Goal: Task Accomplishment & Management: Manage account settings

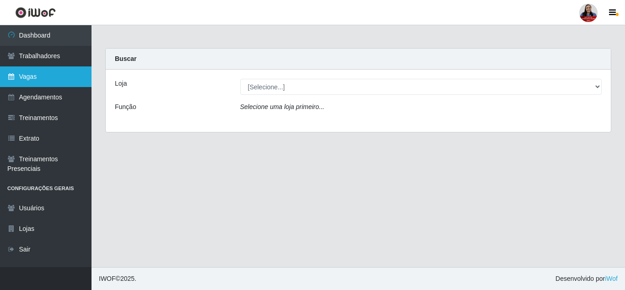
click at [35, 77] on link "Vagas" at bounding box center [46, 76] width 92 height 21
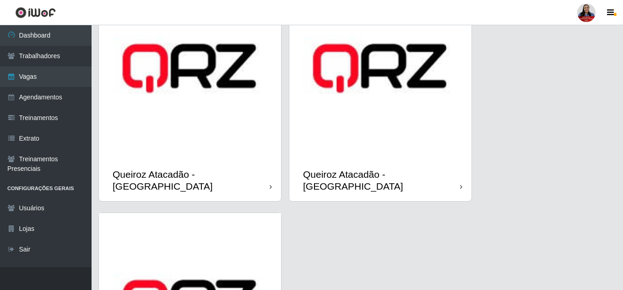
scroll to position [1236, 0]
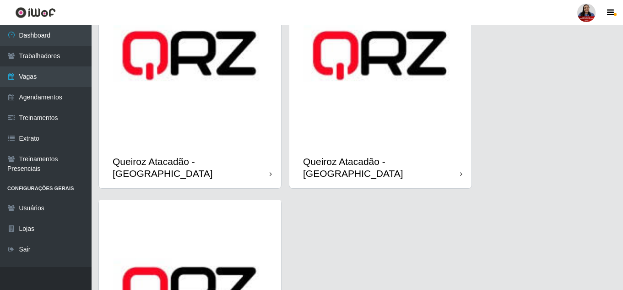
click at [249, 105] on img at bounding box center [190, 55] width 182 height 182
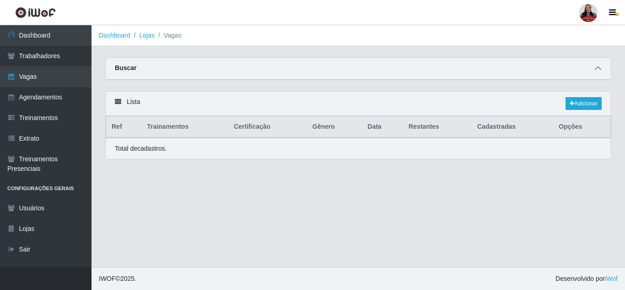
click at [596, 70] on icon at bounding box center [598, 68] width 6 height 6
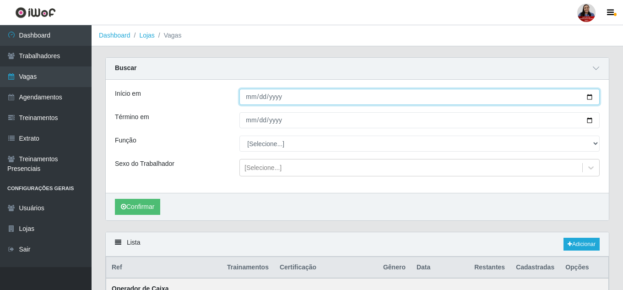
click at [589, 101] on input "Início em" at bounding box center [419, 97] width 360 height 16
click at [589, 96] on input "[DATE]" at bounding box center [419, 97] width 360 height 16
type input "[DATE]"
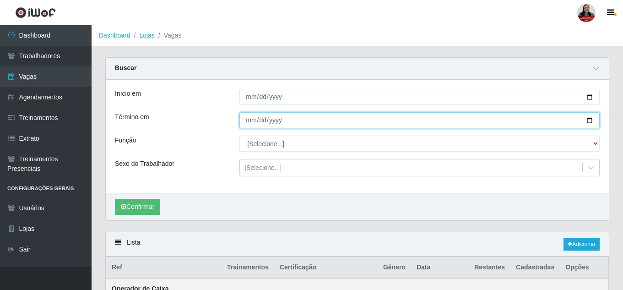
drag, startPoint x: 589, startPoint y: 120, endPoint x: 579, endPoint y: 121, distance: 10.6
click at [589, 120] on input "Término em" at bounding box center [419, 120] width 360 height 16
type input "[DATE]"
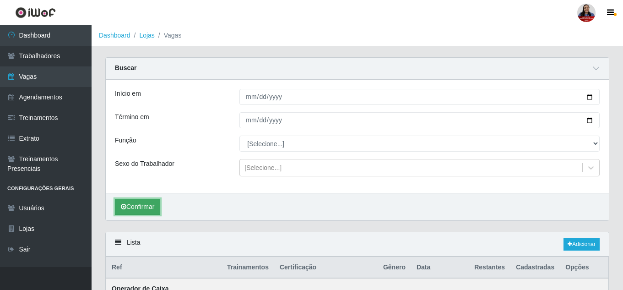
click at [141, 210] on button "Confirmar" at bounding box center [137, 207] width 45 height 16
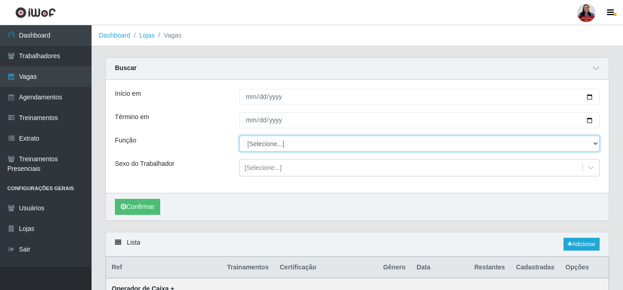
click at [323, 142] on select "[Selecione...] Auxiliar de Depósito Auxiliar de Depósito + Auxiliar de Depósito…" at bounding box center [419, 143] width 360 height 16
select select "72"
click at [239, 136] on select "[Selecione...] Auxiliar de Depósito Auxiliar de Depósito + Auxiliar de Depósito…" at bounding box center [419, 143] width 360 height 16
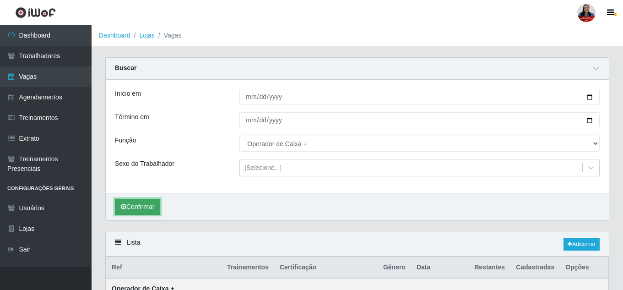
click at [149, 201] on button "Confirmar" at bounding box center [137, 207] width 45 height 16
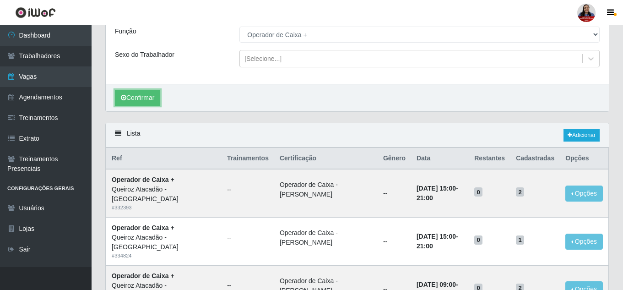
scroll to position [137, 0]
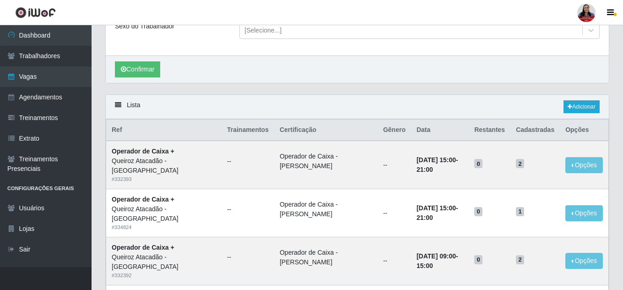
click at [424, 99] on div "Lista Adicionar" at bounding box center [357, 107] width 503 height 24
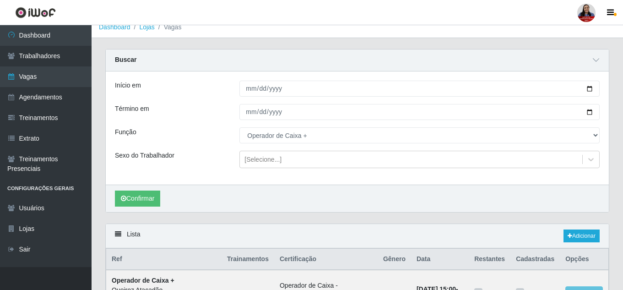
scroll to position [0, 0]
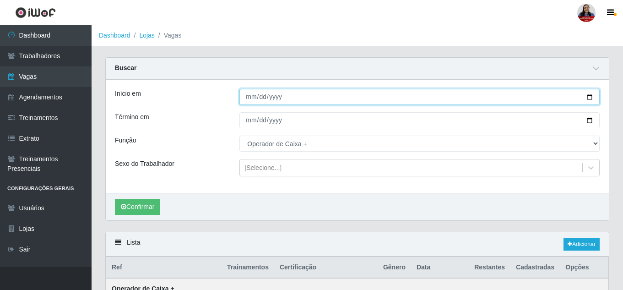
click at [588, 101] on input "[DATE]" at bounding box center [419, 97] width 360 height 16
type input "[DATE]"
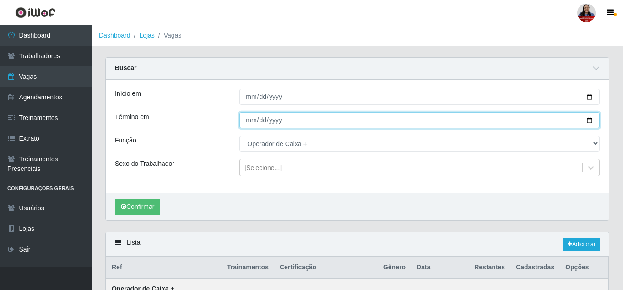
click at [590, 122] on input "[DATE]" at bounding box center [419, 120] width 360 height 16
type input "[DATE]"
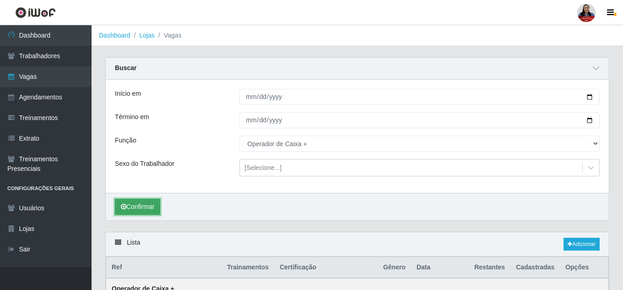
click at [152, 205] on button "Confirmar" at bounding box center [137, 207] width 45 height 16
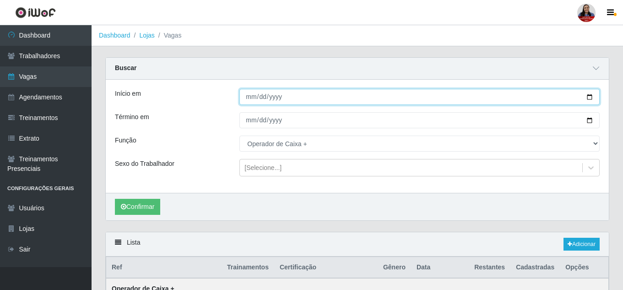
click at [589, 95] on input "[DATE]" at bounding box center [419, 97] width 360 height 16
type input "[DATE]"
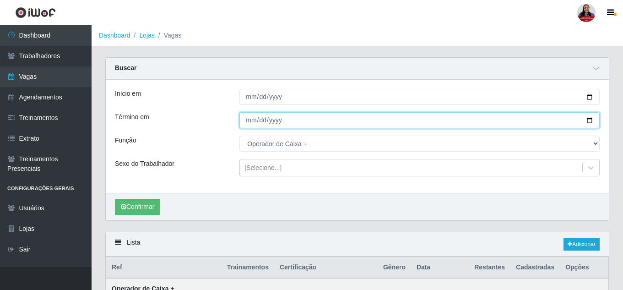
click at [590, 121] on input "[DATE]" at bounding box center [419, 120] width 360 height 16
type input "[DATE]"
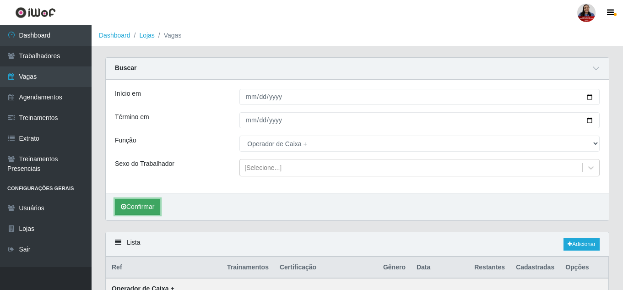
click at [145, 208] on button "Confirmar" at bounding box center [137, 207] width 45 height 16
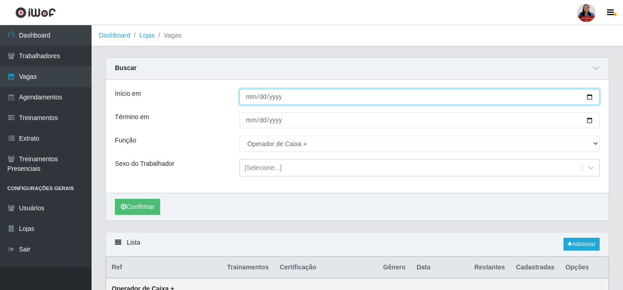
click at [591, 98] on input "[DATE]" at bounding box center [419, 97] width 360 height 16
type input "[DATE]"
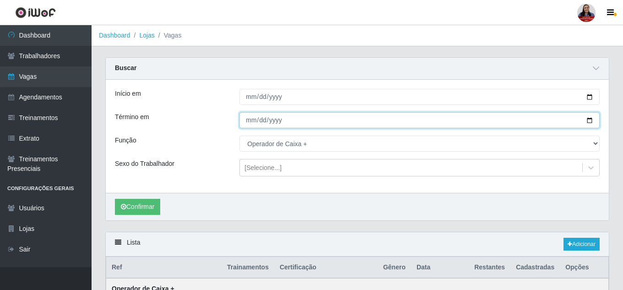
click at [589, 123] on input "[DATE]" at bounding box center [419, 120] width 360 height 16
type input "[DATE]"
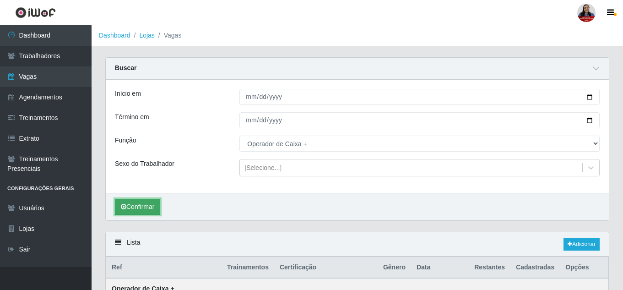
click at [132, 208] on button "Confirmar" at bounding box center [137, 207] width 45 height 16
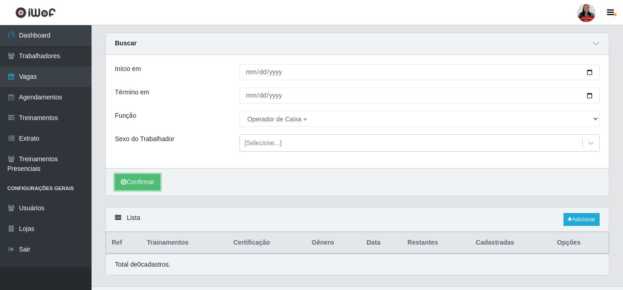
scroll to position [44, 0]
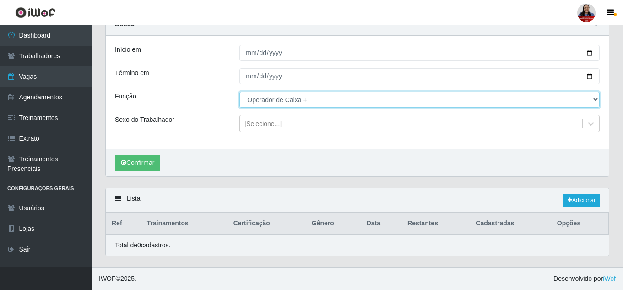
click at [294, 103] on select "[Selecione...] Auxiliar de Depósito Auxiliar de Depósito + Auxiliar de Depósito…" at bounding box center [419, 100] width 360 height 16
select select "22"
click at [239, 92] on select "[Selecione...] Auxiliar de Depósito Auxiliar de Depósito + Auxiliar de Depósito…" at bounding box center [419, 100] width 360 height 16
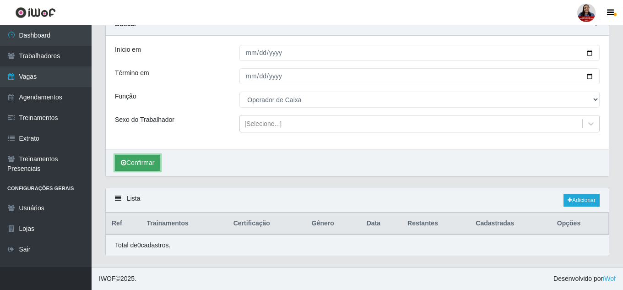
click at [146, 155] on button "Confirmar" at bounding box center [137, 163] width 45 height 16
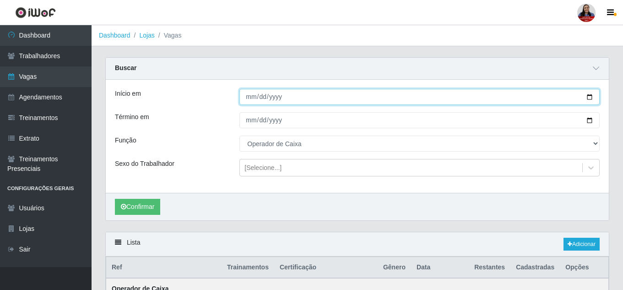
click at [587, 98] on input "[DATE]" at bounding box center [419, 97] width 360 height 16
type input "2025-09-29"
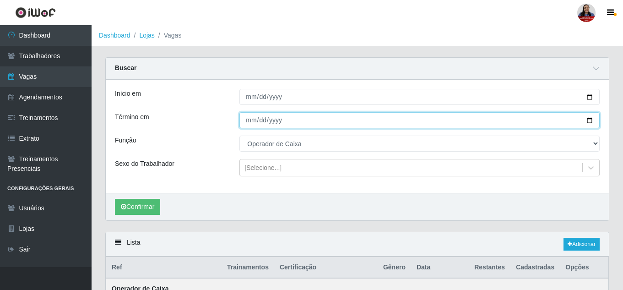
click at [586, 122] on input "[DATE]" at bounding box center [419, 120] width 360 height 16
type input "2025-09-29"
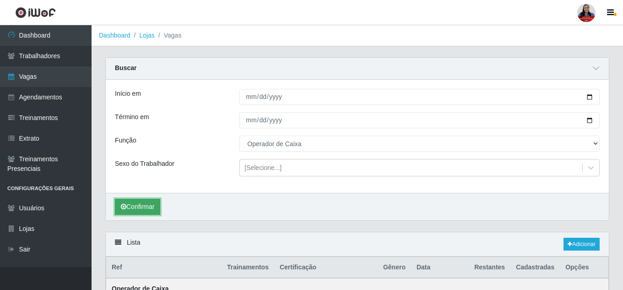
click at [158, 206] on button "Confirmar" at bounding box center [137, 207] width 45 height 16
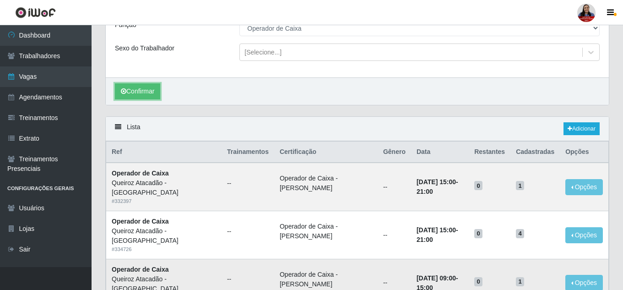
scroll to position [106, 0]
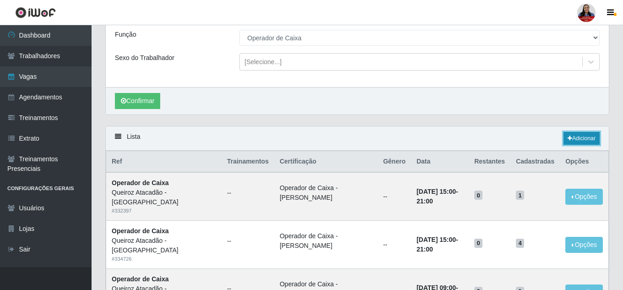
click at [578, 138] on link "Adicionar" at bounding box center [581, 138] width 36 height 13
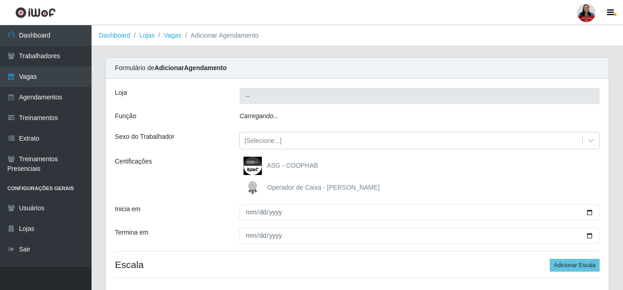
type input "Queiroz Atacadão - [GEOGRAPHIC_DATA]"
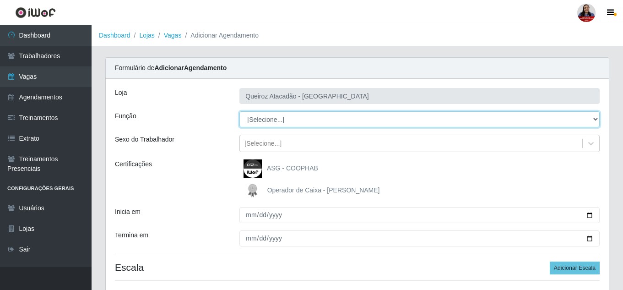
click at [313, 122] on select "[Selecione...] Auxiliar de Depósito Auxiliar de Depósito + Auxiliar de Depósito…" at bounding box center [419, 119] width 360 height 16
select select "22"
click at [239, 111] on select "[Selecione...] Auxiliar de Depósito Auxiliar de Depósito + Auxiliar de Depósito…" at bounding box center [419, 119] width 360 height 16
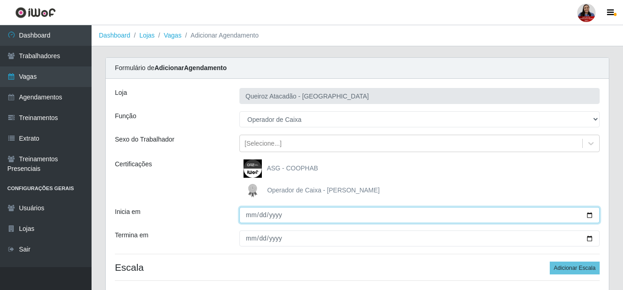
click at [589, 216] on input "Inicia em" at bounding box center [419, 215] width 360 height 16
type input "2025-09-29"
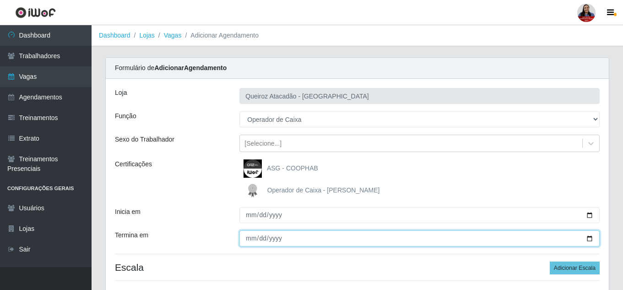
click at [590, 239] on input "Termina em" at bounding box center [419, 238] width 360 height 16
type input "2025-09-29"
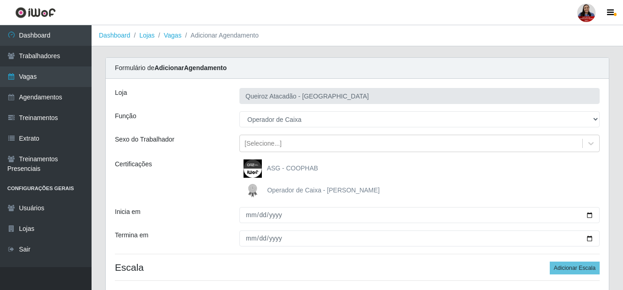
click at [371, 174] on div "ASG - COOPHAB" at bounding box center [419, 168] width 360 height 18
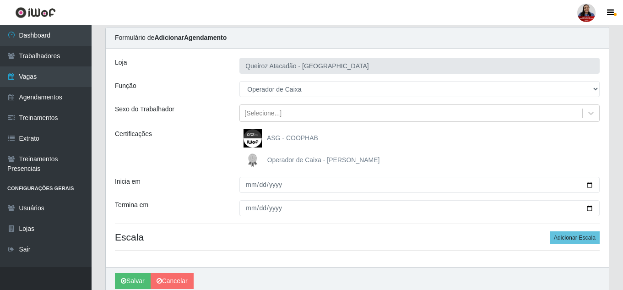
scroll to position [46, 0]
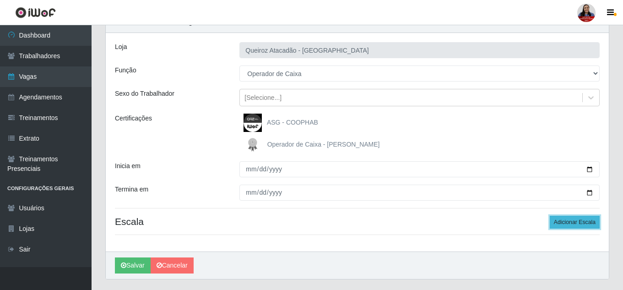
click at [583, 222] on button "Adicionar Escala" at bounding box center [575, 222] width 50 height 13
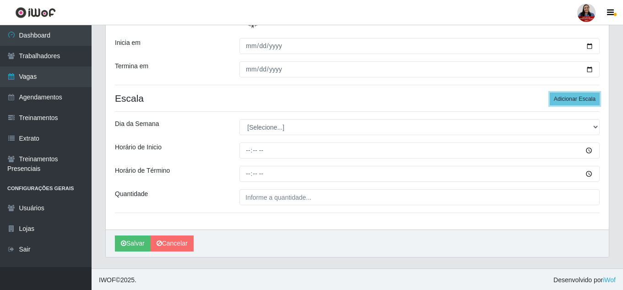
scroll to position [170, 0]
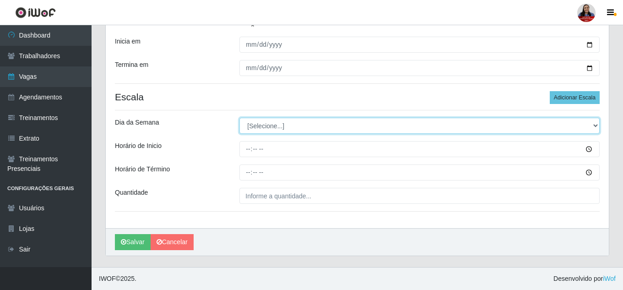
click at [308, 122] on select "[Selecione...] Segunda Terça Quarta Quinta Sexta Sábado Domingo" at bounding box center [419, 126] width 360 height 16
click at [313, 119] on select "[Selecione...] Segunda Terça Quarta Quinta Sexta Sábado Domingo" at bounding box center [419, 126] width 360 height 16
select select "1"
click at [239, 118] on select "[Selecione...] Segunda Terça Quarta Quinta Sexta Sábado Domingo" at bounding box center [419, 126] width 360 height 16
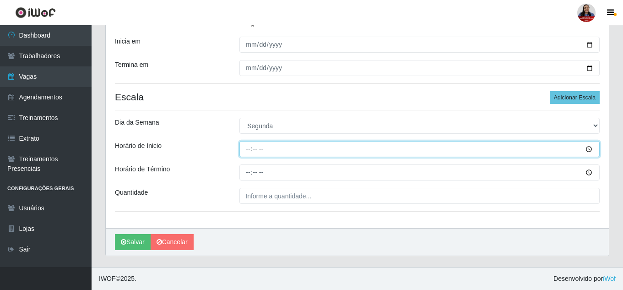
click at [247, 152] on input "Horário de Inicio" at bounding box center [419, 149] width 360 height 16
type input "16:00"
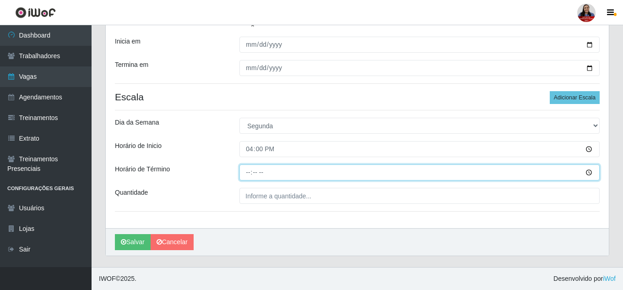
type input "22:00"
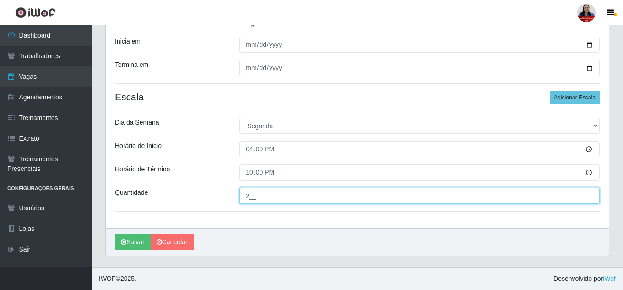
type input "2__"
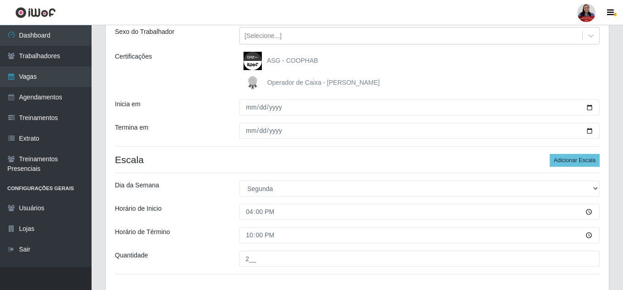
scroll to position [92, 0]
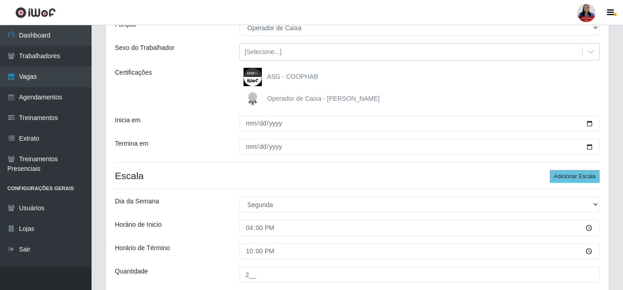
click at [300, 98] on span "Operador de Caixa - [PERSON_NAME]" at bounding box center [323, 98] width 113 height 7
click at [0, 0] on input "Operador de Caixa - [PERSON_NAME]" at bounding box center [0, 0] width 0 height 0
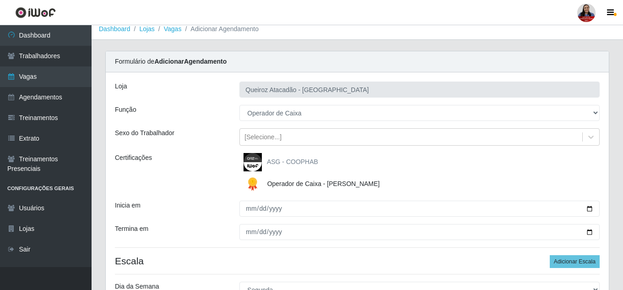
scroll to position [0, 0]
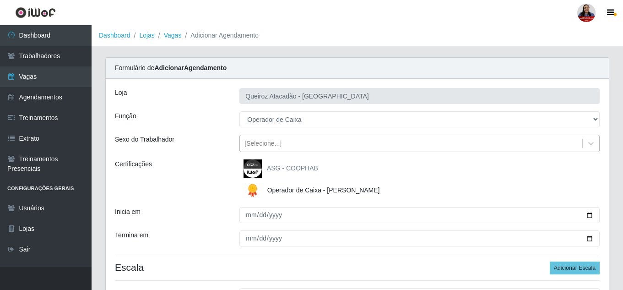
click at [286, 150] on div "[Selecione...]" at bounding box center [411, 143] width 342 height 15
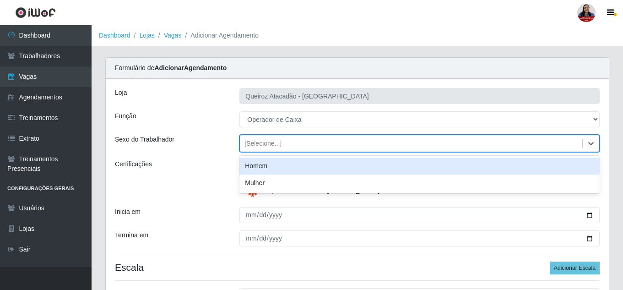
click at [286, 150] on div "[Selecione...]" at bounding box center [411, 143] width 342 height 15
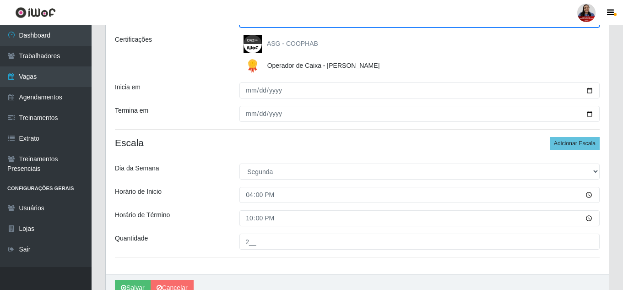
scroll to position [170, 0]
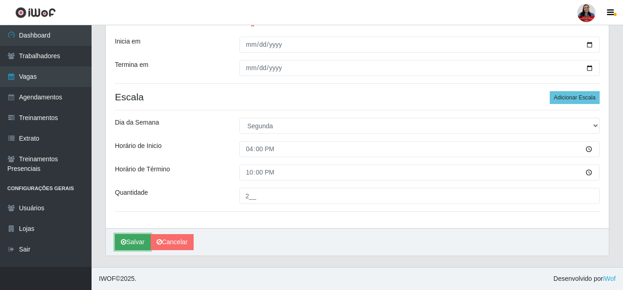
click at [139, 242] on button "Salvar" at bounding box center [133, 242] width 36 height 16
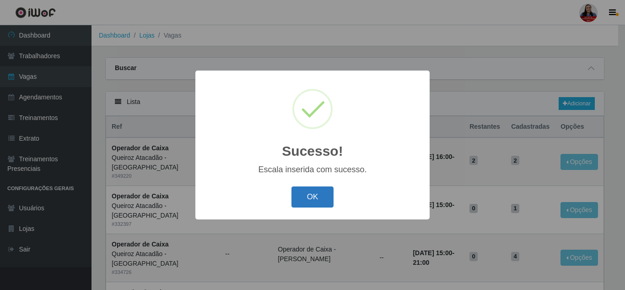
click at [304, 193] on button "OK" at bounding box center [313, 197] width 43 height 22
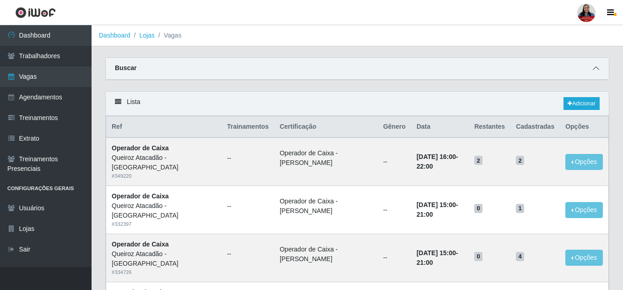
click at [598, 69] on icon at bounding box center [596, 68] width 6 height 6
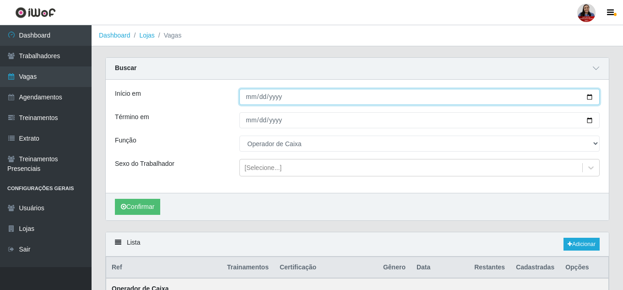
click at [589, 98] on input "2025-09-29" at bounding box center [419, 97] width 360 height 16
type input "2025-09-30"
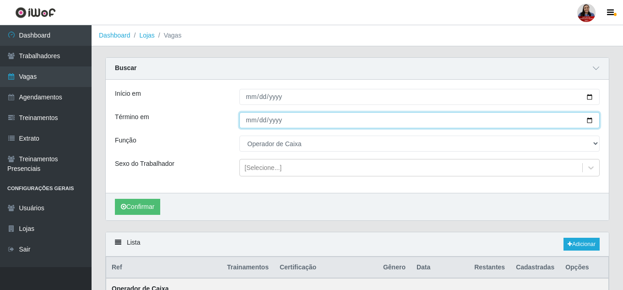
click at [591, 124] on input "2025-09-29" at bounding box center [419, 120] width 360 height 16
type input "2025-09-30"
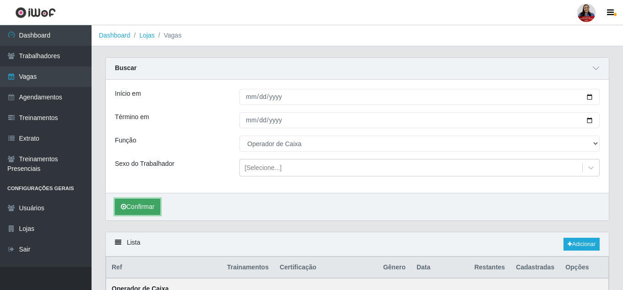
click at [151, 204] on button "Confirmar" at bounding box center [137, 207] width 45 height 16
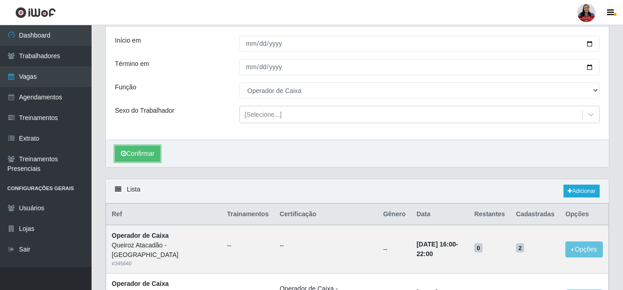
scroll to position [16, 0]
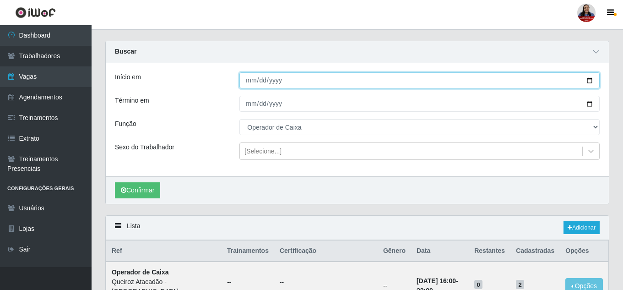
click at [589, 81] on input "2025-09-30" at bounding box center [419, 80] width 360 height 16
type input "[DATE]"
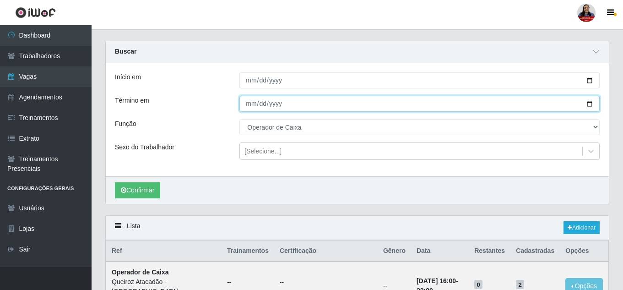
click at [586, 104] on input "2025-09-30" at bounding box center [419, 104] width 360 height 16
type input "[DATE]"
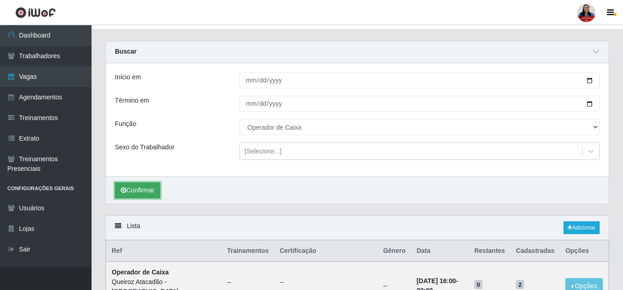
click at [132, 189] on button "Confirmar" at bounding box center [137, 190] width 45 height 16
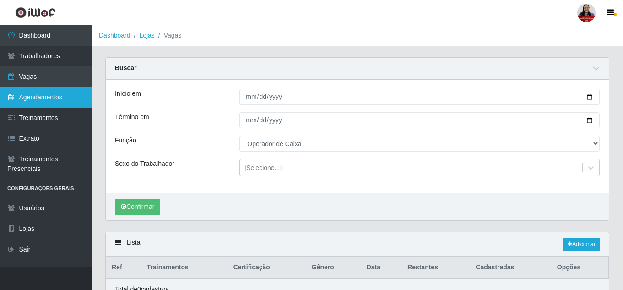
click at [47, 98] on link "Agendamentos" at bounding box center [46, 97] width 92 height 21
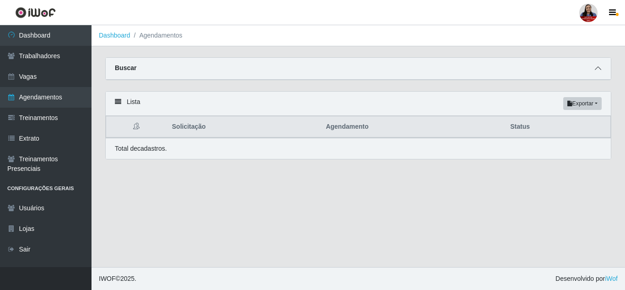
click at [600, 66] on icon at bounding box center [598, 68] width 6 height 6
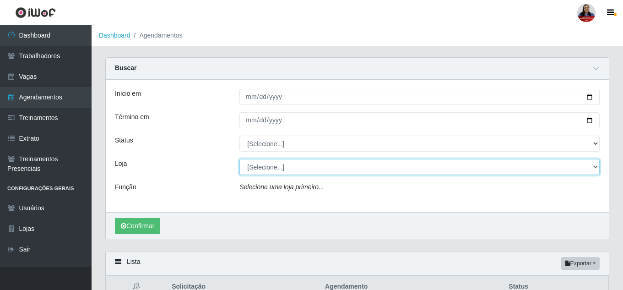
click at [270, 166] on select "[Selecione...] Hiper [GEOGRAPHIC_DATA] - [GEOGRAPHIC_DATA] Hiper Queiroz - Boa …" at bounding box center [419, 167] width 360 height 16
click at [290, 166] on select "[Selecione...] Hiper [GEOGRAPHIC_DATA] - [GEOGRAPHIC_DATA] Hiper Queiroz - Boa …" at bounding box center [419, 167] width 360 height 16
click at [239, 159] on select "[Selecione...] Hiper [GEOGRAPHIC_DATA] - [GEOGRAPHIC_DATA] Hiper Queiroz - Boa …" at bounding box center [419, 167] width 360 height 16
click at [326, 173] on select "[Selecione...] Hiper [GEOGRAPHIC_DATA] - [GEOGRAPHIC_DATA] Hiper Queiroz - Boa …" at bounding box center [419, 167] width 360 height 16
click at [316, 171] on select "[Selecione...] Hiper [GEOGRAPHIC_DATA] - [GEOGRAPHIC_DATA] Hiper Queiroz - Boa …" at bounding box center [419, 167] width 360 height 16
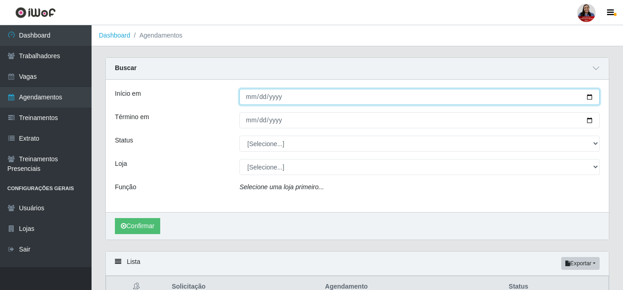
click at [589, 97] on input "Início em" at bounding box center [419, 97] width 360 height 16
type input "2025-09-30"
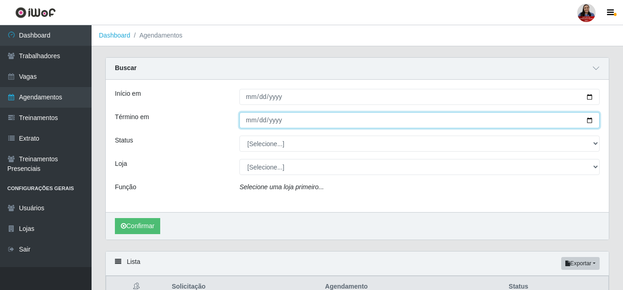
click at [587, 122] on input "Término em" at bounding box center [419, 120] width 360 height 16
type input "2025-09-30"
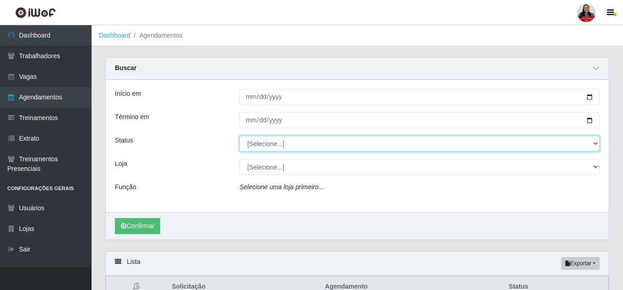
click at [295, 143] on select "[Selecione...] AGENDADO AGUARDANDO LIBERAR EM ANDAMENTO EM REVISÃO FINALIZADO C…" at bounding box center [419, 143] width 360 height 16
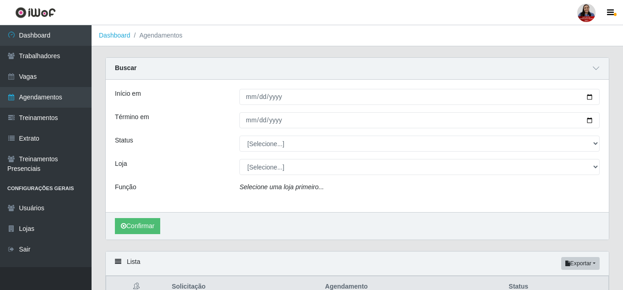
click at [275, 134] on div "Início em 2025-09-30 Término em 2025-09-30 Status [Selecione...] AGENDADO AGUAR…" at bounding box center [357, 146] width 503 height 132
click at [141, 224] on button "Confirmar" at bounding box center [137, 226] width 45 height 16
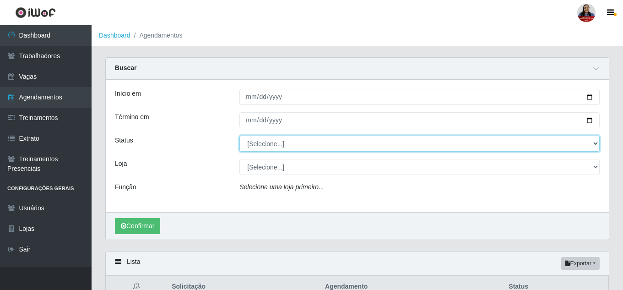
click at [286, 147] on select "[Selecione...] AGENDADO AGUARDANDO LIBERAR EM ANDAMENTO EM REVISÃO FINALIZADO C…" at bounding box center [419, 143] width 360 height 16
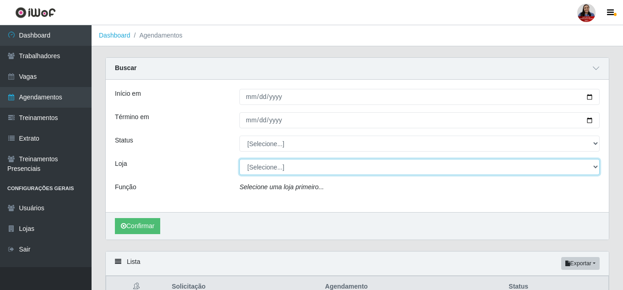
click at [277, 169] on select "[Selecione...] Hiper [GEOGRAPHIC_DATA] - [GEOGRAPHIC_DATA] Hiper Queiroz - Boa …" at bounding box center [419, 167] width 360 height 16
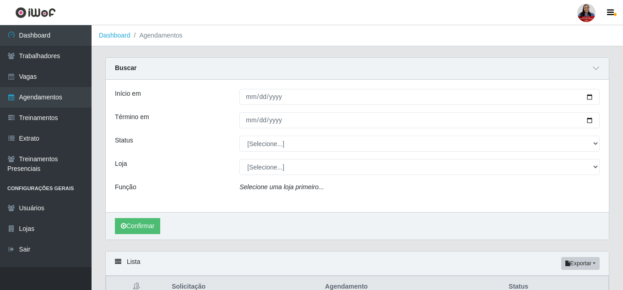
click at [178, 150] on div "Status" at bounding box center [170, 143] width 124 height 16
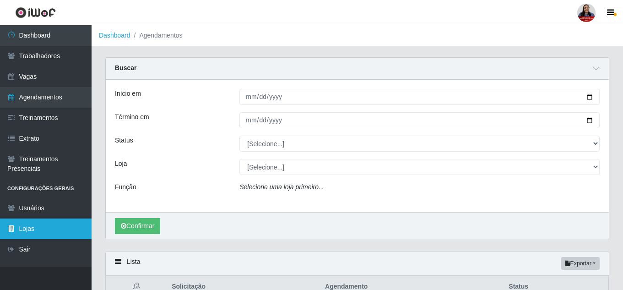
click at [45, 232] on link "Lojas" at bounding box center [46, 228] width 92 height 21
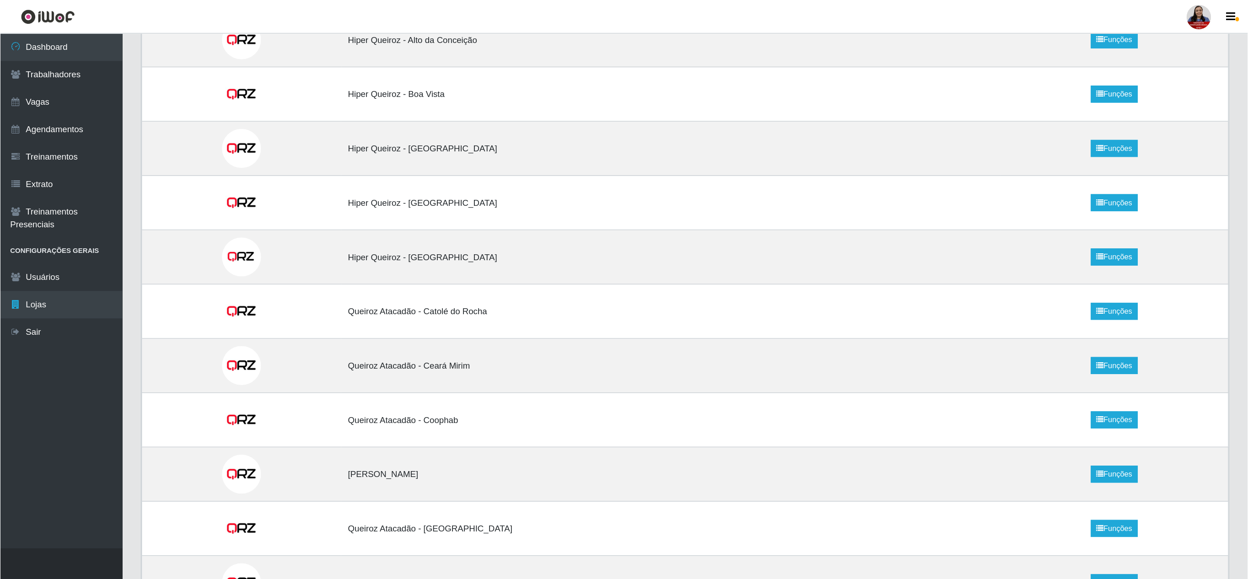
scroll to position [92, 0]
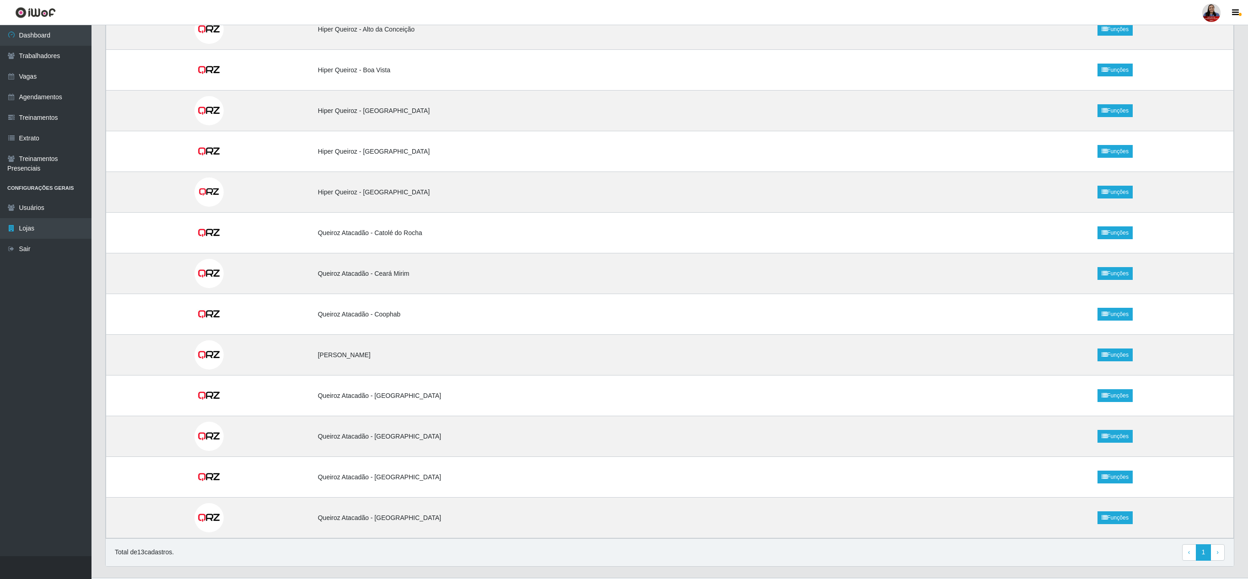
drag, startPoint x: 610, startPoint y: 1, endPoint x: 102, endPoint y: 195, distance: 543.8
click at [102, 195] on div "Lista Loja Funções Hiper Queiroz - Alto da Conceição Funções Hiper Queiroz - Bo…" at bounding box center [669, 272] width 1143 height 612
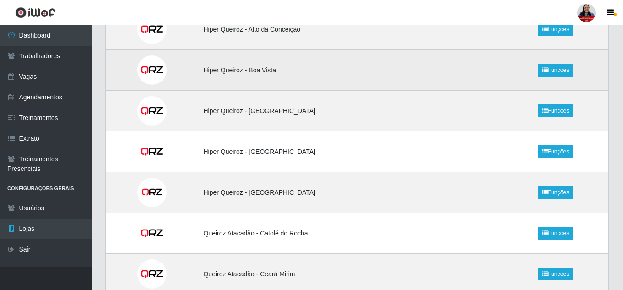
drag, startPoint x: 1240, startPoint y: 1, endPoint x: 295, endPoint y: 66, distance: 947.7
click at [295, 66] on td "Hiper Queiroz - Boa Vista" at bounding box center [350, 70] width 305 height 41
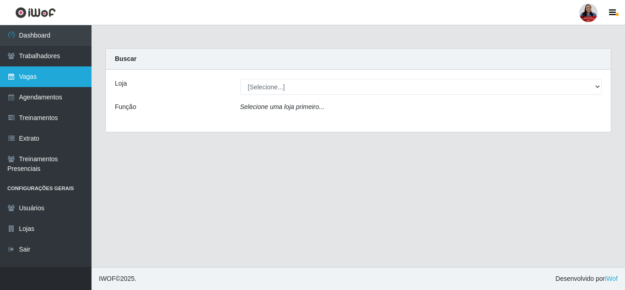
click at [33, 83] on link "Vagas" at bounding box center [46, 76] width 92 height 21
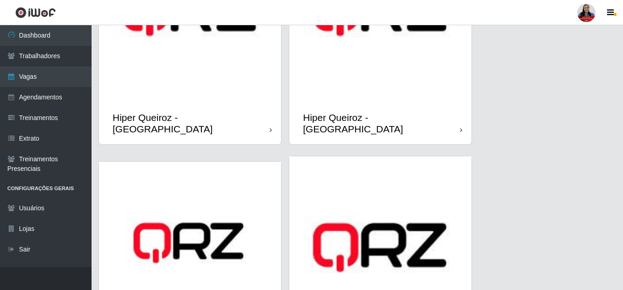
scroll to position [366, 0]
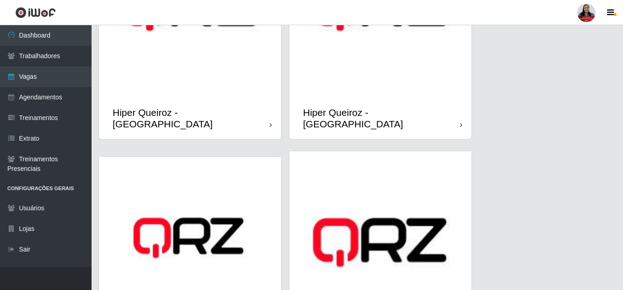
click at [350, 32] on img at bounding box center [380, 6] width 182 height 182
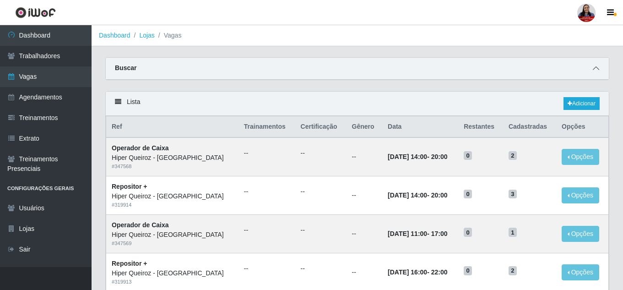
click at [597, 69] on icon at bounding box center [596, 68] width 6 height 6
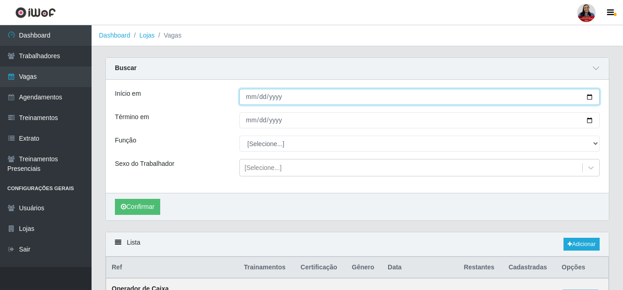
click at [591, 100] on input "Início em" at bounding box center [419, 97] width 360 height 16
type input "2025-09-28"
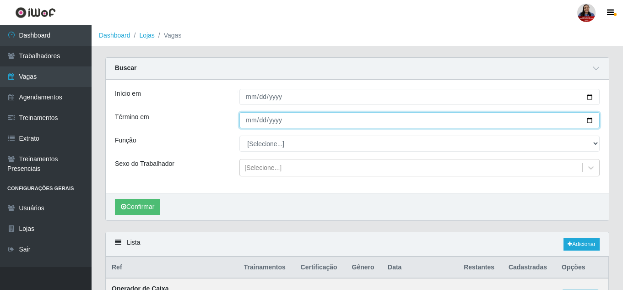
click at [589, 123] on input "Término em" at bounding box center [419, 120] width 360 height 16
type input "[DATE]"
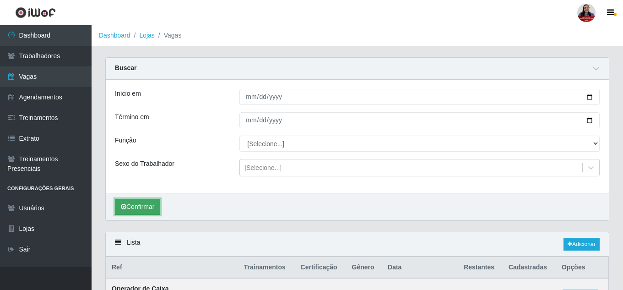
click at [146, 200] on button "Confirmar" at bounding box center [137, 207] width 45 height 16
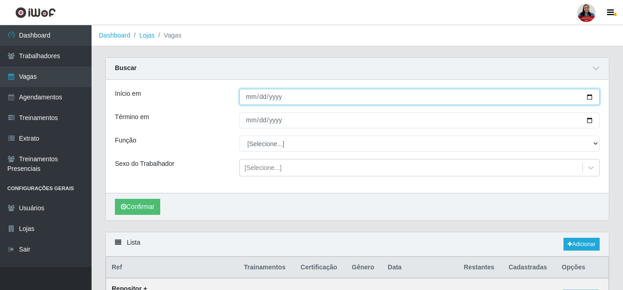
click at [587, 97] on input "[DATE]" at bounding box center [419, 97] width 360 height 16
type input "2025-09-27"
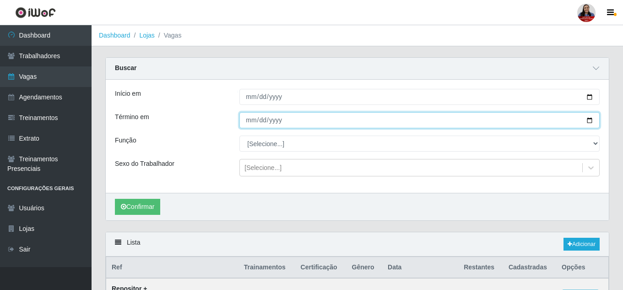
click at [589, 120] on input "[DATE]" at bounding box center [419, 120] width 360 height 16
type input "2025-09-27"
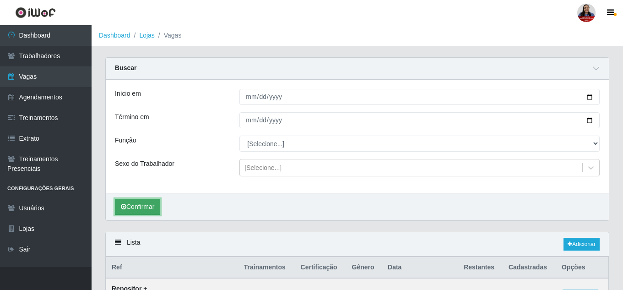
click at [146, 202] on button "Confirmar" at bounding box center [137, 207] width 45 height 16
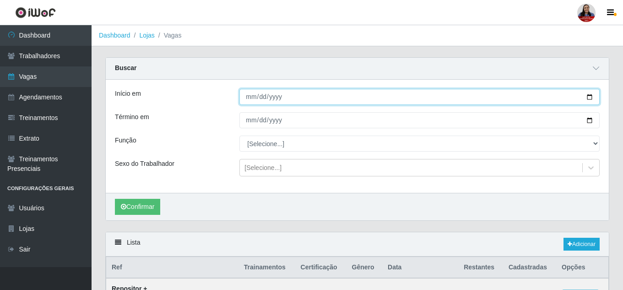
click at [589, 98] on input "2025-09-27" at bounding box center [419, 97] width 360 height 16
type input "2025-09-26"
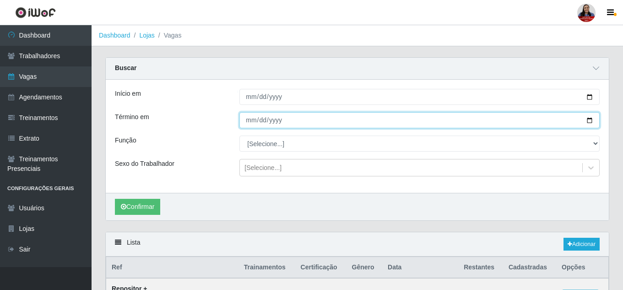
drag, startPoint x: 589, startPoint y: 119, endPoint x: 554, endPoint y: 129, distance: 36.1
click at [589, 119] on input "2025-09-27" at bounding box center [419, 120] width 360 height 16
type input "2025-09-26"
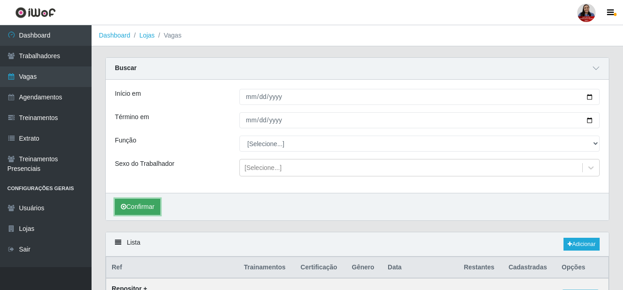
click at [151, 211] on button "Confirmar" at bounding box center [137, 207] width 45 height 16
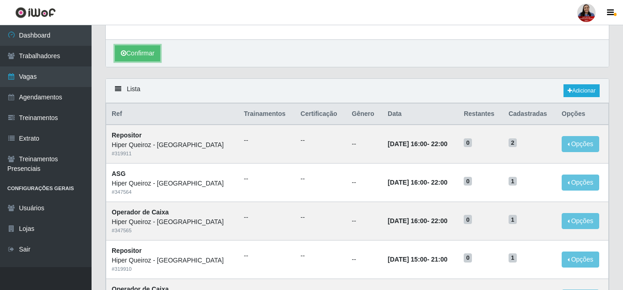
scroll to position [45, 0]
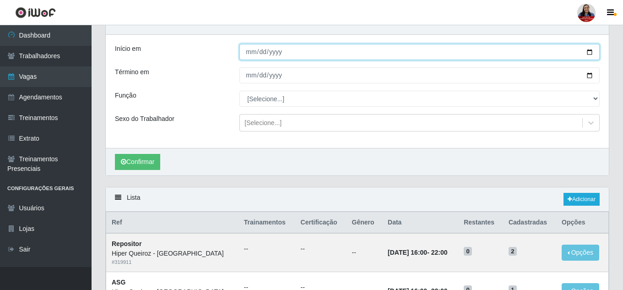
click at [588, 56] on input "2025-09-26" at bounding box center [419, 52] width 360 height 16
type input "2025-09-27"
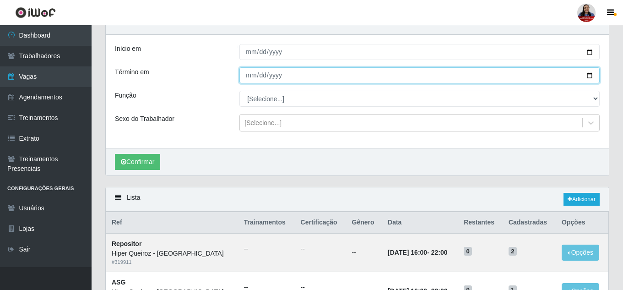
click at [587, 76] on input "2025-09-26" at bounding box center [419, 75] width 360 height 16
type input "2025-09-27"
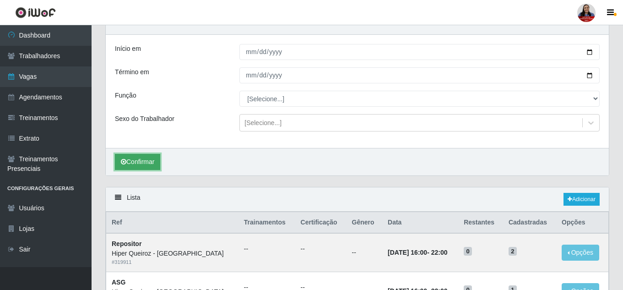
click at [150, 162] on button "Confirmar" at bounding box center [137, 162] width 45 height 16
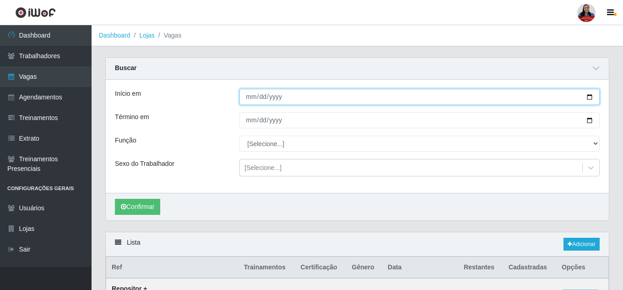
drag, startPoint x: 591, startPoint y: 99, endPoint x: 586, endPoint y: 102, distance: 5.7
click at [591, 99] on input "2025-09-27" at bounding box center [419, 97] width 360 height 16
type input "2025-09-26"
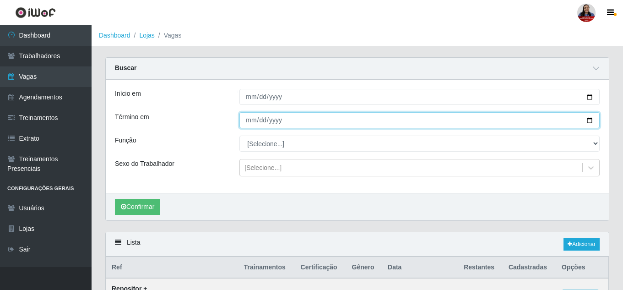
click at [590, 122] on input "2025-09-27" at bounding box center [419, 120] width 360 height 16
type input "2025-09-26"
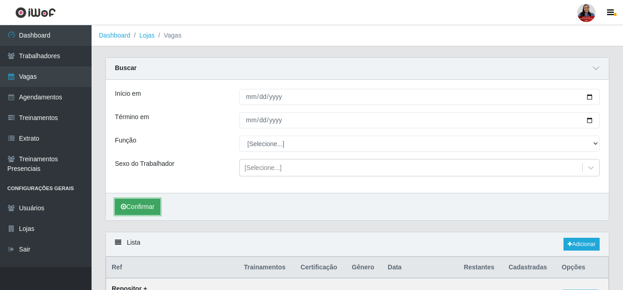
click at [138, 203] on button "Confirmar" at bounding box center [137, 207] width 45 height 16
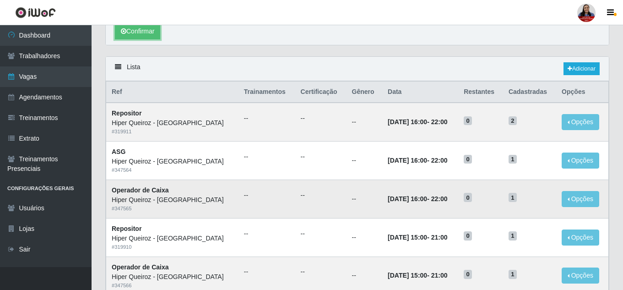
scroll to position [173, 0]
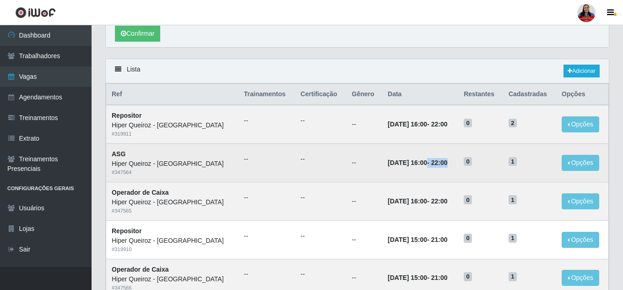
drag, startPoint x: 402, startPoint y: 165, endPoint x: 442, endPoint y: 163, distance: 40.3
click at [442, 163] on td "26/09/2025, 16:00 - 22:00" at bounding box center [420, 163] width 76 height 38
click at [388, 166] on time "26/09/2025, 16:00" at bounding box center [407, 162] width 39 height 7
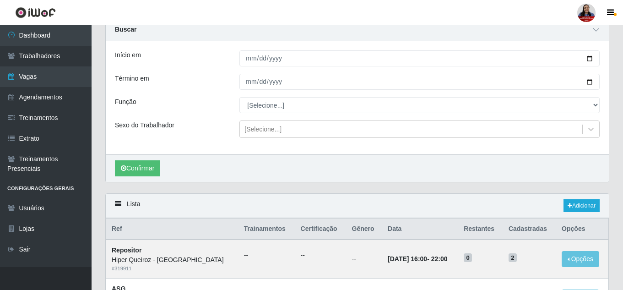
scroll to position [36, 0]
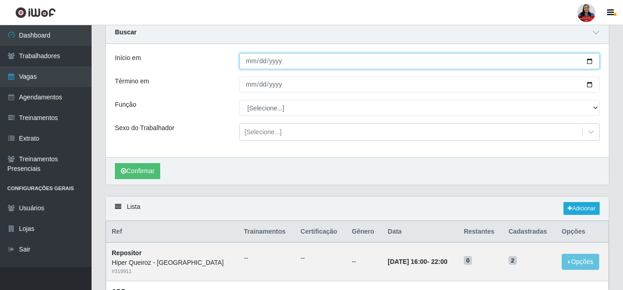
click at [592, 60] on input "2025-09-26" at bounding box center [419, 61] width 360 height 16
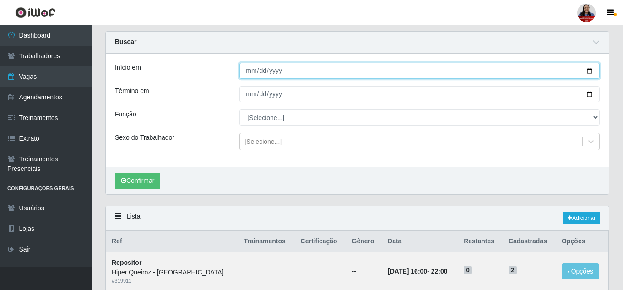
scroll to position [0, 0]
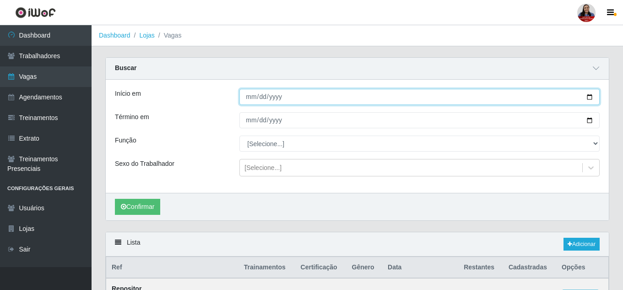
click at [592, 94] on input "2025-09-26" at bounding box center [419, 97] width 360 height 16
type input "2025-09-27"
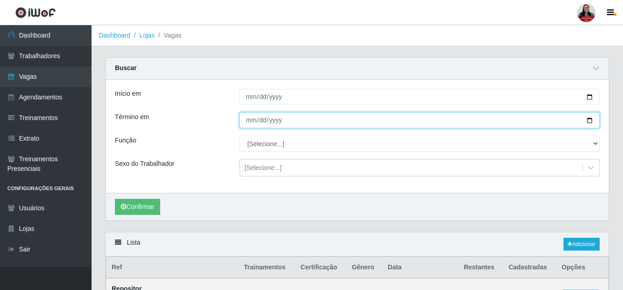
click at [590, 124] on input "2025-09-26" at bounding box center [419, 120] width 360 height 16
type input "2025-09-27"
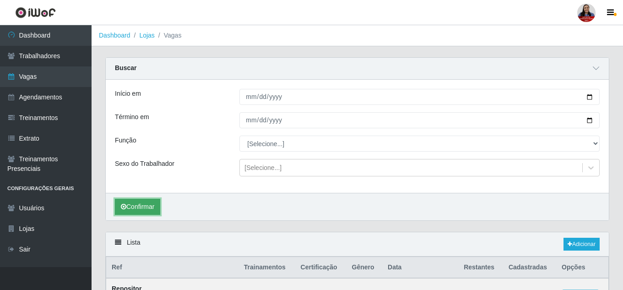
click at [136, 211] on button "Confirmar" at bounding box center [137, 207] width 45 height 16
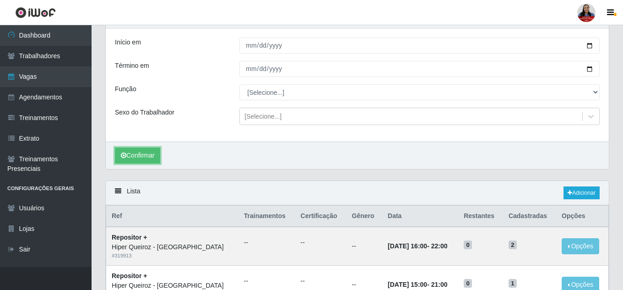
scroll to position [128, 0]
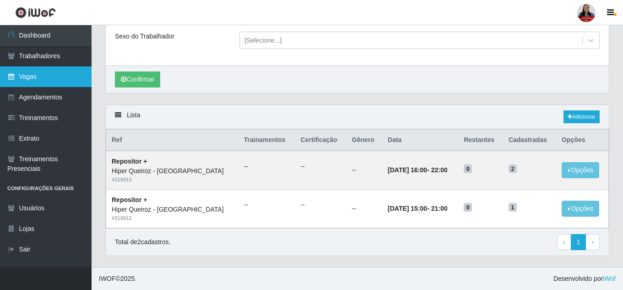
click at [48, 79] on link "Vagas" at bounding box center [46, 76] width 92 height 21
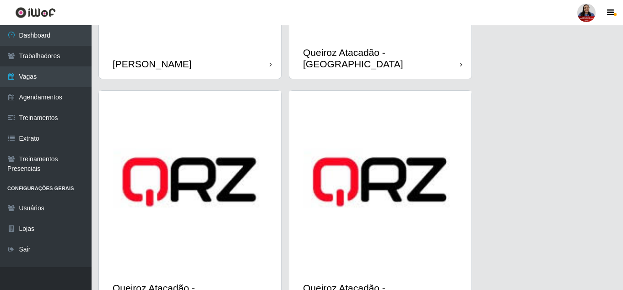
scroll to position [1190, 0]
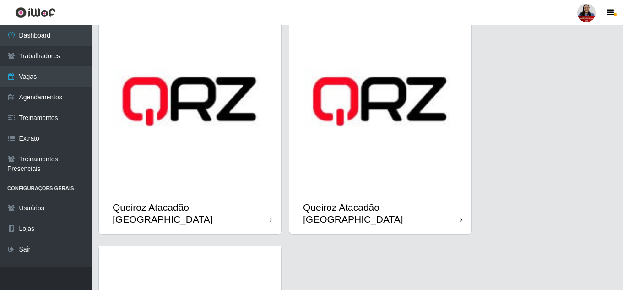
click at [232, 155] on img at bounding box center [190, 101] width 182 height 182
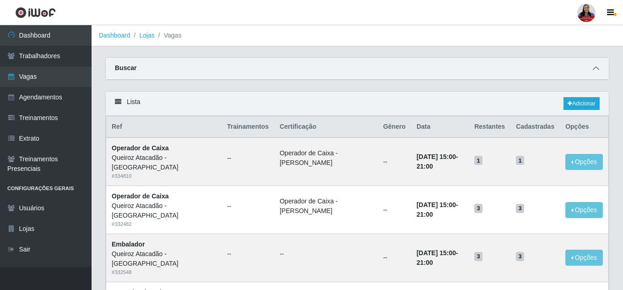
click at [597, 69] on icon at bounding box center [596, 68] width 6 height 6
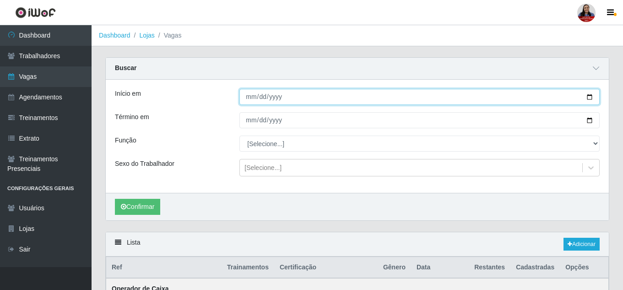
click at [591, 97] on input "Início em" at bounding box center [419, 97] width 360 height 16
type input "2025-09-26"
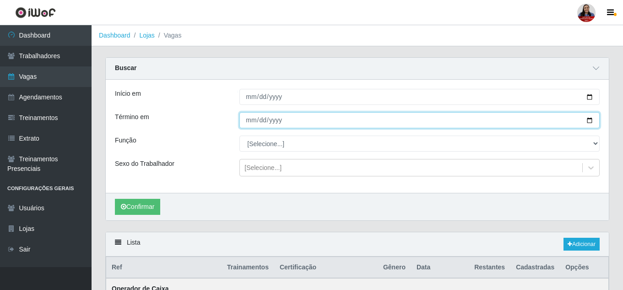
click at [589, 123] on input "Término em" at bounding box center [419, 120] width 360 height 16
type input "2025-09-26"
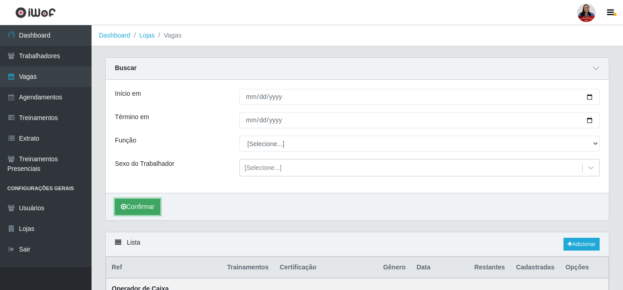
click at [131, 209] on button "Confirmar" at bounding box center [137, 207] width 45 height 16
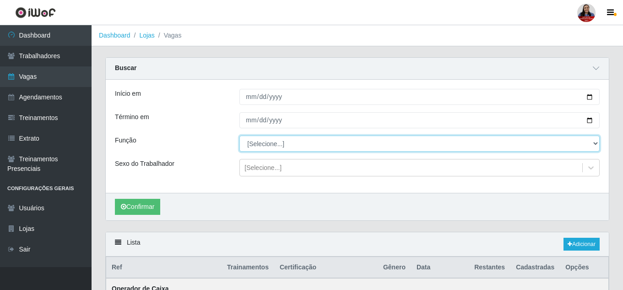
click at [273, 146] on select "[Selecione...] Auxiliar de Depósito Auxiliar de Depósito + Auxiliar de Depósito…" at bounding box center [419, 143] width 360 height 16
click at [239, 136] on select "[Selecione...] Auxiliar de Depósito Auxiliar de Depósito + Auxiliar de Depósito…" at bounding box center [419, 143] width 360 height 16
click at [373, 142] on select "[Selecione...] Auxiliar de Depósito Auxiliar de Depósito + Auxiliar de Depósito…" at bounding box center [419, 143] width 360 height 16
select select "22"
click at [239, 136] on select "[Selecione...] Auxiliar de Depósito Auxiliar de Depósito + Auxiliar de Depósito…" at bounding box center [419, 143] width 360 height 16
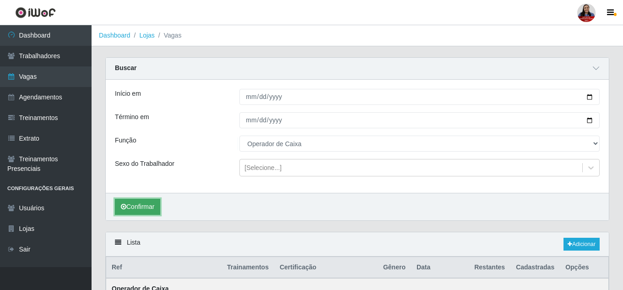
click at [149, 207] on button "Confirmar" at bounding box center [137, 207] width 45 height 16
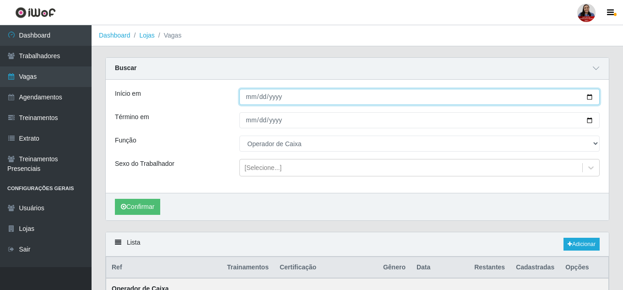
click at [591, 100] on input "2025-09-26" at bounding box center [419, 97] width 360 height 16
type input "2025-09-27"
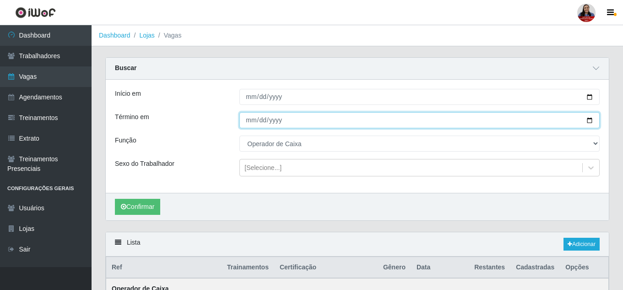
click at [589, 119] on input "2025-09-26" at bounding box center [419, 120] width 360 height 16
type input "2025-09-27"
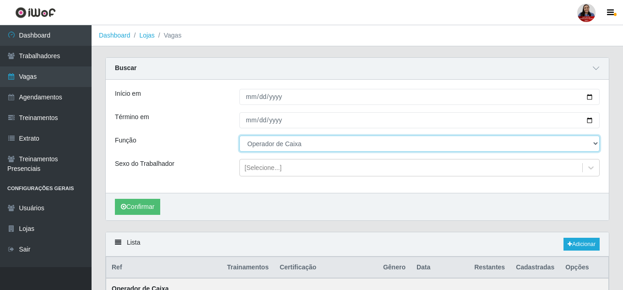
click at [378, 141] on select "[Selecione...] Auxiliar de Depósito Auxiliar de Depósito + Auxiliar de Depósito…" at bounding box center [419, 143] width 360 height 16
click at [239, 136] on select "[Selecione...] Auxiliar de Depósito Auxiliar de Depósito + Auxiliar de Depósito…" at bounding box center [419, 143] width 360 height 16
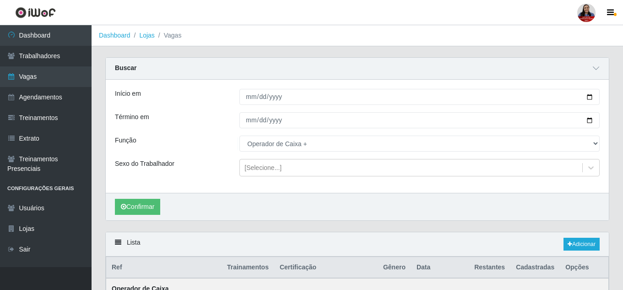
click at [226, 120] on div "Término em" at bounding box center [170, 120] width 124 height 16
click at [156, 206] on button "Confirmar" at bounding box center [137, 207] width 45 height 16
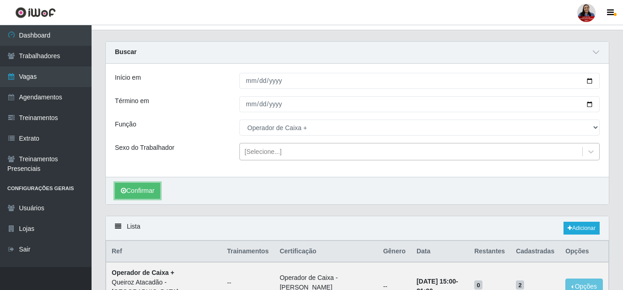
scroll to position [14, 0]
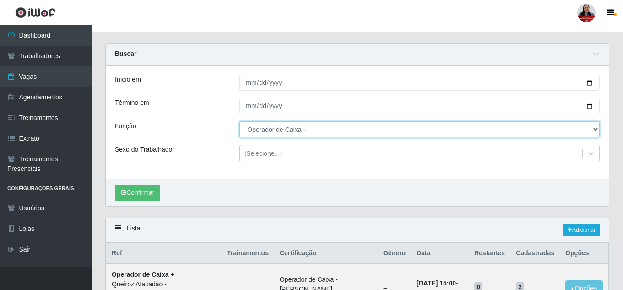
click at [313, 131] on select "[Selecione...] Auxiliar de Depósito Auxiliar de Depósito + Auxiliar de Depósito…" at bounding box center [419, 129] width 360 height 16
click at [239, 122] on select "[Selecione...] Auxiliar de Depósito Auxiliar de Depósito + Auxiliar de Depósito…" at bounding box center [419, 129] width 360 height 16
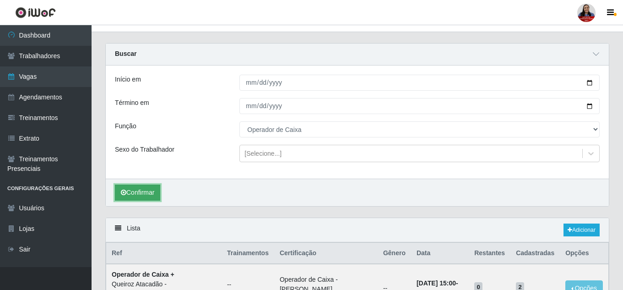
click at [152, 192] on button "Confirmar" at bounding box center [137, 192] width 45 height 16
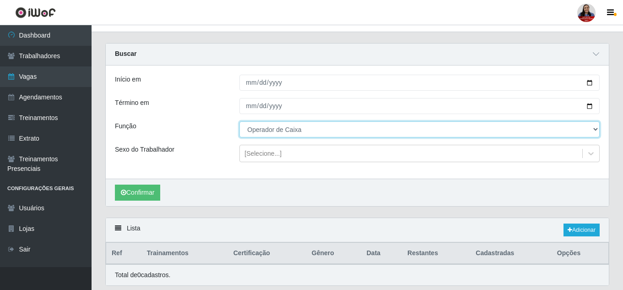
click at [271, 132] on select "[Selecione...] Auxiliar de Depósito Auxiliar de Depósito + Auxiliar de Depósito…" at bounding box center [419, 129] width 360 height 16
select select "72"
click at [239, 122] on select "[Selecione...] Auxiliar de Depósito Auxiliar de Depósito + Auxiliar de Depósito…" at bounding box center [419, 129] width 360 height 16
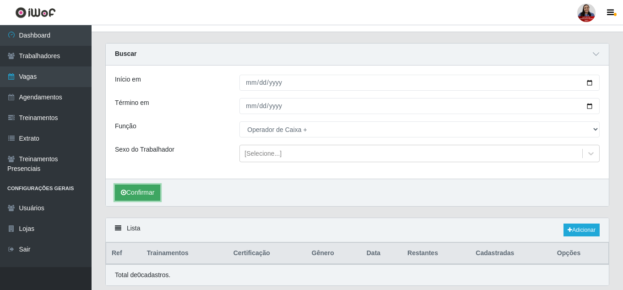
click at [153, 193] on button "Confirmar" at bounding box center [137, 192] width 45 height 16
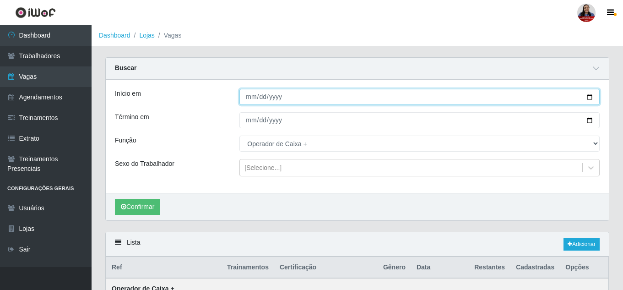
click at [588, 98] on input "[DATE]" at bounding box center [419, 97] width 360 height 16
type input "2025-09-28"
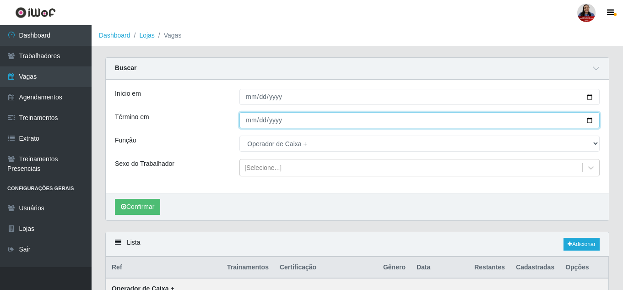
click at [588, 120] on input "[DATE]" at bounding box center [419, 120] width 360 height 16
type input "2025-09-28"
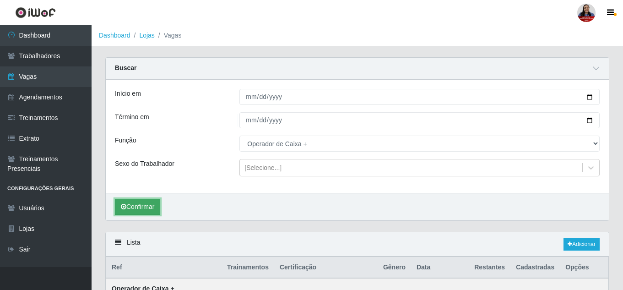
click at [147, 211] on button "Confirmar" at bounding box center [137, 207] width 45 height 16
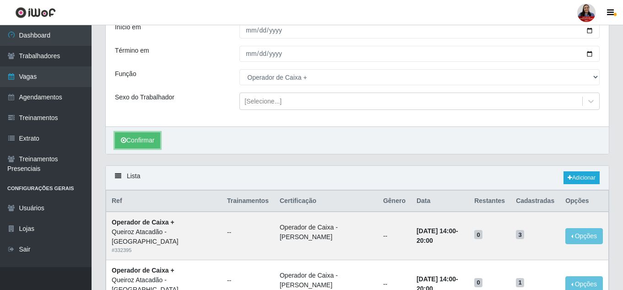
scroll to position [46, 0]
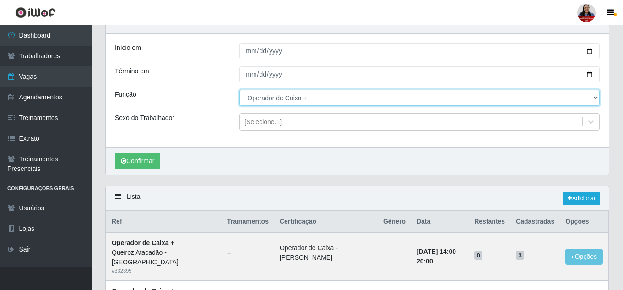
click at [268, 102] on select "[Selecione...] Auxiliar de Depósito Auxiliar de Depósito + Auxiliar de Depósito…" at bounding box center [419, 98] width 360 height 16
click at [239, 90] on select "[Selecione...] Auxiliar de Depósito Auxiliar de Depósito + Auxiliar de Depósito…" at bounding box center [419, 98] width 360 height 16
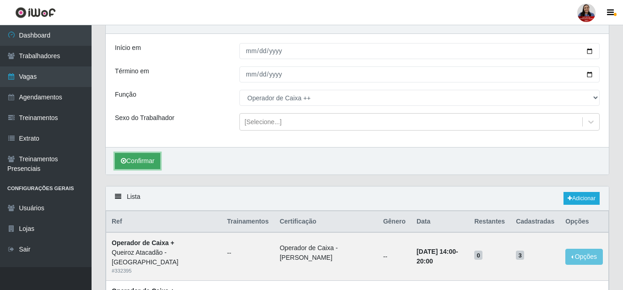
click at [148, 157] on button "Confirmar" at bounding box center [137, 161] width 45 height 16
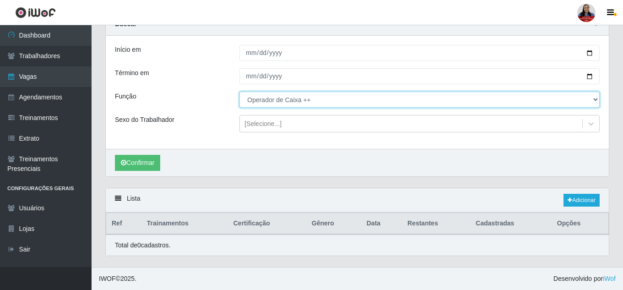
click at [274, 98] on select "[Selecione...] Auxiliar de Depósito Auxiliar de Depósito + Auxiliar de Depósito…" at bounding box center [419, 100] width 360 height 16
select select "72"
click at [239, 92] on select "[Selecione...] Auxiliar de Depósito Auxiliar de Depósito + Auxiliar de Depósito…" at bounding box center [419, 100] width 360 height 16
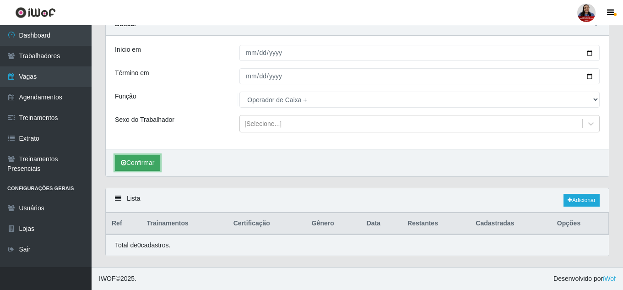
click at [142, 160] on button "Confirmar" at bounding box center [137, 163] width 45 height 16
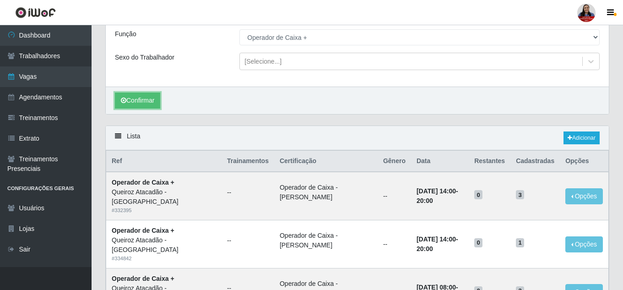
scroll to position [106, 0]
click at [588, 142] on link "Adicionar" at bounding box center [581, 138] width 36 height 13
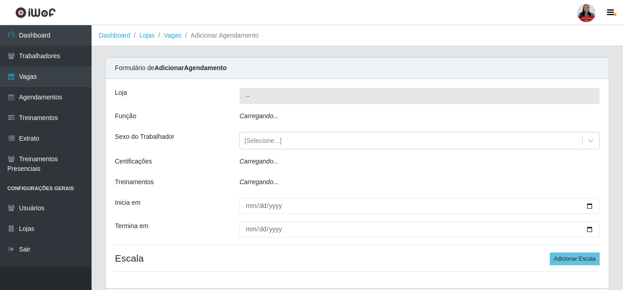
type input "Queiroz Atacadão - [GEOGRAPHIC_DATA]"
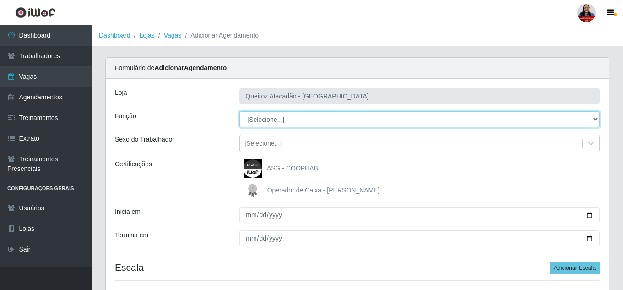
click at [312, 119] on select "[Selecione...] Auxiliar de Depósito Auxiliar de Depósito + Auxiliar de Depósito…" at bounding box center [419, 119] width 360 height 16
select select "72"
click at [239, 111] on select "[Selecione...] Auxiliar de Depósito Auxiliar de Depósito + Auxiliar de Depósito…" at bounding box center [419, 119] width 360 height 16
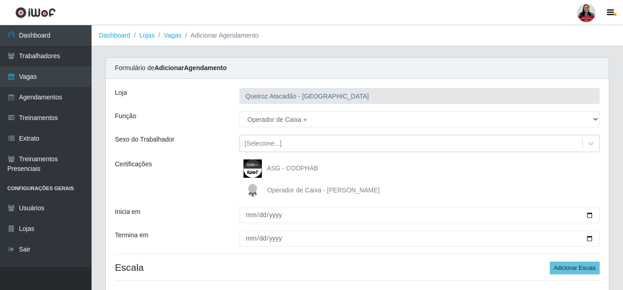
click at [295, 192] on span "Operador de Caixa - Queiroz Atacadão" at bounding box center [323, 189] width 113 height 7
click at [0, 0] on input "Operador de Caixa - Queiroz Atacadão" at bounding box center [0, 0] width 0 height 0
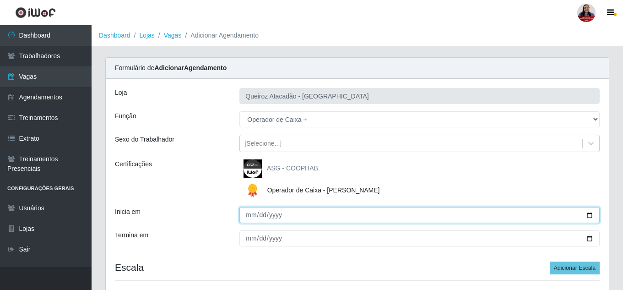
click at [592, 216] on input "Inicia em" at bounding box center [419, 215] width 360 height 16
type input "2025-09-28"
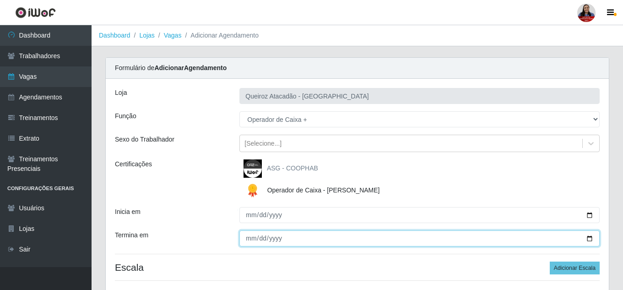
click at [589, 238] on input "Termina em" at bounding box center [419, 238] width 360 height 16
type input "2025-09-28"
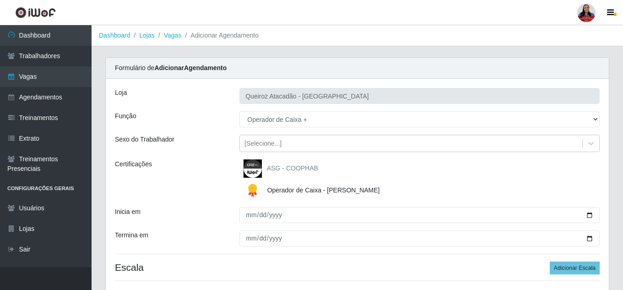
click at [514, 162] on div "ASG - COOPHAB" at bounding box center [419, 168] width 360 height 18
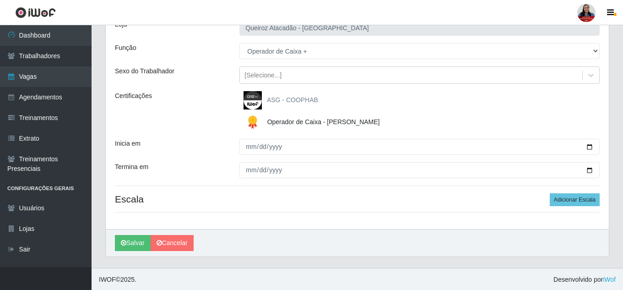
scroll to position [69, 0]
click at [577, 196] on button "Adicionar Escala" at bounding box center [575, 198] width 50 height 13
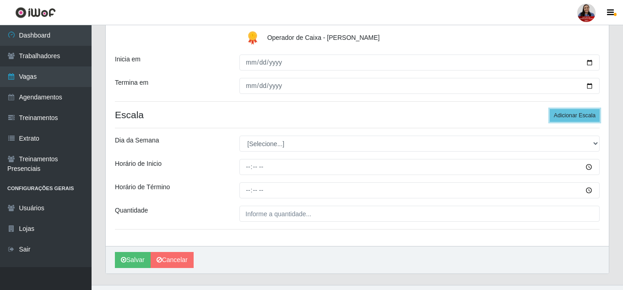
scroll to position [161, 0]
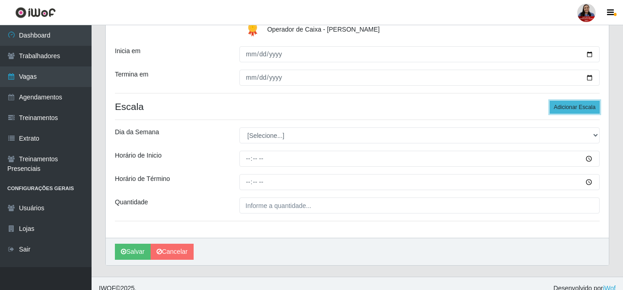
click at [573, 105] on button "Adicionar Escala" at bounding box center [575, 107] width 50 height 13
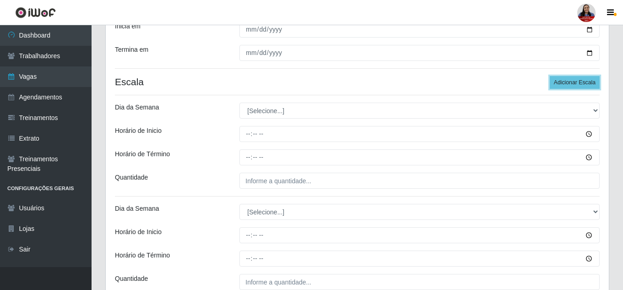
scroll to position [206, 0]
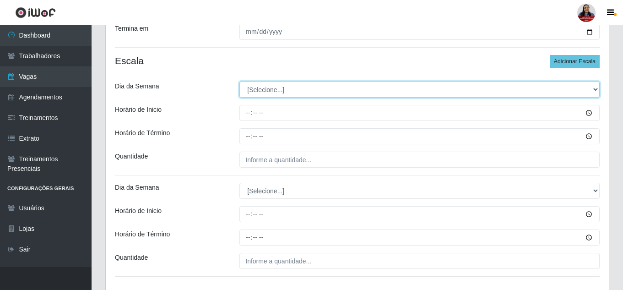
click at [334, 89] on select "[Selecione...] Segunda Terça Quarta Quinta Sexta Sábado Domingo" at bounding box center [419, 89] width 360 height 16
select select "0"
click at [239, 81] on select "[Selecione...] Segunda Terça Quarta Quinta Sexta Sábado Domingo" at bounding box center [419, 89] width 360 height 16
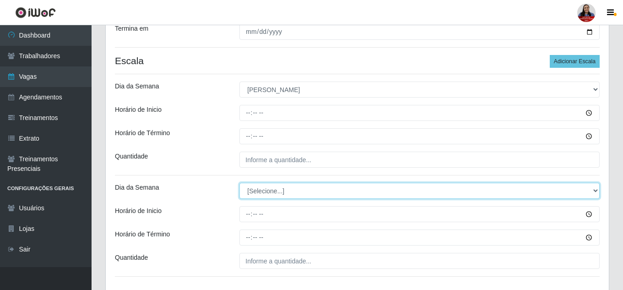
click at [275, 189] on select "[Selecione...] Segunda Terça Quarta Quinta Sexta Sábado Domingo" at bounding box center [419, 191] width 360 height 16
select select "0"
click at [239, 183] on select "[Selecione...] Segunda Terça Quarta Quinta Sexta Sábado Domingo" at bounding box center [419, 191] width 360 height 16
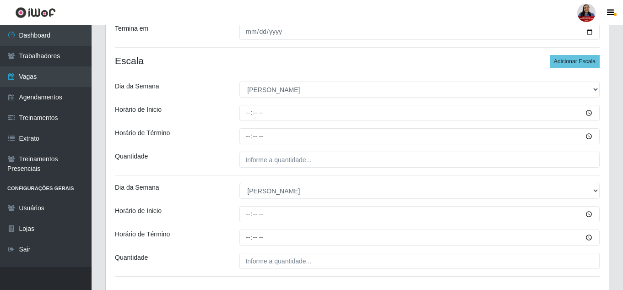
click at [210, 124] on div "Loja Queiroz Atacadão - Mossoró Função [Selecione...] Auxiliar de Depósito Auxi…" at bounding box center [357, 82] width 503 height 421
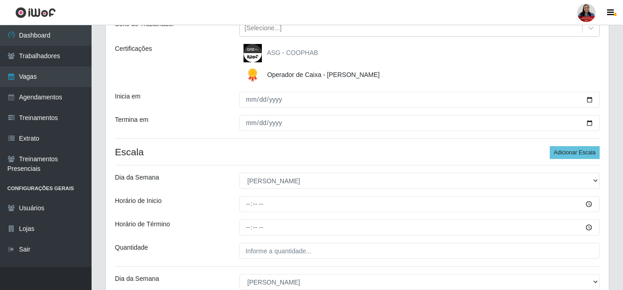
scroll to position [115, 0]
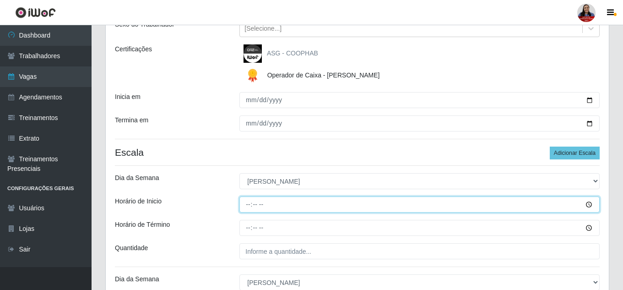
click at [249, 206] on input "Horário de Inicio" at bounding box center [419, 204] width 360 height 16
type input "08:00"
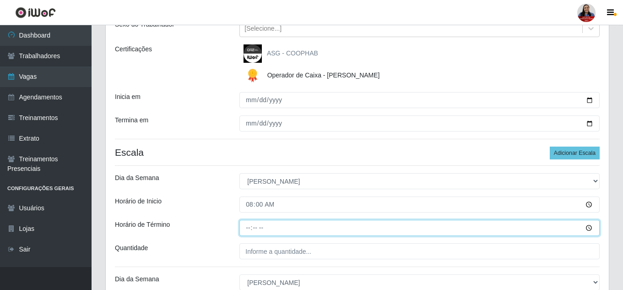
type input "14:00"
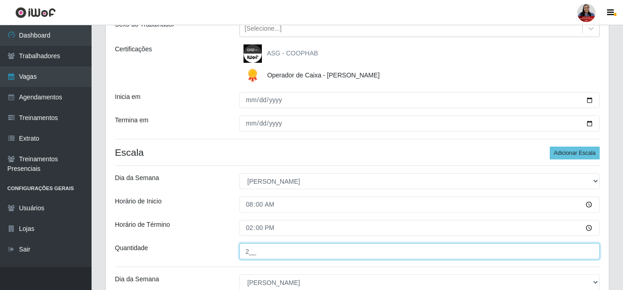
type input "2__"
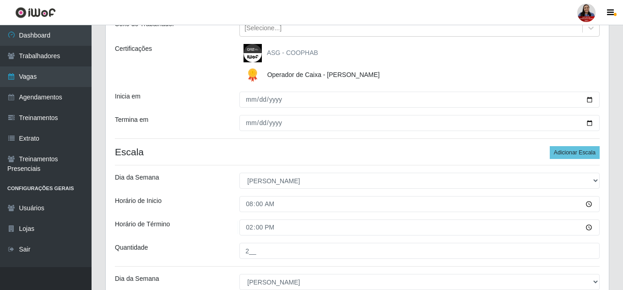
scroll to position [271, 0]
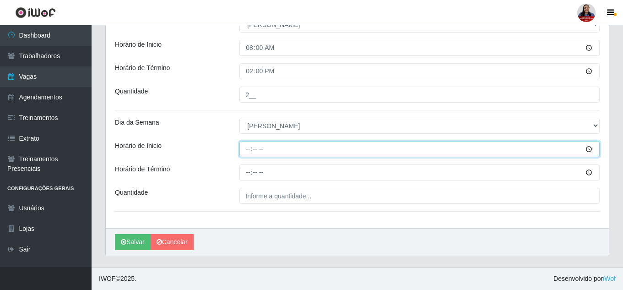
type input "14:00"
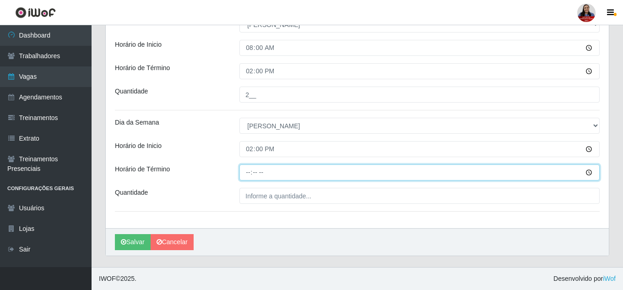
type input "20:00"
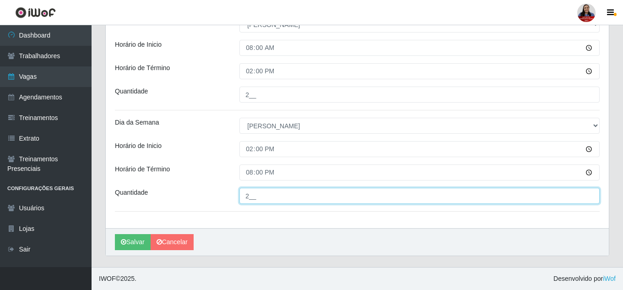
type input "2__"
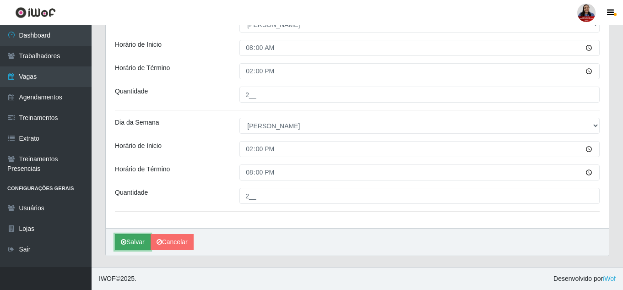
click at [132, 240] on button "Salvar" at bounding box center [133, 242] width 36 height 16
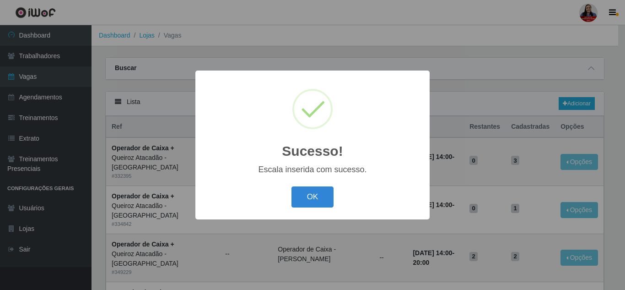
drag, startPoint x: 323, startPoint y: 197, endPoint x: 319, endPoint y: 200, distance: 5.2
click at [323, 197] on button "OK" at bounding box center [313, 197] width 43 height 22
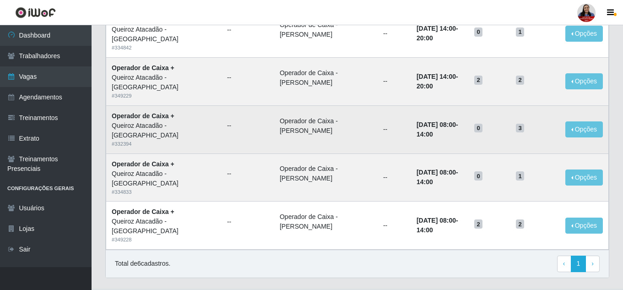
scroll to position [183, 0]
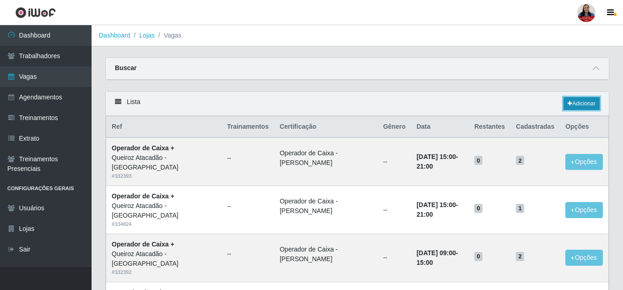
click at [590, 108] on link "Adicionar" at bounding box center [581, 103] width 36 height 13
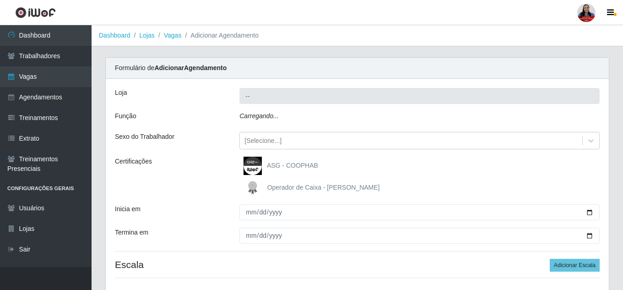
type input "Queiroz Atacadão - [GEOGRAPHIC_DATA]"
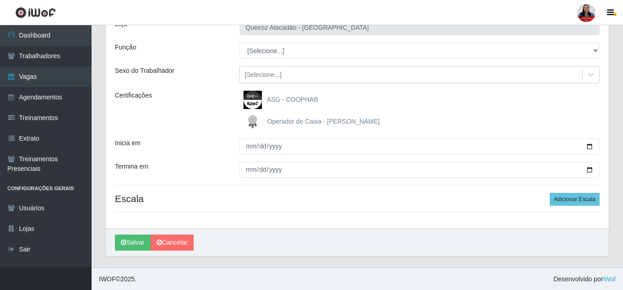
scroll to position [69, 0]
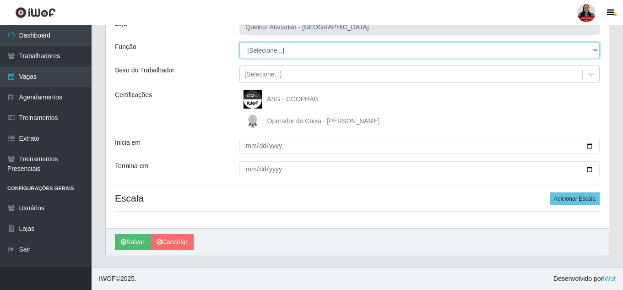
click at [305, 50] on select "[Selecione...] Auxiliar de Depósito Auxiliar de Depósito + Auxiliar de Depósito…" at bounding box center [419, 50] width 360 height 16
select select "72"
click at [239, 42] on select "[Selecione...] Auxiliar de Depósito Auxiliar de Depósito + Auxiliar de Depósito…" at bounding box center [419, 50] width 360 height 16
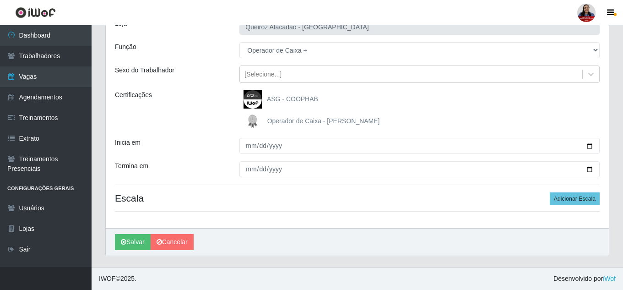
click at [288, 118] on span "Operador de Caixa - [PERSON_NAME]" at bounding box center [323, 120] width 113 height 7
click at [0, 0] on input "Operador de Caixa - [PERSON_NAME]" at bounding box center [0, 0] width 0 height 0
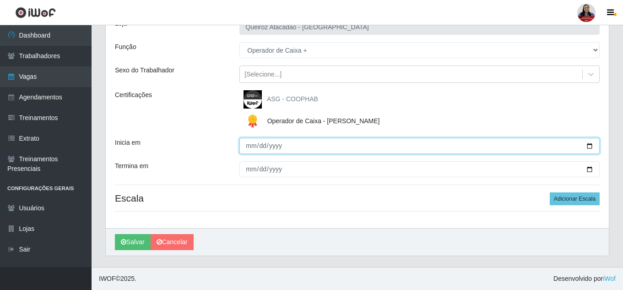
click at [591, 149] on input "Inicia em" at bounding box center [419, 146] width 360 height 16
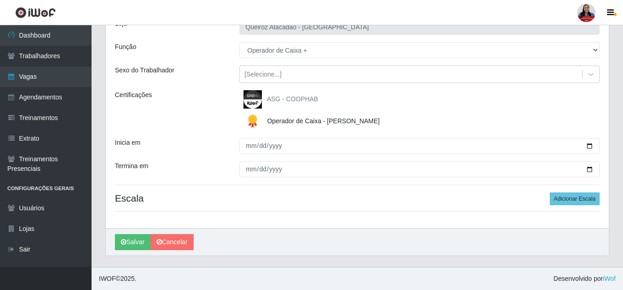
click at [203, 105] on div "Certificações" at bounding box center [170, 110] width 124 height 40
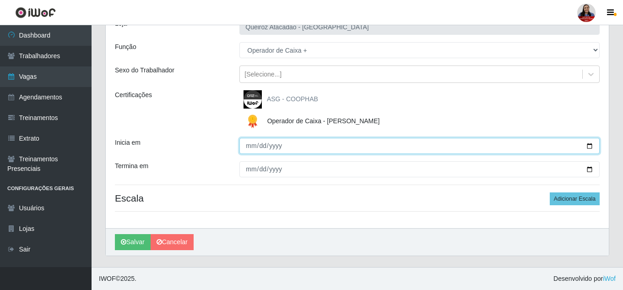
click at [589, 146] on input "Inicia em" at bounding box center [419, 146] width 360 height 16
type input "2025-09-27"
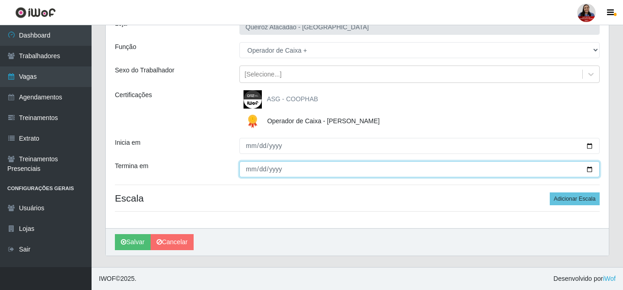
click at [591, 169] on input "Termina em" at bounding box center [419, 169] width 360 height 16
type input "2025-09-27"
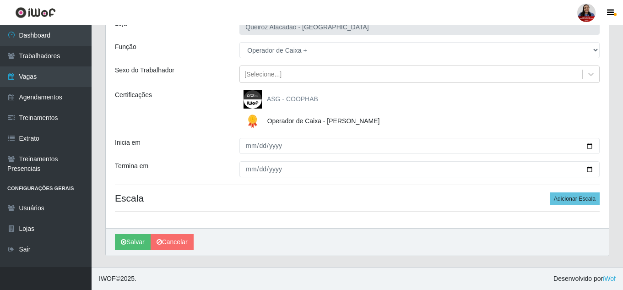
click at [213, 143] on div "Inicia em" at bounding box center [170, 146] width 124 height 16
click at [568, 197] on button "Adicionar Escala" at bounding box center [575, 198] width 50 height 13
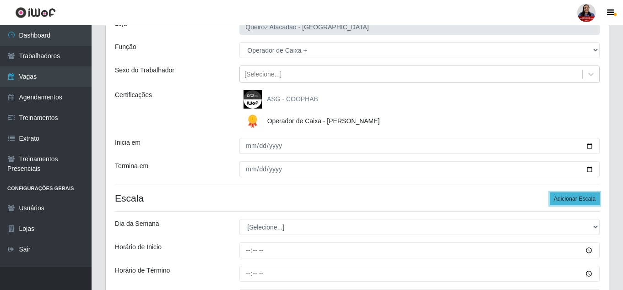
click at [568, 197] on button "Adicionar Escala" at bounding box center [575, 198] width 50 height 13
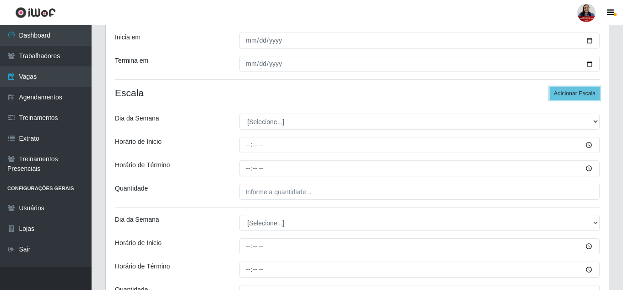
scroll to position [206, 0]
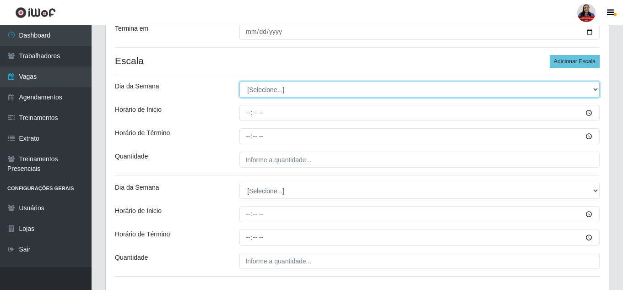
click at [328, 88] on select "[Selecione...] Segunda Terça Quarta Quinta Sexta Sábado Domingo" at bounding box center [419, 89] width 360 height 16
select select "6"
click at [239, 81] on select "[Selecione...] Segunda Terça Quarta Quinta Sexta Sábado Domingo" at bounding box center [419, 89] width 360 height 16
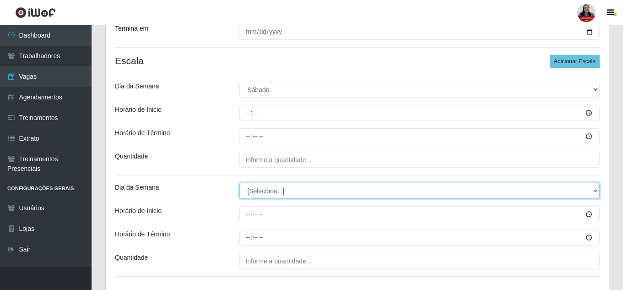
click at [282, 194] on select "[Selecione...] Segunda Terça Quarta Quinta Sexta Sábado Domingo" at bounding box center [419, 191] width 360 height 16
select select "6"
click at [239, 183] on select "[Selecione...] Segunda Terça Quarta Quinta Sexta Sábado Domingo" at bounding box center [419, 191] width 360 height 16
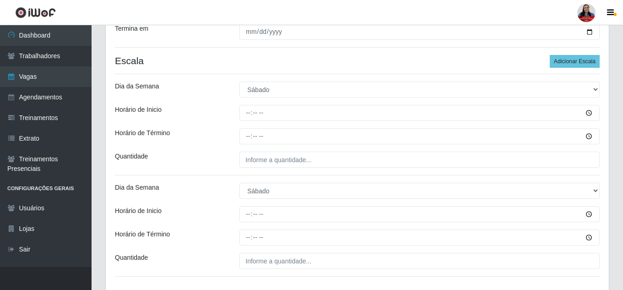
click at [223, 108] on div "Horário de Inicio" at bounding box center [170, 113] width 124 height 16
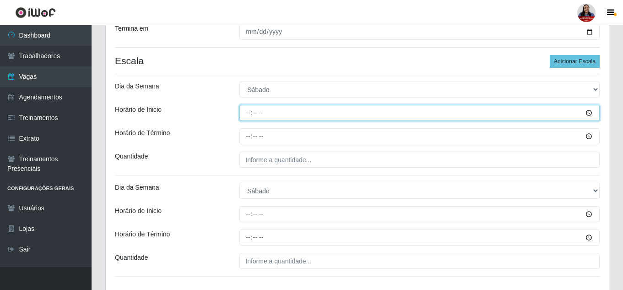
click at [248, 116] on input "Horário de Inicio" at bounding box center [419, 113] width 360 height 16
type input "09:00"
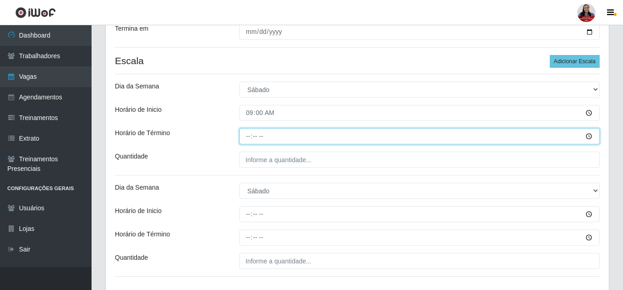
type input "15:00"
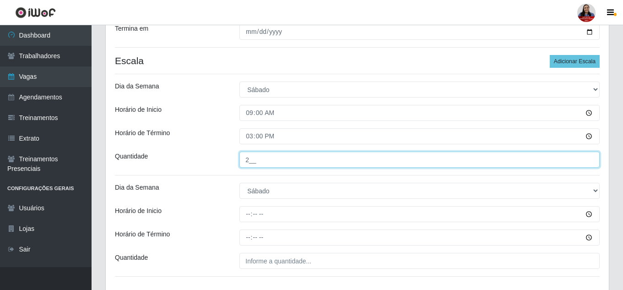
type input "2__"
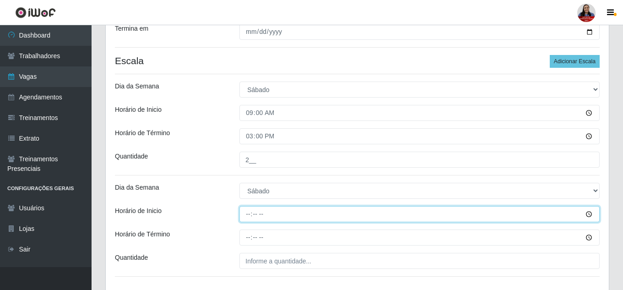
type input "15:00"
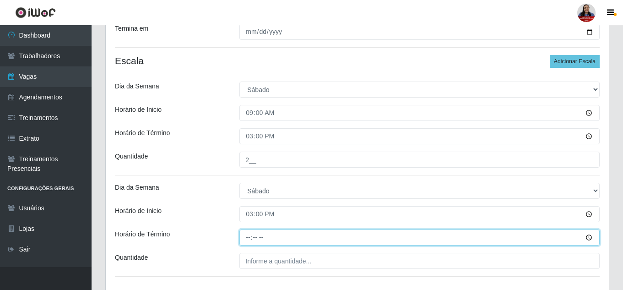
type input "21:00"
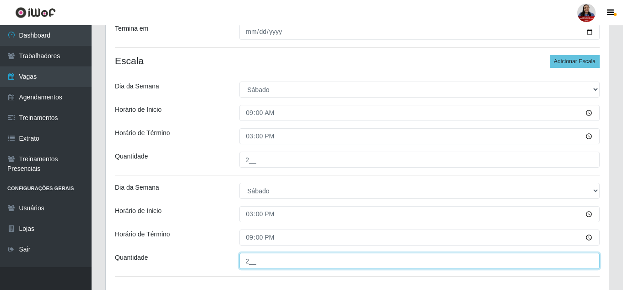
type input "2__"
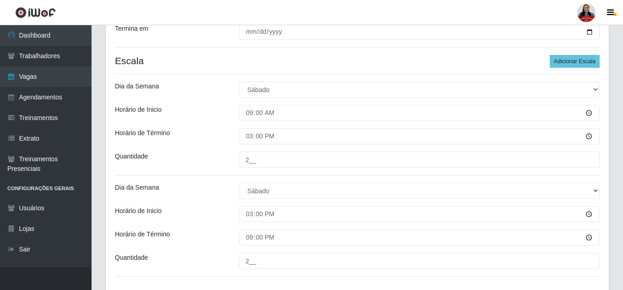
scroll to position [271, 0]
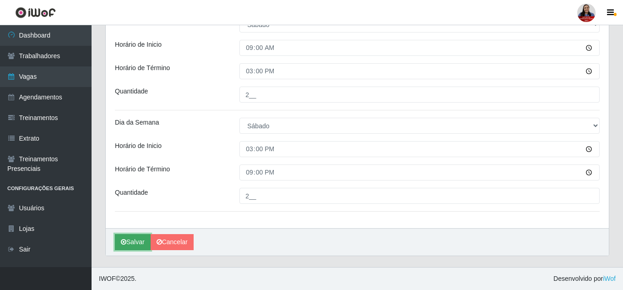
click at [129, 245] on button "Salvar" at bounding box center [133, 242] width 36 height 16
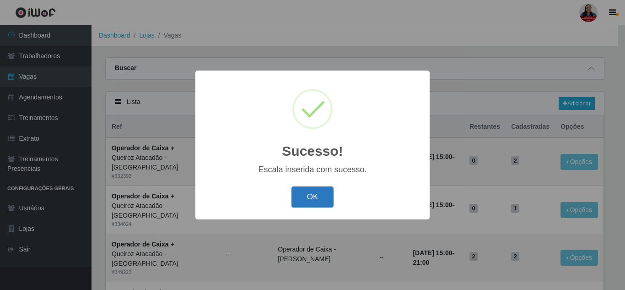
click at [312, 197] on button "OK" at bounding box center [313, 197] width 43 height 22
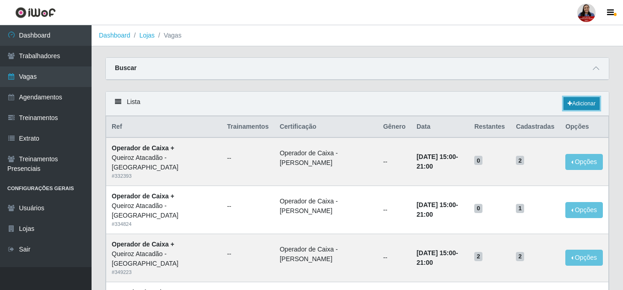
click at [570, 105] on icon at bounding box center [569, 103] width 5 height 5
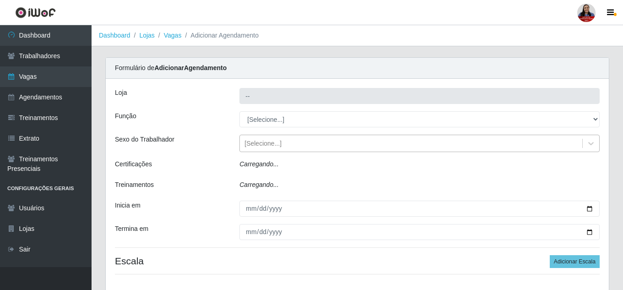
type input "Queiroz Atacadão - [GEOGRAPHIC_DATA]"
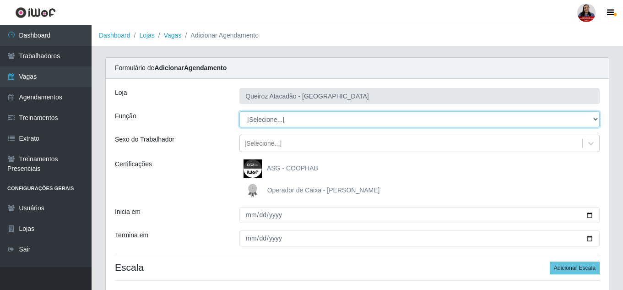
click at [290, 118] on select "[Selecione...] Auxiliar de Depósito Auxiliar de Depósito + Auxiliar de Depósito…" at bounding box center [419, 119] width 360 height 16
select select "72"
click at [239, 111] on select "[Selecione...] Auxiliar de Depósito Auxiliar de Depósito + Auxiliar de Depósito…" at bounding box center [419, 119] width 360 height 16
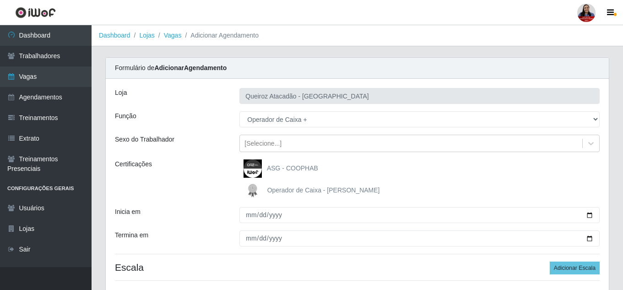
click at [297, 188] on span "Operador de Caixa - Queiroz Atacadão" at bounding box center [323, 189] width 113 height 7
click at [0, 0] on input "Operador de Caixa - Queiroz Atacadão" at bounding box center [0, 0] width 0 height 0
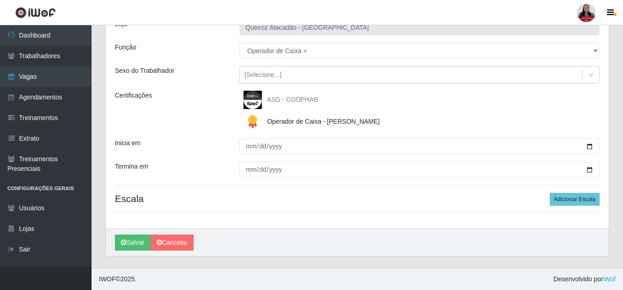
scroll to position [69, 0]
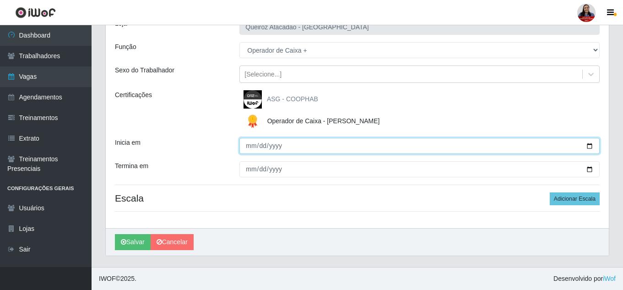
click at [588, 146] on input "Inicia em" at bounding box center [419, 146] width 360 height 16
type input "[DATE]"
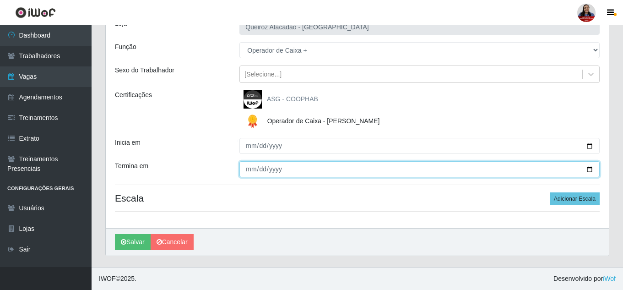
click at [589, 170] on input "Termina em" at bounding box center [419, 169] width 360 height 16
type input "[DATE]"
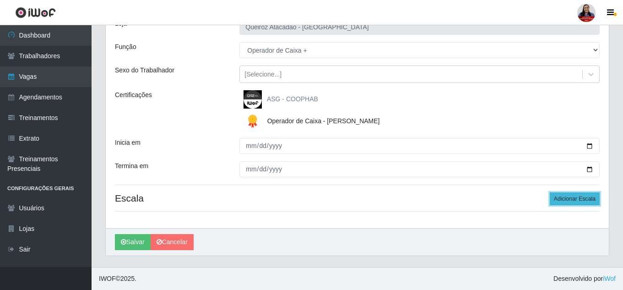
drag, startPoint x: 564, startPoint y: 200, endPoint x: 386, endPoint y: 196, distance: 178.5
click at [564, 200] on button "Adicionar Escala" at bounding box center [575, 198] width 50 height 13
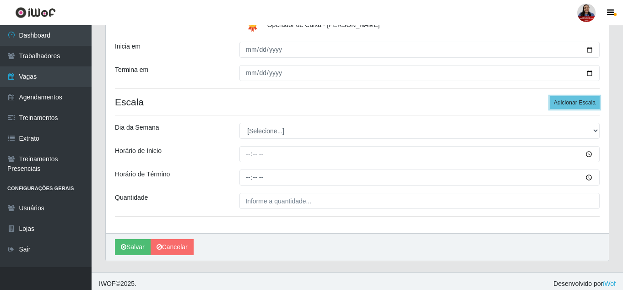
scroll to position [170, 0]
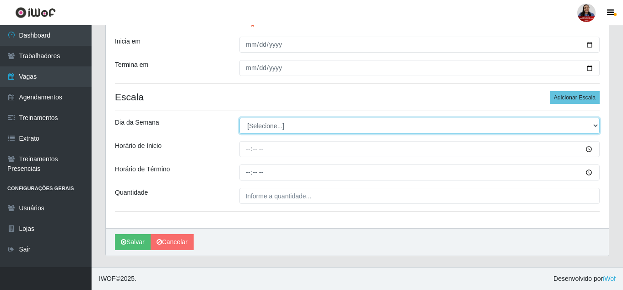
click at [309, 128] on select "[Selecione...] Segunda Terça Quarta Quinta Sexta Sábado Domingo" at bounding box center [419, 126] width 360 height 16
select select "6"
click at [239, 118] on select "[Selecione...] Segunda Terça Quarta Quinta Sexta Sábado Domingo" at bounding box center [419, 126] width 360 height 16
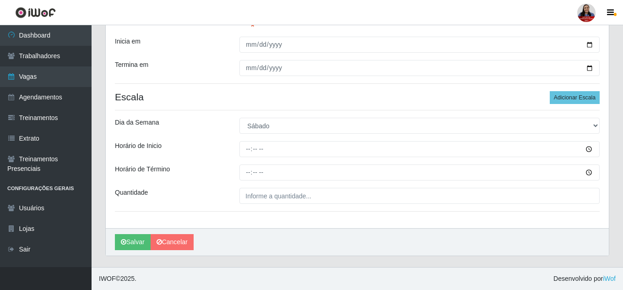
click at [222, 126] on div "Dia da Semana" at bounding box center [170, 126] width 124 height 16
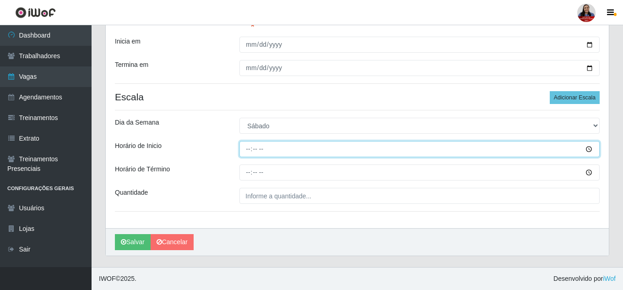
click at [249, 149] on input "Horário de Inicio" at bounding box center [419, 149] width 360 height 16
type input "16:00"
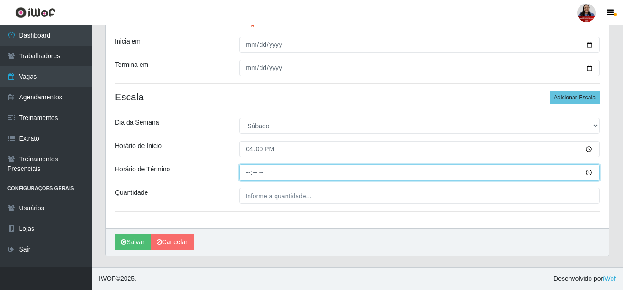
type input "22:00"
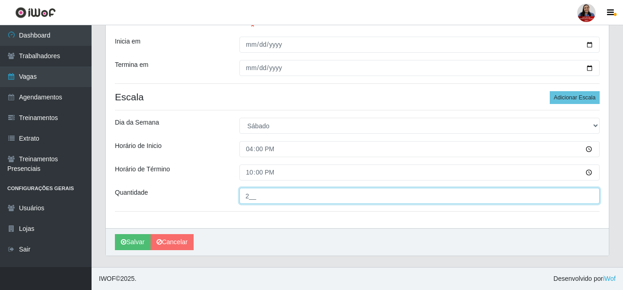
type input "2__"
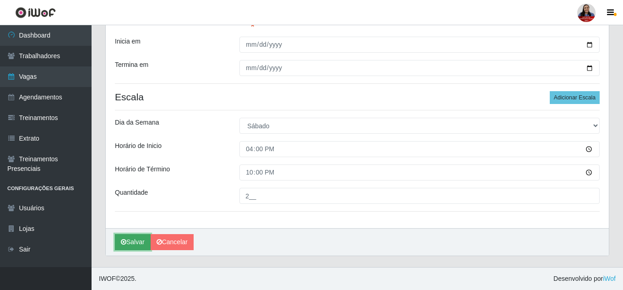
click at [138, 239] on button "Salvar" at bounding box center [133, 242] width 36 height 16
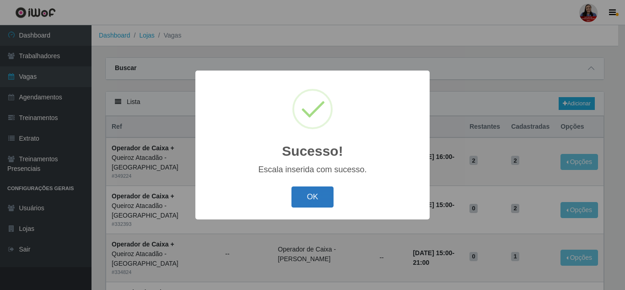
click at [321, 202] on button "OK" at bounding box center [313, 197] width 43 height 22
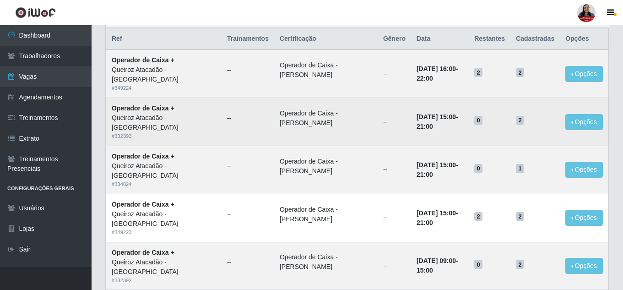
scroll to position [92, 0]
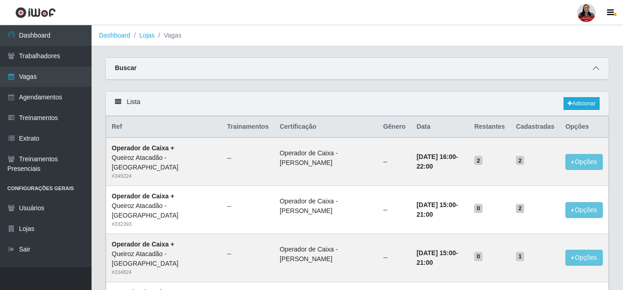
click at [595, 69] on icon at bounding box center [596, 68] width 6 height 6
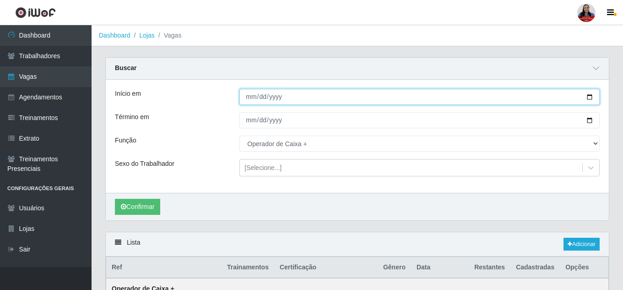
drag, startPoint x: 588, startPoint y: 99, endPoint x: 514, endPoint y: 130, distance: 79.8
click at [587, 99] on input "[DATE]" at bounding box center [419, 97] width 360 height 16
type input "2025-09-28"
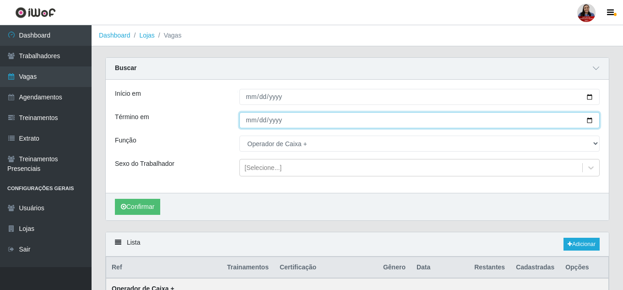
drag, startPoint x: 590, startPoint y: 120, endPoint x: 574, endPoint y: 124, distance: 16.1
click at [589, 120] on input "[DATE]" at bounding box center [419, 120] width 360 height 16
type input "2025-09-28"
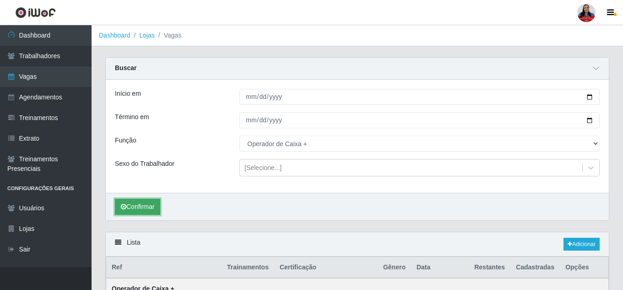
click at [149, 204] on button "Confirmar" at bounding box center [137, 207] width 45 height 16
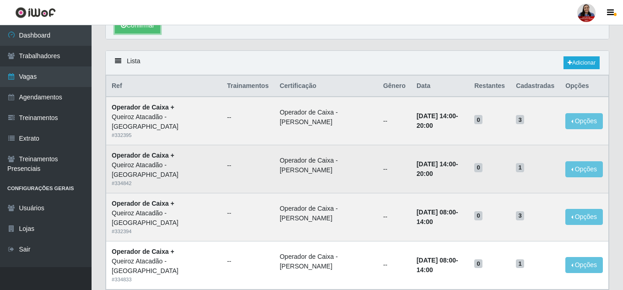
scroll to position [197, 0]
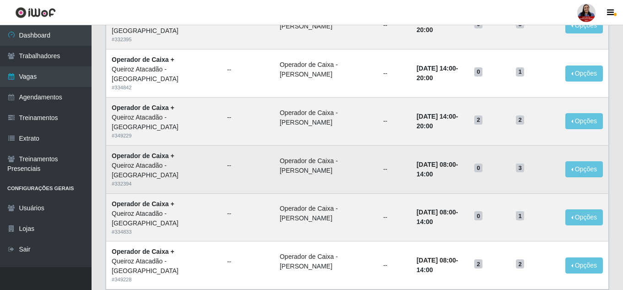
scroll to position [137, 0]
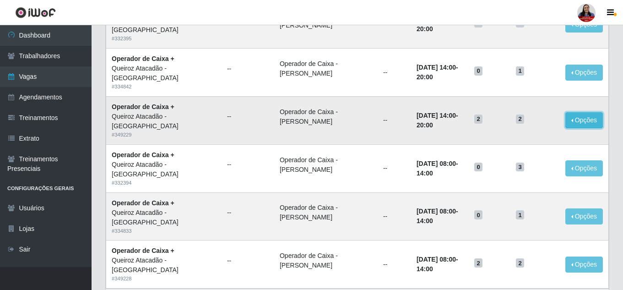
click at [578, 114] on button "Opções" at bounding box center [584, 120] width 38 height 16
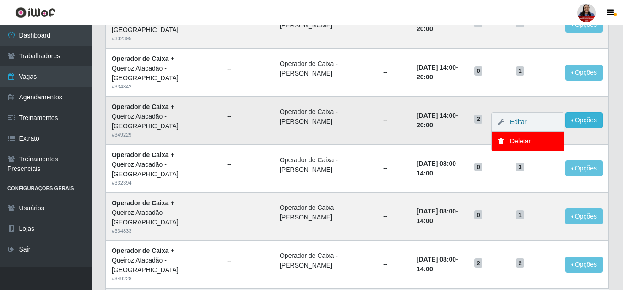
click at [519, 123] on link "Editar" at bounding box center [514, 121] width 26 height 7
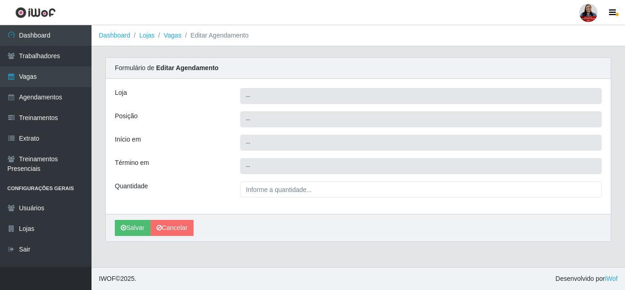
type input "Queiroz Atacadão - [GEOGRAPHIC_DATA]"
type input "Operador de Caixa +"
type input "[DATE] 14:00:00"
type input "[DATE] 20:00:00"
type input "2__"
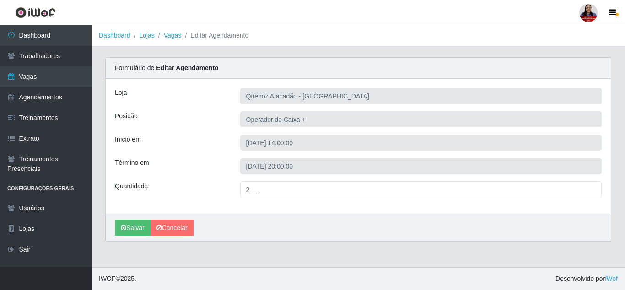
click at [194, 113] on div "Posição" at bounding box center [170, 119] width 125 height 16
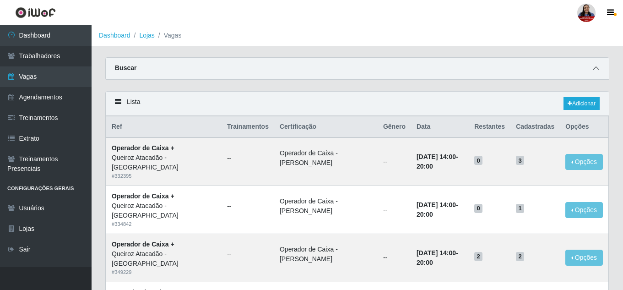
click at [594, 69] on icon at bounding box center [596, 68] width 6 height 6
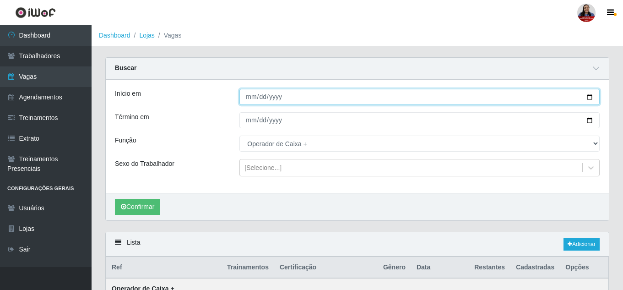
click at [590, 97] on input "[DATE]" at bounding box center [419, 97] width 360 height 16
type input "[DATE]"
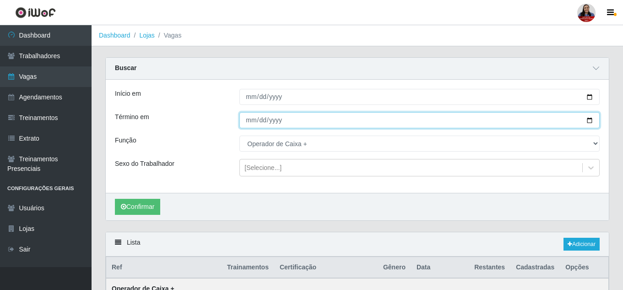
click at [590, 116] on input "[DATE]" at bounding box center [419, 120] width 360 height 16
drag, startPoint x: 589, startPoint y: 119, endPoint x: 585, endPoint y: 123, distance: 5.5
click at [589, 120] on input "[DATE]" at bounding box center [419, 120] width 360 height 16
type input "[DATE]"
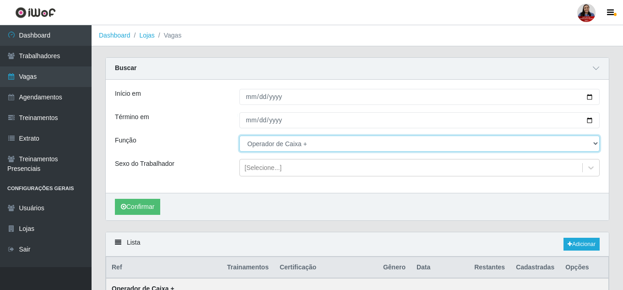
click at [293, 145] on select "[Selecione...] Auxiliar de Depósito Auxiliar de Depósito + Auxiliar de Depósito…" at bounding box center [419, 143] width 360 height 16
select select "22"
click at [239, 136] on select "[Selecione...] Auxiliar de Depósito Auxiliar de Depósito + Auxiliar de Depósito…" at bounding box center [419, 143] width 360 height 16
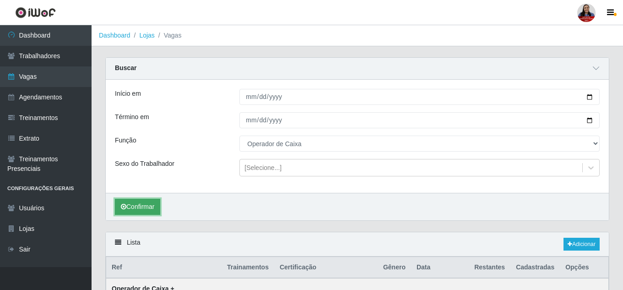
click at [149, 204] on button "Confirmar" at bounding box center [137, 207] width 45 height 16
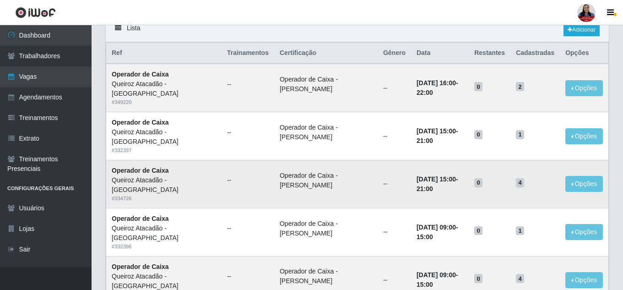
scroll to position [275, 0]
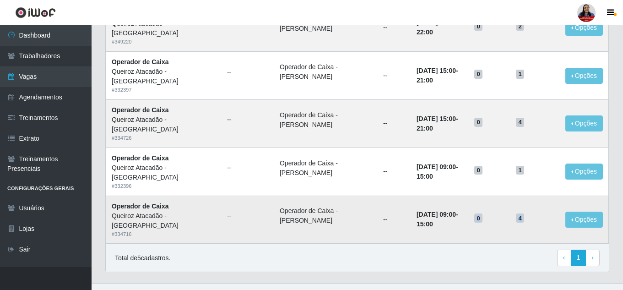
drag, startPoint x: 481, startPoint y: 220, endPoint x: 526, endPoint y: 221, distance: 44.9
click at [526, 221] on tr "Operador de [PERSON_NAME] - Mossoró # 334716 -- Operador de Caixa - Queiroz Ata…" at bounding box center [357, 219] width 502 height 48
click at [502, 216] on h5 "0" at bounding box center [489, 218] width 31 height 10
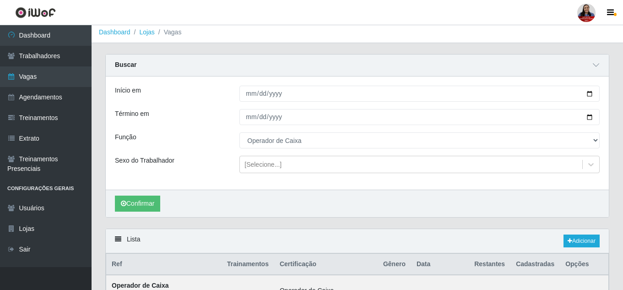
scroll to position [0, 0]
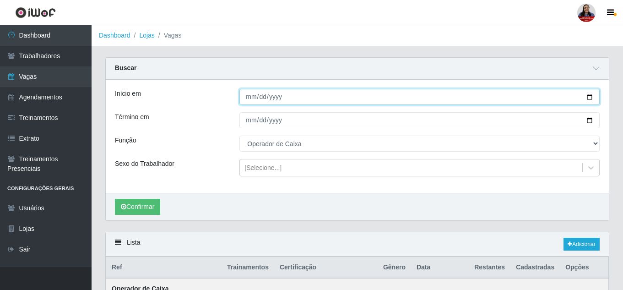
click at [589, 97] on input "[DATE]" at bounding box center [419, 97] width 360 height 16
type input "[DATE]"
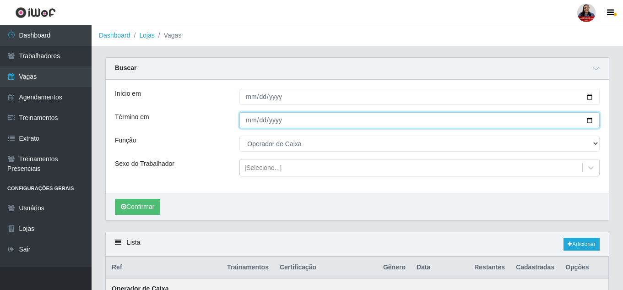
click at [588, 120] on input "[DATE]" at bounding box center [419, 120] width 360 height 16
type input "[DATE]"
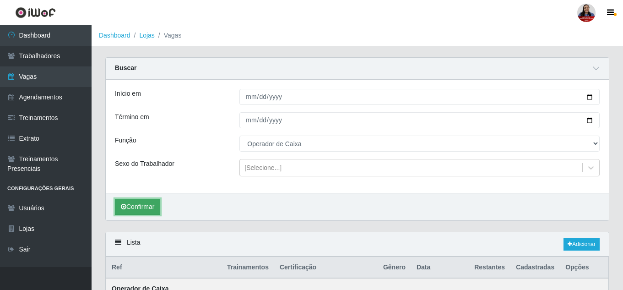
click at [149, 207] on button "Confirmar" at bounding box center [137, 207] width 45 height 16
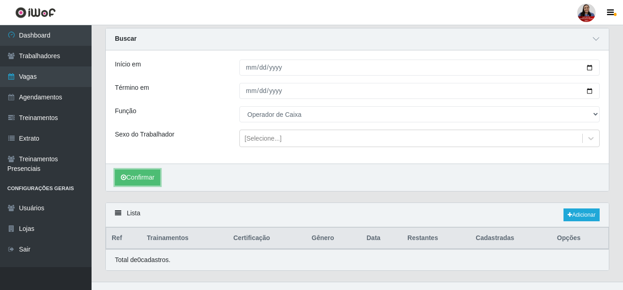
scroll to position [44, 0]
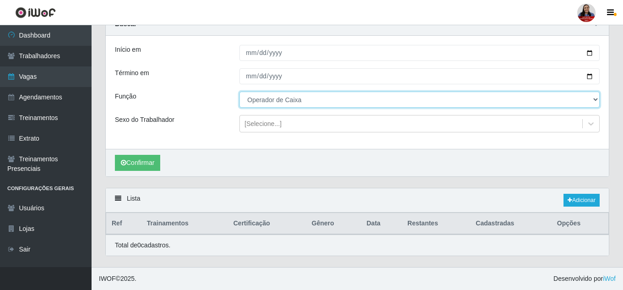
click at [294, 97] on select "[Selecione...] Auxiliar de Depósito Auxiliar de Depósito + Auxiliar de Depósito…" at bounding box center [419, 100] width 360 height 16
select select "73"
click at [239, 92] on select "[Selecione...] Auxiliar de Depósito Auxiliar de Depósito + Auxiliar de Depósito…" at bounding box center [419, 100] width 360 height 16
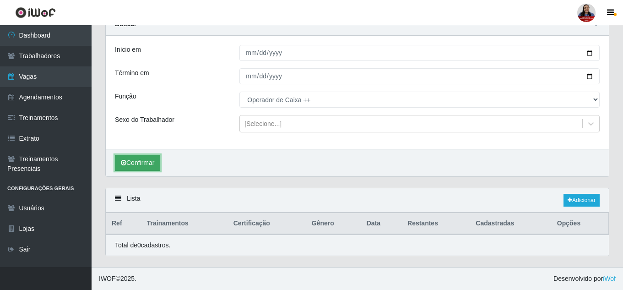
click at [156, 162] on button "Confirmar" at bounding box center [137, 163] width 45 height 16
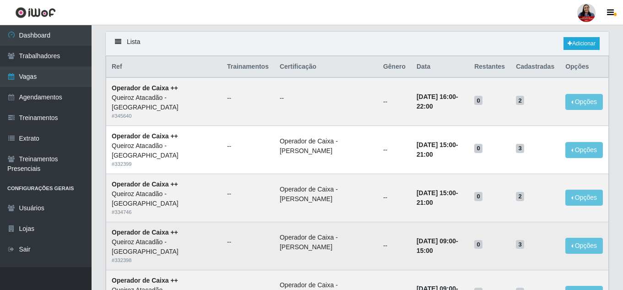
scroll to position [200, 0]
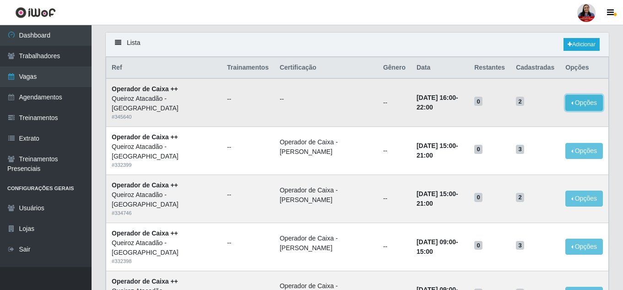
click at [583, 102] on button "Opções" at bounding box center [584, 103] width 38 height 16
click at [518, 106] on link "Editar" at bounding box center [514, 104] width 26 height 7
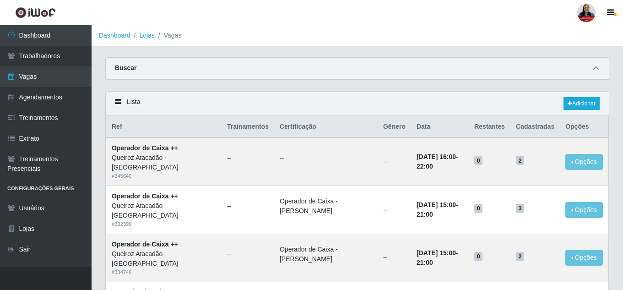
click at [599, 68] on icon at bounding box center [596, 68] width 6 height 6
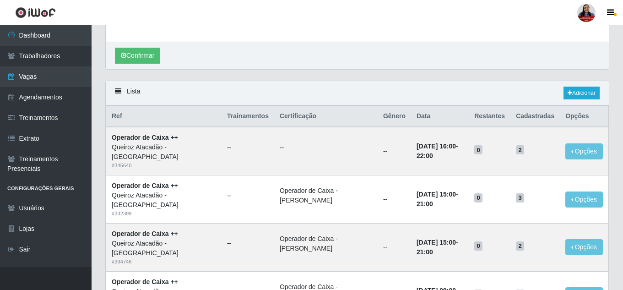
scroll to position [183, 0]
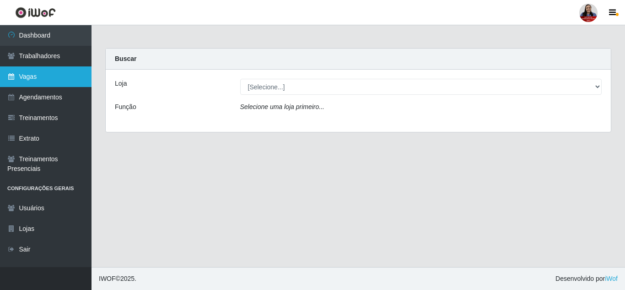
click at [26, 76] on link "Vagas" at bounding box center [46, 76] width 92 height 21
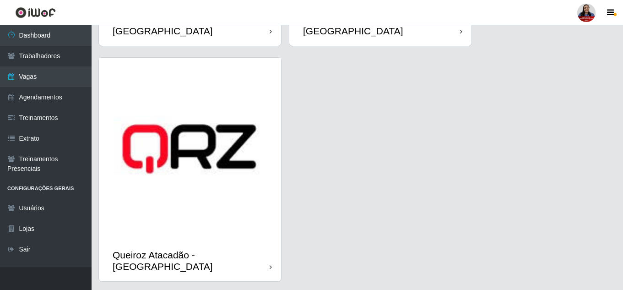
scroll to position [1381, 0]
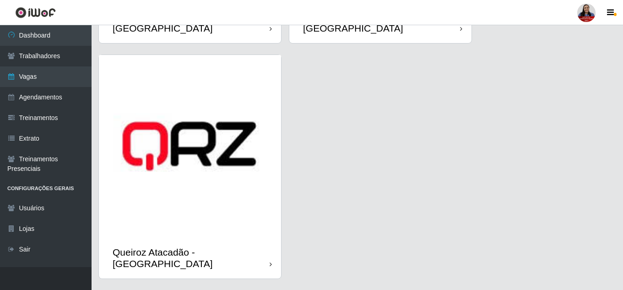
click at [221, 179] on img at bounding box center [190, 146] width 182 height 182
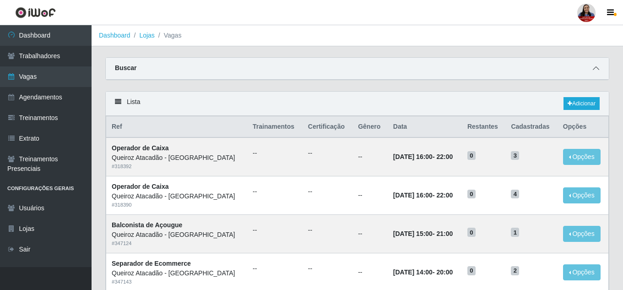
click at [593, 70] on icon at bounding box center [596, 68] width 6 height 6
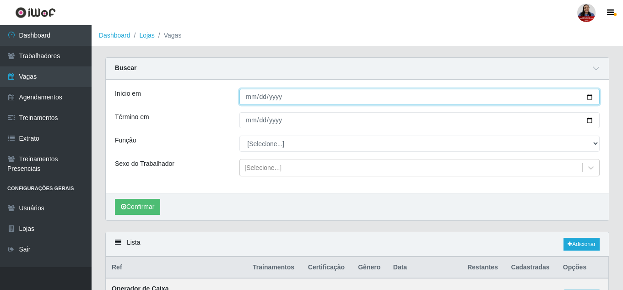
drag, startPoint x: 590, startPoint y: 96, endPoint x: 584, endPoint y: 100, distance: 7.2
click at [590, 95] on input "Início em" at bounding box center [419, 97] width 360 height 16
type input "[DATE]"
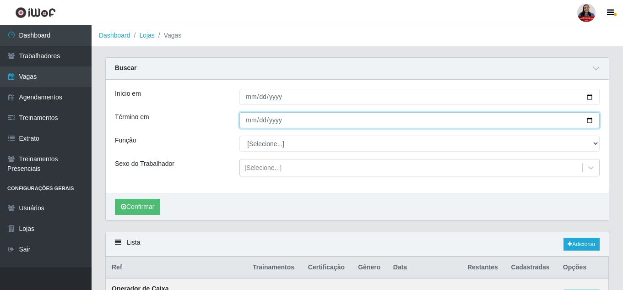
click at [589, 121] on input "Término em" at bounding box center [419, 120] width 360 height 16
type input "[DATE]"
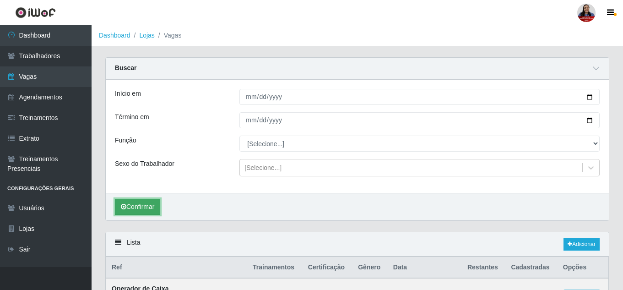
click at [151, 211] on button "Confirmar" at bounding box center [137, 207] width 45 height 16
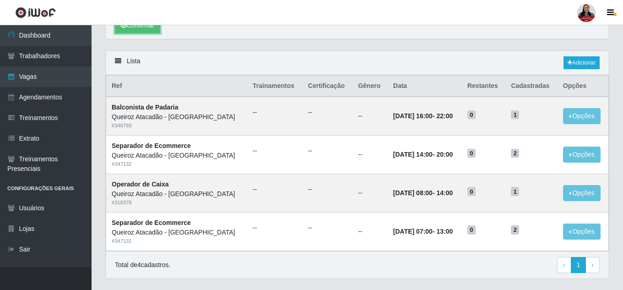
scroll to position [183, 0]
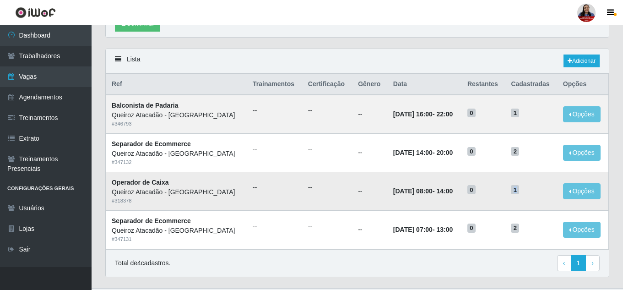
drag, startPoint x: 519, startPoint y: 194, endPoint x: 532, endPoint y: 194, distance: 13.3
click at [532, 194] on h5 "1" at bounding box center [531, 189] width 41 height 10
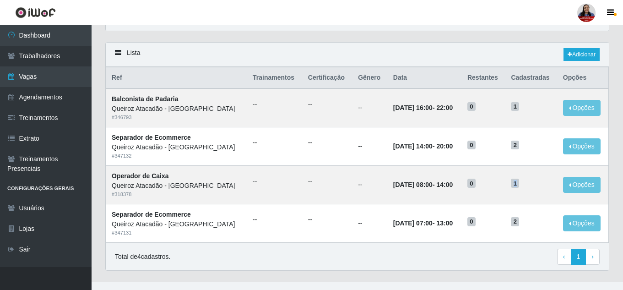
scroll to position [205, 0]
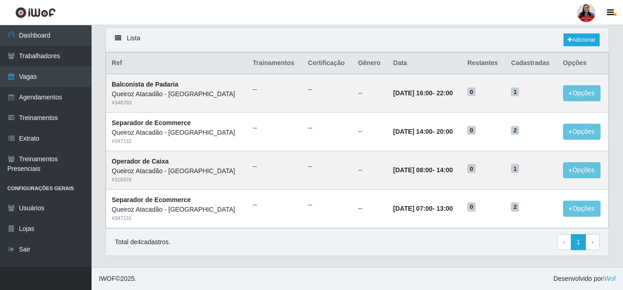
click at [363, 245] on div "Total de 4 cadastros. ‹ Previous 1 › Next" at bounding box center [357, 242] width 485 height 16
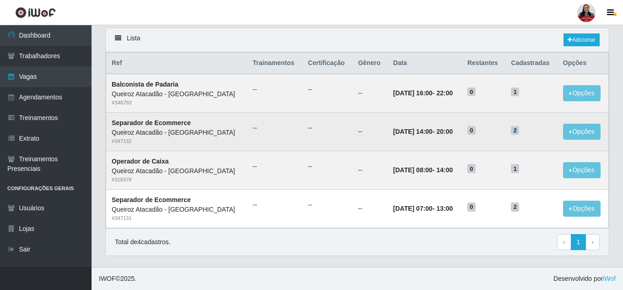
drag, startPoint x: 519, startPoint y: 132, endPoint x: 525, endPoint y: 134, distance: 6.1
click at [519, 134] on span "2" at bounding box center [515, 130] width 8 height 9
click at [523, 138] on td "2" at bounding box center [531, 132] width 52 height 38
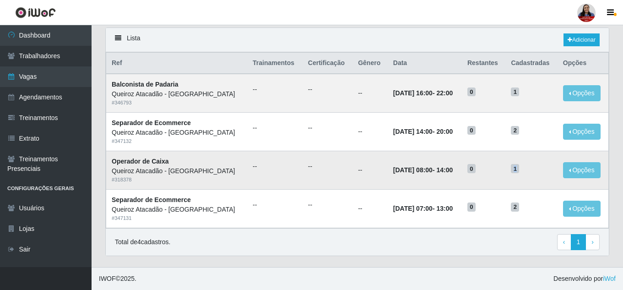
drag, startPoint x: 520, startPoint y: 169, endPoint x: 531, endPoint y: 170, distance: 10.6
click at [531, 170] on h5 "1" at bounding box center [531, 168] width 41 height 10
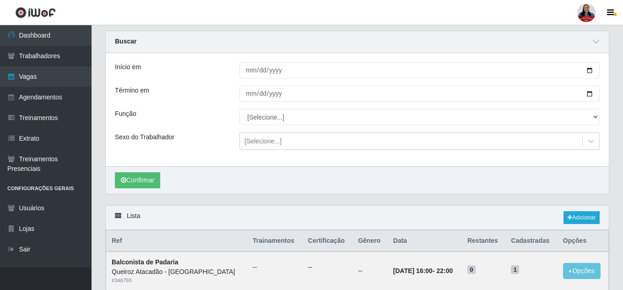
scroll to position [22, 0]
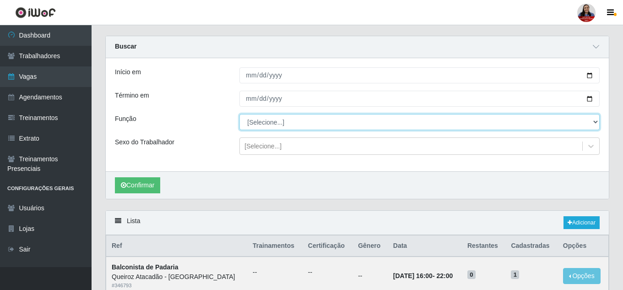
click at [289, 121] on select "[Selecione...] Balconista de Açougue Balconista de Açougue + Balconista de Açou…" at bounding box center [419, 122] width 360 height 16
select select "22"
click at [239, 114] on select "[Selecione...] Balconista de Açougue Balconista de Açougue + Balconista de Açou…" at bounding box center [419, 122] width 360 height 16
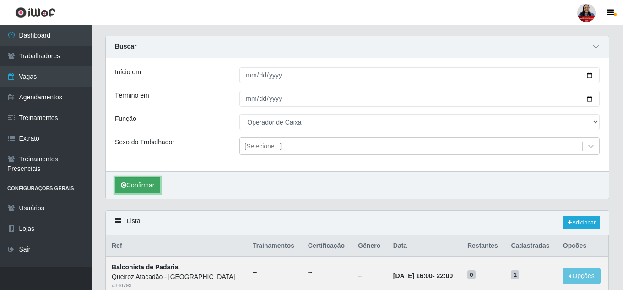
click at [157, 184] on button "Confirmar" at bounding box center [137, 185] width 45 height 16
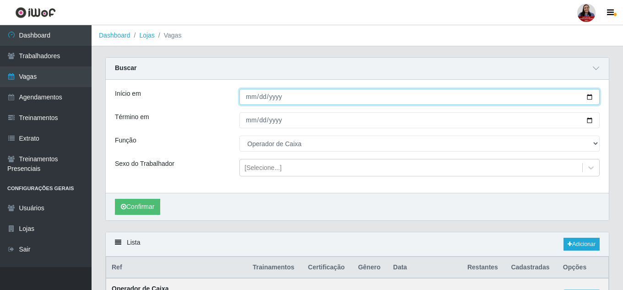
click at [591, 100] on input "[DATE]" at bounding box center [419, 97] width 360 height 16
type input "[DATE]"
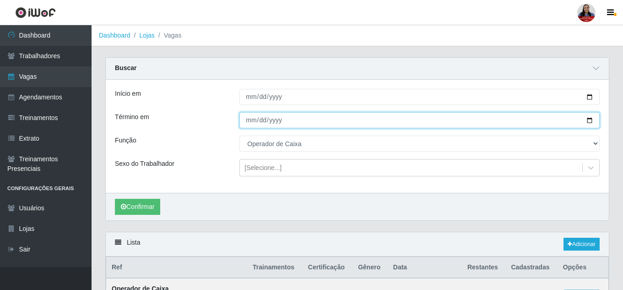
click at [589, 124] on input "[DATE]" at bounding box center [419, 120] width 360 height 16
type input "[DATE]"
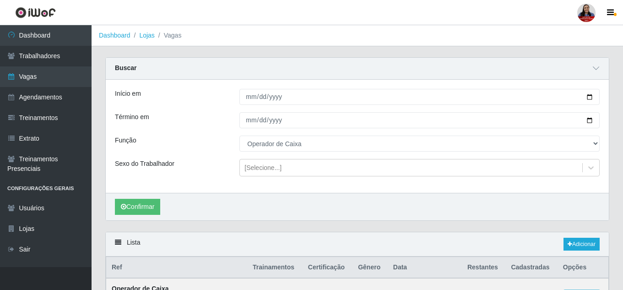
drag, startPoint x: 212, startPoint y: 173, endPoint x: 173, endPoint y: 197, distance: 46.0
click at [211, 173] on div "Sexo do Trabalhador" at bounding box center [170, 167] width 124 height 17
click at [154, 202] on button "Confirmar" at bounding box center [137, 207] width 45 height 16
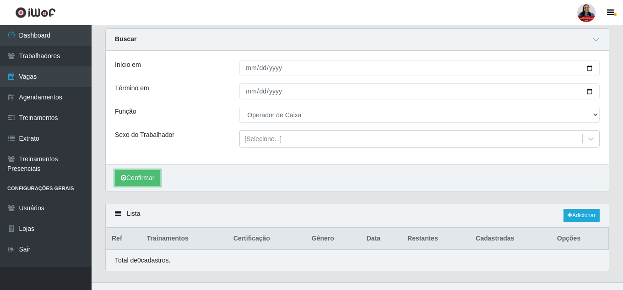
scroll to position [44, 0]
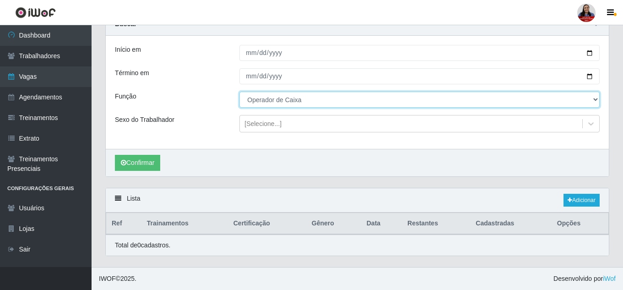
click at [278, 103] on select "[Selecione...] Balconista de Açougue Balconista de Açougue + Balconista de Açou…" at bounding box center [419, 100] width 360 height 16
select select "72"
click at [239, 92] on select "[Selecione...] Balconista de Açougue Balconista de Açougue + Balconista de Açou…" at bounding box center [419, 100] width 360 height 16
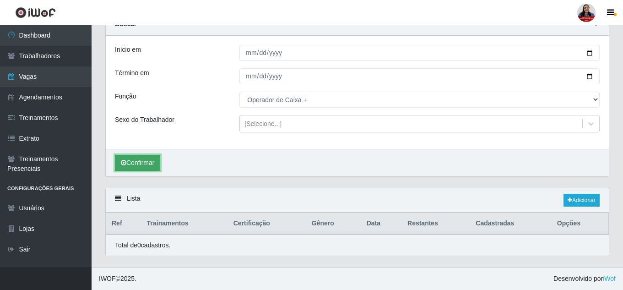
click at [149, 167] on button "Confirmar" at bounding box center [137, 163] width 45 height 16
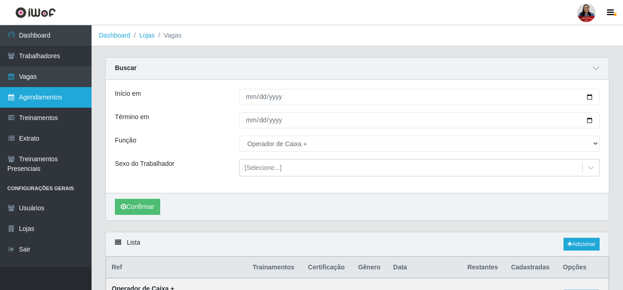
click at [57, 103] on link "Agendamentos" at bounding box center [46, 97] width 92 height 21
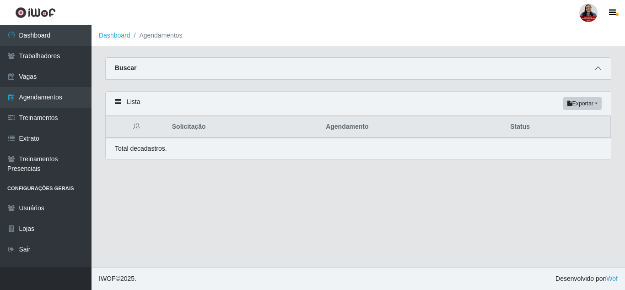
click at [600, 67] on icon at bounding box center [598, 68] width 6 height 6
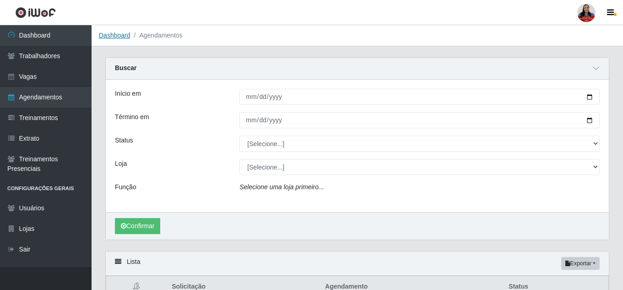
click at [105, 39] on link "Dashboard" at bounding box center [115, 35] width 32 height 7
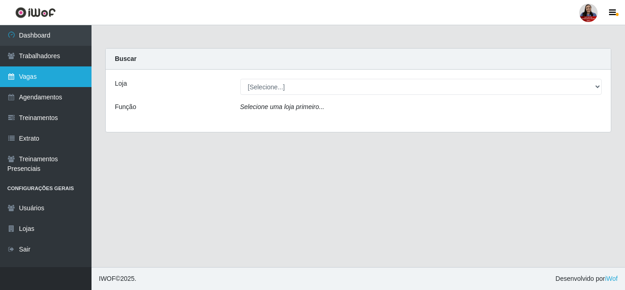
click at [33, 73] on link "Vagas" at bounding box center [46, 76] width 92 height 21
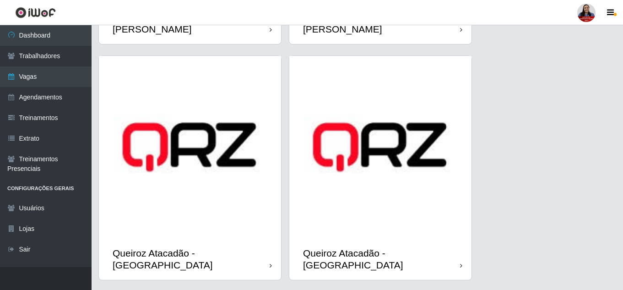
scroll to position [1190, 0]
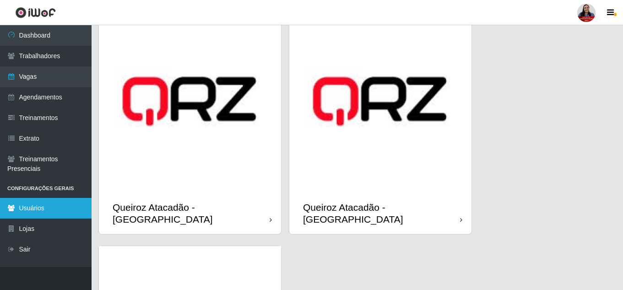
click at [43, 212] on link "Usuários" at bounding box center [46, 208] width 92 height 21
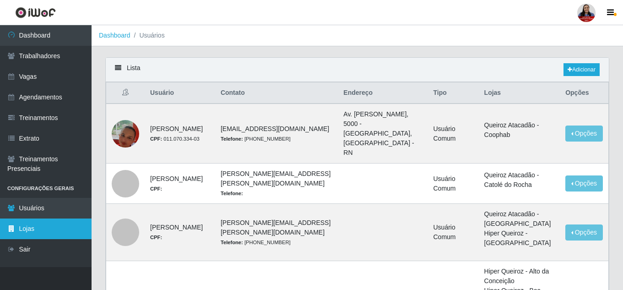
click at [53, 228] on link "Lojas" at bounding box center [46, 228] width 92 height 21
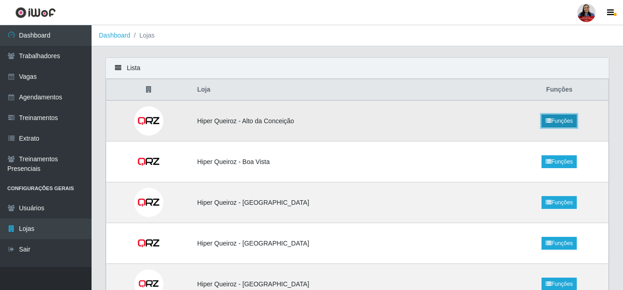
click at [548, 121] on icon at bounding box center [548, 120] width 5 height 5
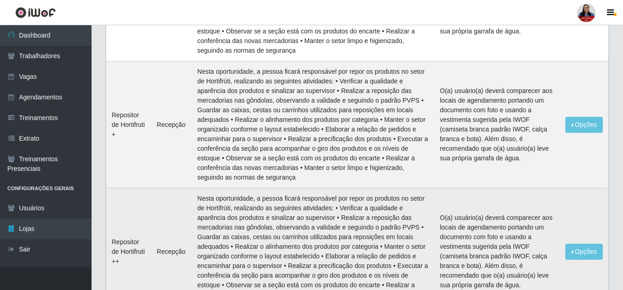
scroll to position [1260, 0]
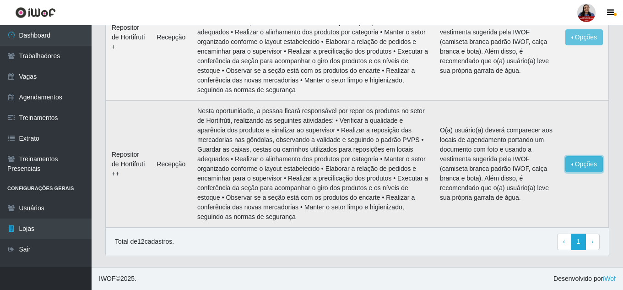
click at [582, 168] on button "Opções" at bounding box center [584, 164] width 38 height 16
click at [140, 131] on td "Repositor de Hortifruti ++" at bounding box center [128, 164] width 45 height 127
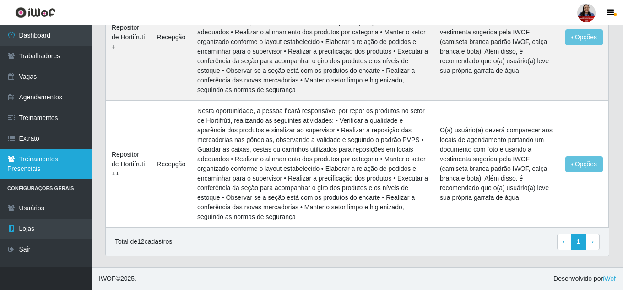
click at [48, 168] on link "Treinamentos Presenciais" at bounding box center [46, 164] width 92 height 30
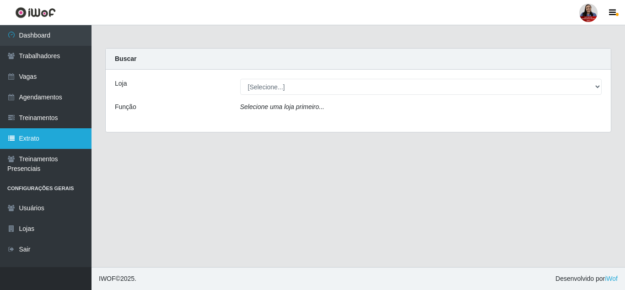
click at [48, 141] on link "Extrato" at bounding box center [46, 138] width 92 height 21
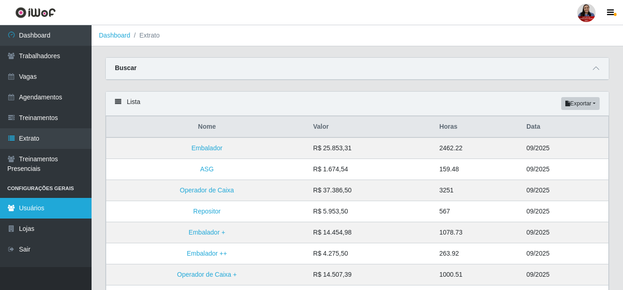
click at [52, 214] on link "Usuários" at bounding box center [46, 208] width 92 height 21
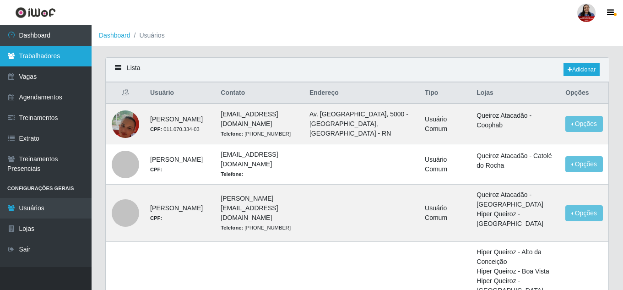
click at [66, 57] on link "Trabalhadores" at bounding box center [46, 56] width 92 height 21
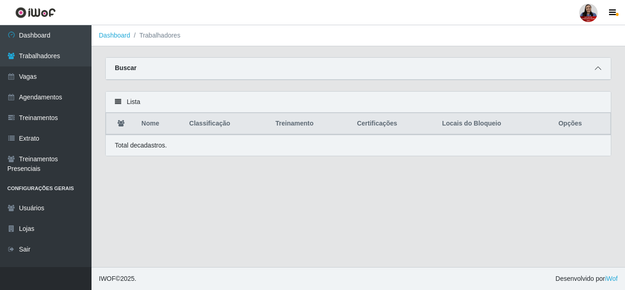
click at [598, 69] on icon at bounding box center [598, 68] width 6 height 6
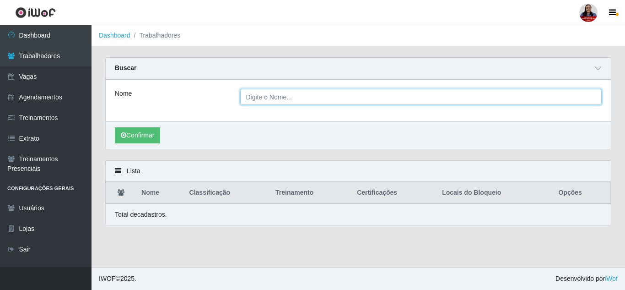
click at [287, 103] on input "Nome" at bounding box center [421, 97] width 362 height 16
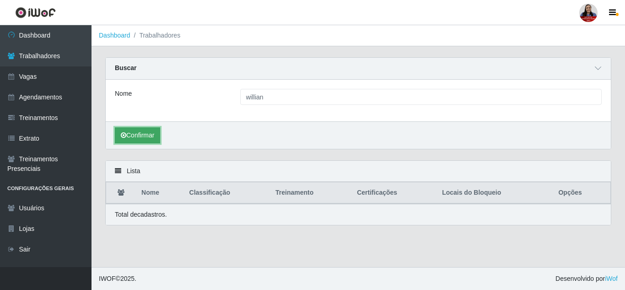
click at [135, 140] on button "Confirmar" at bounding box center [137, 135] width 45 height 16
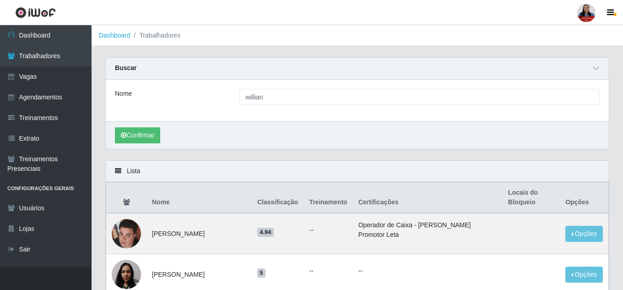
click at [277, 106] on div "Nome willian" at bounding box center [357, 101] width 503 height 42
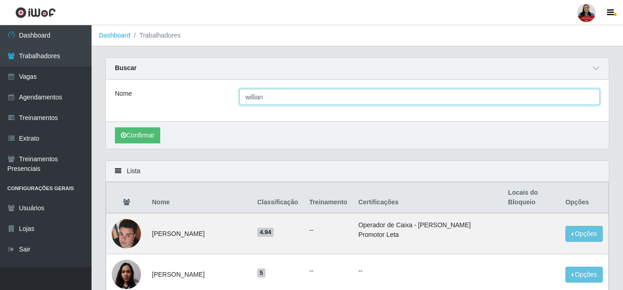
click at [281, 97] on input "willian" at bounding box center [419, 97] width 360 height 16
type input "[PERSON_NAME]"
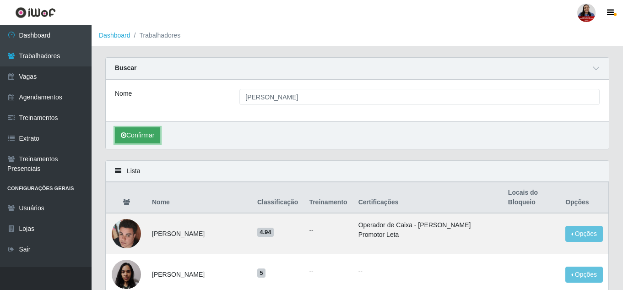
click at [148, 137] on button "Confirmar" at bounding box center [137, 135] width 45 height 16
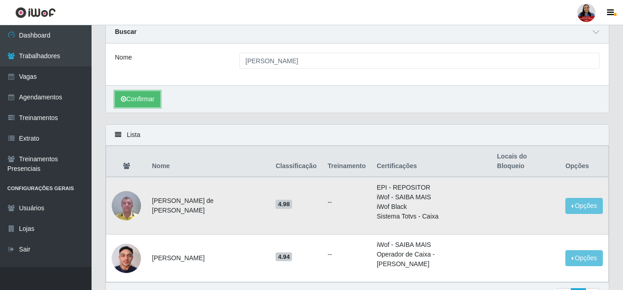
scroll to position [75, 0]
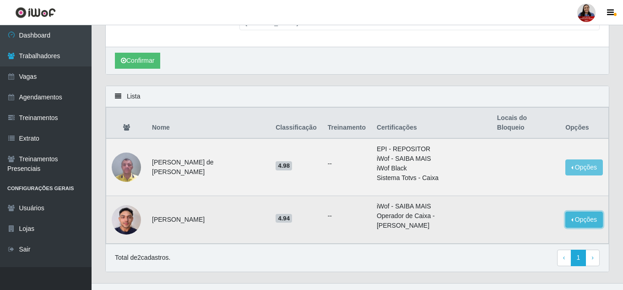
click at [589, 211] on button "Opções" at bounding box center [584, 219] width 38 height 16
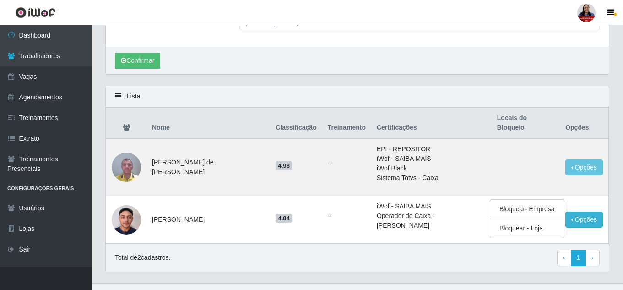
click at [281, 243] on div "Total de 2 cadastros. ‹ Previous 1 › Next" at bounding box center [357, 257] width 503 height 28
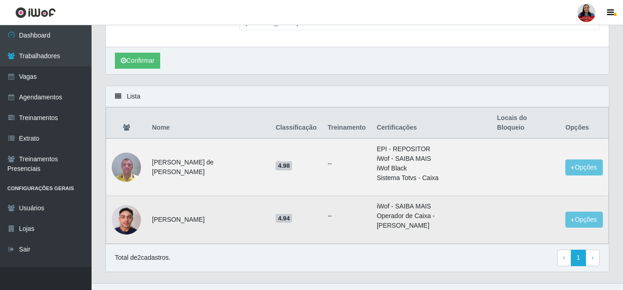
click at [405, 211] on li "Operador de Caixa - [PERSON_NAME]" at bounding box center [431, 220] width 109 height 19
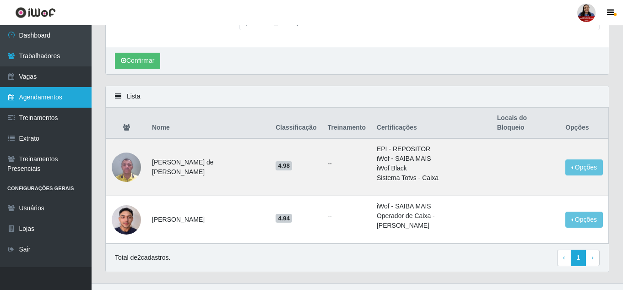
click at [47, 98] on link "Agendamentos" at bounding box center [46, 97] width 92 height 21
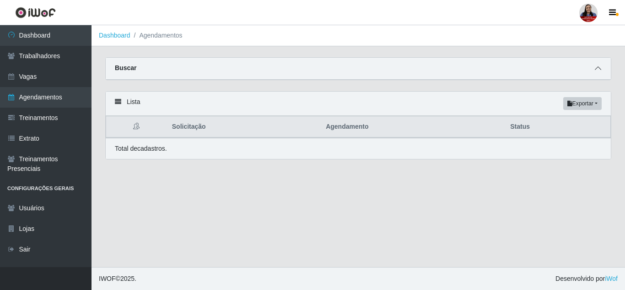
click at [599, 70] on icon at bounding box center [598, 68] width 6 height 6
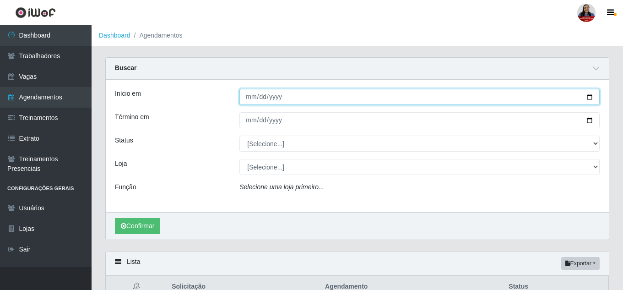
click at [588, 100] on input "Início em" at bounding box center [419, 97] width 360 height 16
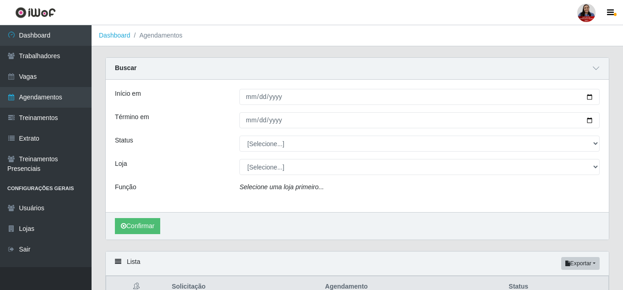
click at [202, 135] on div "Início em Término em Status [Selecione...] AGENDADO AGUARDANDO LIBERAR EM ANDAM…" at bounding box center [357, 146] width 503 height 132
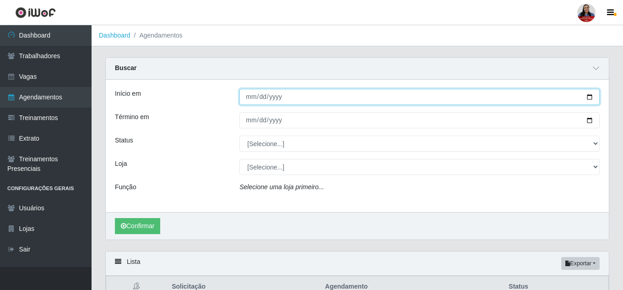
click at [589, 96] on input "Início em" at bounding box center [419, 97] width 360 height 16
type input "[DATE]"
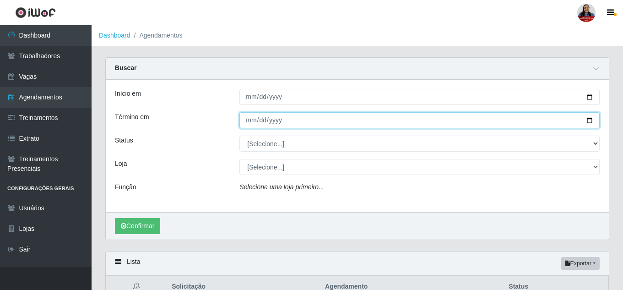
click at [589, 123] on input "Término em" at bounding box center [419, 120] width 360 height 16
type input "[DATE]"
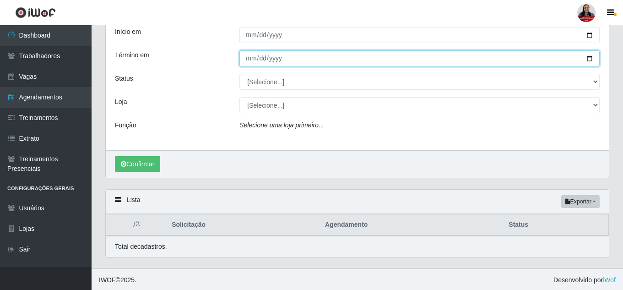
scroll to position [64, 0]
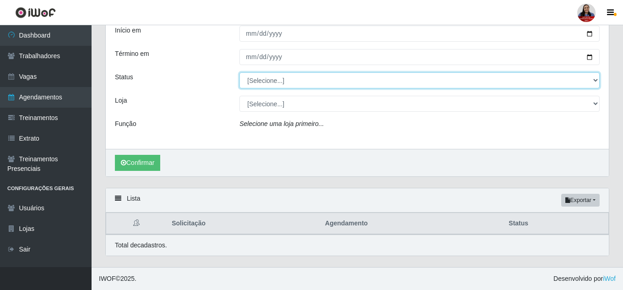
click at [270, 85] on select "[Selecione...] AGENDADO AGUARDANDO LIBERAR EM ANDAMENTO EM REVISÃO FINALIZADO C…" at bounding box center [419, 80] width 360 height 16
select select "FINALIZADO"
click at [239, 72] on select "[Selecione...] AGENDADO AGUARDANDO LIBERAR EM ANDAMENTO EM REVISÃO FINALIZADO C…" at bounding box center [419, 80] width 360 height 16
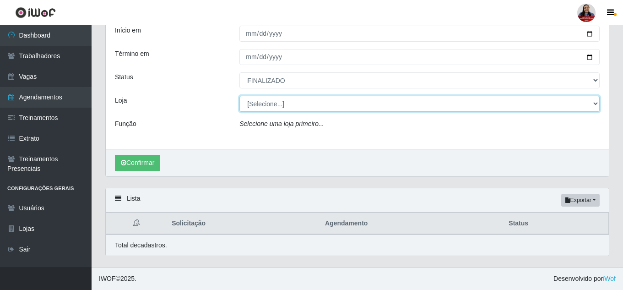
click at [308, 103] on select "[Selecione...] Hiper [GEOGRAPHIC_DATA] - [GEOGRAPHIC_DATA] Hiper Queiroz - Boa …" at bounding box center [419, 104] width 360 height 16
select select "225"
click at [239, 96] on select "[Selecione...] Hiper [GEOGRAPHIC_DATA] - [GEOGRAPHIC_DATA] Hiper Queiroz - Boa …" at bounding box center [419, 104] width 360 height 16
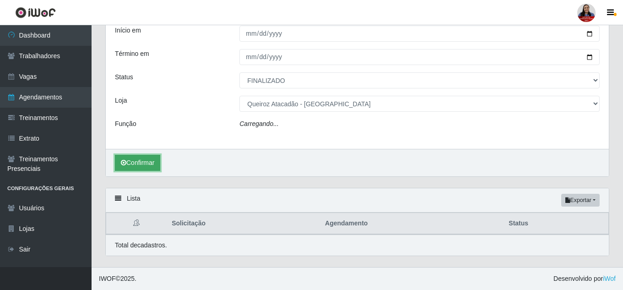
click at [151, 160] on button "Confirmar" at bounding box center [137, 163] width 45 height 16
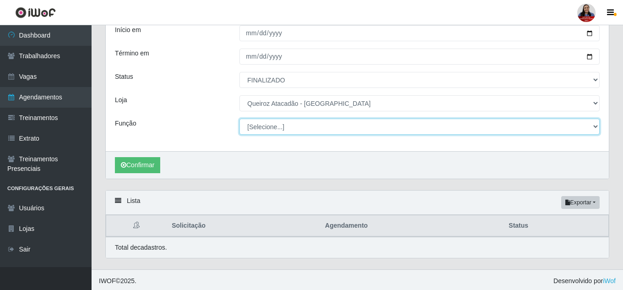
click at [264, 127] on select "[Selecione...] Auxiliar de Depósito Auxiliar de Depósito + Auxiliar de Depósito…" at bounding box center [419, 127] width 360 height 16
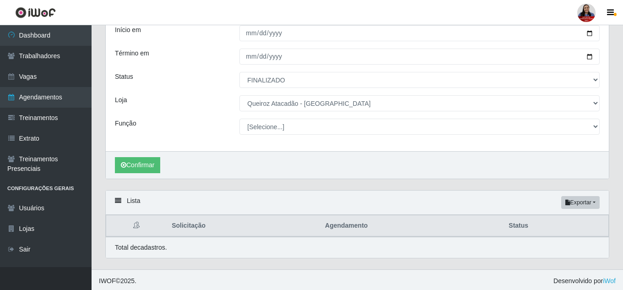
click at [200, 91] on div "Início em 2025-09-25 Término em 2025-09-25 Status [Selecione...] AGENDADO AGUAR…" at bounding box center [357, 83] width 503 height 135
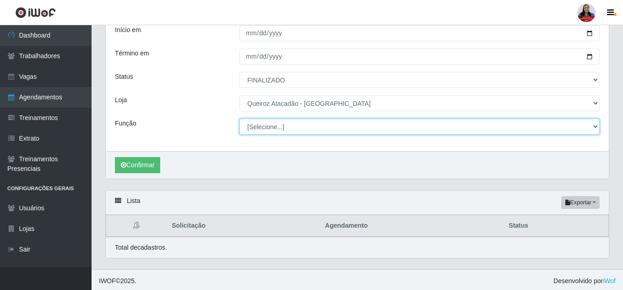
click at [366, 129] on select "[Selecione...] Auxiliar de Depósito Auxiliar de Depósito + Auxiliar de Depósito…" at bounding box center [419, 127] width 360 height 16
select select "106"
click at [239, 119] on select "[Selecione...] Auxiliar de Depósito Auxiliar de Depósito + Auxiliar de Depósito…" at bounding box center [419, 127] width 360 height 16
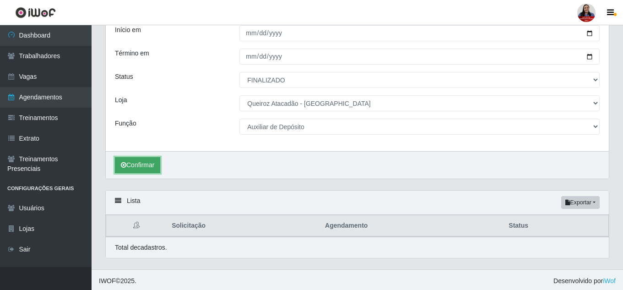
click at [154, 162] on button "Confirmar" at bounding box center [137, 165] width 45 height 16
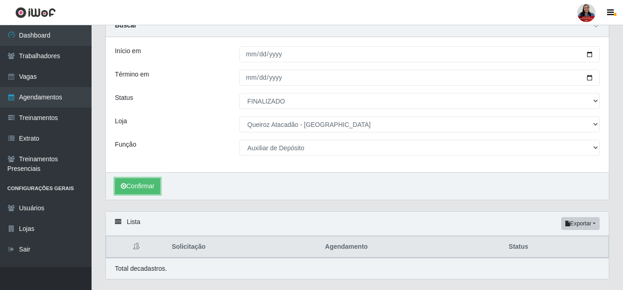
scroll to position [66, 0]
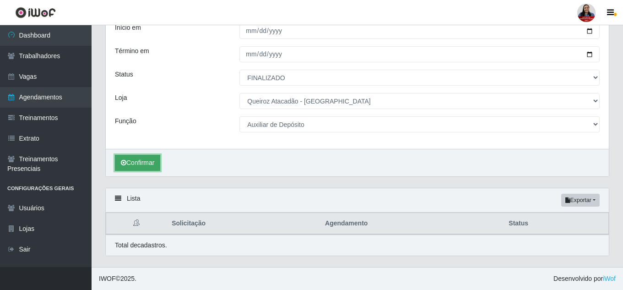
click at [144, 165] on button "Confirmar" at bounding box center [137, 163] width 45 height 16
click at [581, 204] on button "Exportar" at bounding box center [580, 200] width 38 height 13
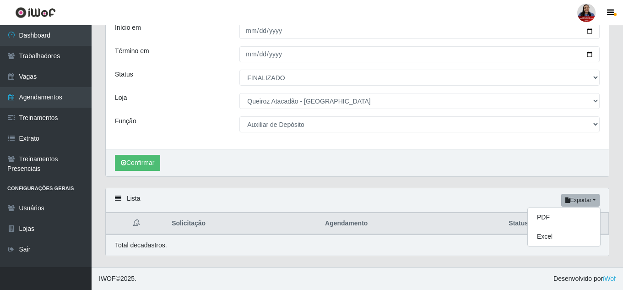
click at [433, 204] on div "Lista Exportar PDF Excel" at bounding box center [357, 200] width 503 height 24
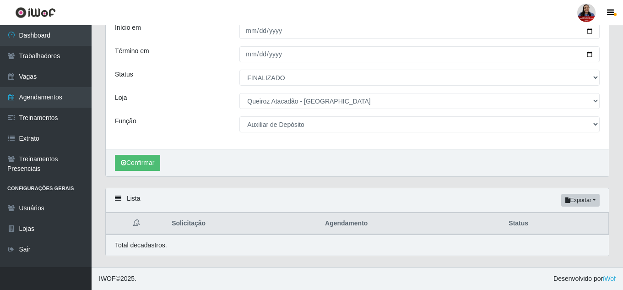
click at [116, 197] on icon at bounding box center [118, 198] width 6 height 6
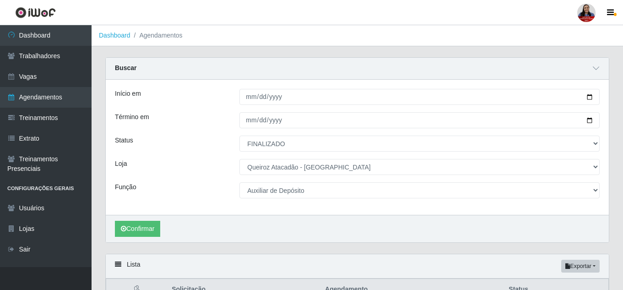
scroll to position [46, 0]
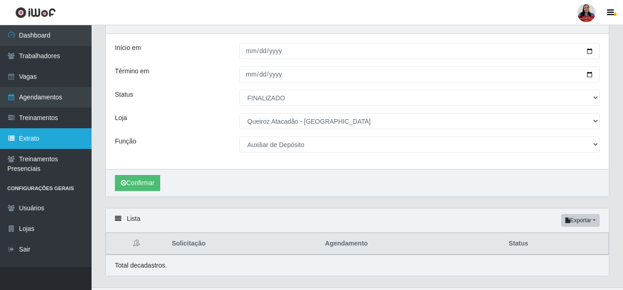
click at [42, 140] on link "Extrato" at bounding box center [46, 138] width 92 height 21
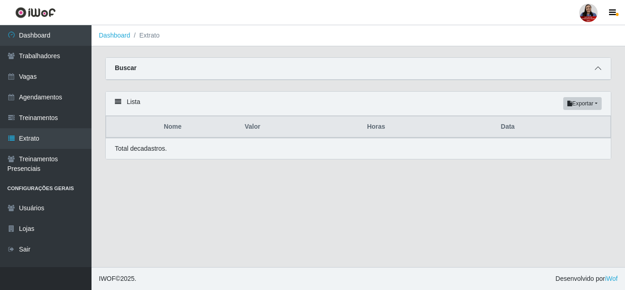
click at [602, 71] on span at bounding box center [598, 68] width 11 height 11
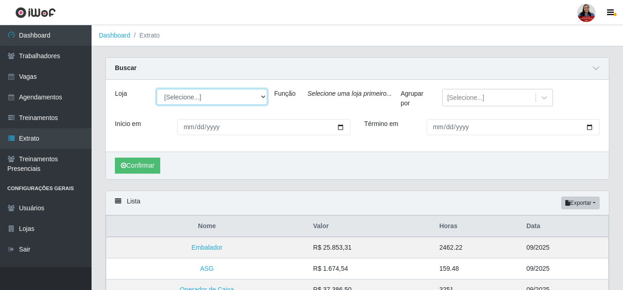
click at [247, 95] on select "[Selecione...] Hiper Queiroz - Alto da Conceição Hiper Queiroz - Boa Vista Hipe…" at bounding box center [212, 97] width 111 height 16
click at [263, 81] on div "Loja [Selecione...] Hiper Queiroz - Alto da Conceição Hiper Queiroz - Boa Vista…" at bounding box center [357, 116] width 503 height 72
click at [541, 99] on icon at bounding box center [543, 97] width 5 height 3
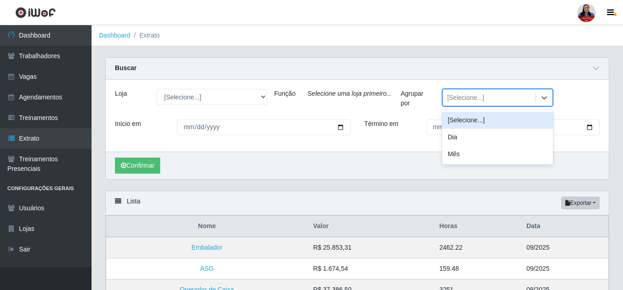
click at [402, 83] on div "Loja [Selecione...] Hiper Queiroz - Alto da Conceição Hiper Queiroz - Boa Vista…" at bounding box center [357, 116] width 503 height 72
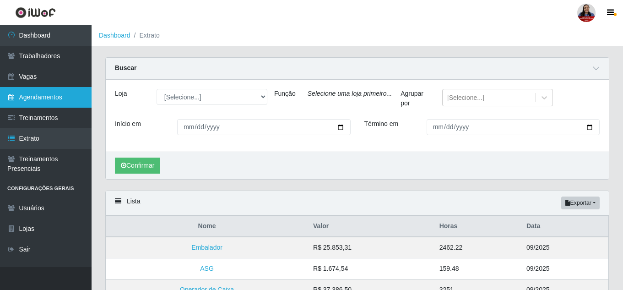
click at [43, 98] on link "Agendamentos" at bounding box center [46, 97] width 92 height 21
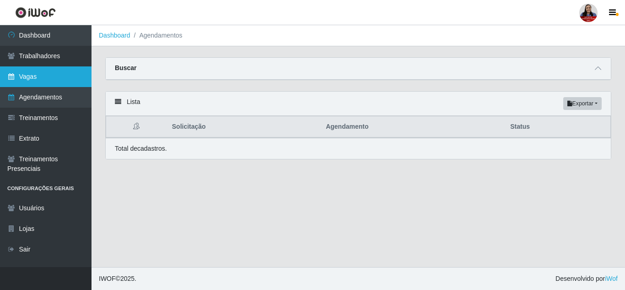
click at [37, 81] on link "Vagas" at bounding box center [46, 76] width 92 height 21
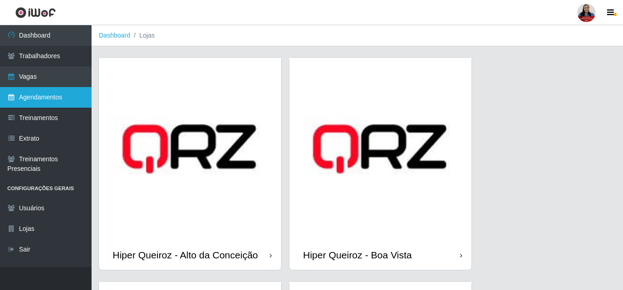
click at [38, 103] on link "Agendamentos" at bounding box center [46, 97] width 92 height 21
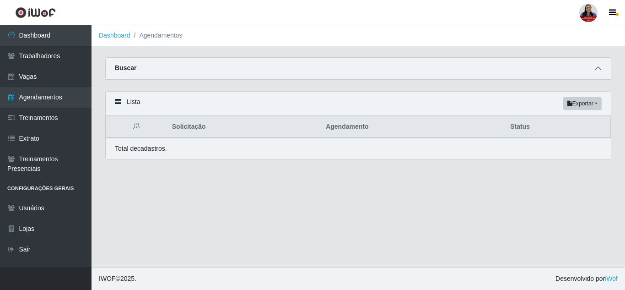
click at [600, 70] on icon at bounding box center [598, 68] width 6 height 6
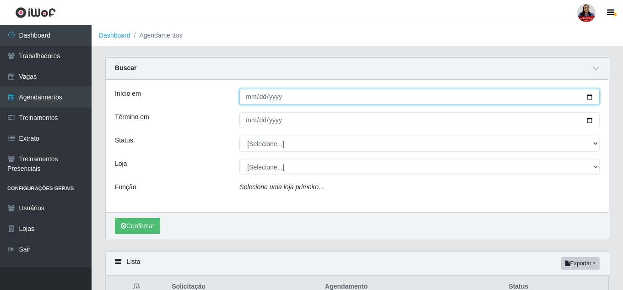
click at [589, 97] on input "Início em" at bounding box center [419, 97] width 360 height 16
type input "2025-09-25"
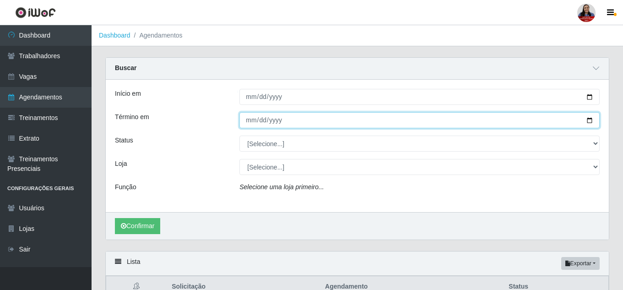
click at [590, 122] on input "Término em" at bounding box center [419, 120] width 360 height 16
type input "2025-09-25"
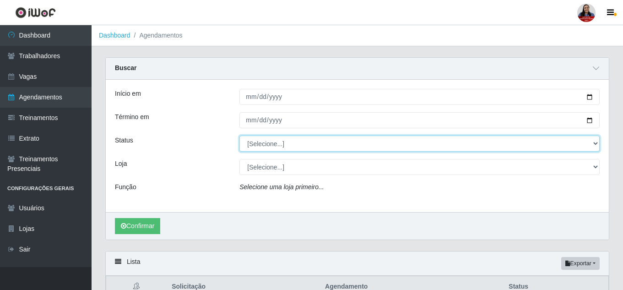
click at [271, 146] on select "[Selecione...] AGENDADO AGUARDANDO LIBERAR EM ANDAMENTO EM REVISÃO FINALIZADO C…" at bounding box center [419, 143] width 360 height 16
select select "EM ANDAMENTO"
click at [239, 136] on select "[Selecione...] AGENDADO AGUARDANDO LIBERAR EM ANDAMENTO EM REVISÃO FINALIZADO C…" at bounding box center [419, 143] width 360 height 16
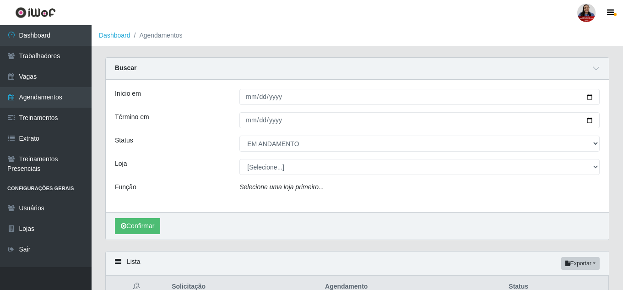
click at [205, 172] on div "Loja" at bounding box center [170, 167] width 124 height 16
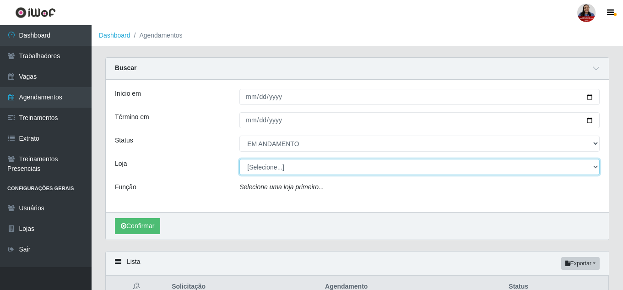
click at [254, 166] on select "[Selecione...] Hiper Queiroz - Alto da Conceição Hiper Queiroz - Boa Vista Hipe…" at bounding box center [419, 167] width 360 height 16
select select "225"
click at [239, 159] on select "[Selecione...] Hiper Queiroz - Alto da Conceição Hiper Queiroz - Boa Vista Hipe…" at bounding box center [419, 167] width 360 height 16
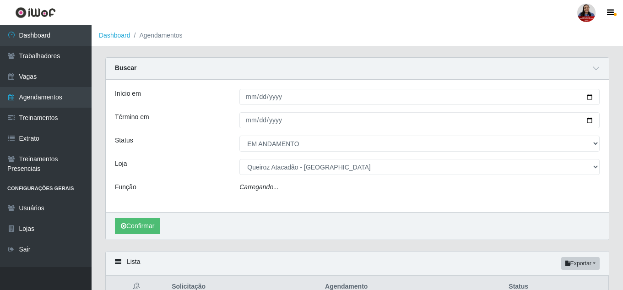
click at [173, 148] on div "Status" at bounding box center [170, 143] width 124 height 16
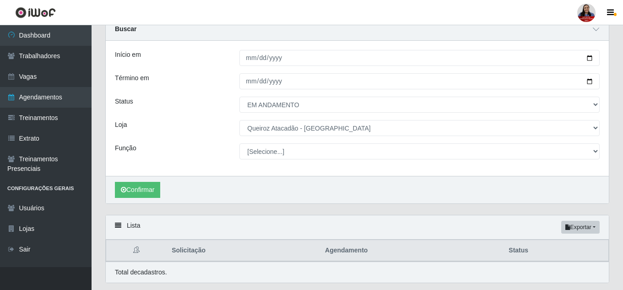
scroll to position [66, 0]
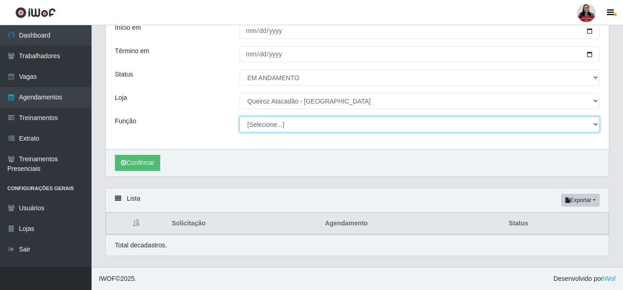
click at [264, 128] on select "[Selecione...] Auxiliar de Depósito Auxiliar de Depósito + Auxiliar de Depósito…" at bounding box center [419, 124] width 360 height 16
select select "106"
click at [239, 116] on select "[Selecione...] Auxiliar de Depósito Auxiliar de Depósito + Auxiliar de Depósito…" at bounding box center [419, 124] width 360 height 16
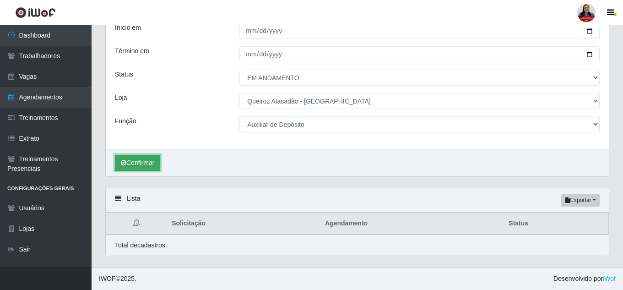
click at [154, 165] on button "Confirmar" at bounding box center [137, 163] width 45 height 16
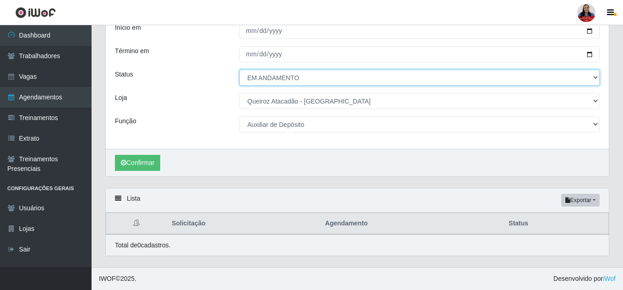
click at [251, 76] on select "[Selecione...] AGENDADO AGUARDANDO LIBERAR EM ANDAMENTO EM REVISÃO FINALIZADO C…" at bounding box center [419, 78] width 360 height 16
select select "AGENDADO"
click at [239, 70] on select "[Selecione...] AGENDADO AGUARDANDO LIBERAR EM ANDAMENTO EM REVISÃO FINALIZADO C…" at bounding box center [419, 78] width 360 height 16
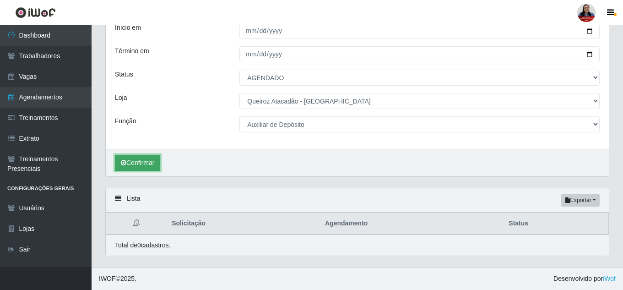
click at [151, 157] on button "Confirmar" at bounding box center [137, 163] width 45 height 16
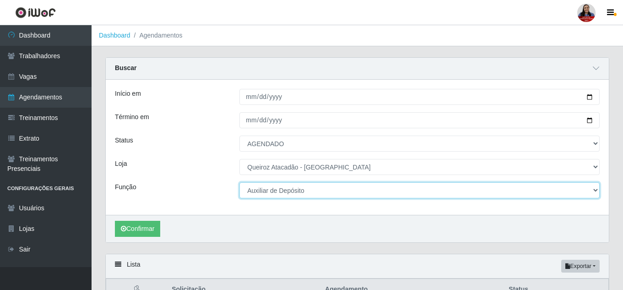
click at [325, 193] on select "[Selecione...] Auxiliar de Depósito Auxiliar de Depósito + Auxiliar de Depósito…" at bounding box center [419, 190] width 360 height 16
select select "[Selecione...]"
click at [239, 183] on select "[Selecione...] Auxiliar de Depósito Auxiliar de Depósito + Auxiliar de Depósito…" at bounding box center [419, 190] width 360 height 16
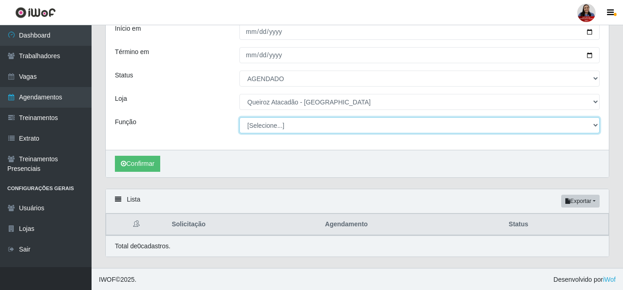
scroll to position [66, 0]
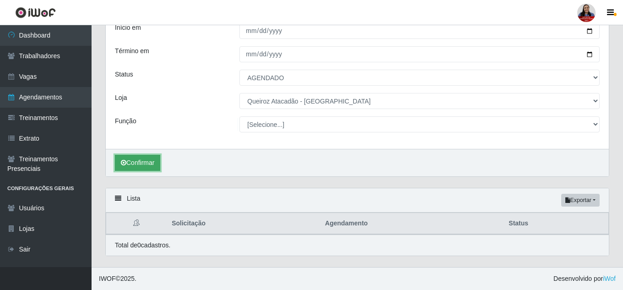
click at [137, 169] on button "Confirmar" at bounding box center [137, 163] width 45 height 16
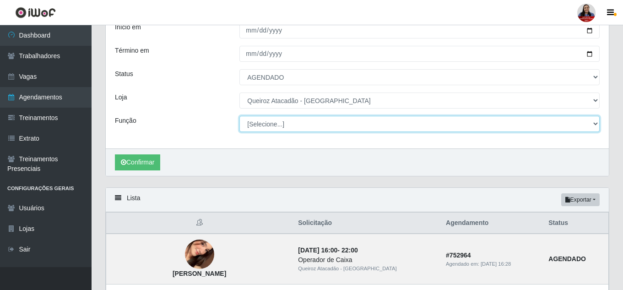
click at [301, 124] on select "[Selecione...] Auxiliar de Depósito Auxiliar de Depósito + Auxiliar de Depósito…" at bounding box center [419, 124] width 360 height 16
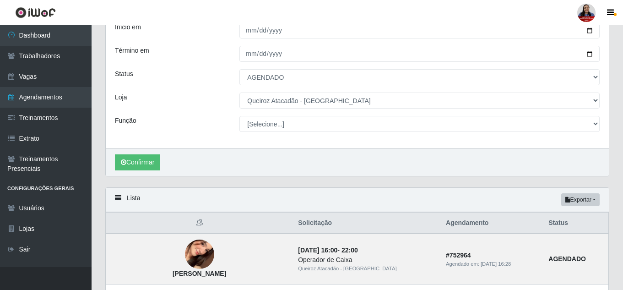
click at [158, 87] on div "Início em 2025-09-25 Término em 2025-09-25 Status [Selecione...] AGENDADO AGUAR…" at bounding box center [357, 80] width 503 height 135
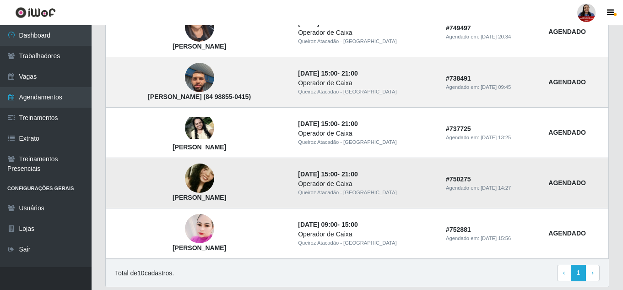
scroll to position [531, 0]
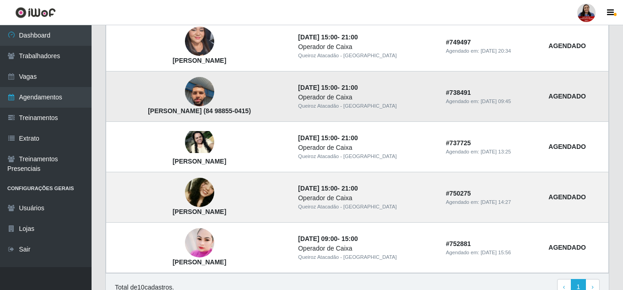
drag, startPoint x: 148, startPoint y: 114, endPoint x: 300, endPoint y: 110, distance: 152.5
click at [293, 110] on td "Marcio Lidiedson Ferreira da Silva (84 98855-0415)" at bounding box center [199, 96] width 187 height 50
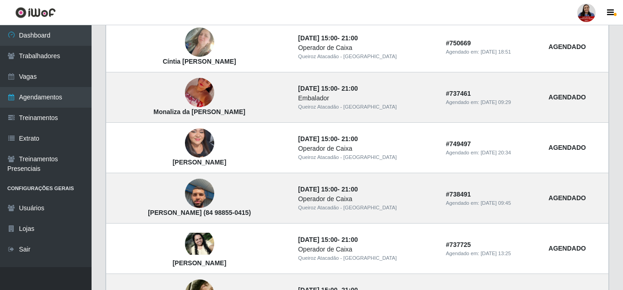
scroll to position [439, 0]
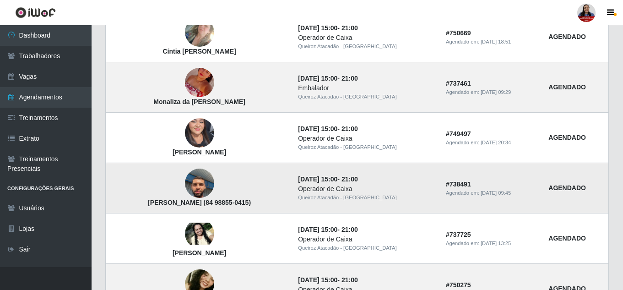
click at [293, 201] on td "Marcio Lidiedson Ferreira da Silva (84 98855-0415)" at bounding box center [199, 188] width 187 height 50
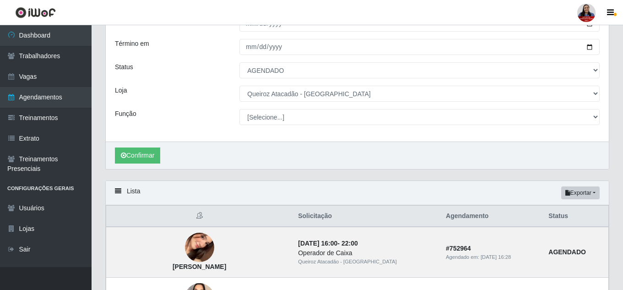
scroll to position [0, 0]
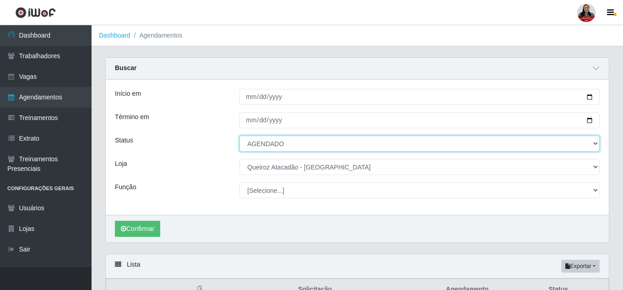
click at [290, 143] on select "[Selecione...] AGENDADO AGUARDANDO LIBERAR EM ANDAMENTO EM REVISÃO FINALIZADO C…" at bounding box center [419, 143] width 360 height 16
select select "FINALIZADO"
click at [239, 136] on select "[Selecione...] AGENDADO AGUARDANDO LIBERAR EM ANDAMENTO EM REVISÃO FINALIZADO C…" at bounding box center [419, 143] width 360 height 16
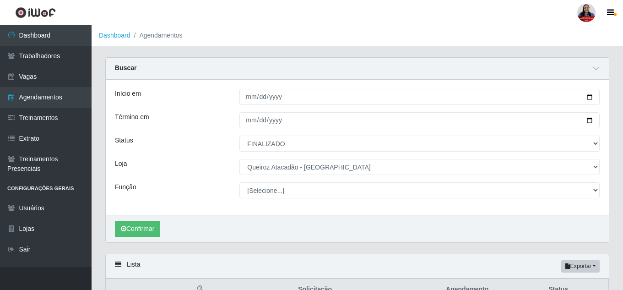
click at [178, 162] on div "Loja" at bounding box center [170, 167] width 124 height 16
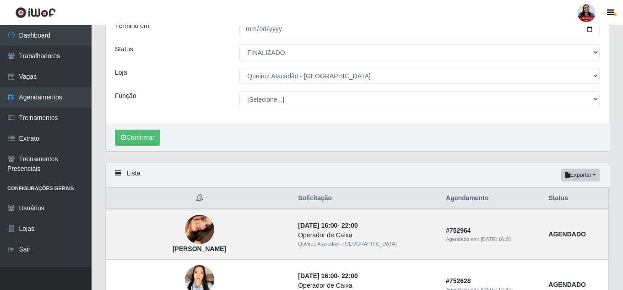
scroll to position [92, 0]
click at [148, 138] on button "Confirmar" at bounding box center [137, 137] width 45 height 16
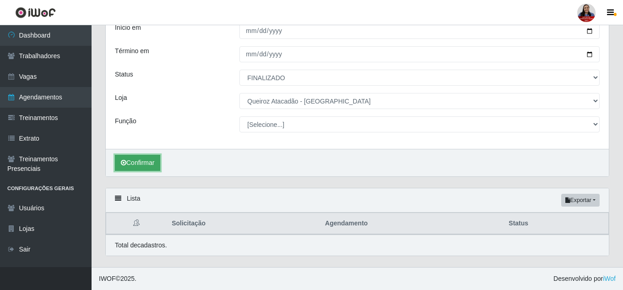
scroll to position [66, 0]
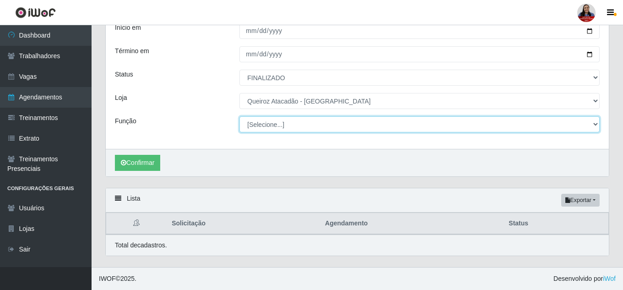
click at [274, 122] on select "[Selecione...] Auxiliar de Depósito Auxiliar de Depósito + Auxiliar de Depósito…" at bounding box center [419, 124] width 360 height 16
click at [239, 116] on select "[Selecione...] Auxiliar de Depósito Auxiliar de Depósito + Auxiliar de Depósito…" at bounding box center [419, 124] width 360 height 16
click at [265, 129] on select "[Selecione...] Auxiliar de Depósito Auxiliar de Depósito + Auxiliar de Depósito…" at bounding box center [419, 124] width 360 height 16
select select "[Selecione...]"
click at [239, 116] on select "[Selecione...] Auxiliar de Depósito Auxiliar de Depósito + Auxiliar de Depósito…" at bounding box center [419, 124] width 360 height 16
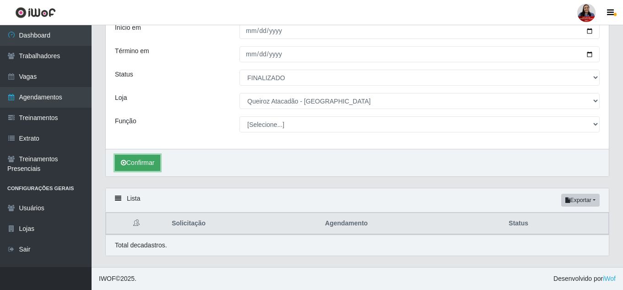
click at [136, 163] on button "Confirmar" at bounding box center [137, 163] width 45 height 16
click at [608, 6] on button "button" at bounding box center [611, 12] width 23 height 13
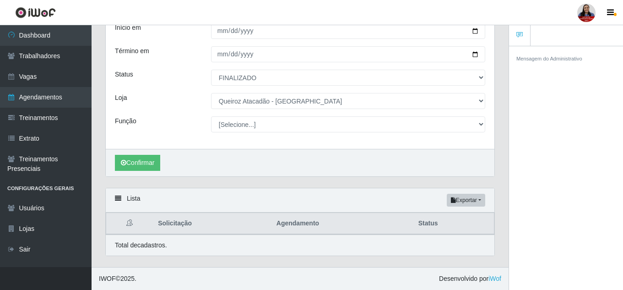
click at [584, 12] on div at bounding box center [586, 13] width 18 height 18
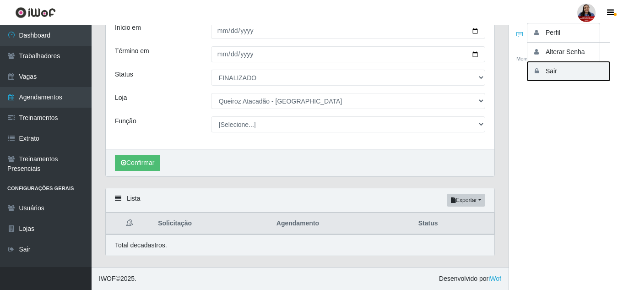
click at [550, 73] on button "Sair" at bounding box center [568, 71] width 82 height 19
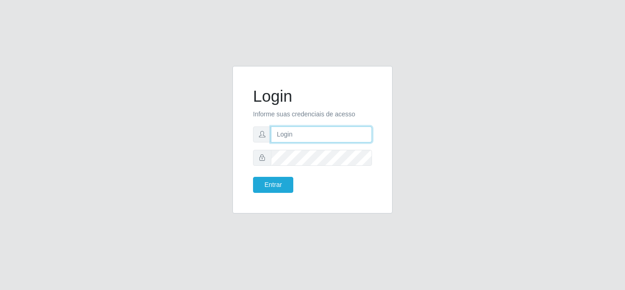
type input "[EMAIL_ADDRESS][DOMAIN_NAME]"
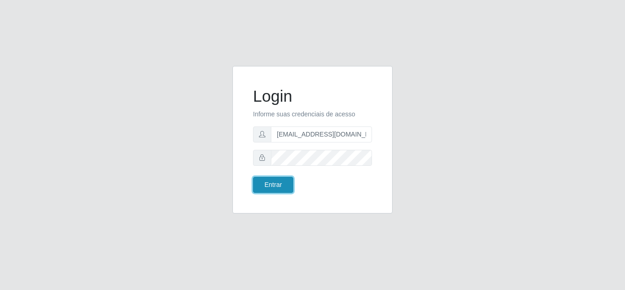
click at [281, 185] on button "Entrar" at bounding box center [273, 185] width 40 height 16
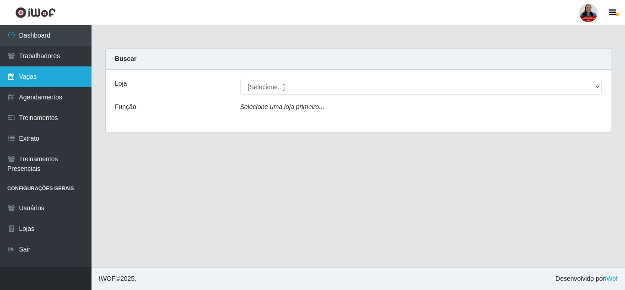
click at [51, 83] on link "Vagas" at bounding box center [46, 76] width 92 height 21
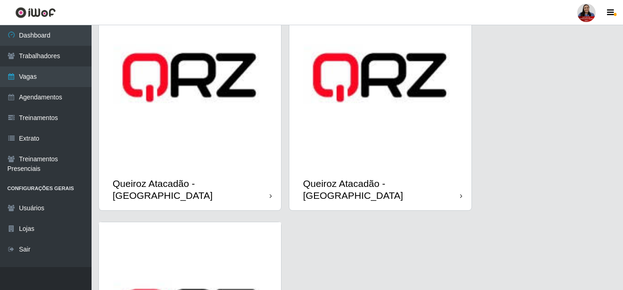
scroll to position [1198, 0]
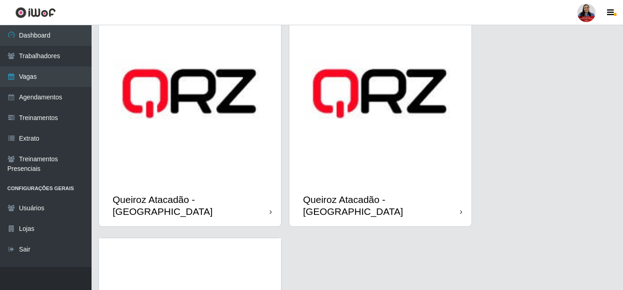
click at [236, 169] on img at bounding box center [190, 93] width 182 height 182
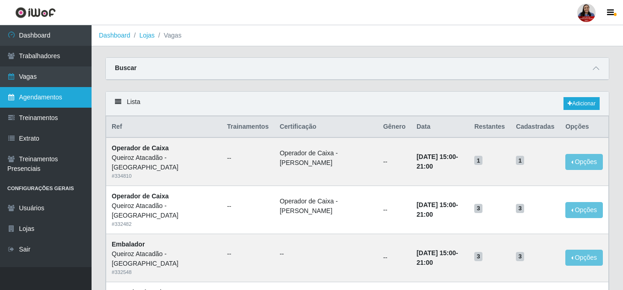
click at [23, 95] on link "Agendamentos" at bounding box center [46, 97] width 92 height 21
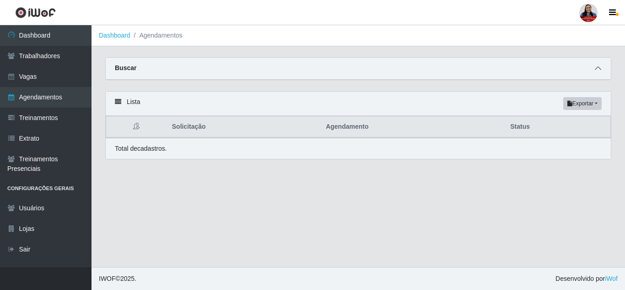
click at [596, 67] on icon at bounding box center [598, 68] width 6 height 6
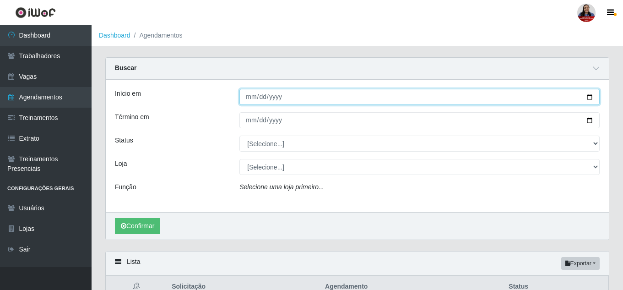
click at [593, 97] on input "Início em" at bounding box center [419, 97] width 360 height 16
type input "[DATE]"
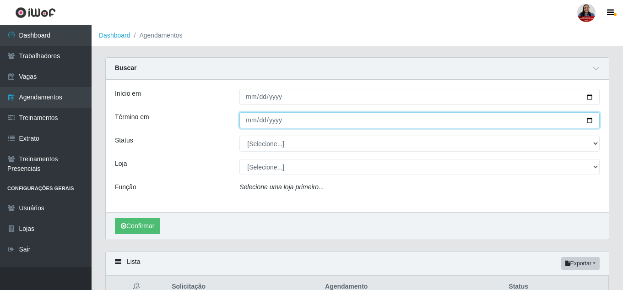
click at [586, 118] on input "Término em" at bounding box center [419, 120] width 360 height 16
type input "[DATE]"
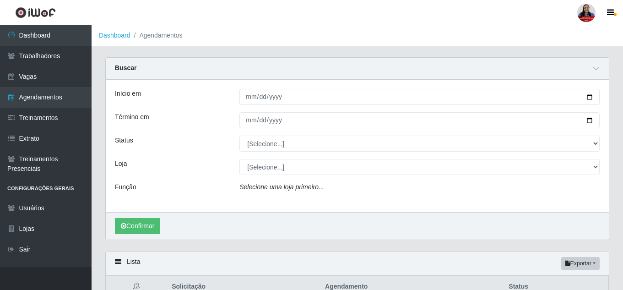
click at [207, 141] on div "Status" at bounding box center [170, 143] width 124 height 16
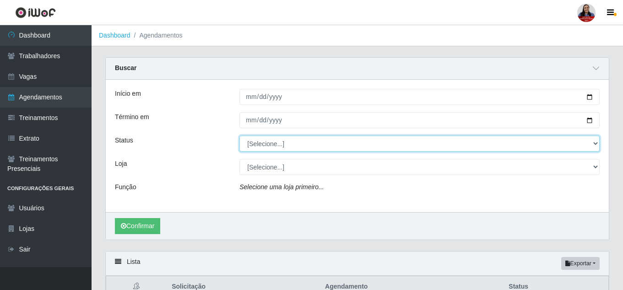
click at [290, 149] on select "[Selecione...] AGENDADO AGUARDANDO LIBERAR EM ANDAMENTO EM REVISÃO FINALIZADO C…" at bounding box center [419, 143] width 360 height 16
select select "FINALIZADO"
click at [239, 136] on select "[Selecione...] AGENDADO AGUARDANDO LIBERAR EM ANDAMENTO EM REVISÃO FINALIZADO C…" at bounding box center [419, 143] width 360 height 16
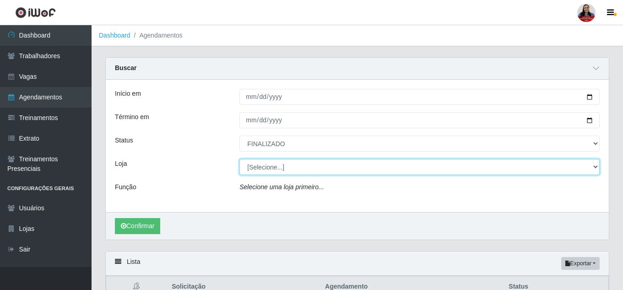
click at [286, 172] on select "[Selecione...] Hiper [GEOGRAPHIC_DATA] - [GEOGRAPHIC_DATA] Hiper Queiroz - Boa …" at bounding box center [419, 167] width 360 height 16
click at [239, 159] on select "[Selecione...] Hiper [GEOGRAPHIC_DATA] - [GEOGRAPHIC_DATA] Hiper Queiroz - Boa …" at bounding box center [419, 167] width 360 height 16
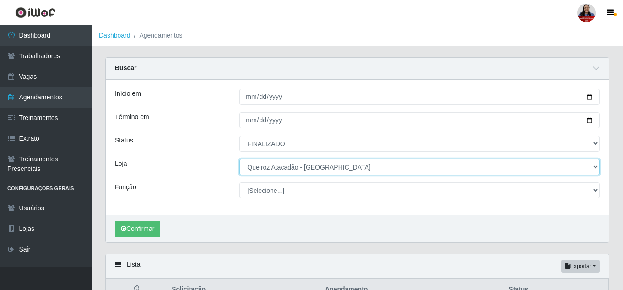
click at [333, 167] on select "[Selecione...] Hiper [GEOGRAPHIC_DATA] - [GEOGRAPHIC_DATA] Hiper Queiroz - Boa …" at bounding box center [419, 167] width 360 height 16
select select "225"
click at [239, 159] on select "[Selecione...] Hiper [GEOGRAPHIC_DATA] - [GEOGRAPHIC_DATA] Hiper Queiroz - Boa …" at bounding box center [419, 167] width 360 height 16
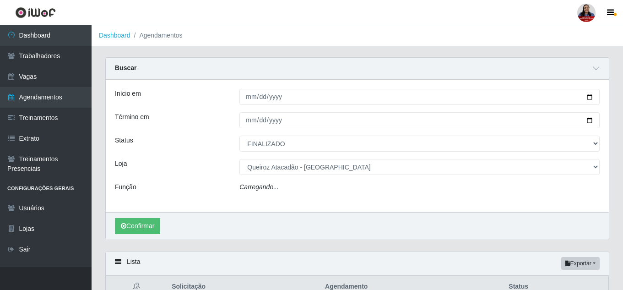
click at [218, 161] on div "Loja" at bounding box center [170, 167] width 124 height 16
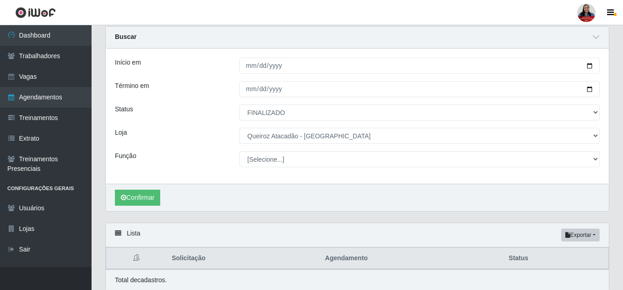
scroll to position [66, 0]
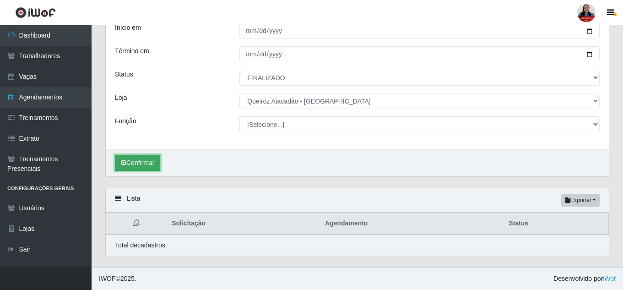
click at [152, 164] on button "Confirmar" at bounding box center [137, 163] width 45 height 16
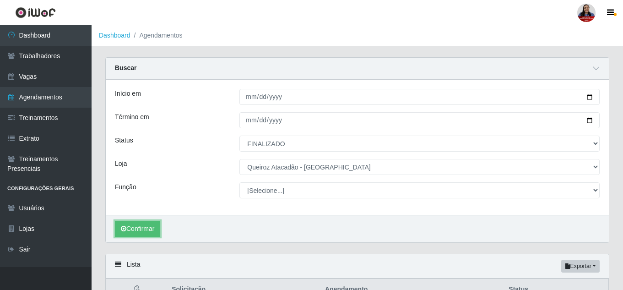
scroll to position [66, 0]
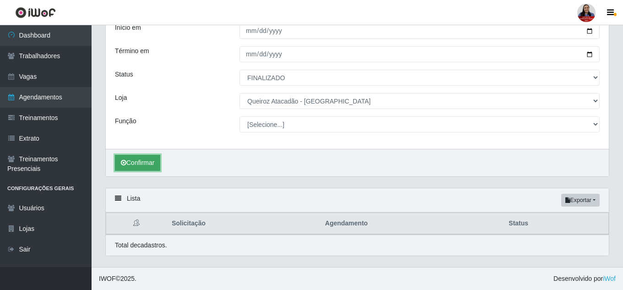
click at [154, 165] on button "Confirmar" at bounding box center [137, 163] width 45 height 16
click at [139, 162] on button "Confirmar" at bounding box center [137, 163] width 45 height 16
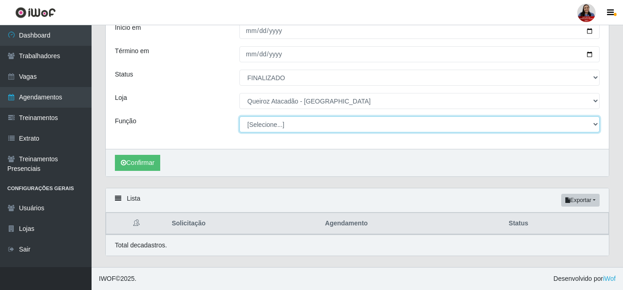
click at [339, 127] on select "[Selecione...] Auxiliar de Depósito Auxiliar de Depósito + Auxiliar de Depósito…" at bounding box center [419, 124] width 360 height 16
select select "106"
click at [239, 116] on select "[Selecione...] Auxiliar de Depósito Auxiliar de Depósito + Auxiliar de Depósito…" at bounding box center [419, 124] width 360 height 16
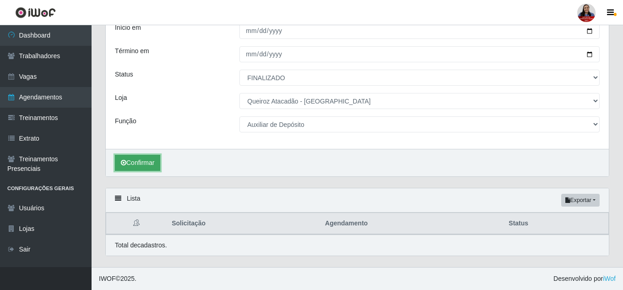
click at [128, 164] on button "Confirmar" at bounding box center [137, 163] width 45 height 16
click at [151, 166] on button "Confirmar" at bounding box center [137, 163] width 45 height 16
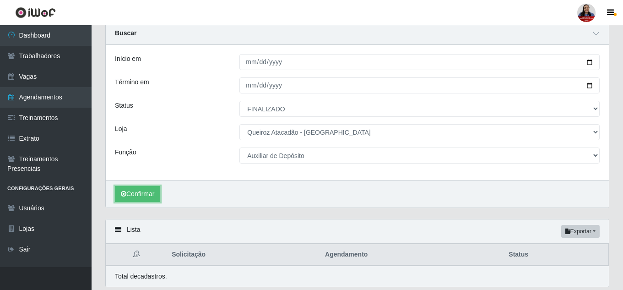
scroll to position [66, 0]
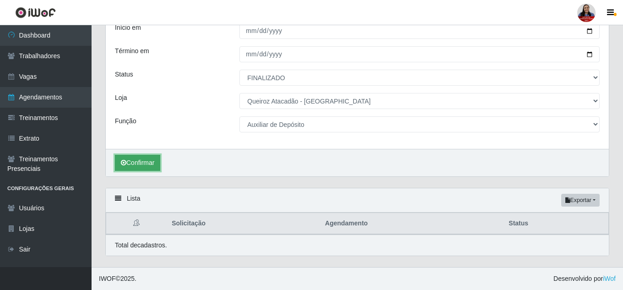
click at [124, 157] on button "Confirmar" at bounding box center [137, 163] width 45 height 16
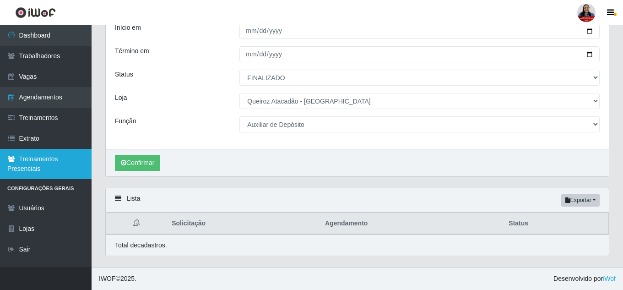
click at [63, 164] on link "Treinamentos Presenciais" at bounding box center [46, 164] width 92 height 30
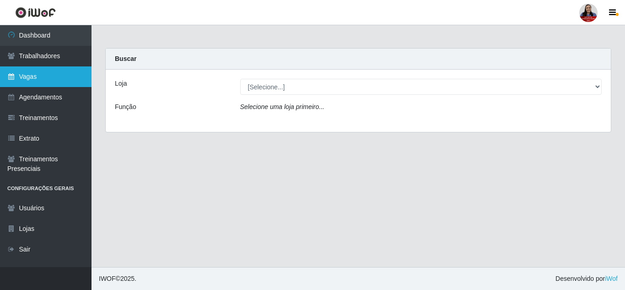
click at [52, 81] on link "Vagas" at bounding box center [46, 76] width 92 height 21
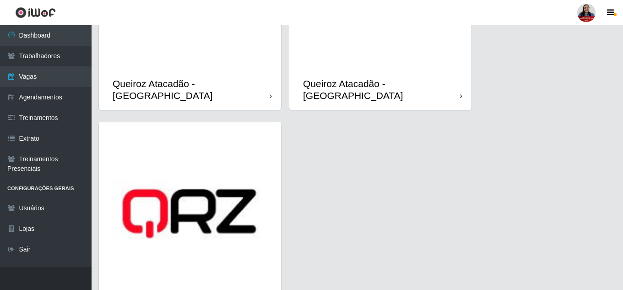
scroll to position [1327, 0]
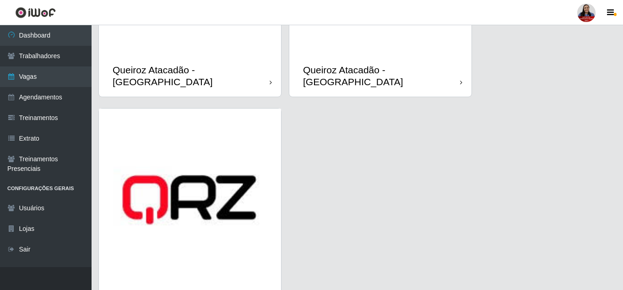
click at [204, 55] on div "Queiroz Atacadão - [GEOGRAPHIC_DATA]" at bounding box center [190, 75] width 182 height 41
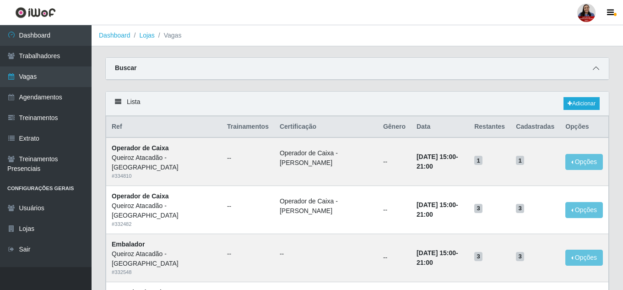
click at [597, 70] on icon at bounding box center [596, 68] width 6 height 6
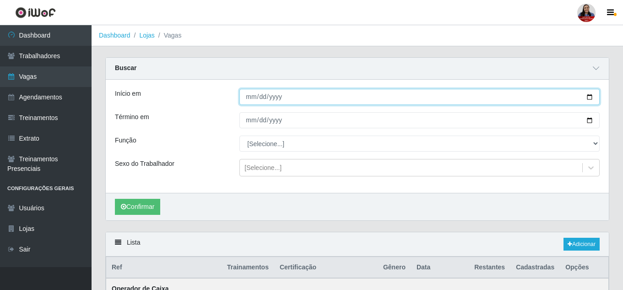
click at [589, 100] on input "Início em" at bounding box center [419, 97] width 360 height 16
click at [589, 98] on input "Início em" at bounding box center [419, 97] width 360 height 16
click at [589, 97] on input "2025-09-25" at bounding box center [419, 97] width 360 height 16
type input "2025-09-26"
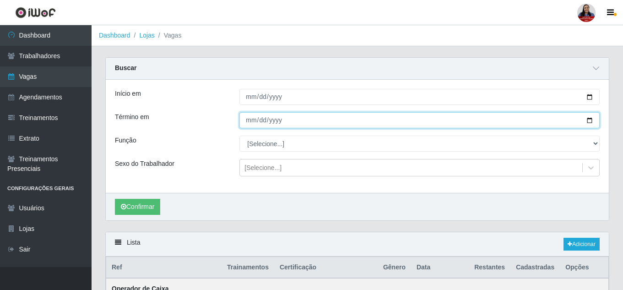
click at [589, 119] on input "Término em" at bounding box center [419, 120] width 360 height 16
type input "2025-09-26"
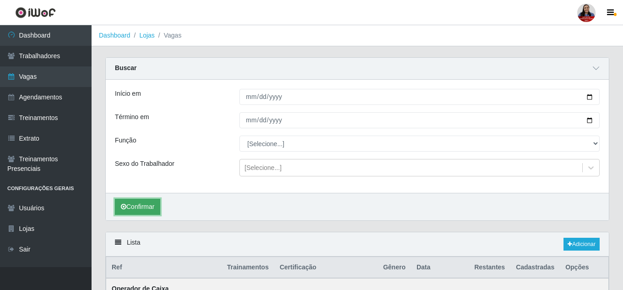
click at [146, 209] on button "Confirmar" at bounding box center [137, 207] width 45 height 16
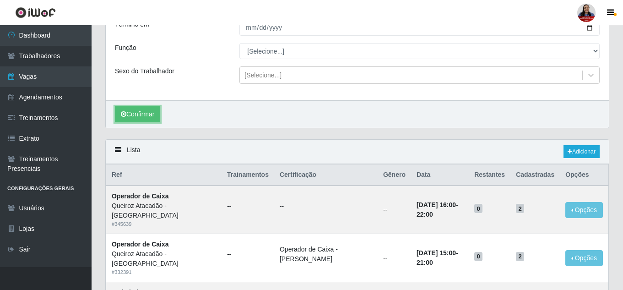
scroll to position [46, 0]
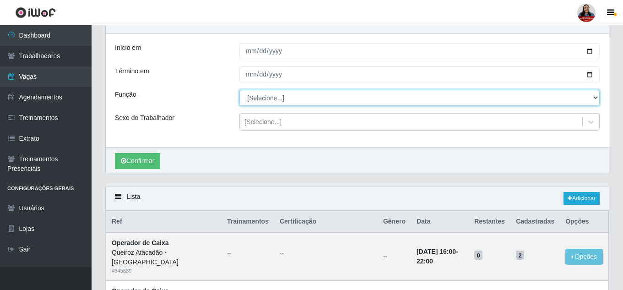
click at [317, 104] on select "[Selecione...] Auxiliar de Depósito Auxiliar de Depósito + Auxiliar de Depósito…" at bounding box center [419, 98] width 360 height 16
select select "22"
click at [239, 90] on select "[Selecione...] Auxiliar de Depósito Auxiliar de Depósito + Auxiliar de Depósito…" at bounding box center [419, 98] width 360 height 16
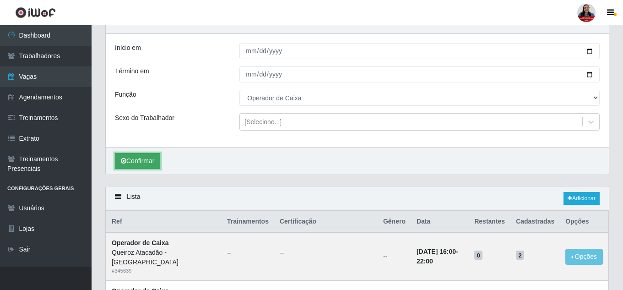
click at [152, 159] on button "Confirmar" at bounding box center [137, 161] width 45 height 16
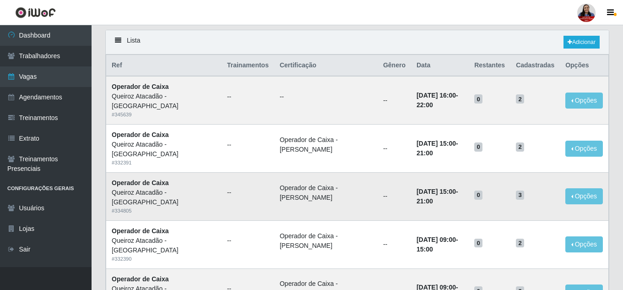
scroll to position [200, 0]
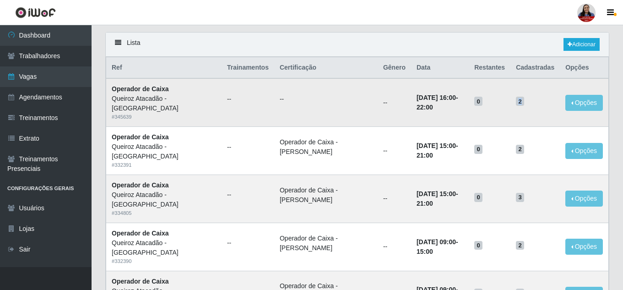
drag, startPoint x: 519, startPoint y: 102, endPoint x: 533, endPoint y: 104, distance: 14.0
click at [533, 104] on h5 "2" at bounding box center [535, 101] width 38 height 10
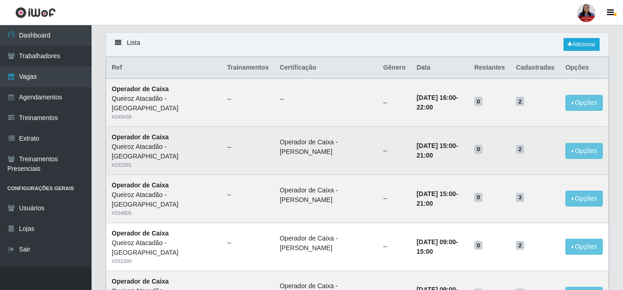
click at [531, 131] on td "2" at bounding box center [534, 151] width 49 height 48
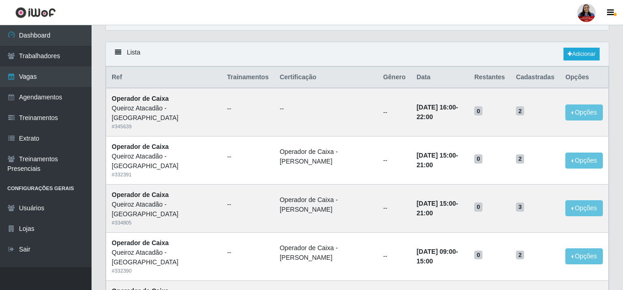
scroll to position [0, 0]
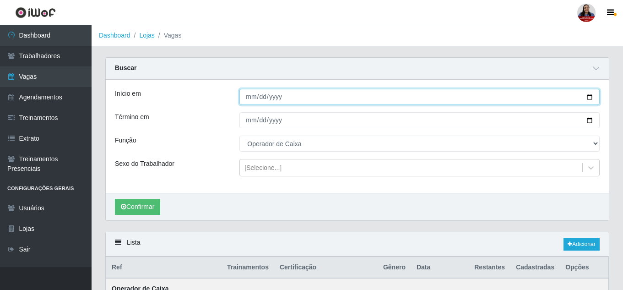
click at [591, 99] on input "[DATE]" at bounding box center [419, 97] width 360 height 16
type input "[DATE]"
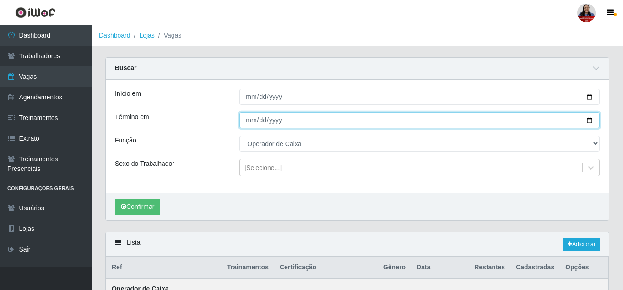
click at [589, 120] on input "[DATE]" at bounding box center [419, 120] width 360 height 16
type input "[DATE]"
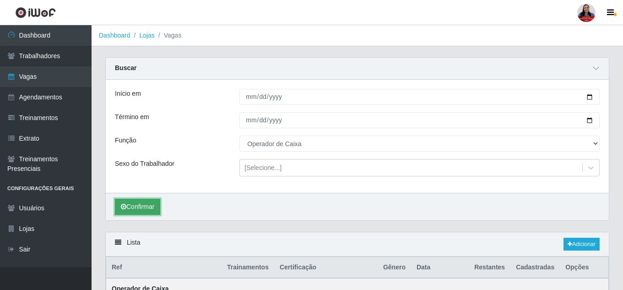
click at [154, 204] on button "Confirmar" at bounding box center [137, 207] width 45 height 16
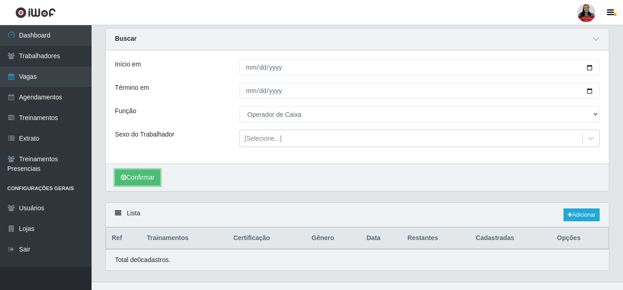
scroll to position [44, 0]
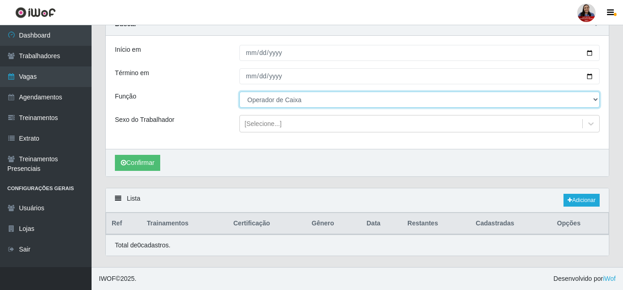
click at [269, 102] on select "[Selecione...] Auxiliar de Depósito Auxiliar de Depósito + Auxiliar de Depósito…" at bounding box center [419, 100] width 360 height 16
select select "72"
click at [239, 92] on select "[Selecione...] Auxiliar de Depósito Auxiliar de Depósito + Auxiliar de Depósito…" at bounding box center [419, 100] width 360 height 16
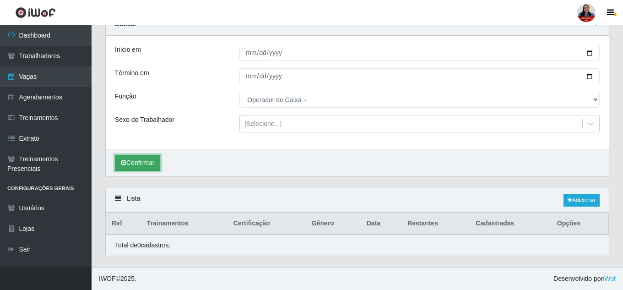
click at [151, 155] on button "Confirmar" at bounding box center [137, 163] width 45 height 16
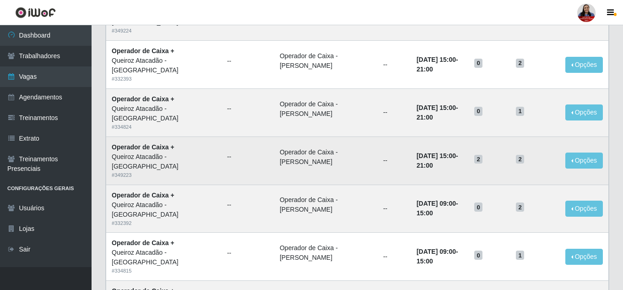
scroll to position [295, 0]
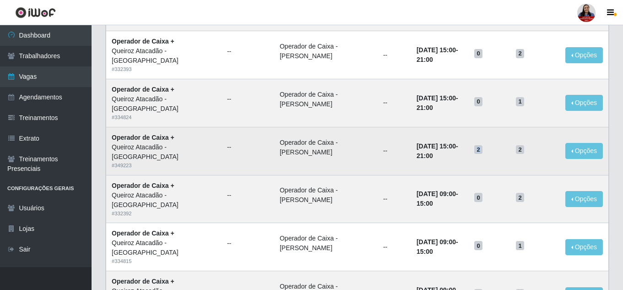
drag, startPoint x: 480, startPoint y: 149, endPoint x: 486, endPoint y: 150, distance: 5.7
click at [482, 150] on span "2" at bounding box center [478, 149] width 8 height 9
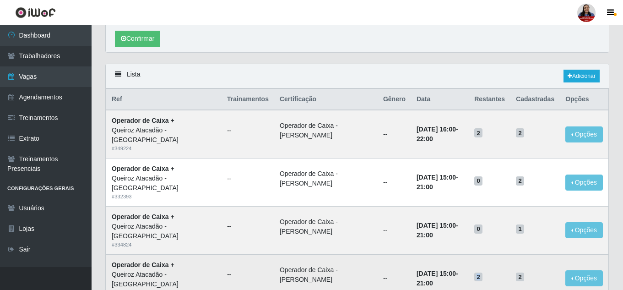
scroll to position [158, 0]
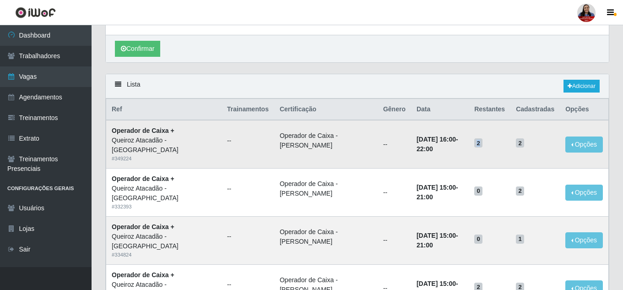
drag, startPoint x: 480, startPoint y: 145, endPoint x: 487, endPoint y: 146, distance: 7.3
click at [482, 146] on span "2" at bounding box center [478, 142] width 8 height 9
drag, startPoint x: 483, startPoint y: 111, endPoint x: 508, endPoint y: 115, distance: 25.5
click at [508, 115] on th "Restantes" at bounding box center [490, 110] width 42 height 22
drag, startPoint x: 477, startPoint y: 144, endPoint x: 486, endPoint y: 144, distance: 9.2
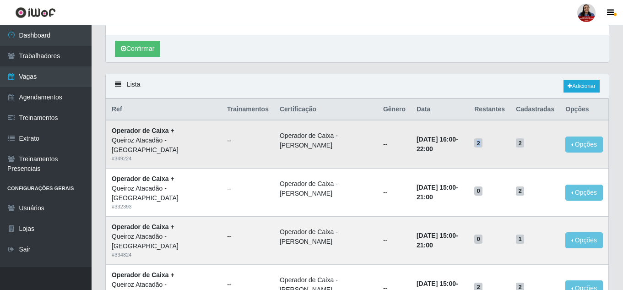
click at [486, 144] on td "2" at bounding box center [490, 144] width 42 height 48
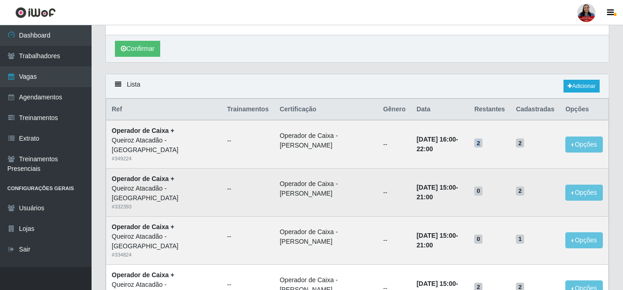
scroll to position [204, 0]
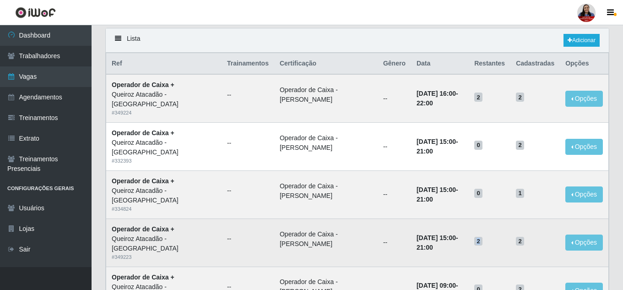
drag, startPoint x: 479, startPoint y: 240, endPoint x: 486, endPoint y: 243, distance: 7.4
click at [482, 243] on span "2" at bounding box center [478, 241] width 8 height 9
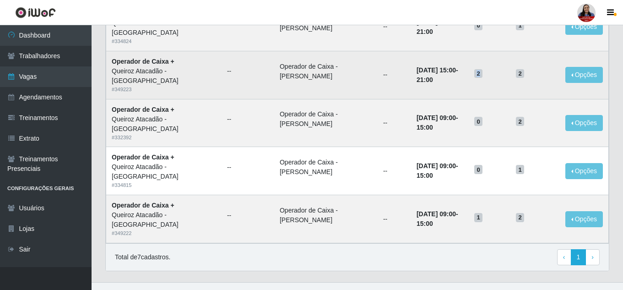
scroll to position [387, 0]
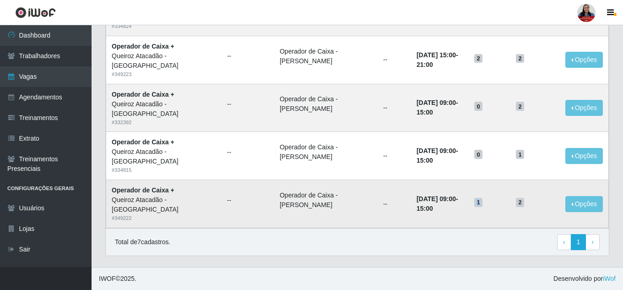
drag, startPoint x: 479, startPoint y: 205, endPoint x: 486, endPoint y: 205, distance: 6.4
click at [482, 205] on span "1" at bounding box center [478, 202] width 8 height 9
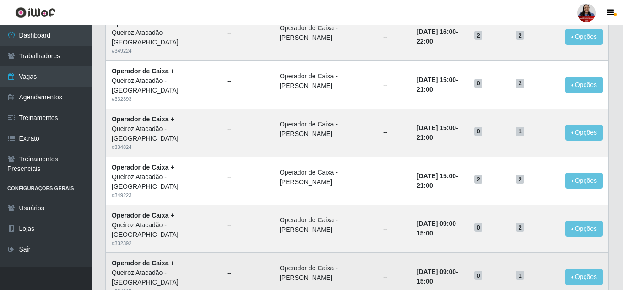
scroll to position [249, 0]
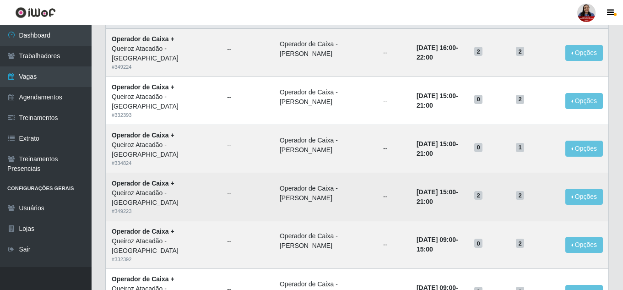
drag, startPoint x: 433, startPoint y: 191, endPoint x: 450, endPoint y: 194, distance: 17.2
click at [450, 194] on strong "[DATE] 15:00 - 21:00" at bounding box center [437, 196] width 42 height 17
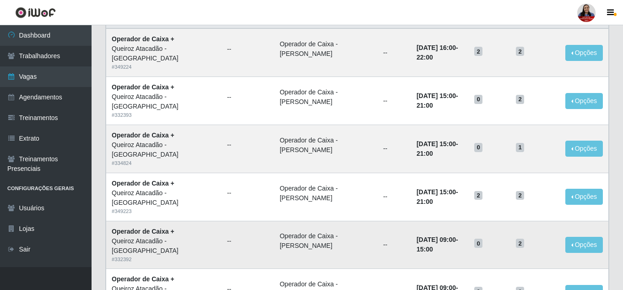
drag, startPoint x: 430, startPoint y: 240, endPoint x: 450, endPoint y: 242, distance: 20.3
click at [450, 242] on strong "27/09/2025, 09:00 - 15:00" at bounding box center [437, 244] width 42 height 17
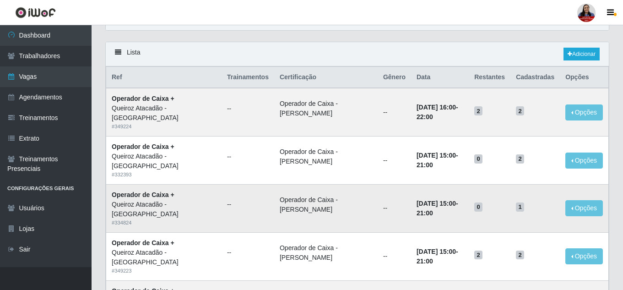
scroll to position [204, 0]
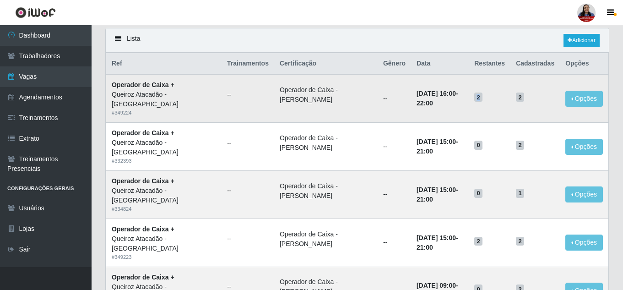
drag, startPoint x: 480, startPoint y: 97, endPoint x: 486, endPoint y: 101, distance: 7.2
click at [482, 101] on span "2" at bounding box center [478, 96] width 8 height 9
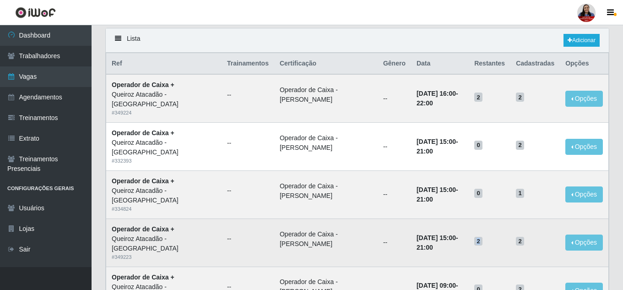
drag, startPoint x: 480, startPoint y: 240, endPoint x: 487, endPoint y: 243, distance: 7.8
click at [487, 243] on h5 "2" at bounding box center [489, 241] width 31 height 10
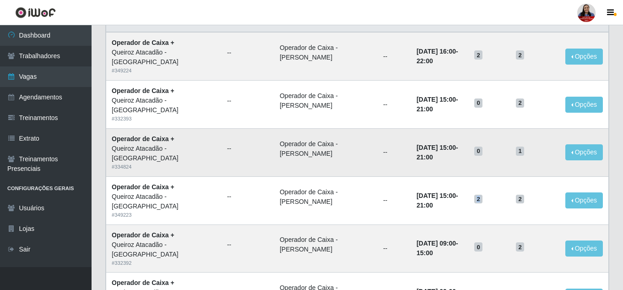
scroll to position [387, 0]
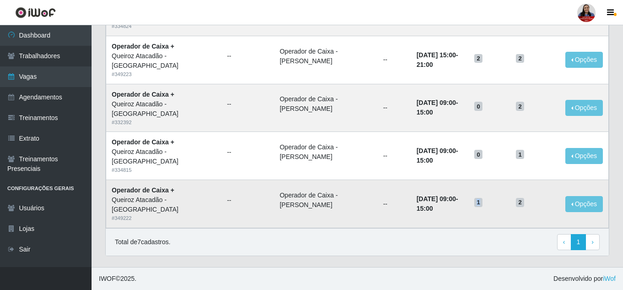
click at [482, 204] on span "1" at bounding box center [478, 202] width 8 height 9
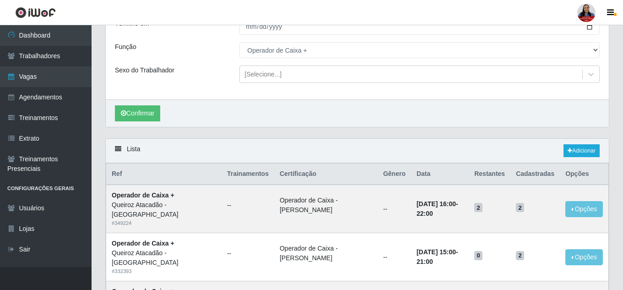
scroll to position [21, 0]
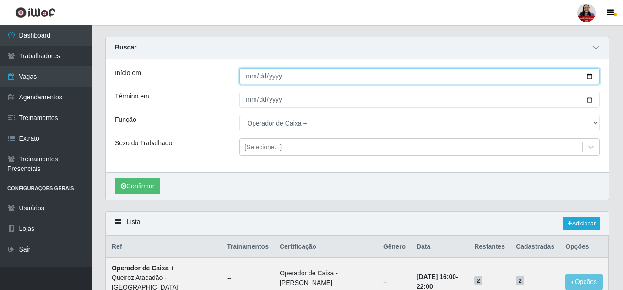
click at [589, 78] on input "[DATE]" at bounding box center [419, 76] width 360 height 16
type input "[DATE]"
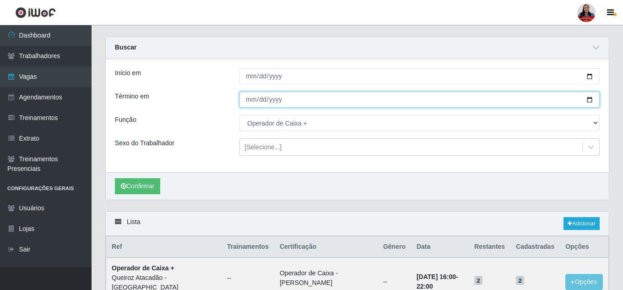
click at [589, 97] on input "[DATE]" at bounding box center [419, 100] width 360 height 16
type input "[DATE]"
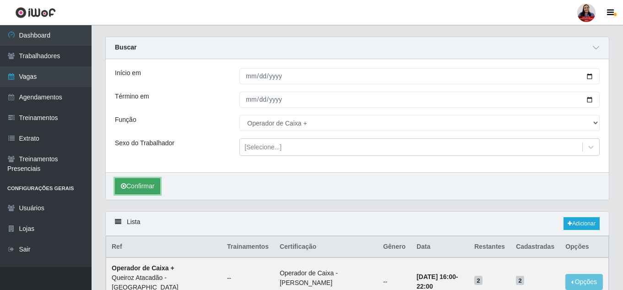
click at [157, 179] on button "Confirmar" at bounding box center [137, 186] width 45 height 16
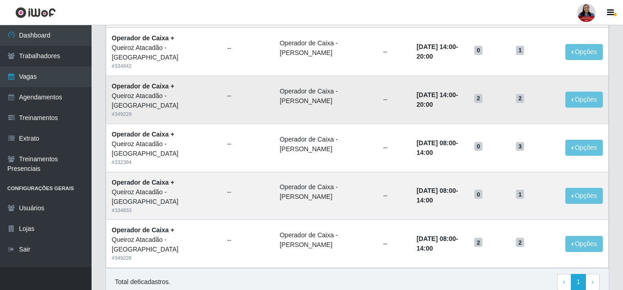
scroll to position [248, 0]
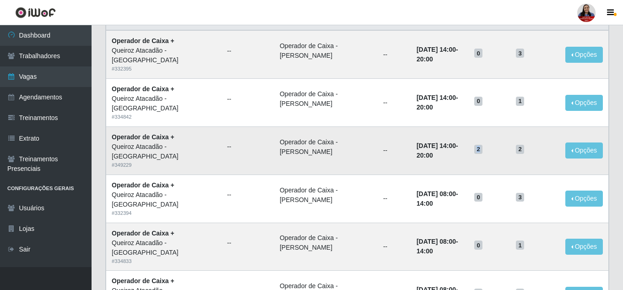
drag, startPoint x: 480, startPoint y: 152, endPoint x: 486, endPoint y: 155, distance: 6.4
click at [486, 155] on td "2" at bounding box center [490, 150] width 42 height 48
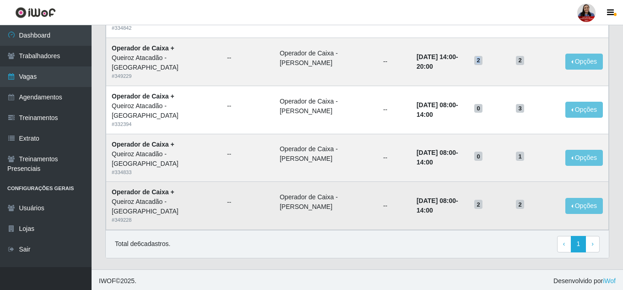
scroll to position [339, 0]
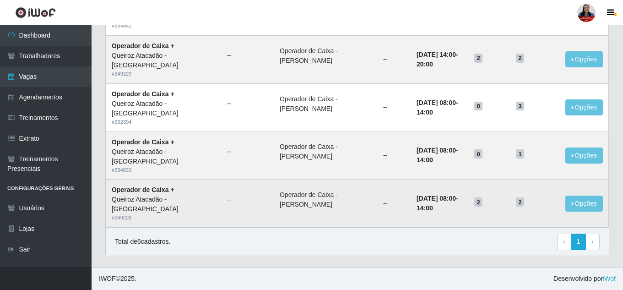
click at [488, 205] on h5 "2" at bounding box center [489, 202] width 31 height 10
drag, startPoint x: 479, startPoint y: 200, endPoint x: 487, endPoint y: 205, distance: 9.8
click at [487, 205] on h5 "2" at bounding box center [489, 202] width 31 height 10
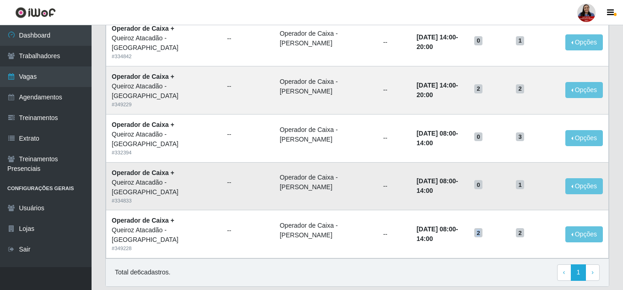
scroll to position [293, 0]
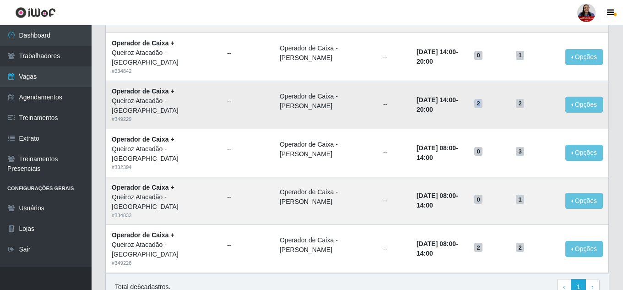
drag, startPoint x: 480, startPoint y: 106, endPoint x: 486, endPoint y: 107, distance: 6.0
click at [482, 107] on span "2" at bounding box center [478, 103] width 8 height 9
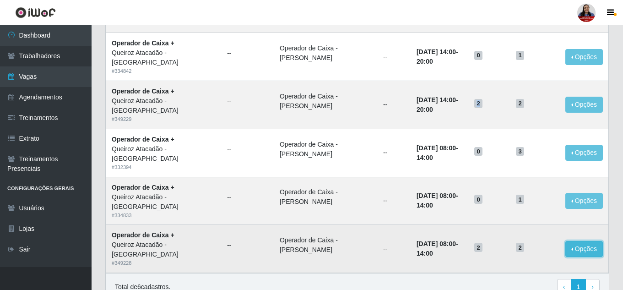
click at [589, 253] on button "Opções" at bounding box center [584, 249] width 38 height 16
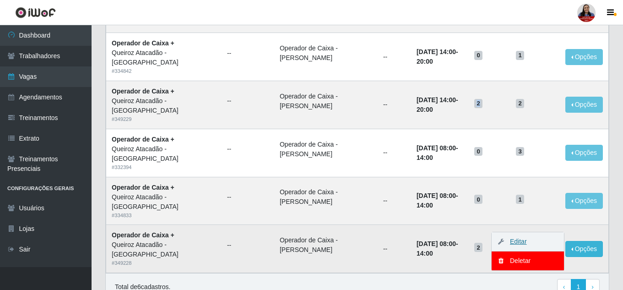
click at [526, 241] on link "Editar" at bounding box center [514, 241] width 26 height 7
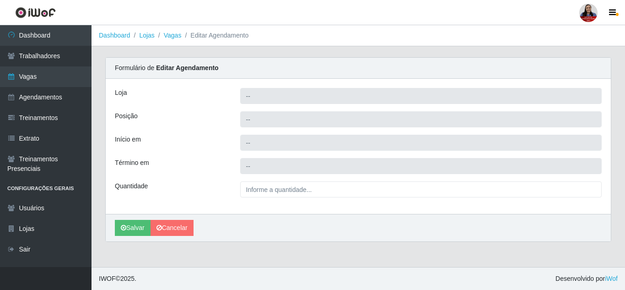
type input "Queiroz Atacadão - [GEOGRAPHIC_DATA]"
type input "Operador de Caixa +"
type input "2025-09-28 08:00:00"
type input "2025-09-28 14:00:00"
type input "2__"
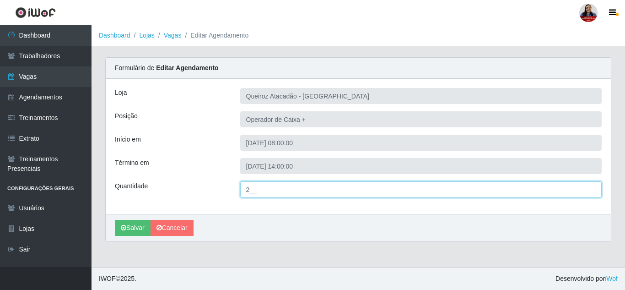
drag, startPoint x: 262, startPoint y: 191, endPoint x: 287, endPoint y: 166, distance: 35.3
click at [234, 178] on div "Loja Queiroz Atacadão - Mossoró Posição Operador de Caixa + Início em 2025-09-2…" at bounding box center [358, 146] width 505 height 135
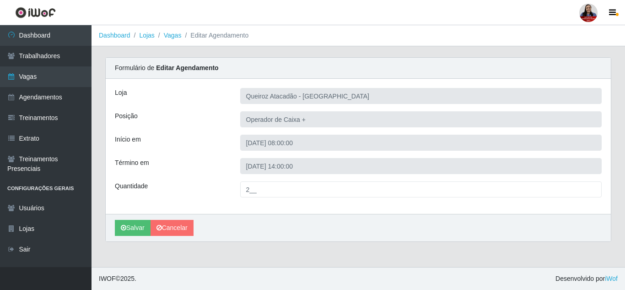
click at [219, 155] on div "Loja Queiroz Atacadão - Mossoró Posição Operador de Caixa + Início em 2025-09-2…" at bounding box center [358, 146] width 505 height 135
click at [209, 132] on div "Loja Queiroz Atacadão - Mossoró Posição Operador de Caixa + Início em 2025-09-2…" at bounding box center [358, 146] width 505 height 135
click at [206, 117] on div "Posição Operador de Caixa +" at bounding box center [358, 119] width 501 height 16
click at [169, 234] on link "Cancelar" at bounding box center [172, 228] width 43 height 16
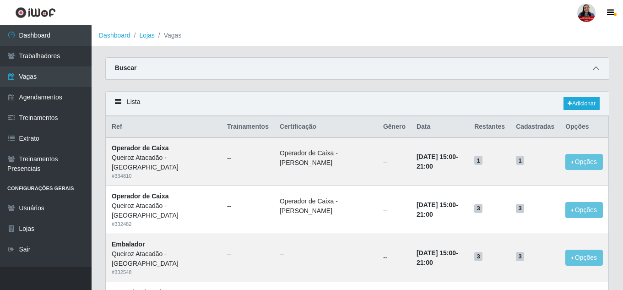
click at [597, 69] on span at bounding box center [595, 68] width 11 height 11
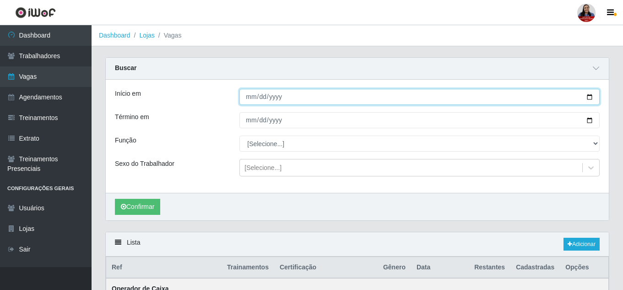
click at [594, 100] on input "Início em" at bounding box center [419, 97] width 360 height 16
click at [591, 98] on input "Início em" at bounding box center [419, 97] width 360 height 16
type input "[DATE]"
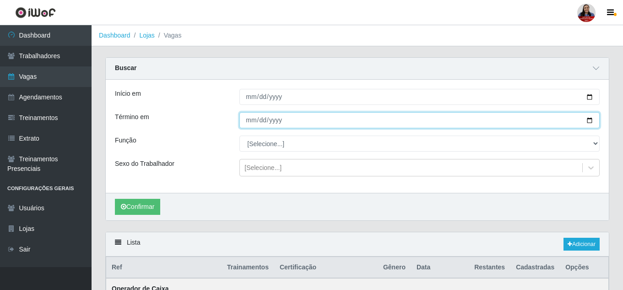
click at [589, 119] on input "Término em" at bounding box center [419, 120] width 360 height 16
type input "[DATE]"
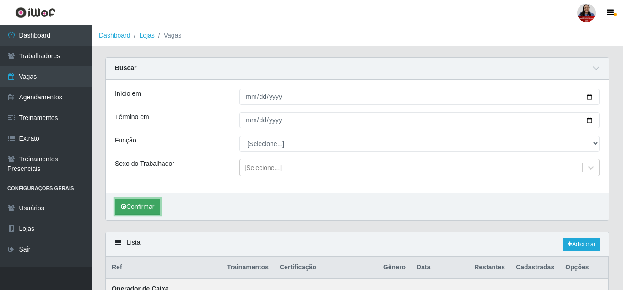
click at [153, 200] on button "Confirmar" at bounding box center [137, 207] width 45 height 16
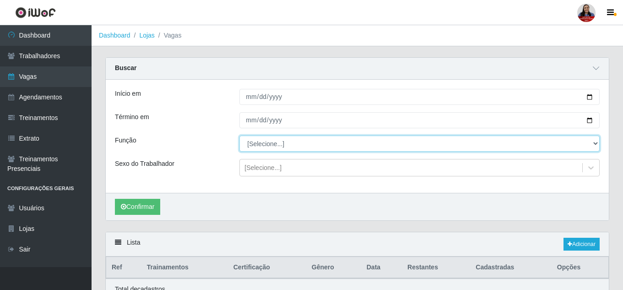
click at [272, 142] on select "[Selecione...] Auxiliar de Depósito Auxiliar de Depósito + Auxiliar de Depósito…" at bounding box center [419, 143] width 360 height 16
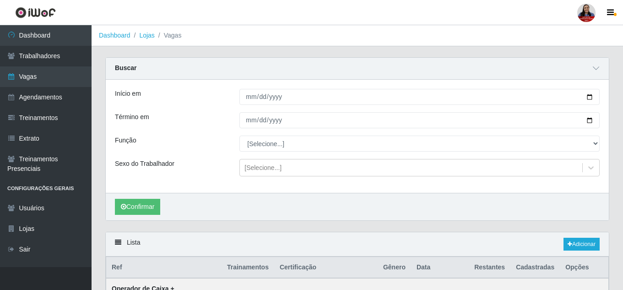
click at [178, 104] on div "Início em" at bounding box center [170, 97] width 124 height 16
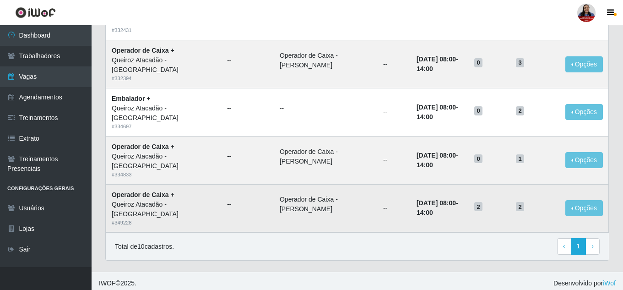
scroll to position [531, 0]
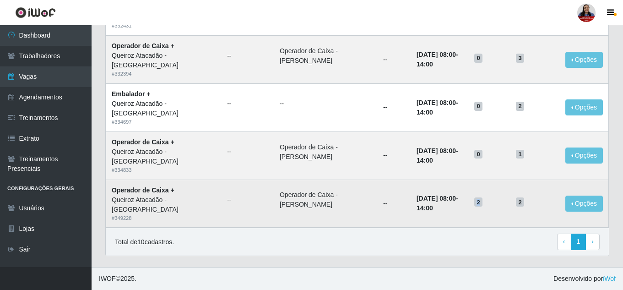
drag, startPoint x: 478, startPoint y: 203, endPoint x: 497, endPoint y: 201, distance: 18.9
click at [497, 201] on td "2" at bounding box center [490, 203] width 42 height 48
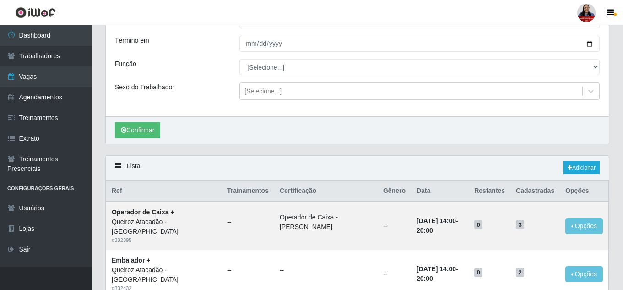
scroll to position [73, 0]
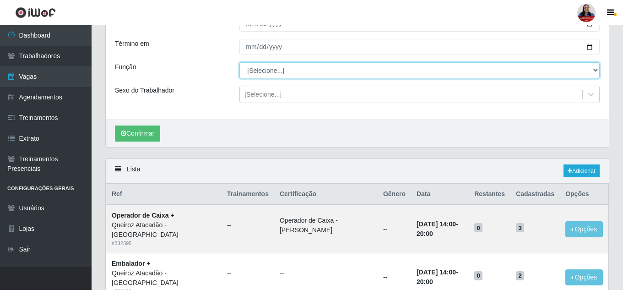
click at [287, 68] on select "[Selecione...] Auxiliar de Depósito Auxiliar de Depósito + Auxiliar de Depósito…" at bounding box center [419, 70] width 360 height 16
click at [239, 63] on select "[Selecione...] Auxiliar de Depósito Auxiliar de Depósito + Auxiliar de Depósito…" at bounding box center [419, 70] width 360 height 16
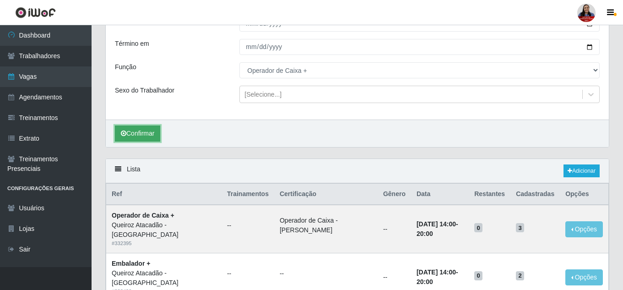
click at [156, 129] on button "Confirmar" at bounding box center [137, 133] width 45 height 16
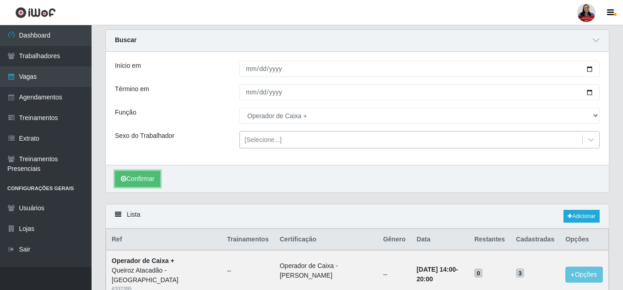
scroll to position [27, 0]
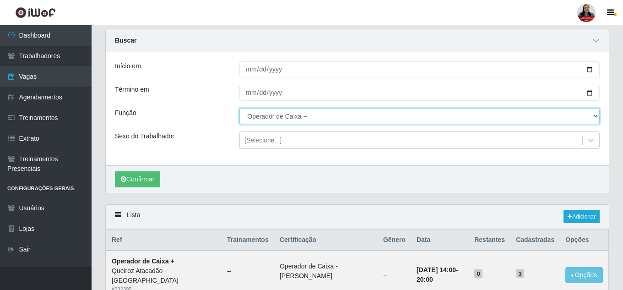
click at [286, 119] on select "[Selecione...] Auxiliar de Depósito Auxiliar de Depósito + Auxiliar de Depósito…" at bounding box center [419, 116] width 360 height 16
click at [239, 108] on select "[Selecione...] Auxiliar de Depósito Auxiliar de Depósito + Auxiliar de Depósito…" at bounding box center [419, 116] width 360 height 16
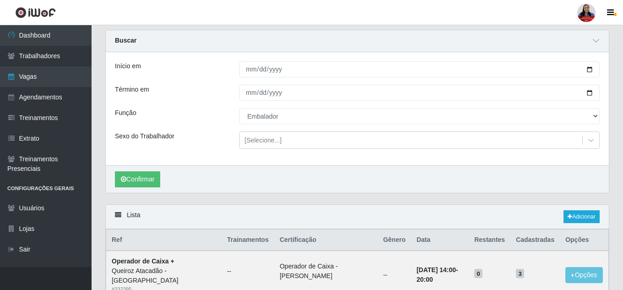
click at [221, 136] on div "Sexo do Trabalhador" at bounding box center [170, 139] width 124 height 17
click at [149, 180] on button "Confirmar" at bounding box center [137, 179] width 45 height 16
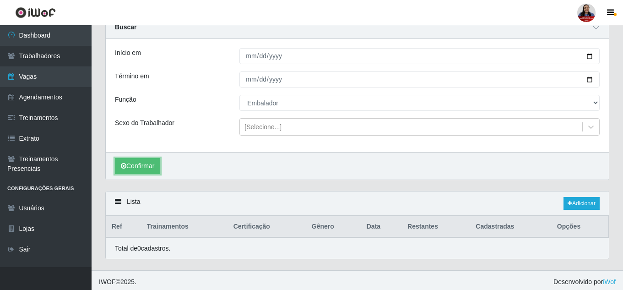
scroll to position [44, 0]
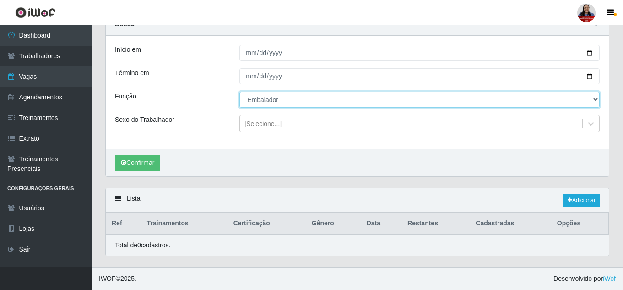
click at [298, 102] on select "[Selecione...] Auxiliar de Depósito Auxiliar de Depósito + Auxiliar de Depósito…" at bounding box center [419, 100] width 360 height 16
select select "70"
click at [239, 92] on select "[Selecione...] Auxiliar de Depósito Auxiliar de Depósito + Auxiliar de Depósito…" at bounding box center [419, 100] width 360 height 16
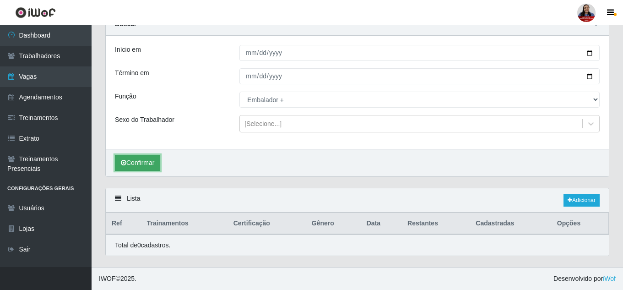
click at [149, 157] on button "Confirmar" at bounding box center [137, 163] width 45 height 16
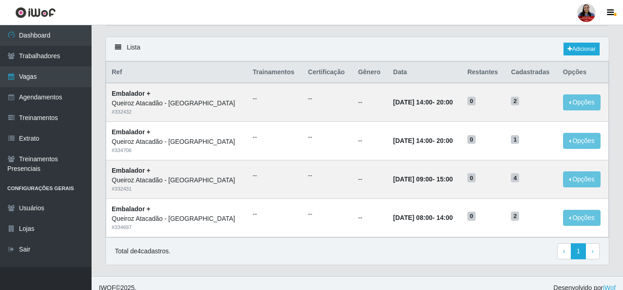
scroll to position [205, 0]
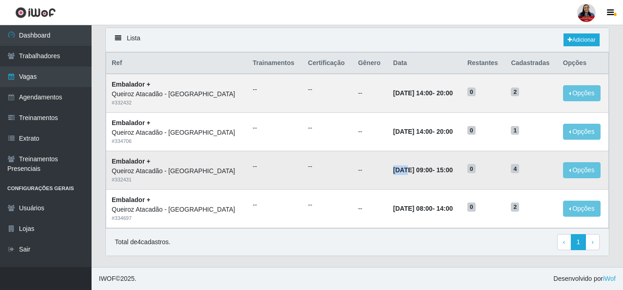
drag, startPoint x: 364, startPoint y: 173, endPoint x: 427, endPoint y: 173, distance: 63.6
click at [408, 173] on time "[DATE] 09:00" at bounding box center [412, 169] width 39 height 7
click at [518, 169] on h5 "4" at bounding box center [531, 168] width 41 height 10
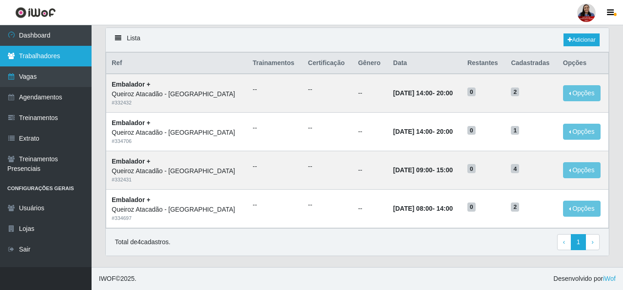
click at [49, 57] on link "Trabalhadores" at bounding box center [46, 56] width 92 height 21
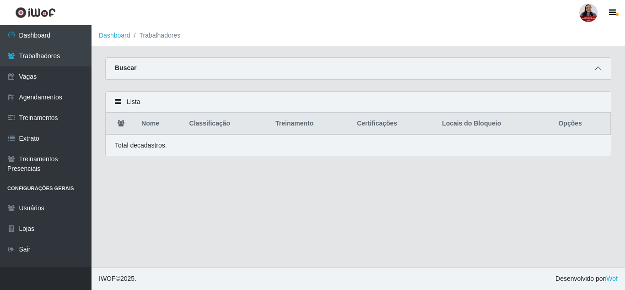
click at [600, 71] on icon at bounding box center [598, 68] width 6 height 6
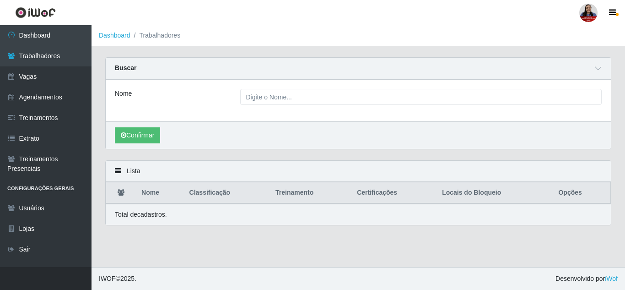
click at [265, 86] on div "Nome" at bounding box center [358, 101] width 505 height 42
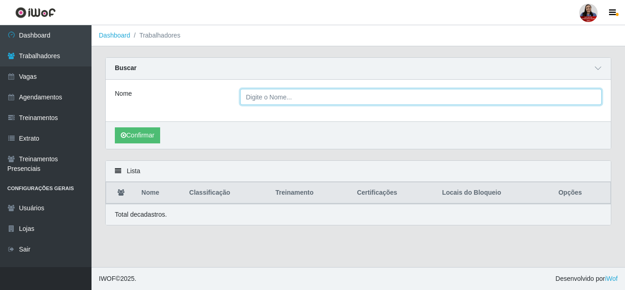
click at [266, 104] on input "Nome" at bounding box center [421, 97] width 362 height 16
type input "william"
click at [115, 127] on button "Confirmar" at bounding box center [137, 135] width 45 height 16
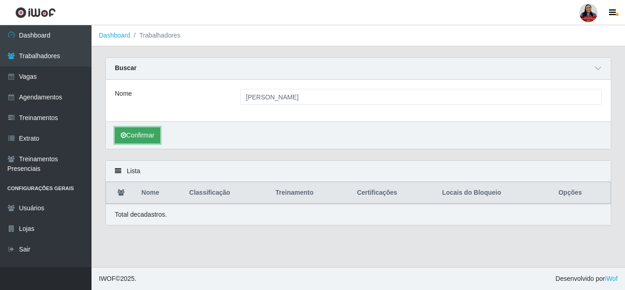
click at [142, 138] on button "Confirmar" at bounding box center [137, 135] width 45 height 16
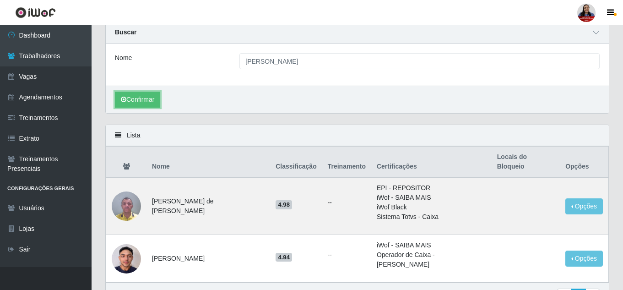
scroll to position [46, 0]
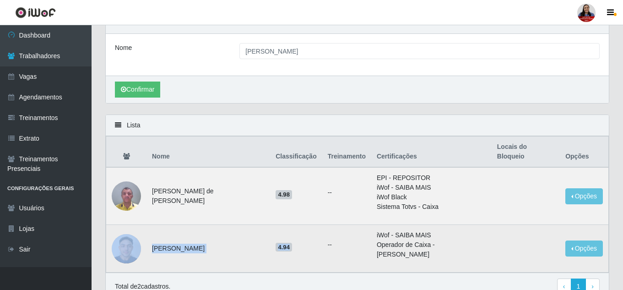
drag, startPoint x: 151, startPoint y: 238, endPoint x: 291, endPoint y: 246, distance: 140.3
click at [291, 246] on tr "William Victor Firmino de Araújo 4.94 -- iWof - SAIBA MAIS Operador de Caixa - …" at bounding box center [357, 249] width 502 height 48
click at [270, 229] on td "4.94" at bounding box center [296, 249] width 52 height 48
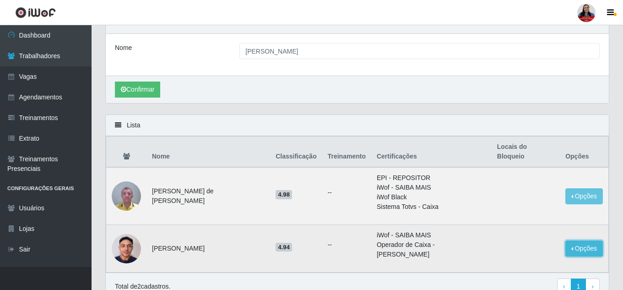
click at [590, 240] on button "Opções" at bounding box center [584, 248] width 38 height 16
click at [433, 230] on li "iWof - SAIBA MAIS" at bounding box center [431, 235] width 109 height 10
drag, startPoint x: 309, startPoint y: 236, endPoint x: 323, endPoint y: 234, distance: 13.8
click at [322, 235] on td "--" at bounding box center [346, 249] width 49 height 48
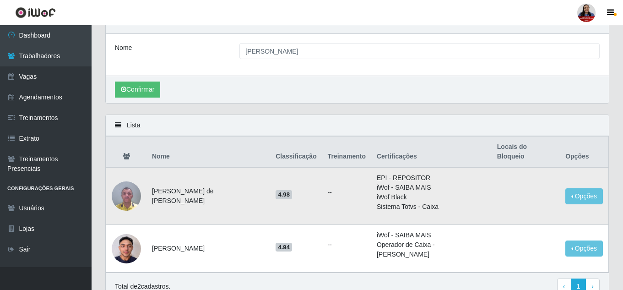
click at [416, 205] on td "EPI - REPOSITOR iWof - SAIBA MAIS iWof Black Sistema Totvs - Caixa" at bounding box center [431, 196] width 120 height 58
drag, startPoint x: 37, startPoint y: 97, endPoint x: 80, endPoint y: 97, distance: 43.5
click at [37, 97] on link "Agendamentos" at bounding box center [46, 97] width 92 height 21
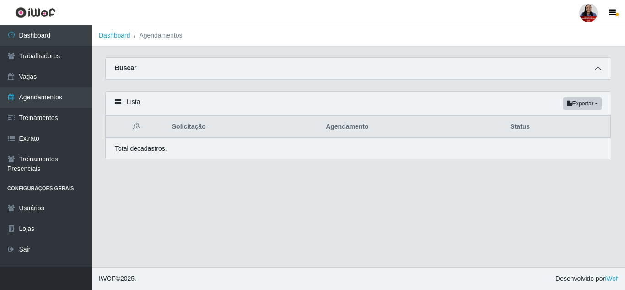
click at [599, 70] on icon at bounding box center [598, 68] width 6 height 6
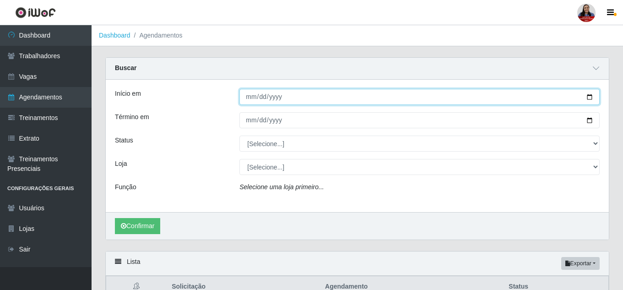
click at [592, 98] on input "Início em" at bounding box center [419, 97] width 360 height 16
type input "[DATE]"
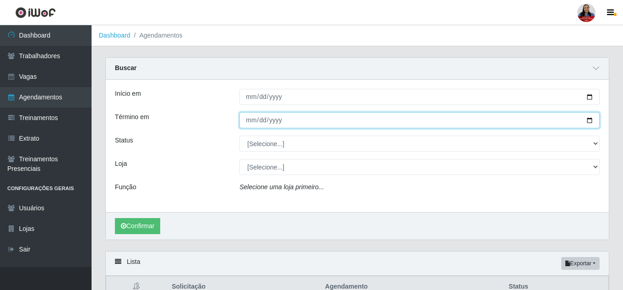
click at [590, 119] on input "Término em" at bounding box center [419, 120] width 360 height 16
type input "[DATE]"
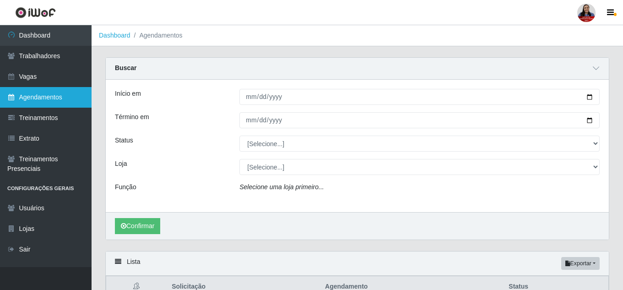
click at [59, 98] on link "Agendamentos" at bounding box center [46, 97] width 92 height 21
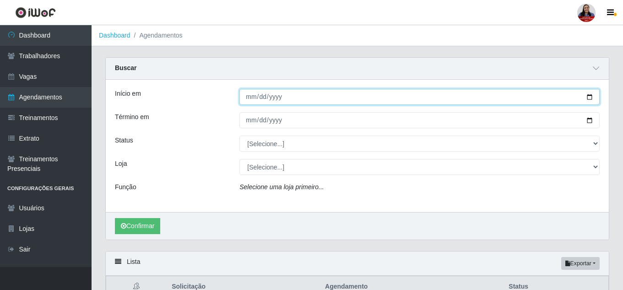
click at [588, 99] on input "[DATE]" at bounding box center [419, 97] width 360 height 16
type input "[DATE]"
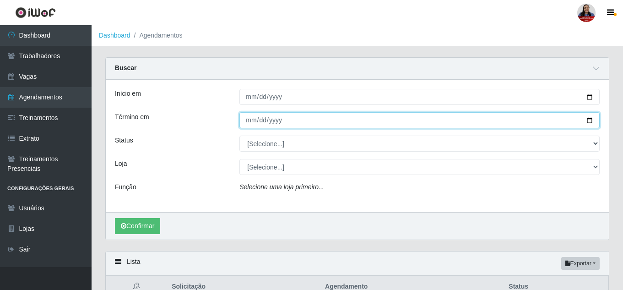
click at [589, 120] on input "[DATE]" at bounding box center [419, 120] width 360 height 16
type input "[DATE]"
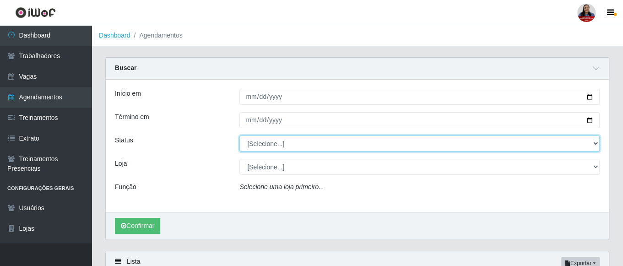
click at [300, 146] on select "[Selecione...] AGENDADO AGUARDANDO LIBERAR EM ANDAMENTO EM REVISÃO FINALIZADO C…" at bounding box center [419, 143] width 360 height 16
select select "FINALIZADO"
click at [239, 135] on select "[Selecione...] AGENDADO AGUARDANDO LIBERAR EM ANDAMENTO EM REVISÃO FINALIZADO C…" at bounding box center [419, 143] width 360 height 16
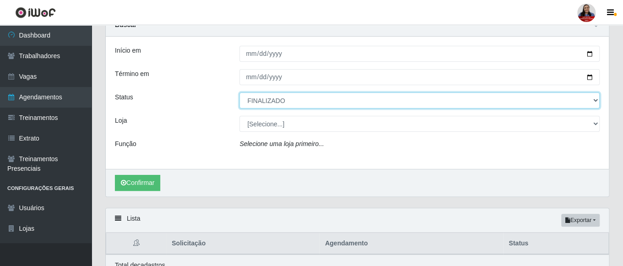
scroll to position [85, 0]
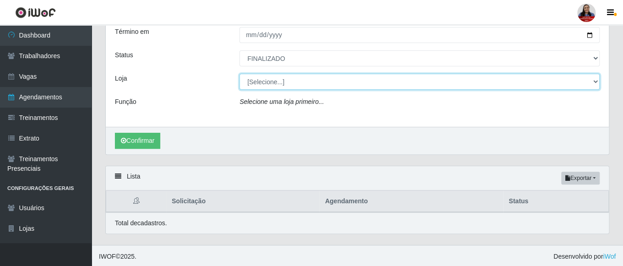
click at [265, 80] on select "[Selecione...] Hiper [GEOGRAPHIC_DATA] - [GEOGRAPHIC_DATA] Hiper Queiroz - Boa …" at bounding box center [419, 82] width 360 height 16
select select "225"
click at [239, 74] on select "[Selecione...] Hiper [GEOGRAPHIC_DATA] - [GEOGRAPHIC_DATA] Hiper Queiroz - Boa …" at bounding box center [419, 82] width 360 height 16
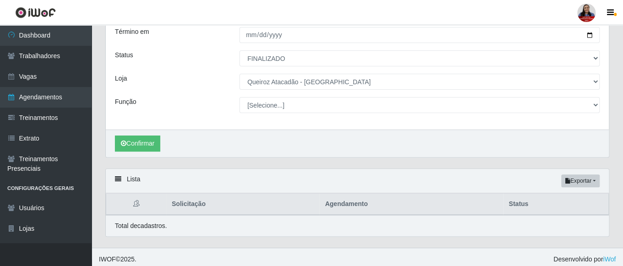
click at [196, 89] on div "Loja" at bounding box center [170, 82] width 124 height 16
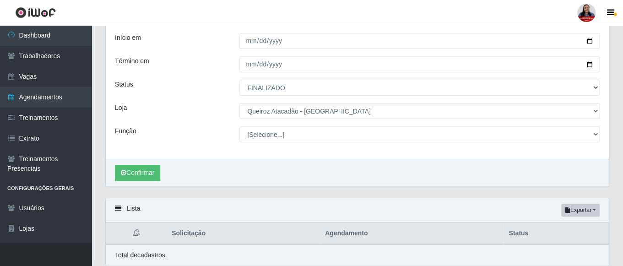
scroll to position [88, 0]
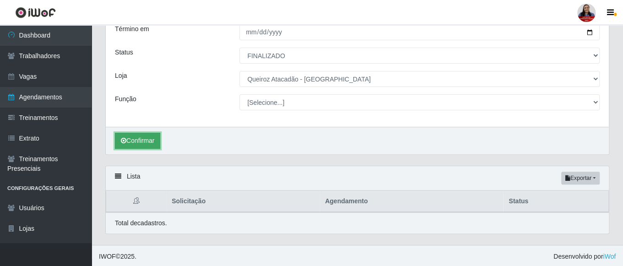
click at [157, 142] on button "Confirmar" at bounding box center [137, 141] width 45 height 16
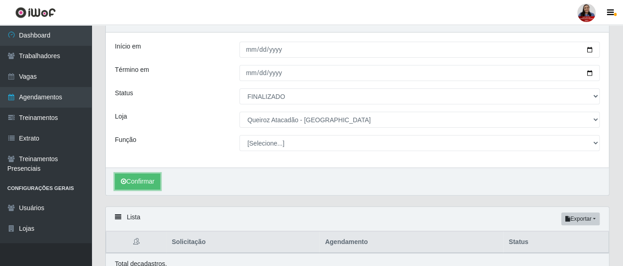
scroll to position [88, 0]
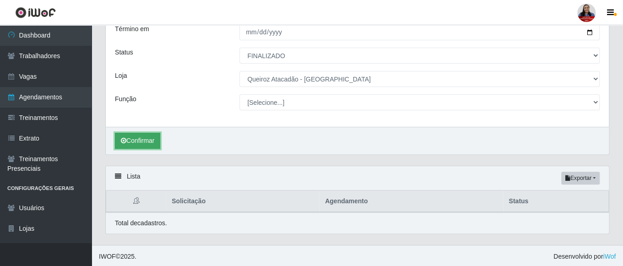
click at [155, 140] on button "Confirmar" at bounding box center [137, 141] width 45 height 16
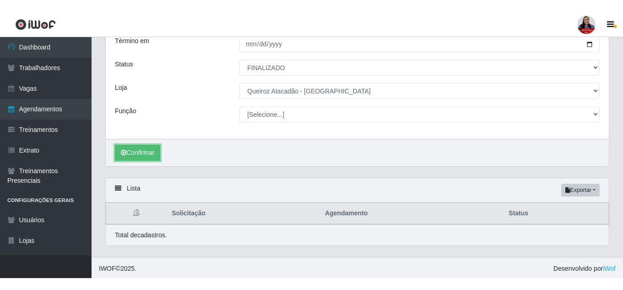
scroll to position [66, 0]
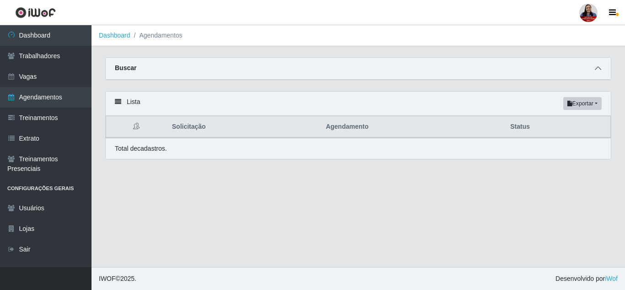
click at [595, 68] on icon at bounding box center [598, 68] width 6 height 6
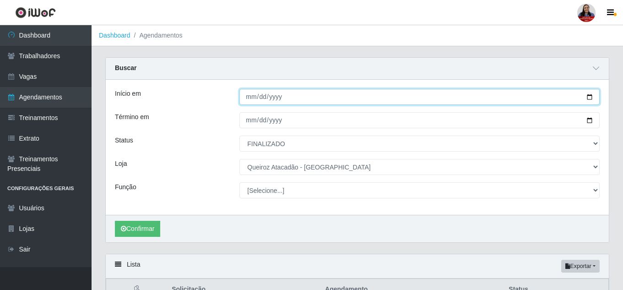
click at [590, 96] on input "[DATE]" at bounding box center [419, 97] width 360 height 16
type input "2025-09-01"
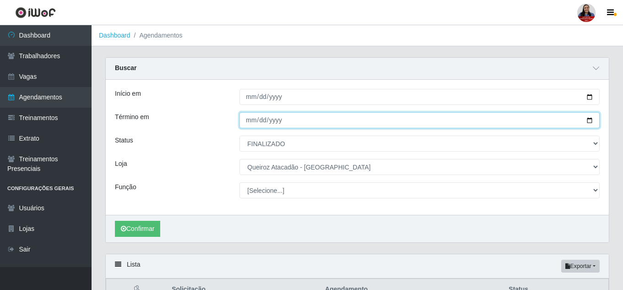
click at [589, 118] on input "[DATE]" at bounding box center [419, 120] width 360 height 16
type input "[DATE]"
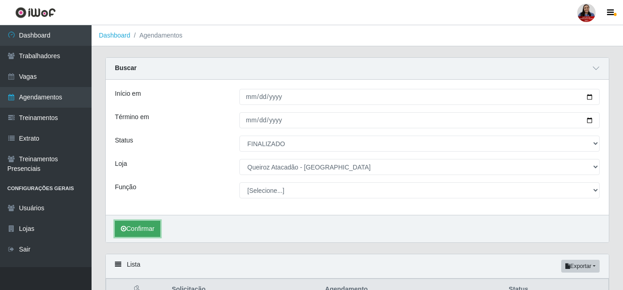
click at [142, 227] on button "Confirmar" at bounding box center [137, 229] width 45 height 16
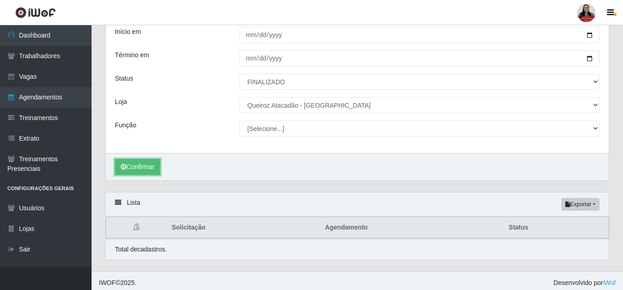
scroll to position [66, 0]
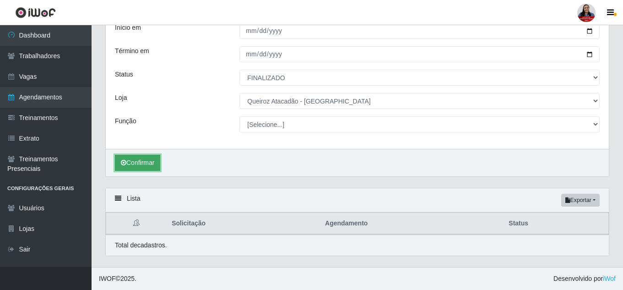
click at [150, 168] on button "Confirmar" at bounding box center [137, 163] width 45 height 16
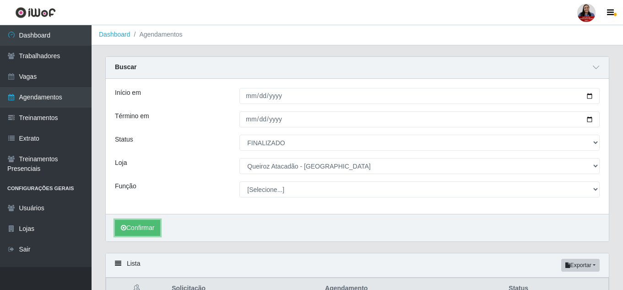
scroll to position [0, 0]
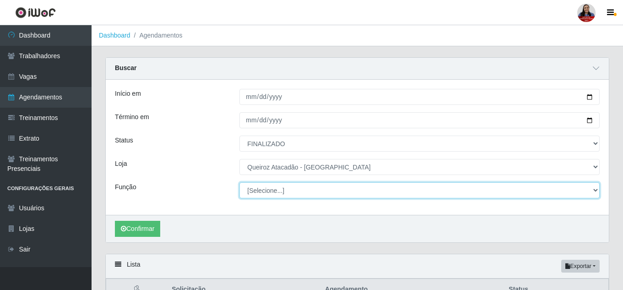
click at [292, 191] on select "[Selecione...] Auxiliar de Depósito Auxiliar de Depósito + Auxiliar de Depósito…" at bounding box center [419, 190] width 360 height 16
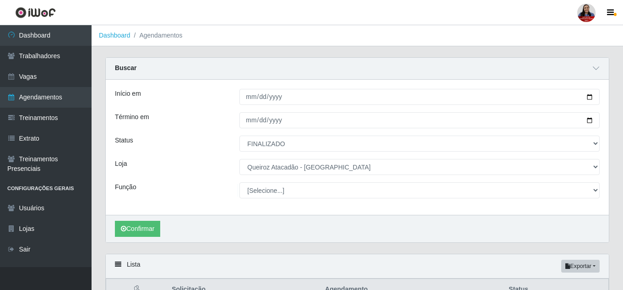
click at [184, 56] on main "Dashboard Agendamentos Carregando... Buscar Início em 2025-09-01 Término em 202…" at bounding box center [357, 179] width 531 height 308
click at [142, 229] on button "Confirmar" at bounding box center [137, 229] width 45 height 16
click at [49, 95] on link "Agendamentos" at bounding box center [46, 97] width 92 height 21
select select "[Selecione...]"
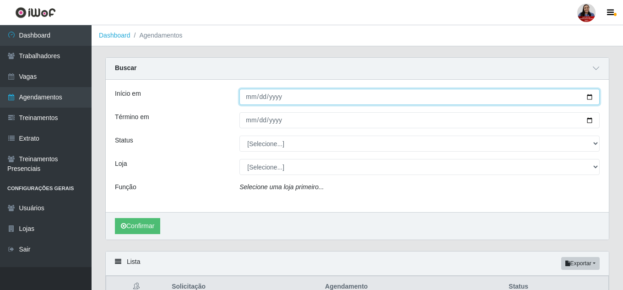
click at [590, 97] on input "Início em" at bounding box center [419, 97] width 360 height 16
type input "[DATE]"
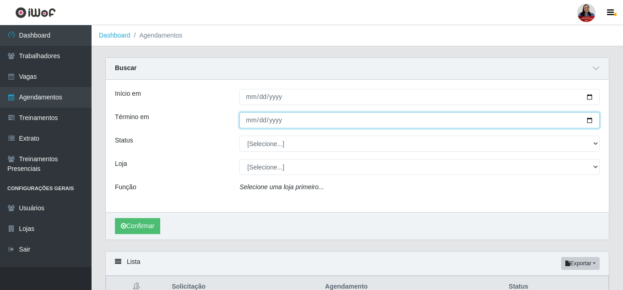
click at [588, 121] on input "Término em" at bounding box center [419, 120] width 360 height 16
type input "[DATE]"
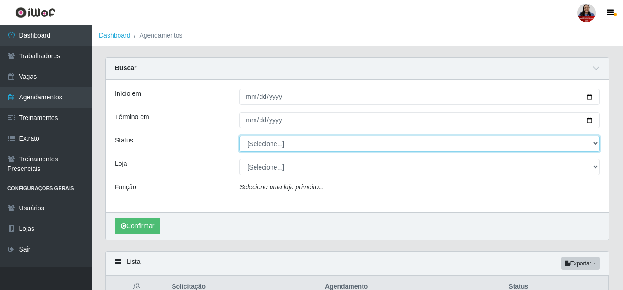
click at [312, 142] on select "[Selecione...] AGENDADO AGUARDANDO LIBERAR EM ANDAMENTO EM REVISÃO FINALIZADO C…" at bounding box center [419, 143] width 360 height 16
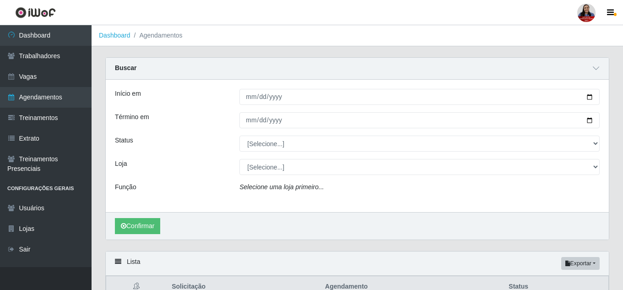
click at [195, 135] on div "Início em 2025-09-25 Término em 2025-09-25 Status [Selecione...] AGENDADO AGUAR…" at bounding box center [357, 146] width 503 height 132
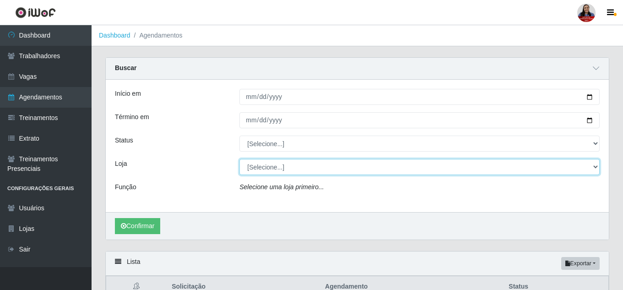
click at [276, 169] on select "[Selecione...] Hiper [GEOGRAPHIC_DATA] - [GEOGRAPHIC_DATA] Hiper Queiroz - Boa …" at bounding box center [419, 167] width 360 height 16
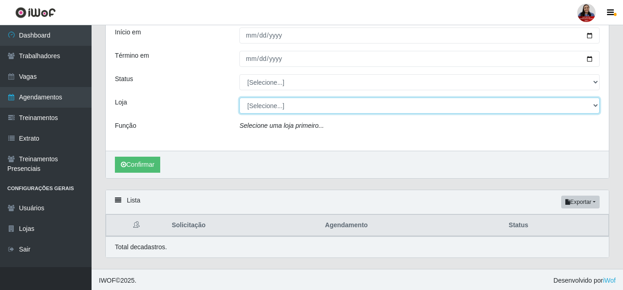
scroll to position [64, 0]
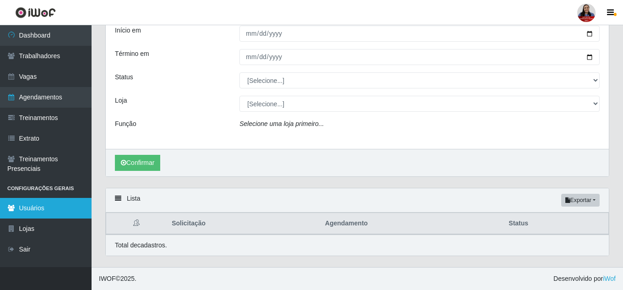
click at [68, 205] on link "Usuários" at bounding box center [46, 208] width 92 height 21
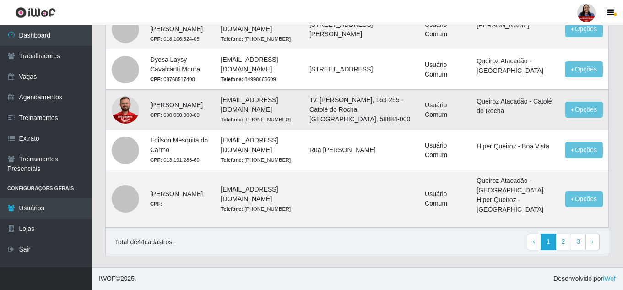
scroll to position [791, 0]
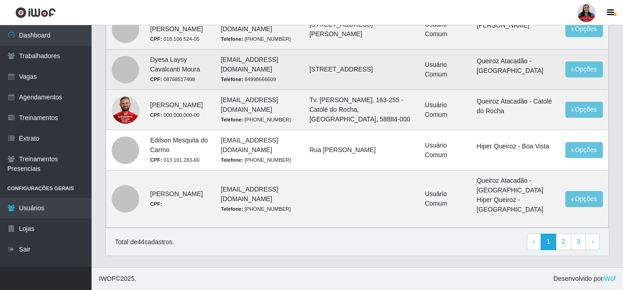
drag, startPoint x: 114, startPoint y: 70, endPoint x: 301, endPoint y: 79, distance: 187.4
click at [516, 76] on tr "Dyesa Laysy Cavalcanti Moura CPF: 08768517408 dyesaa.laysy@gmail.com Telefone: …" at bounding box center [357, 69] width 502 height 40
drag, startPoint x: 151, startPoint y: 62, endPoint x: 195, endPoint y: 67, distance: 44.7
click at [151, 61] on td "Dyesa Laysy Cavalcanti Moura CPF: 08768517408" at bounding box center [180, 69] width 70 height 40
click at [280, 72] on td "dyesaa.laysy@gmail.com Telefone: 84998666609" at bounding box center [259, 69] width 89 height 40
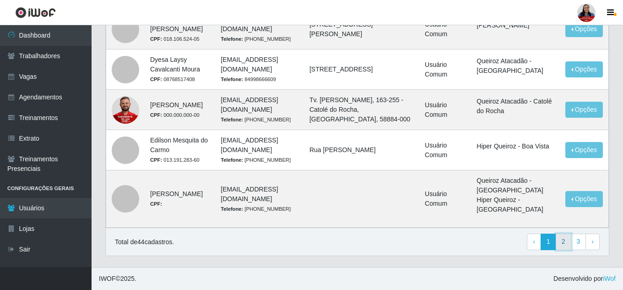
click at [561, 240] on link "2" at bounding box center [564, 241] width 16 height 16
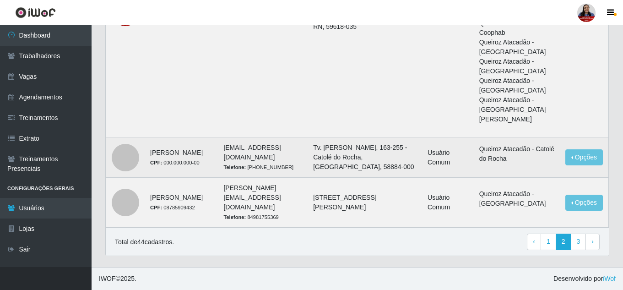
scroll to position [1171, 0]
drag, startPoint x: 513, startPoint y: 157, endPoint x: 525, endPoint y: 161, distance: 13.3
click at [525, 161] on li "Queiroz Atacadão - Catolé do Rocha" at bounding box center [516, 153] width 75 height 19
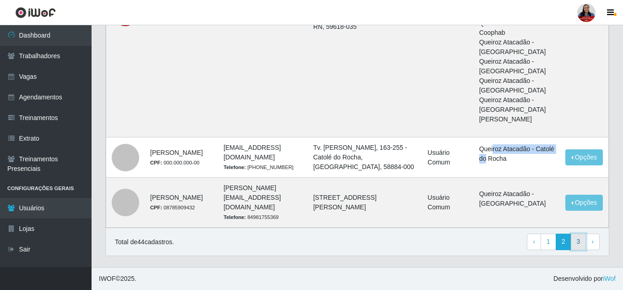
click at [576, 237] on link "3" at bounding box center [579, 241] width 16 height 16
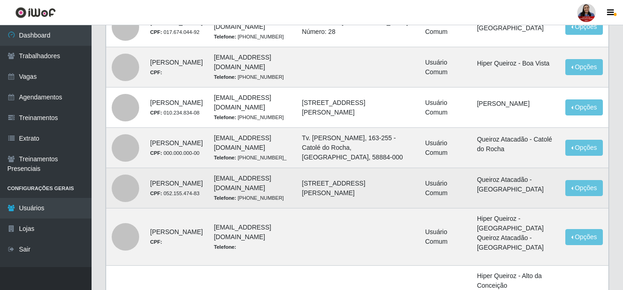
scroll to position [183, 0]
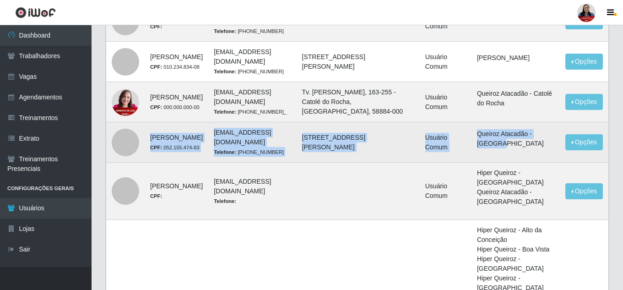
drag, startPoint x: 534, startPoint y: 154, endPoint x: 106, endPoint y: 137, distance: 427.8
click at [106, 137] on tr "[PERSON_NAME] CPF: 052.155.474-83 [EMAIL_ADDRESS][DOMAIN_NAME] Telefone: [PHONE…" at bounding box center [357, 142] width 502 height 40
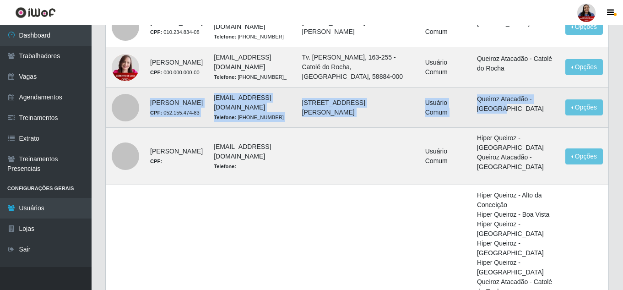
scroll to position [218, 0]
click at [420, 117] on td "[STREET_ADDRESS][PERSON_NAME]" at bounding box center [358, 107] width 123 height 40
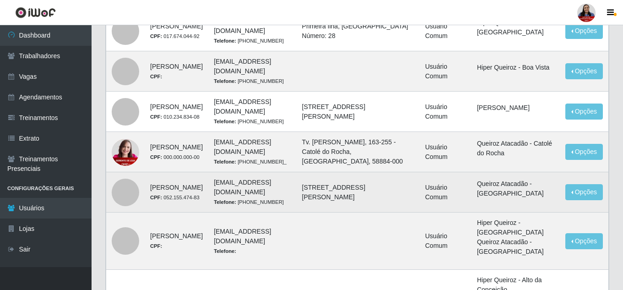
scroll to position [0, 0]
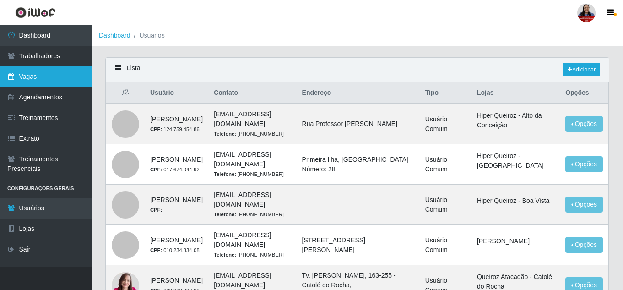
click at [52, 73] on link "Vagas" at bounding box center [46, 76] width 92 height 21
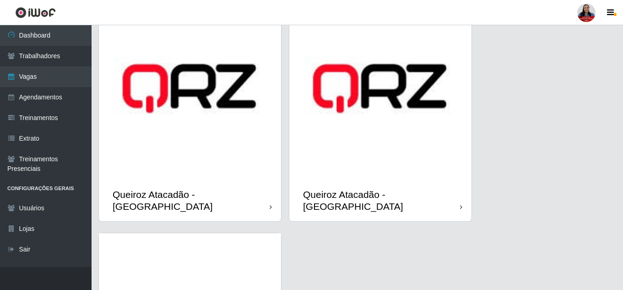
scroll to position [1198, 0]
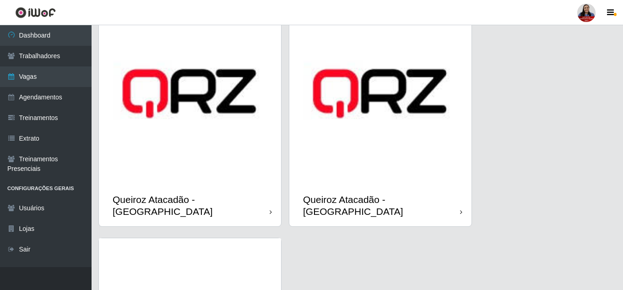
click at [217, 136] on img at bounding box center [190, 93] width 182 height 182
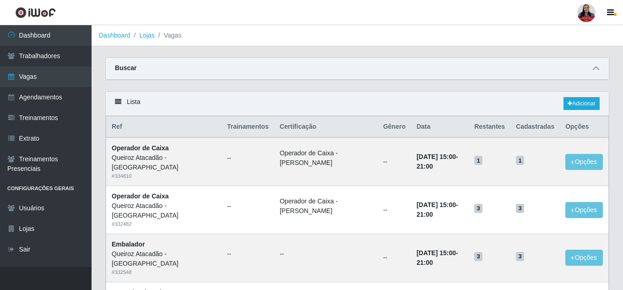
click at [594, 68] on icon at bounding box center [596, 68] width 6 height 6
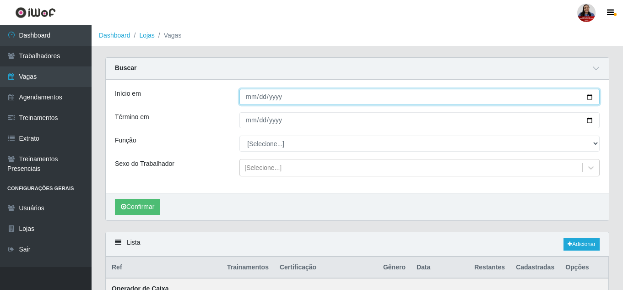
click at [585, 97] on input "Início em" at bounding box center [419, 97] width 360 height 16
type input "[DATE]"
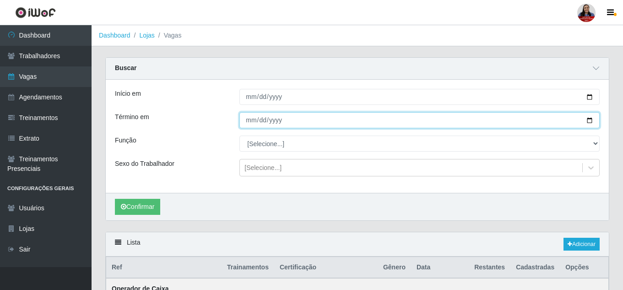
click at [589, 120] on input "Término em" at bounding box center [419, 120] width 360 height 16
type input "[DATE]"
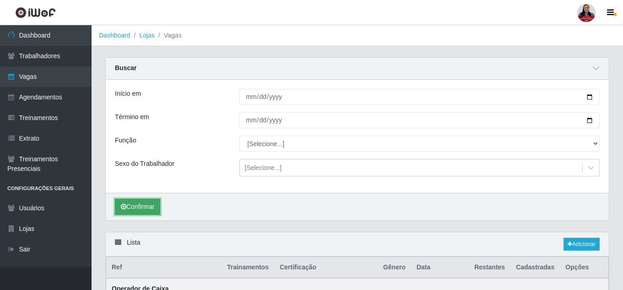
click at [152, 206] on button "Confirmar" at bounding box center [137, 207] width 45 height 16
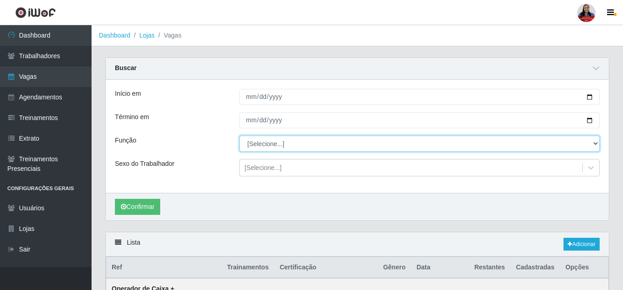
click at [265, 144] on select "[Selecione...] Auxiliar de Depósito Auxiliar de Depósito + Auxiliar de Depósito…" at bounding box center [419, 143] width 360 height 16
click at [239, 136] on select "[Selecione...] Auxiliar de Depósito Auxiliar de Depósito + Auxiliar de Depósito…" at bounding box center [419, 143] width 360 height 16
click at [293, 147] on select "[Selecione...] Auxiliar de Depósito Auxiliar de Depósito + Auxiliar de Depósito…" at bounding box center [419, 143] width 360 height 16
select select "72"
click at [239, 136] on select "[Selecione...] Auxiliar de Depósito Auxiliar de Depósito + Auxiliar de Depósito…" at bounding box center [419, 143] width 360 height 16
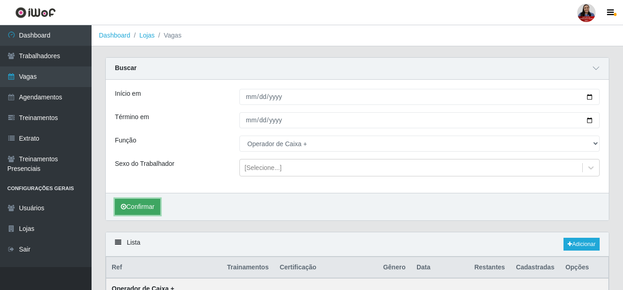
click at [147, 200] on button "Confirmar" at bounding box center [137, 207] width 45 height 16
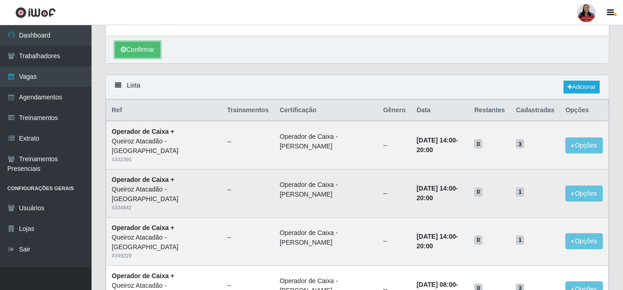
scroll to position [156, 0]
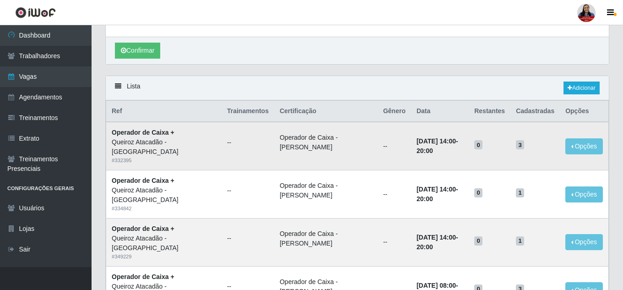
drag, startPoint x: 524, startPoint y: 147, endPoint x: 534, endPoint y: 150, distance: 10.0
click at [534, 150] on td "3" at bounding box center [534, 146] width 49 height 48
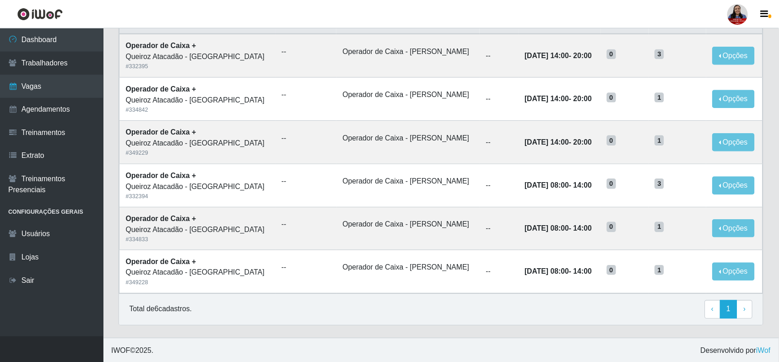
scroll to position [211, 0]
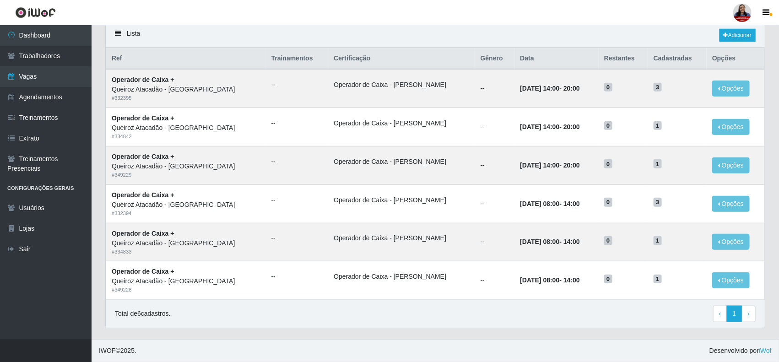
drag, startPoint x: 611, startPoint y: 2, endPoint x: 367, endPoint y: 318, distance: 399.9
click at [367, 289] on div "Total de 6 cadastros. ‹ Previous 1 › Next" at bounding box center [435, 314] width 641 height 16
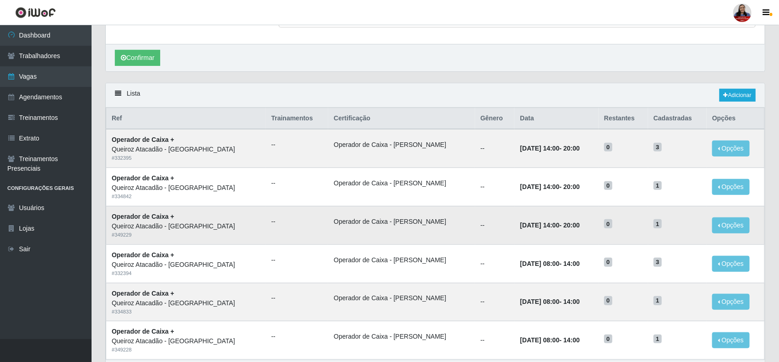
scroll to position [172, 0]
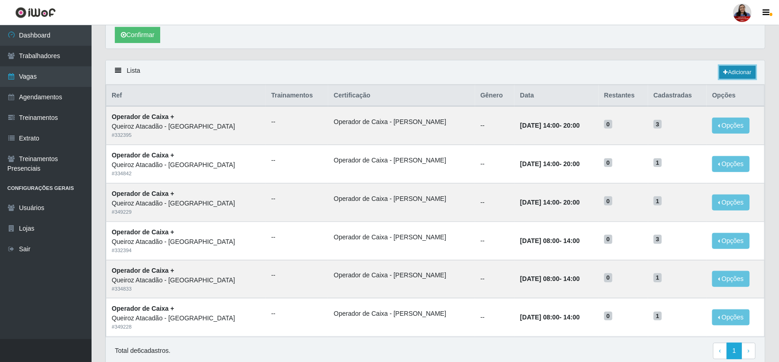
click at [625, 74] on link "Adicionar" at bounding box center [737, 72] width 36 height 13
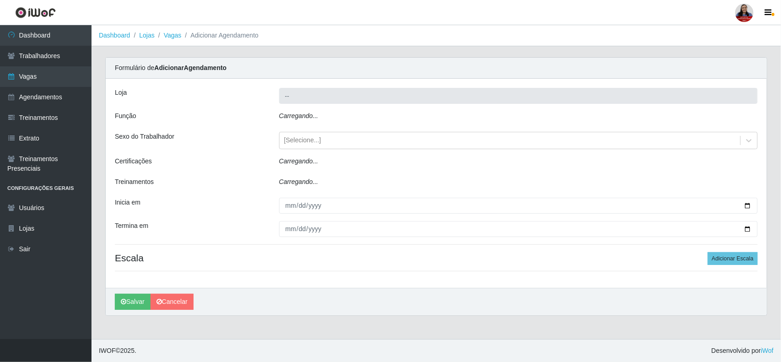
type input "Queiroz Atacadão - [GEOGRAPHIC_DATA]"
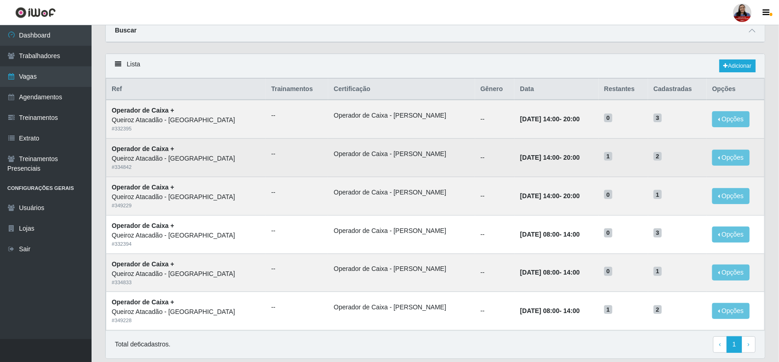
scroll to position [57, 0]
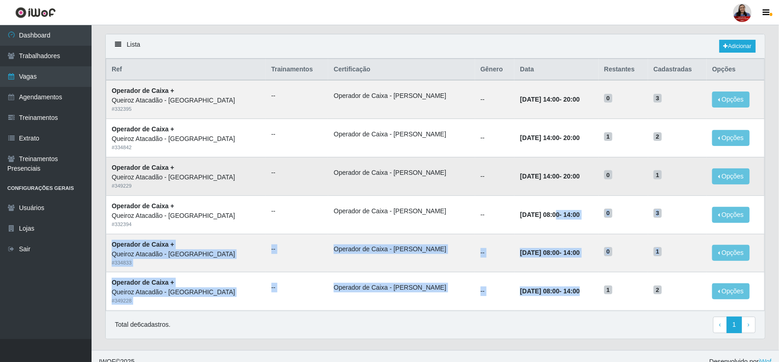
drag, startPoint x: 524, startPoint y: 210, endPoint x: 508, endPoint y: 174, distance: 38.7
click at [564, 289] on tbody "Operador de Caixa + Queiroz Atacadão - [GEOGRAPHIC_DATA] # 332395 -- Operador d…" at bounding box center [435, 195] width 659 height 230
drag, startPoint x: 529, startPoint y: 102, endPoint x: 525, endPoint y: 180, distance: 77.9
click at [561, 185] on tbody "Operador de Caixa + Queiroz Atacadão - [GEOGRAPHIC_DATA] # 332395 -- Operador d…" at bounding box center [435, 195] width 659 height 230
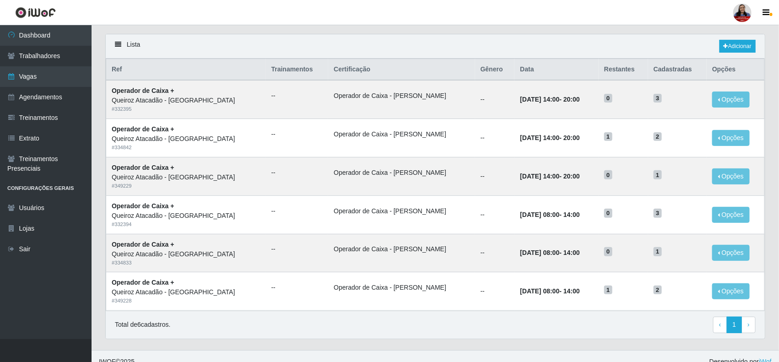
click at [428, 51] on div "Lista Adicionar" at bounding box center [435, 46] width 659 height 24
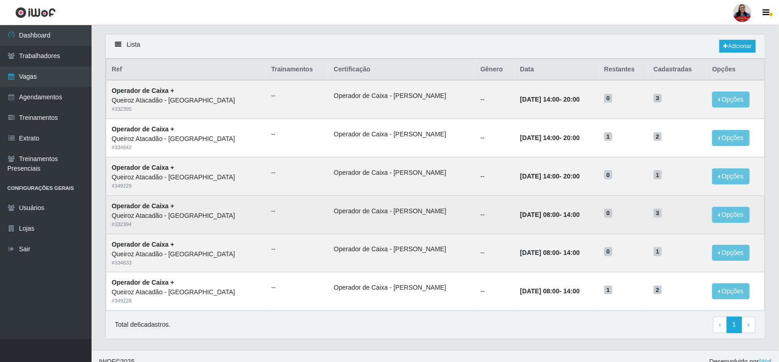
scroll to position [0, 0]
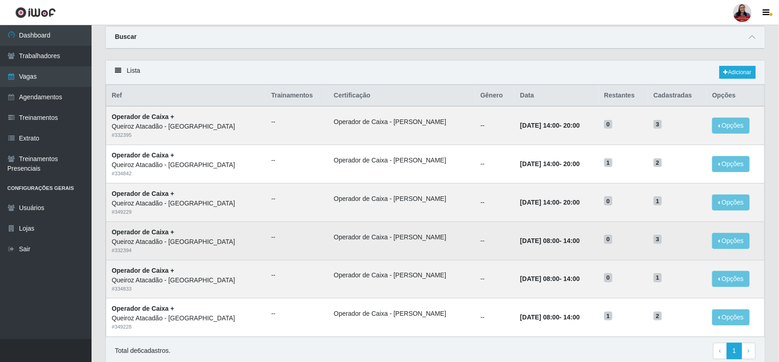
scroll to position [57, 0]
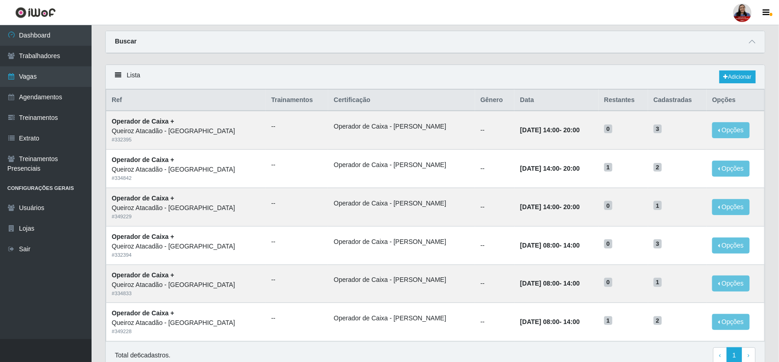
scroll to position [31, 0]
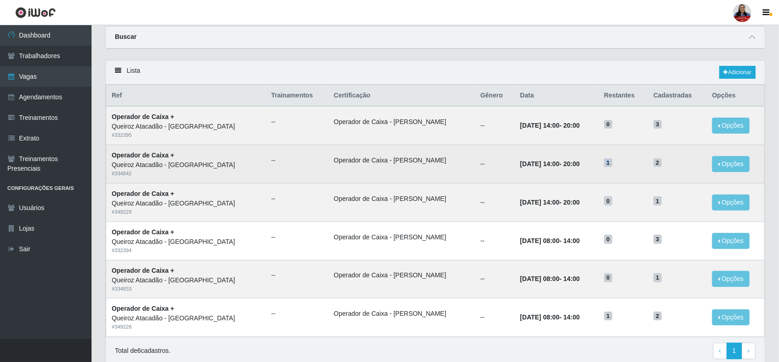
drag, startPoint x: 601, startPoint y: 165, endPoint x: 612, endPoint y: 167, distance: 11.2
click at [612, 167] on h5 "1" at bounding box center [623, 162] width 38 height 10
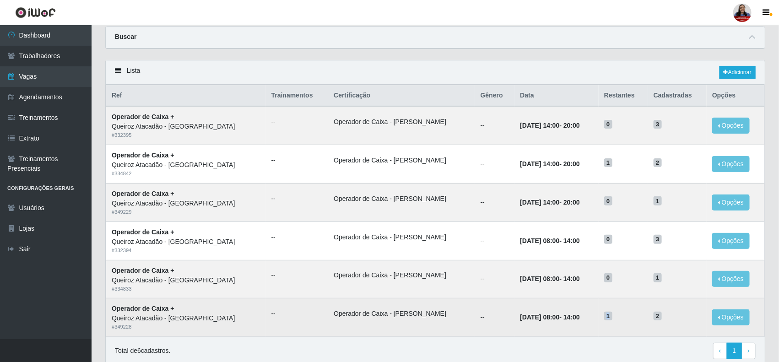
drag, startPoint x: 602, startPoint y: 317, endPoint x: 613, endPoint y: 320, distance: 11.9
click at [613, 320] on h5 "1" at bounding box center [623, 316] width 38 height 10
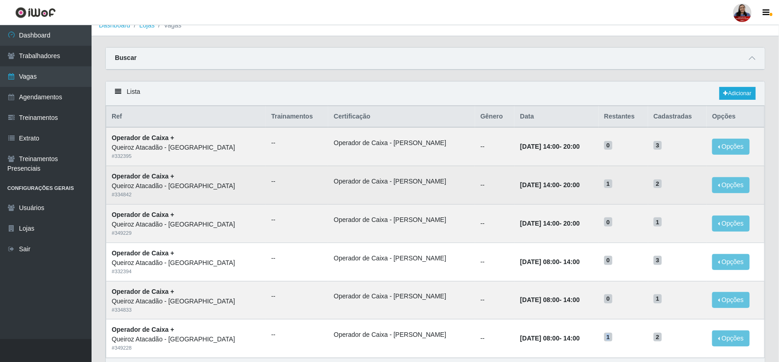
scroll to position [0, 0]
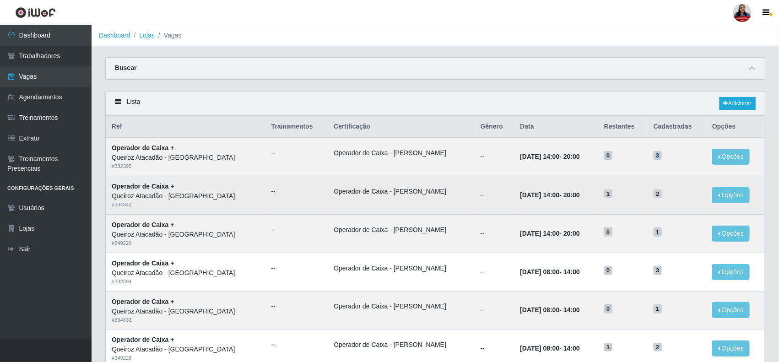
drag, startPoint x: 649, startPoint y: 154, endPoint x: 646, endPoint y: 194, distance: 40.4
click at [658, 159] on td "3" at bounding box center [677, 156] width 59 height 38
drag, startPoint x: 646, startPoint y: 199, endPoint x: 658, endPoint y: 198, distance: 11.9
click at [658, 198] on td "2" at bounding box center [677, 195] width 59 height 38
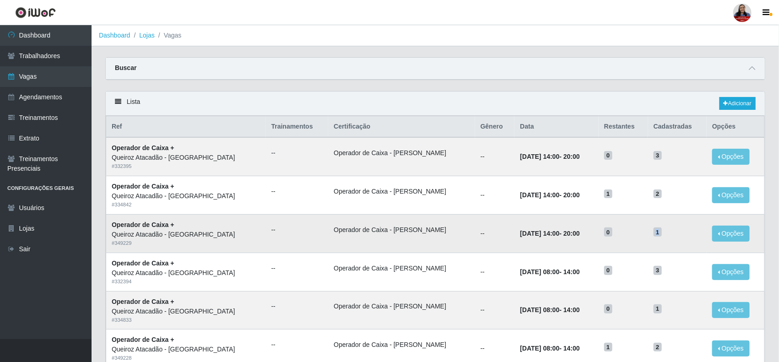
drag, startPoint x: 653, startPoint y: 237, endPoint x: 689, endPoint y: 234, distance: 36.7
click at [666, 238] on td "1" at bounding box center [677, 233] width 59 height 38
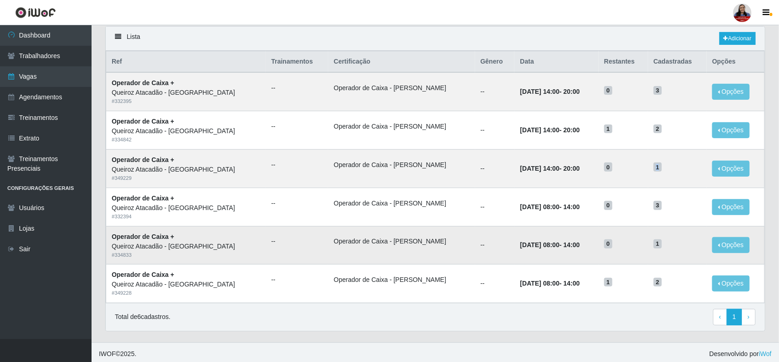
scroll to position [70, 0]
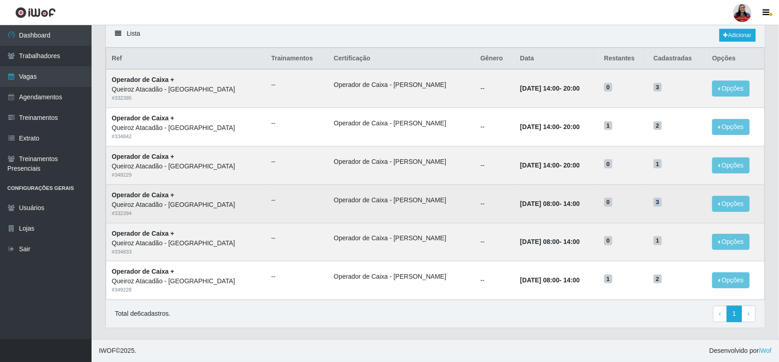
drag, startPoint x: 651, startPoint y: 204, endPoint x: 655, endPoint y: 259, distance: 55.1
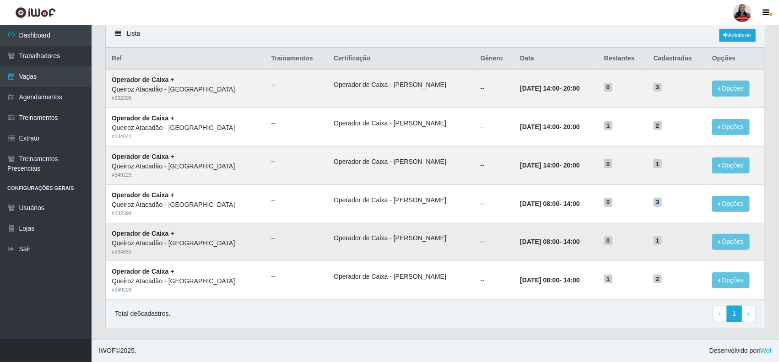
click at [661, 209] on td "3" at bounding box center [677, 203] width 59 height 38
drag, startPoint x: 648, startPoint y: 276, endPoint x: 654, endPoint y: 259, distance: 17.7
click at [658, 277] on td "2" at bounding box center [677, 280] width 59 height 38
drag, startPoint x: 650, startPoint y: 238, endPoint x: 662, endPoint y: 238, distance: 11.5
click at [662, 238] on h5 "1" at bounding box center [678, 240] width 48 height 10
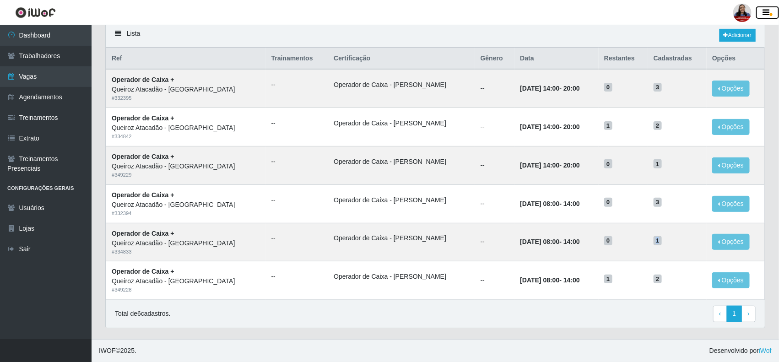
click at [769, 16] on button "button" at bounding box center [767, 12] width 23 height 13
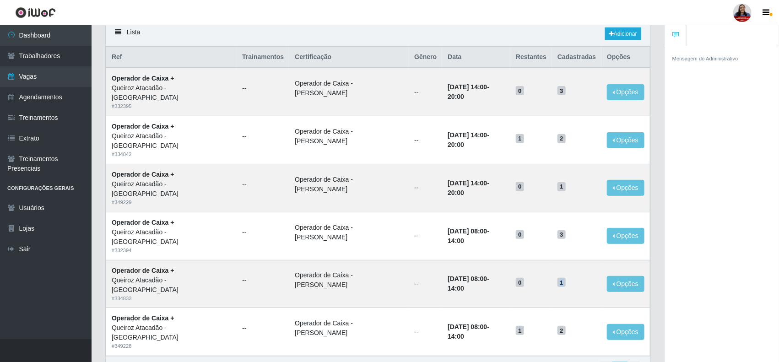
click at [738, 8] on div at bounding box center [742, 13] width 18 height 18
click at [709, 74] on button "Sair" at bounding box center [724, 71] width 82 height 19
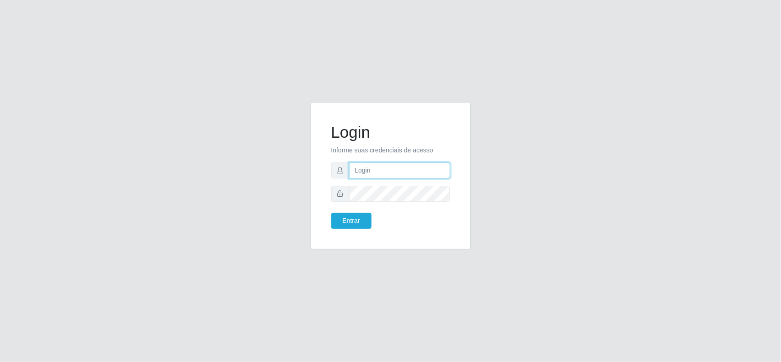
type input "[EMAIL_ADDRESS][DOMAIN_NAME]"
click at [348, 219] on button "Entrar" at bounding box center [351, 221] width 40 height 16
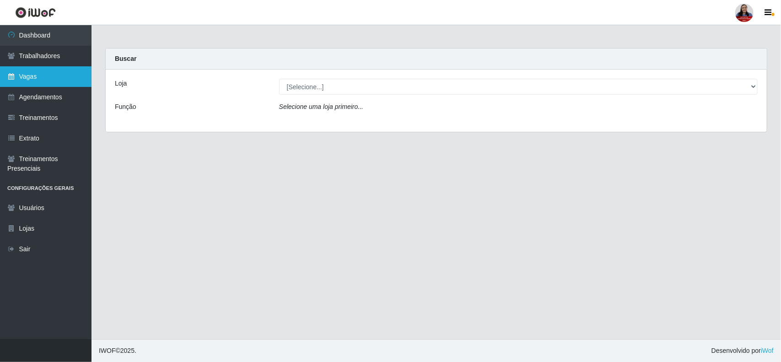
click at [54, 78] on link "Vagas" at bounding box center [46, 76] width 92 height 21
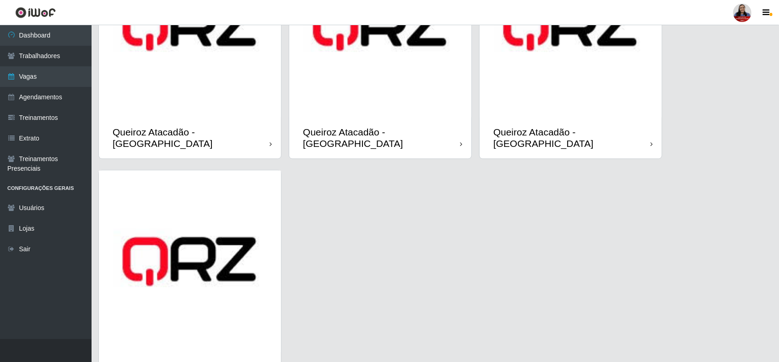
scroll to position [860, 0]
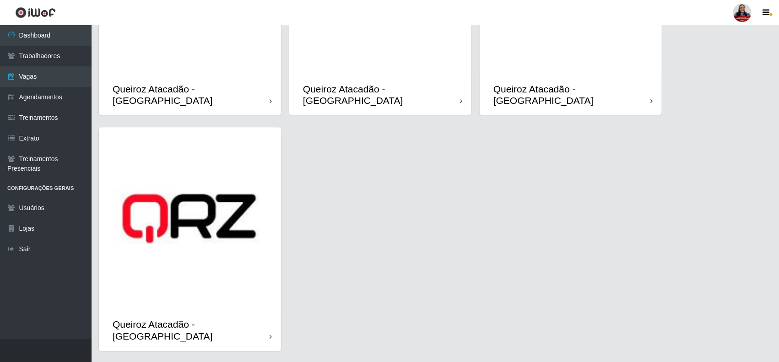
click at [414, 74] on div "Queiroz Atacadão - [GEOGRAPHIC_DATA]" at bounding box center [380, 94] width 182 height 41
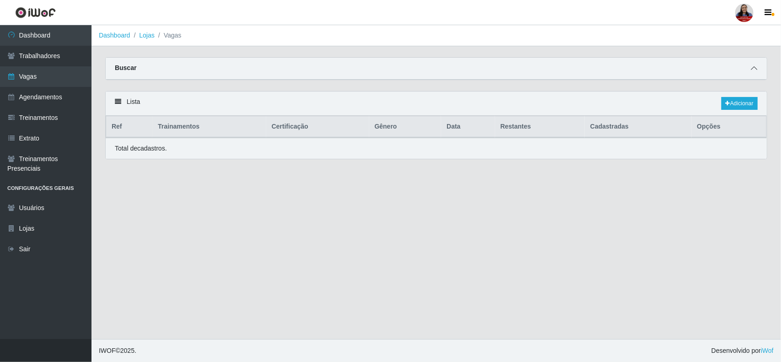
click at [752, 70] on icon at bounding box center [754, 68] width 6 height 6
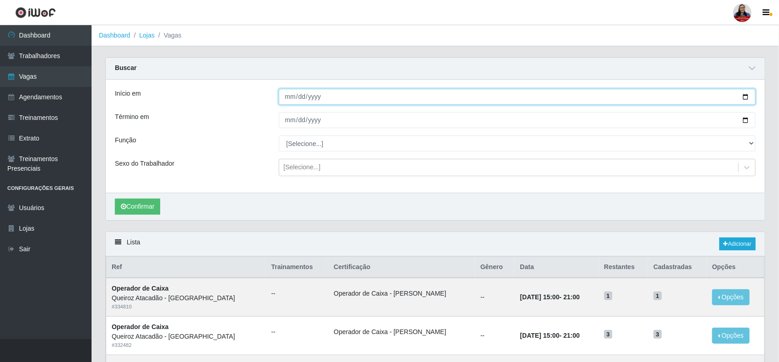
click at [747, 99] on input "Início em" at bounding box center [517, 97] width 477 height 16
type input "[DATE]"
click at [746, 118] on input "Término em" at bounding box center [517, 120] width 477 height 16
type input "[DATE]"
click at [141, 206] on button "Confirmar" at bounding box center [137, 207] width 45 height 16
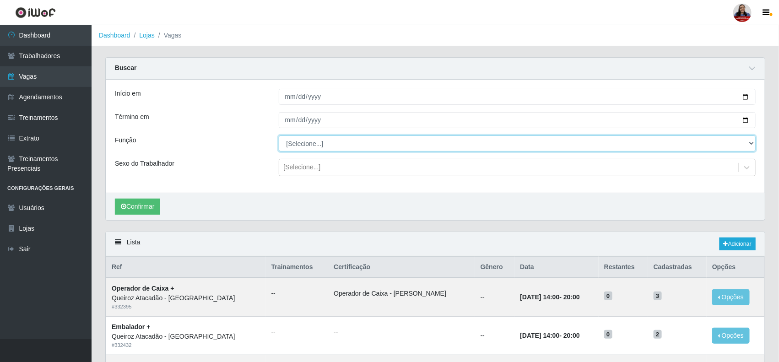
click at [305, 146] on select "[Selecione...] Auxiliar de Depósito Auxiliar de Depósito + Auxiliar de Depósito…" at bounding box center [517, 143] width 477 height 16
click at [279, 136] on select "[Selecione...] Auxiliar de Depósito Auxiliar de Depósito + Auxiliar de Depósito…" at bounding box center [517, 143] width 477 height 16
click at [323, 147] on select "[Selecione...] Auxiliar de Depósito Auxiliar de Depósito + Auxiliar de Depósito…" at bounding box center [517, 143] width 477 height 16
select select "72"
click at [279, 136] on select "[Selecione...] Auxiliar de Depósito Auxiliar de Depósito + Auxiliar de Depósito…" at bounding box center [517, 143] width 477 height 16
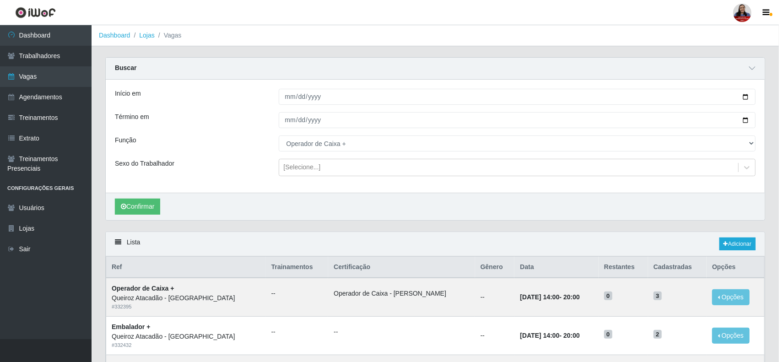
click at [250, 148] on div "Função" at bounding box center [190, 143] width 164 height 16
click at [154, 202] on button "Confirmar" at bounding box center [137, 207] width 45 height 16
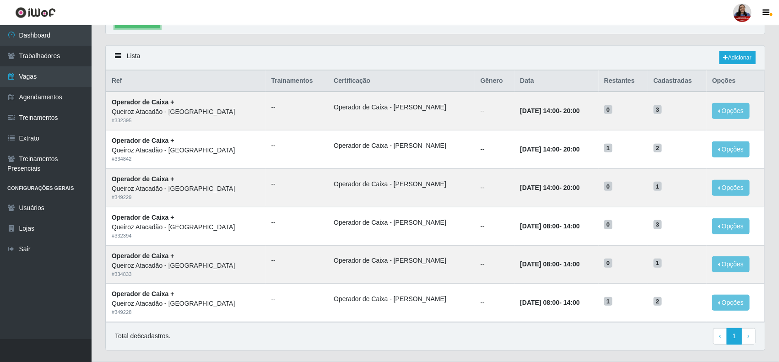
scroll to position [211, 0]
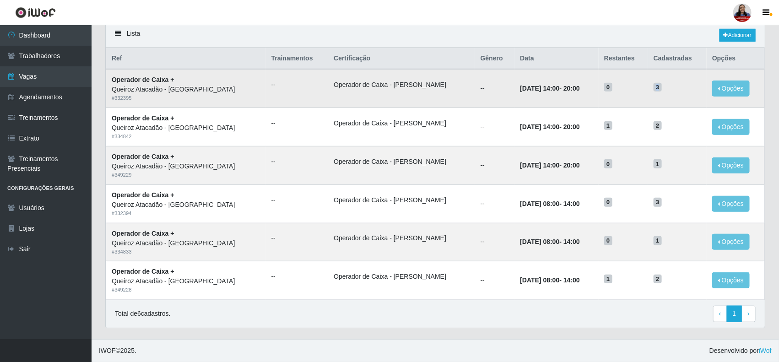
drag, startPoint x: 654, startPoint y: 87, endPoint x: 660, endPoint y: 137, distance: 50.7
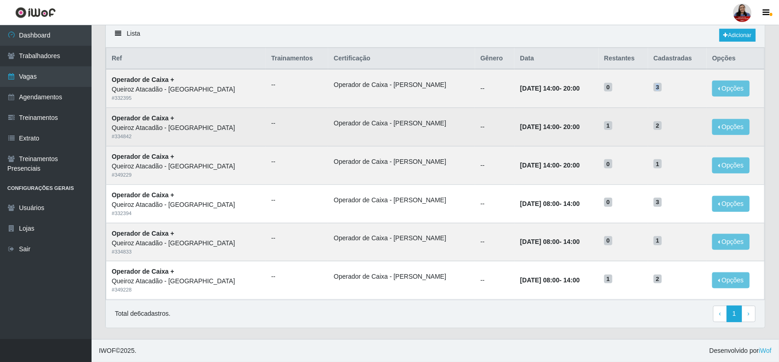
click at [654, 87] on span "3" at bounding box center [658, 87] width 8 height 9
drag, startPoint x: 654, startPoint y: 127, endPoint x: 648, endPoint y: 125, distance: 5.9
click at [648, 125] on td "2" at bounding box center [677, 127] width 59 height 38
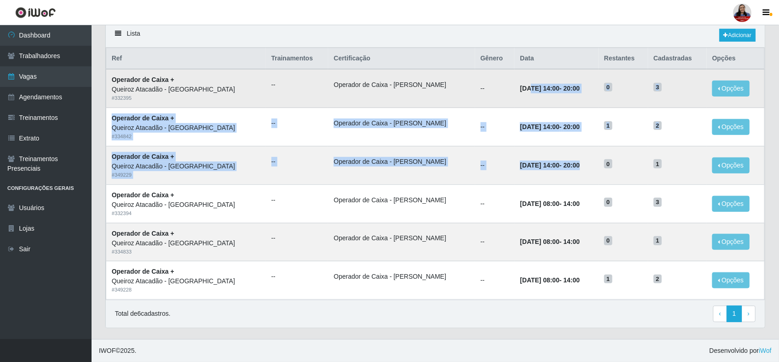
drag, startPoint x: 564, startPoint y: 165, endPoint x: 498, endPoint y: 90, distance: 99.9
click at [498, 90] on tbody "Operador de Caixa + Queiroz Atacadão - [GEOGRAPHIC_DATA] # 332395 -- Operador d…" at bounding box center [435, 184] width 659 height 230
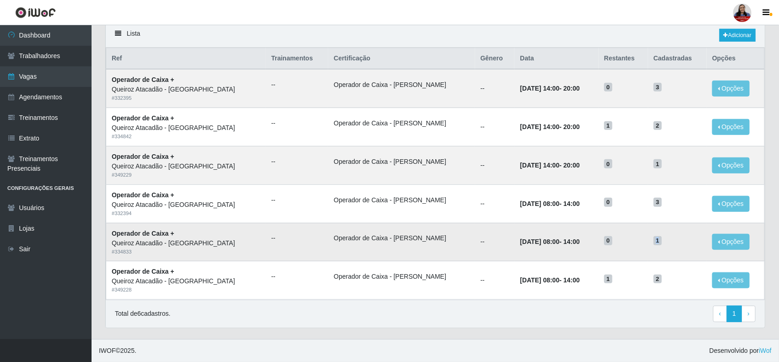
drag, startPoint x: 648, startPoint y: 238, endPoint x: 664, endPoint y: 243, distance: 17.0
click at [664, 243] on td "1" at bounding box center [677, 242] width 59 height 38
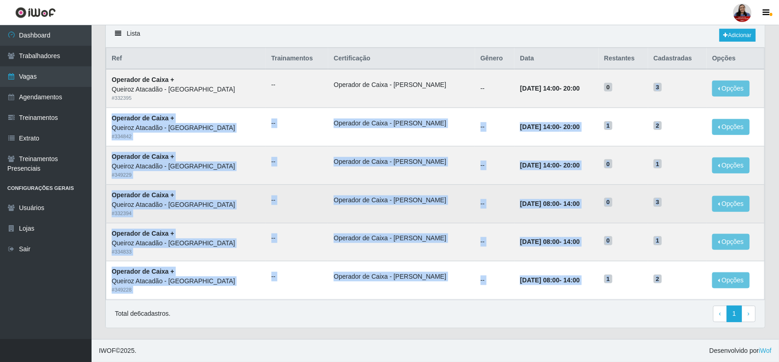
drag, startPoint x: 651, startPoint y: 80, endPoint x: 655, endPoint y: 217, distance: 137.3
click at [662, 262] on tbody "Operador de Caixa + Queiroz Atacadão - [GEOGRAPHIC_DATA] # 332395 -- Operador d…" at bounding box center [435, 184] width 659 height 230
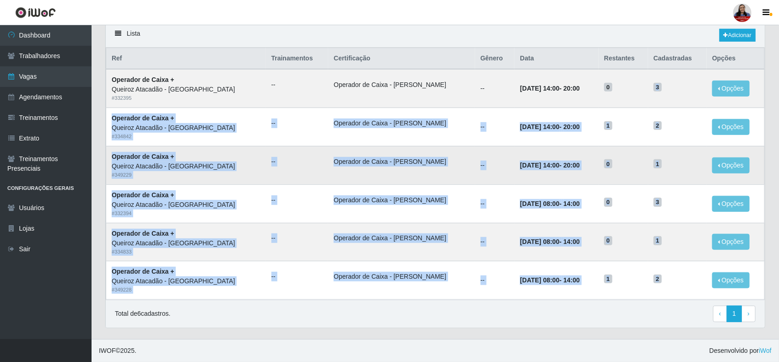
click at [655, 174] on td "1" at bounding box center [677, 165] width 59 height 38
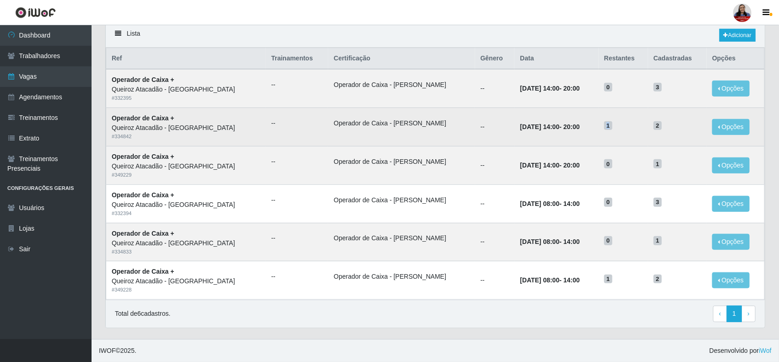
click at [605, 122] on span "1" at bounding box center [608, 125] width 8 height 9
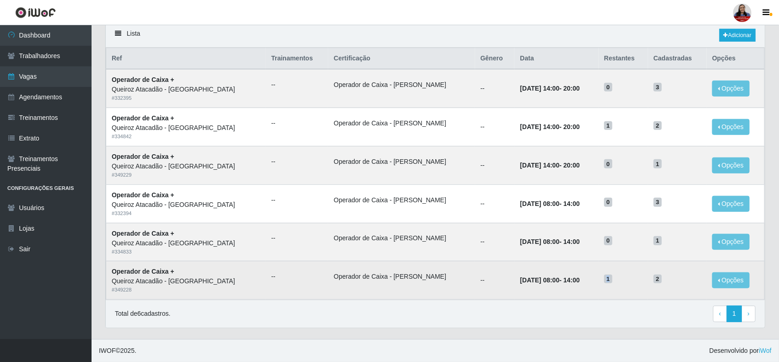
drag, startPoint x: 600, startPoint y: 280, endPoint x: 604, endPoint y: 281, distance: 4.6
click at [604, 281] on span "1" at bounding box center [608, 279] width 8 height 9
click at [604, 275] on span "1" at bounding box center [608, 279] width 8 height 9
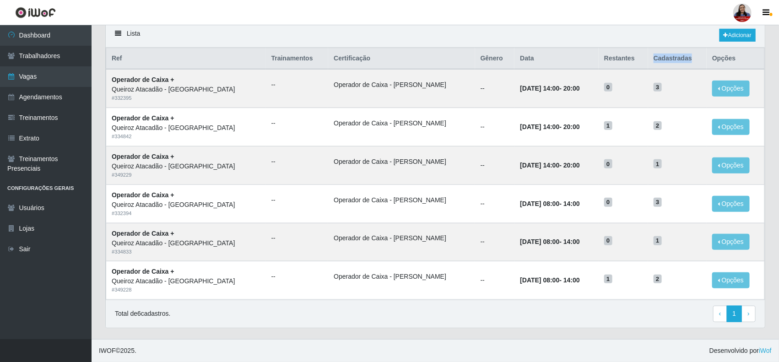
drag, startPoint x: 648, startPoint y: 56, endPoint x: 687, endPoint y: 59, distance: 39.0
click at [687, 59] on th "Cadastradas" at bounding box center [677, 59] width 59 height 22
drag, startPoint x: 630, startPoint y: 55, endPoint x: 601, endPoint y: 65, distance: 30.4
click at [589, 55] on tr "Ref Trainamentos Certificação Gênero Data Restantes Cadastradas Opções" at bounding box center [435, 59] width 659 height 22
drag, startPoint x: 597, startPoint y: 120, endPoint x: 608, endPoint y: 159, distance: 39.9
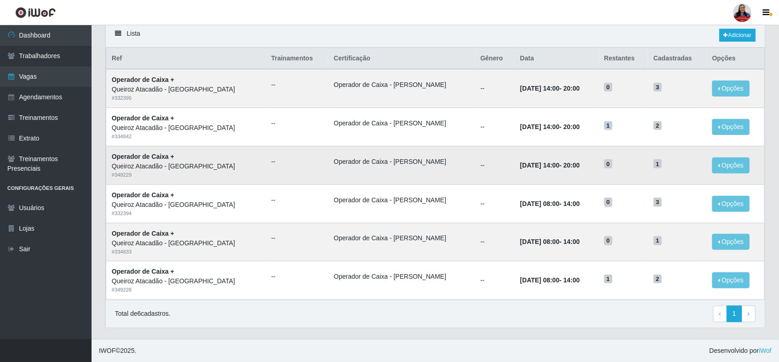
click at [610, 134] on td "1" at bounding box center [623, 127] width 49 height 38
drag, startPoint x: 601, startPoint y: 277, endPoint x: 633, endPoint y: 251, distance: 41.3
click at [612, 277] on h5 "1" at bounding box center [623, 279] width 38 height 10
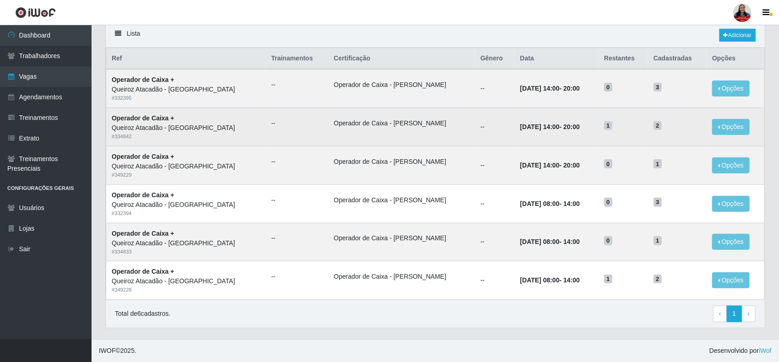
click at [654, 126] on span "2" at bounding box center [658, 125] width 8 height 9
click at [663, 124] on td "2" at bounding box center [677, 127] width 59 height 38
drag, startPoint x: 597, startPoint y: 124, endPoint x: 605, endPoint y: 125, distance: 7.8
click at [605, 125] on td "1" at bounding box center [623, 127] width 49 height 38
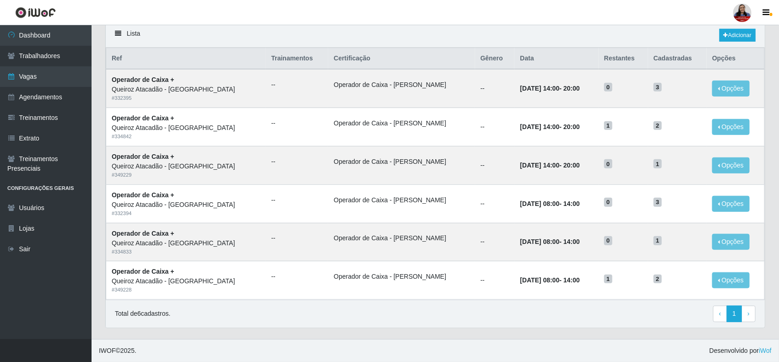
click at [584, 34] on div "Lista Adicionar" at bounding box center [435, 35] width 659 height 24
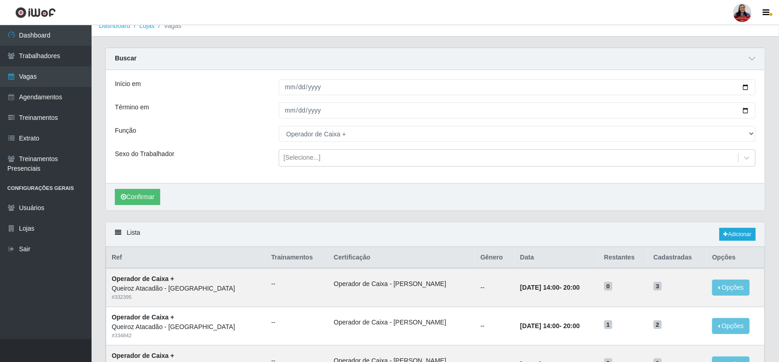
scroll to position [0, 0]
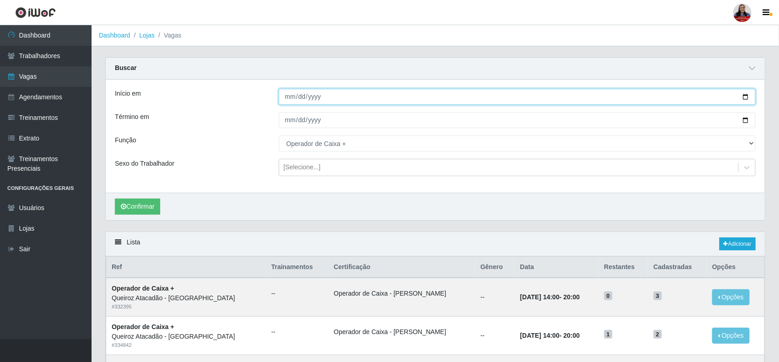
click at [747, 99] on input "[DATE]" at bounding box center [517, 97] width 477 height 16
type input "[DATE]"
click at [746, 118] on input "[DATE]" at bounding box center [517, 120] width 477 height 16
type input "[DATE]"
click at [160, 204] on button "Confirmar" at bounding box center [137, 207] width 45 height 16
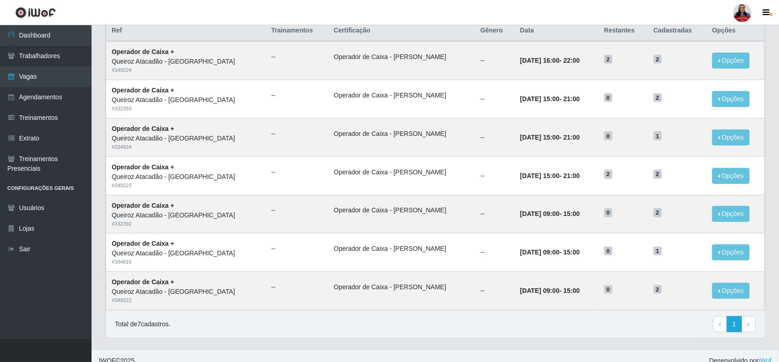
scroll to position [224, 0]
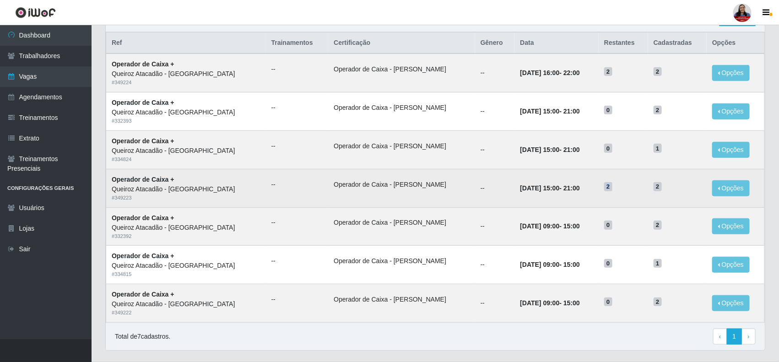
drag, startPoint x: 605, startPoint y: 190, endPoint x: 599, endPoint y: 189, distance: 6.7
click at [604, 189] on span "2" at bounding box center [608, 186] width 8 height 9
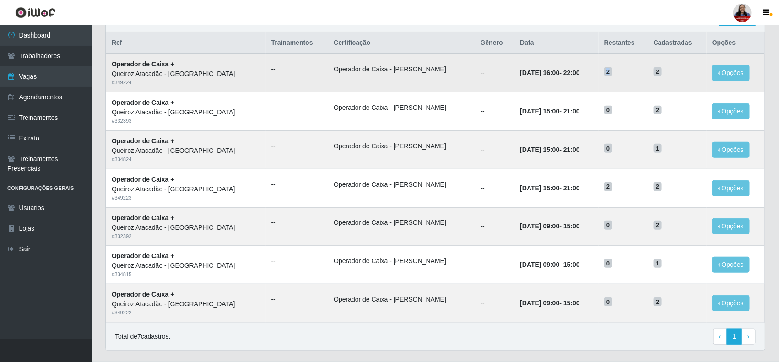
drag, startPoint x: 605, startPoint y: 74, endPoint x: 600, endPoint y: 74, distance: 5.0
click at [604, 74] on span "2" at bounding box center [608, 71] width 8 height 9
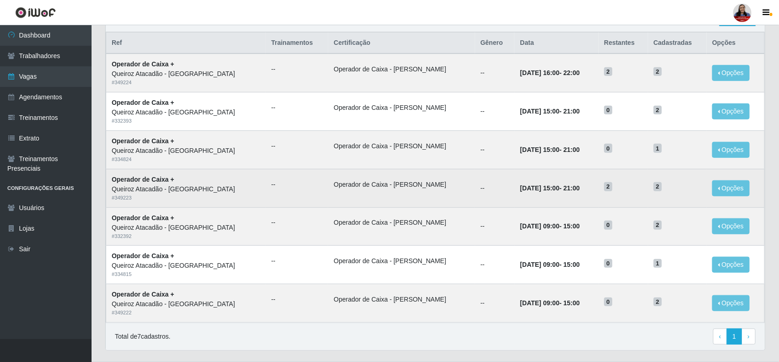
click at [604, 191] on span "2" at bounding box center [608, 186] width 8 height 9
click at [604, 188] on span "2" at bounding box center [608, 186] width 8 height 9
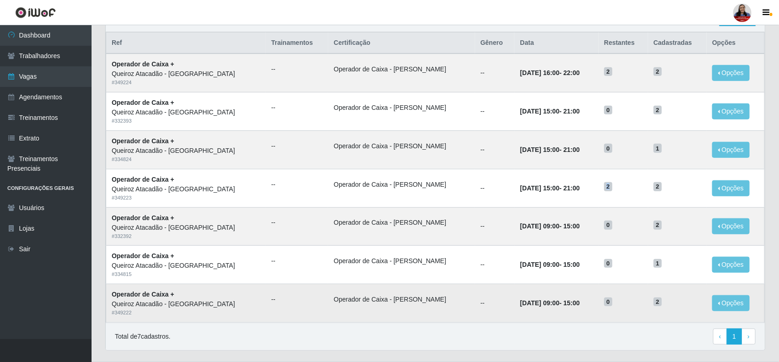
drag, startPoint x: 499, startPoint y: 332, endPoint x: 511, endPoint y: 319, distance: 17.2
click at [499, 332] on div "Total de 7 cadastros. ‹ Previous 1 › Next" at bounding box center [435, 337] width 641 height 16
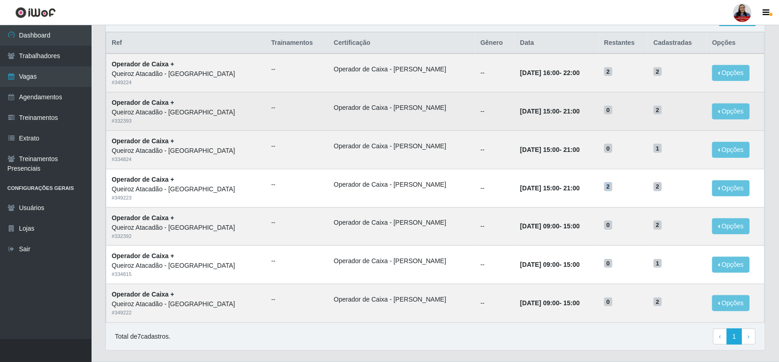
drag, startPoint x: 606, startPoint y: 189, endPoint x: 600, endPoint y: 118, distance: 70.8
click at [599, 187] on td "2" at bounding box center [623, 188] width 49 height 38
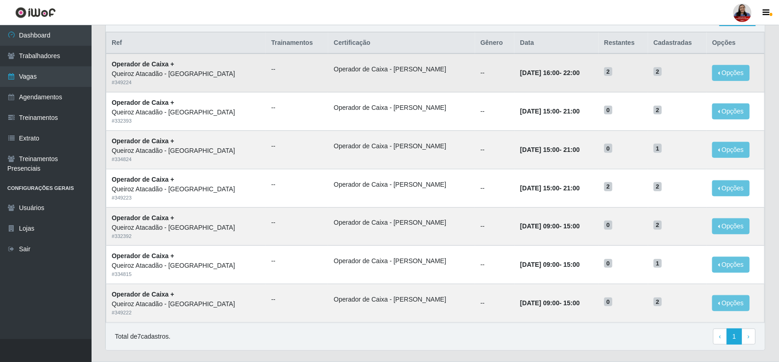
drag, startPoint x: 602, startPoint y: 72, endPoint x: 589, endPoint y: 67, distance: 14.5
click at [589, 67] on tr "Operador de Caixa + Queiroz Atacadão - Mossoró # 349224 -- Operador de Caixa - …" at bounding box center [435, 73] width 659 height 38
drag, startPoint x: 528, startPoint y: 76, endPoint x: 563, endPoint y: 81, distance: 35.6
click at [563, 81] on td "[DATE] 16:00 - 22:00" at bounding box center [556, 73] width 84 height 38
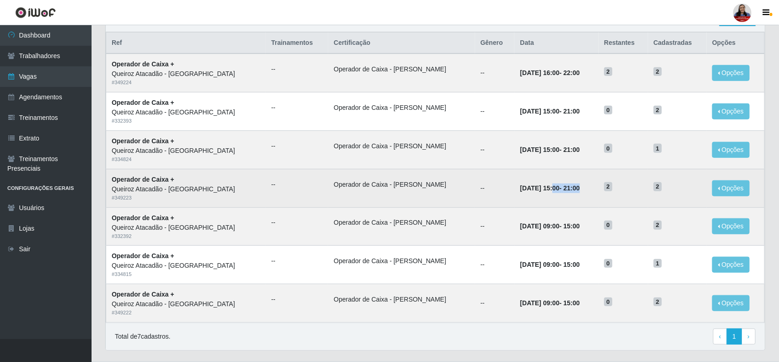
drag, startPoint x: 522, startPoint y: 192, endPoint x: 580, endPoint y: 188, distance: 57.8
click at [580, 188] on td "[DATE] 15:00 - 21:00" at bounding box center [556, 188] width 84 height 38
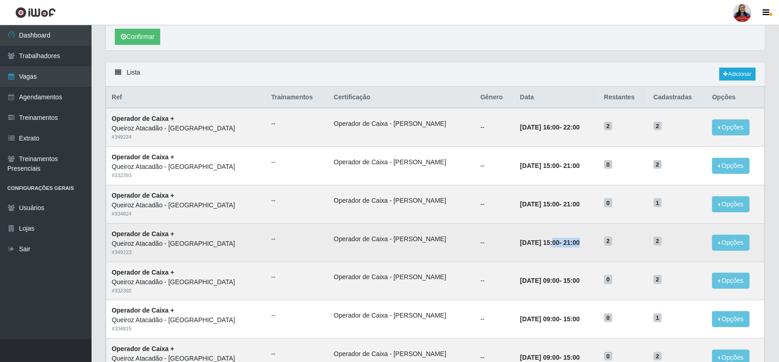
scroll to position [0, 0]
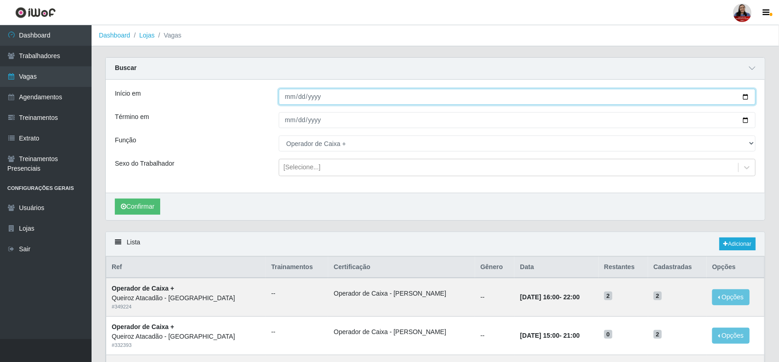
click at [742, 95] on input "[DATE]" at bounding box center [517, 97] width 477 height 16
type input "[DATE]"
drag, startPoint x: 751, startPoint y: 118, endPoint x: 744, endPoint y: 113, distance: 8.5
click at [745, 113] on input "[DATE]" at bounding box center [517, 120] width 477 height 16
click at [746, 118] on input "[DATE]" at bounding box center [517, 120] width 477 height 16
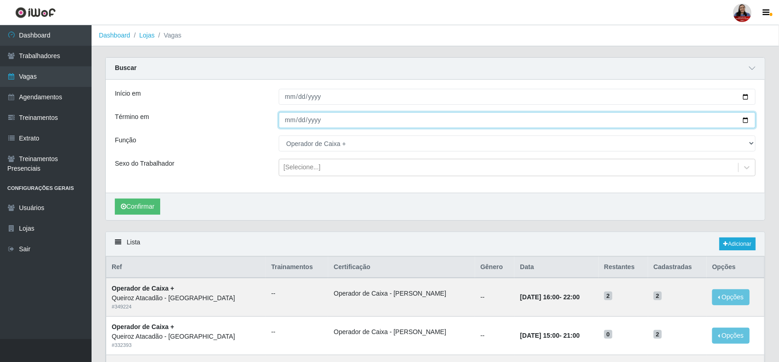
type input "[DATE]"
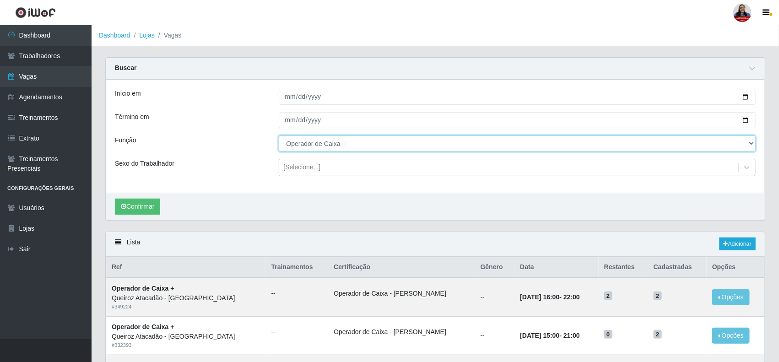
click at [368, 146] on select "[Selecione...] Auxiliar de Depósito Auxiliar de Depósito + Auxiliar de Depósito…" at bounding box center [517, 143] width 477 height 16
select select "22"
click at [279, 136] on select "[Selecione...] Auxiliar de Depósito Auxiliar de Depósito + Auxiliar de Depósito…" at bounding box center [517, 143] width 477 height 16
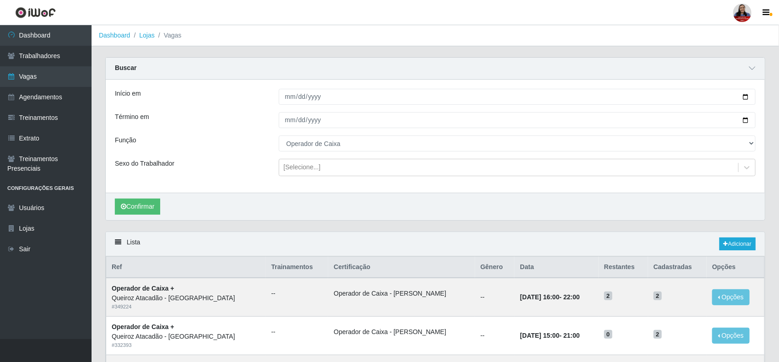
click at [204, 131] on div "Início em [DATE] Término em [DATE] Função [Selecione...] Auxiliar de Depósito A…" at bounding box center [435, 136] width 659 height 113
click at [156, 208] on button "Confirmar" at bounding box center [137, 207] width 45 height 16
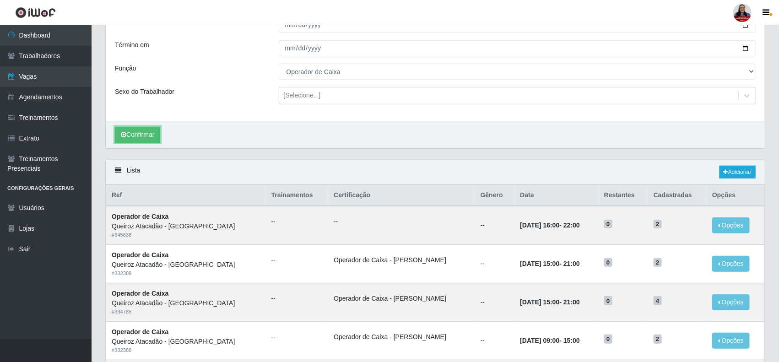
scroll to position [172, 0]
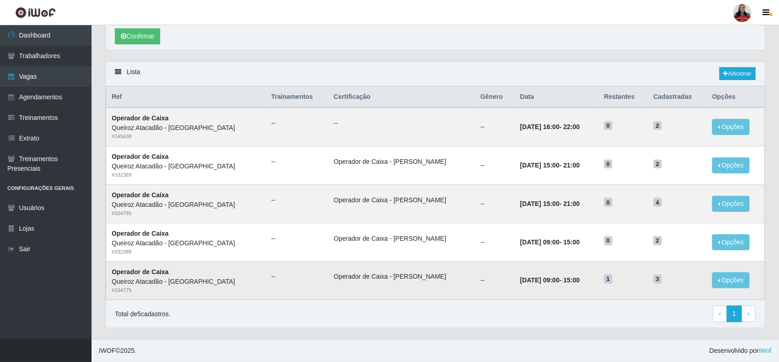
drag, startPoint x: 600, startPoint y: 281, endPoint x: 605, endPoint y: 281, distance: 5.5
click at [605, 281] on span "1" at bounding box center [608, 279] width 8 height 9
drag, startPoint x: 525, startPoint y: 279, endPoint x: 570, endPoint y: 280, distance: 44.9
click at [570, 280] on td "[DATE] 09:00 - 15:00" at bounding box center [556, 280] width 84 height 38
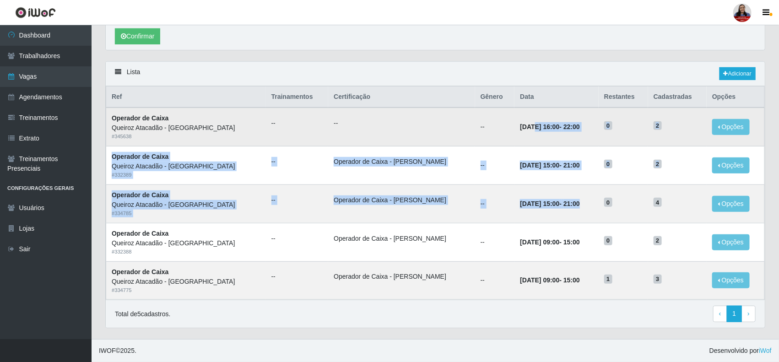
drag, startPoint x: 568, startPoint y: 205, endPoint x: 502, endPoint y: 127, distance: 101.6
click at [502, 127] on tbody "Operador de [PERSON_NAME] Atacadão - [GEOGRAPHIC_DATA] # 345638 -- -- -- [DATE]…" at bounding box center [435, 204] width 659 height 192
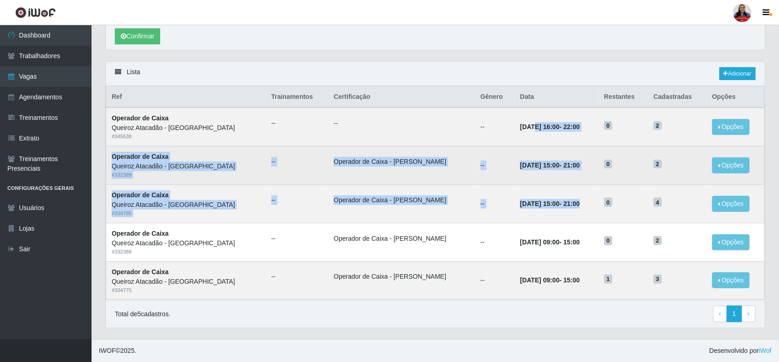
click at [634, 174] on td "0" at bounding box center [623, 165] width 49 height 38
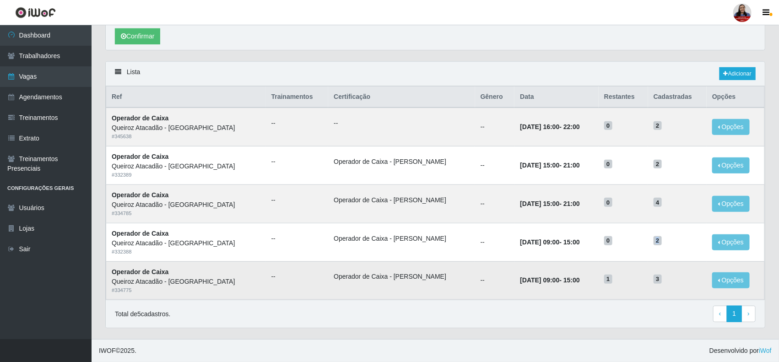
drag, startPoint x: 648, startPoint y: 243, endPoint x: 661, endPoint y: 282, distance: 41.8
click at [659, 250] on td "2" at bounding box center [677, 242] width 59 height 38
drag, startPoint x: 650, startPoint y: 279, endPoint x: 659, endPoint y: 282, distance: 9.6
click at [659, 282] on h5 "3" at bounding box center [678, 279] width 48 height 10
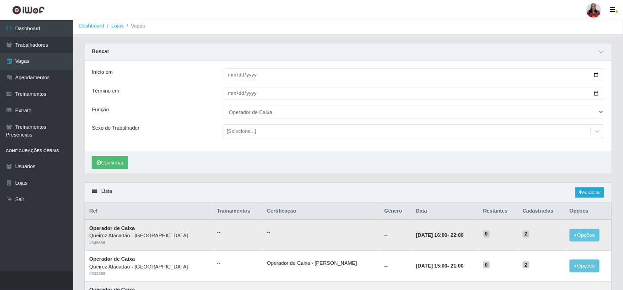
scroll to position [0, 0]
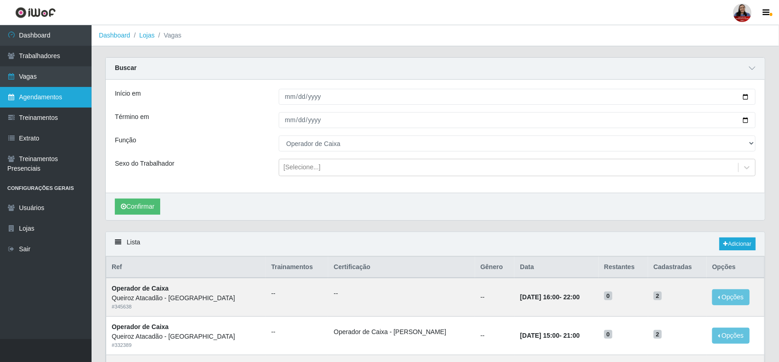
click at [37, 89] on link "Agendamentos" at bounding box center [46, 97] width 92 height 21
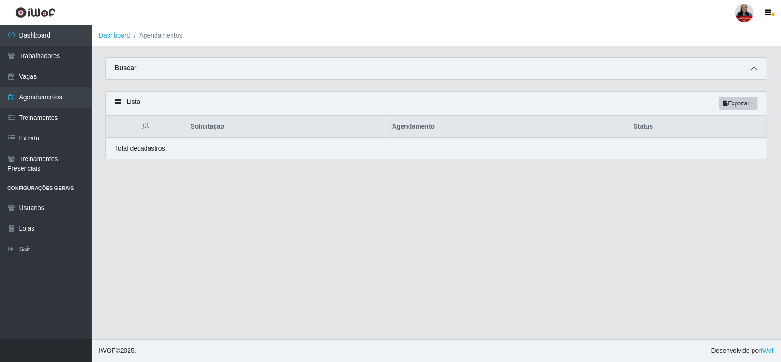
click at [758, 63] on span at bounding box center [754, 68] width 11 height 11
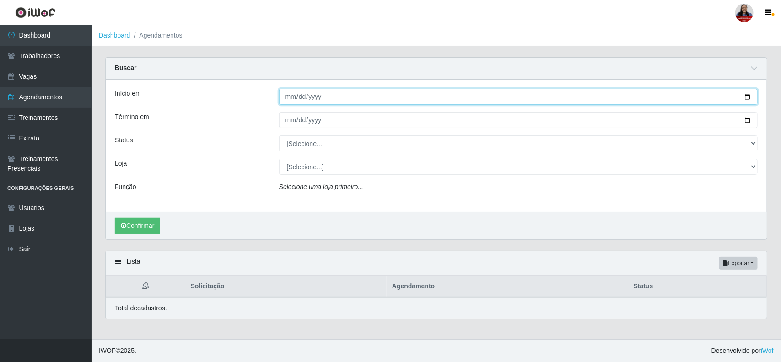
click at [746, 96] on input "Início em" at bounding box center [518, 97] width 479 height 16
type input "[DATE]"
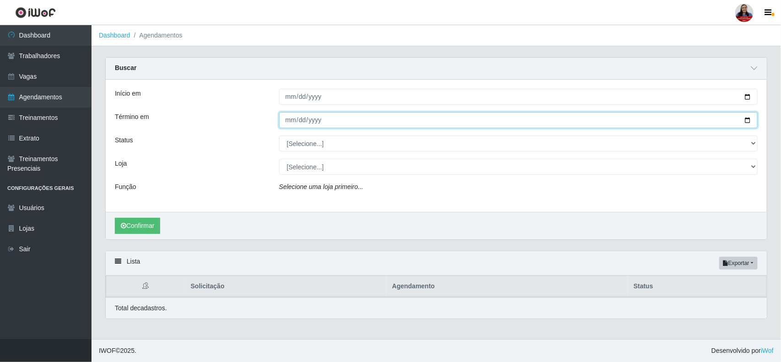
click at [749, 122] on input "Término em" at bounding box center [518, 120] width 479 height 16
click at [749, 118] on input "[DATE]" at bounding box center [518, 120] width 479 height 16
type input "[DATE]"
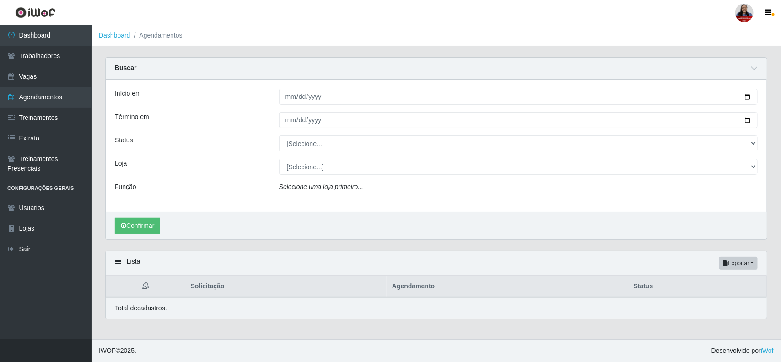
click at [227, 127] on div "Término em" at bounding box center [190, 120] width 164 height 16
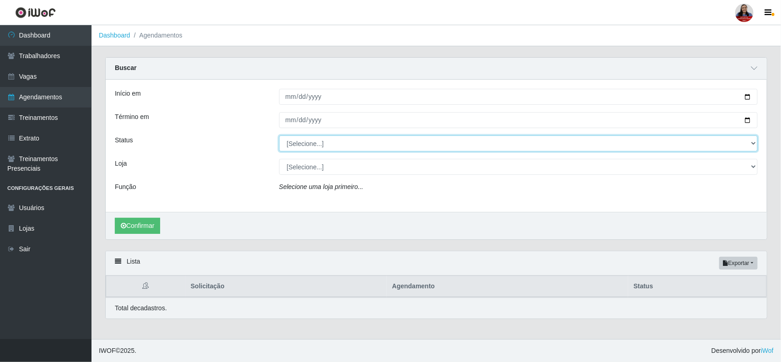
click at [342, 141] on select "[Selecione...] AGENDADO AGUARDANDO LIBERAR EM ANDAMENTO EM REVISÃO FINALIZADO C…" at bounding box center [518, 143] width 479 height 16
select select "AGENDADO"
click at [279, 136] on select "[Selecione...] AGENDADO AGUARDANDO LIBERAR EM ANDAMENTO EM REVISÃO FINALIZADO C…" at bounding box center [518, 143] width 479 height 16
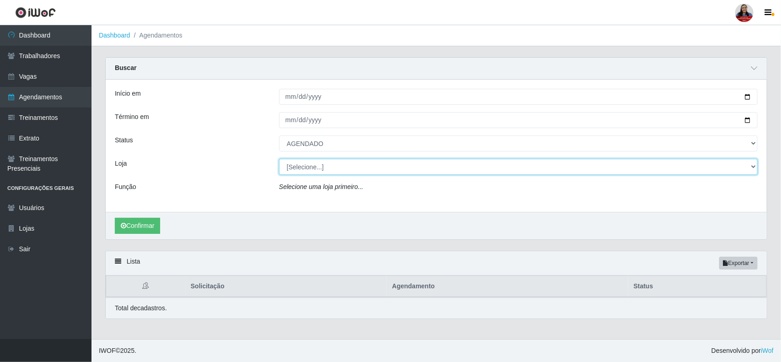
click at [292, 167] on select "[Selecione...] Hiper [GEOGRAPHIC_DATA] - [GEOGRAPHIC_DATA] Hiper Queiroz - Boa …" at bounding box center [518, 167] width 479 height 16
select select "225"
click at [279, 159] on select "[Selecione...] Hiper [GEOGRAPHIC_DATA] - [GEOGRAPHIC_DATA] Hiper Queiroz - Boa …" at bounding box center [518, 167] width 479 height 16
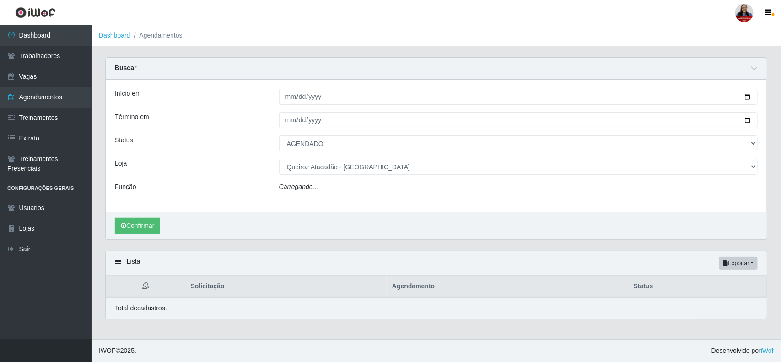
click at [205, 170] on div "Loja" at bounding box center [190, 167] width 164 height 16
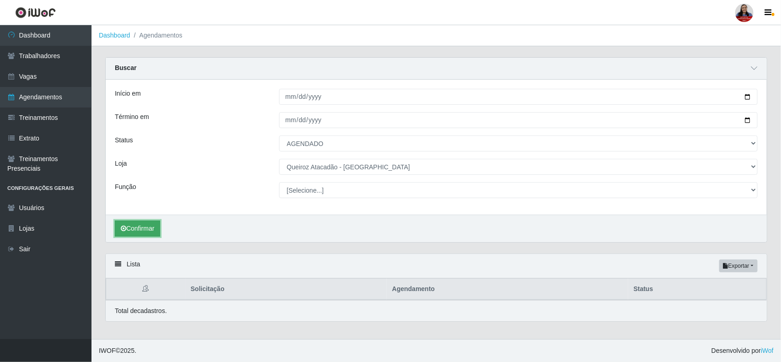
click at [150, 228] on button "Confirmar" at bounding box center [137, 229] width 45 height 16
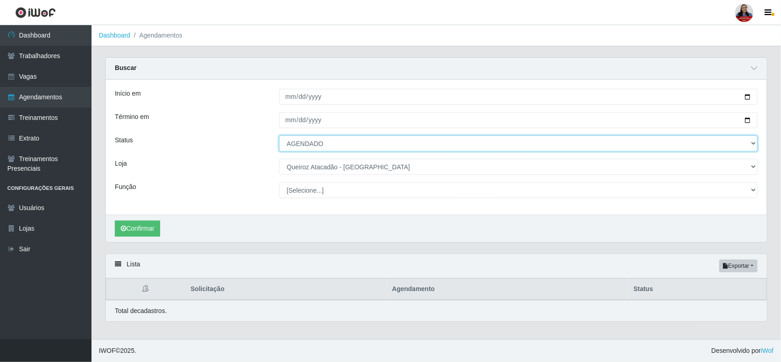
click at [338, 146] on select "[Selecione...] AGENDADO AGUARDANDO LIBERAR EM ANDAMENTO EM REVISÃO FINALIZADO C…" at bounding box center [518, 143] width 479 height 16
select select "FINALIZADO"
click at [279, 136] on select "[Selecione...] AGENDADO AGUARDANDO LIBERAR EM ANDAMENTO EM REVISÃO FINALIZADO C…" at bounding box center [518, 143] width 479 height 16
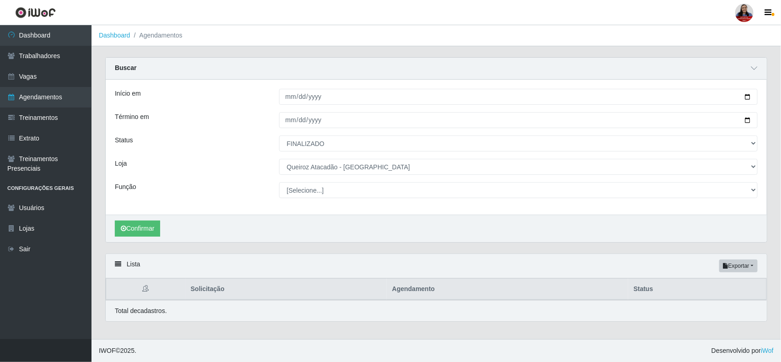
click at [135, 216] on div "Confirmar" at bounding box center [436, 228] width 661 height 27
click at [147, 228] on button "Confirmar" at bounding box center [137, 229] width 45 height 16
click at [249, 17] on header "Perfil Alterar Senha Sair" at bounding box center [390, 12] width 781 height 25
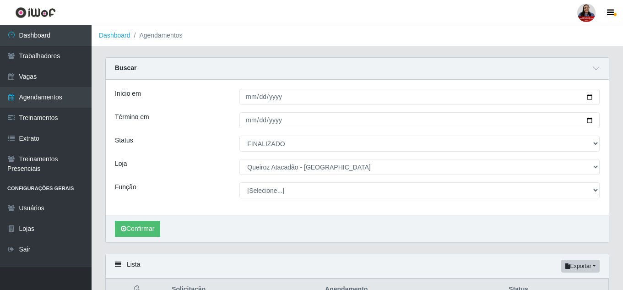
drag, startPoint x: 716, startPoint y: 10, endPoint x: 319, endPoint y: 67, distance: 401.3
click at [319, 67] on div "Buscar" at bounding box center [357, 69] width 503 height 22
click at [50, 82] on link "Vagas" at bounding box center [46, 76] width 92 height 21
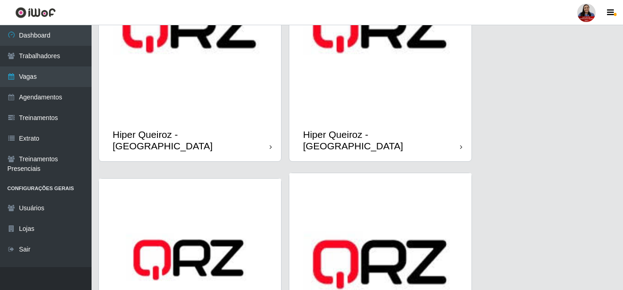
scroll to position [366, 0]
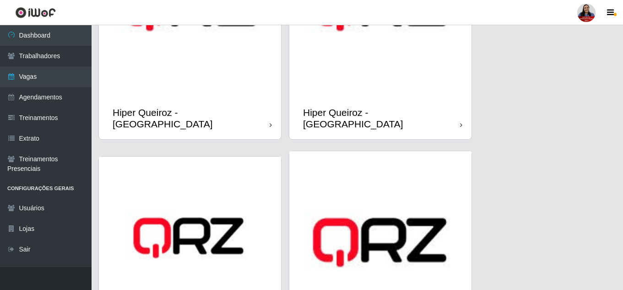
click at [360, 82] on img at bounding box center [380, 6] width 182 height 182
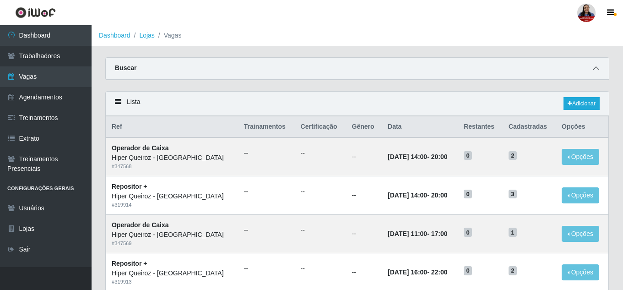
click at [597, 67] on icon at bounding box center [596, 68] width 6 height 6
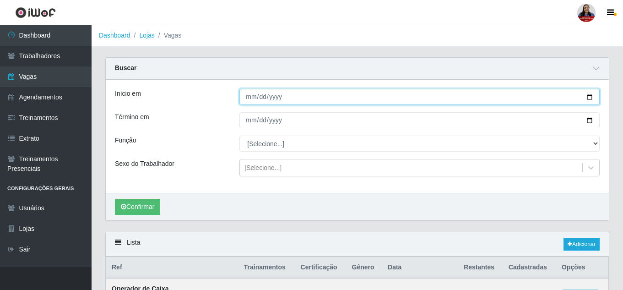
click at [589, 100] on input "Início em" at bounding box center [419, 97] width 360 height 16
type input "[DATE]"
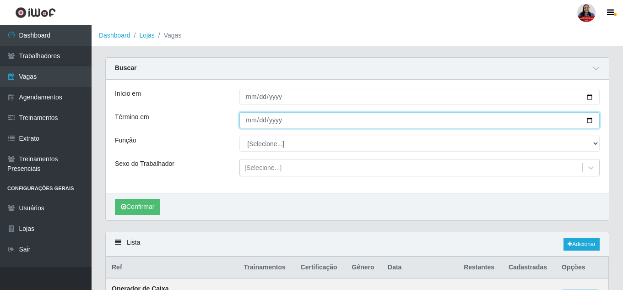
click at [589, 118] on input "Término em" at bounding box center [419, 120] width 360 height 16
type input "[DATE]"
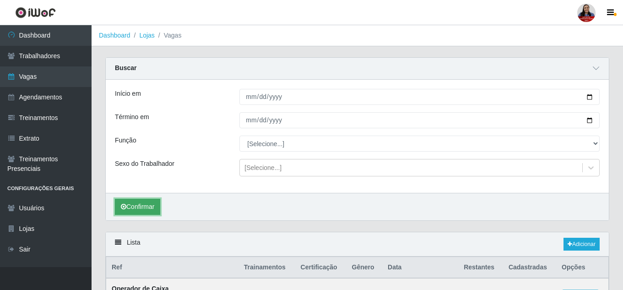
click at [144, 205] on button "Confirmar" at bounding box center [137, 207] width 45 height 16
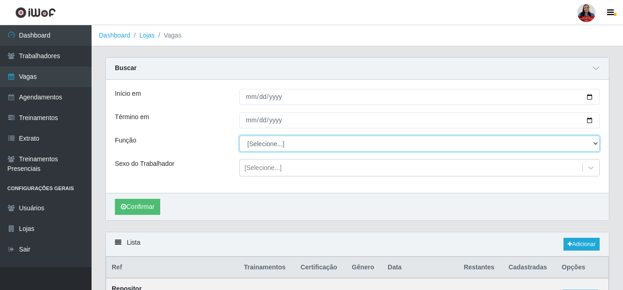
click at [291, 145] on select "[Selecione...] ASG ASG + ASG ++ Embalador Embalador + Embalador ++ Operador de …" at bounding box center [419, 143] width 360 height 16
select select "22"
click at [239, 136] on select "[Selecione...] ASG ASG + ASG ++ Embalador Embalador + Embalador ++ Operador de …" at bounding box center [419, 143] width 360 height 16
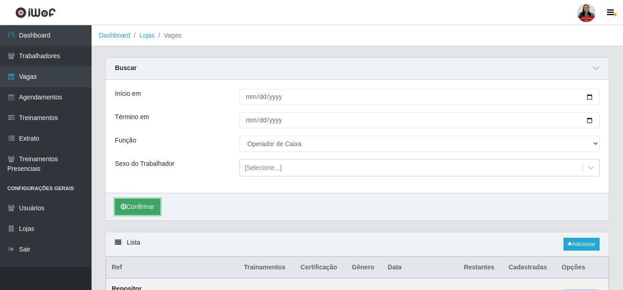
click at [156, 205] on button "Confirmar" at bounding box center [137, 207] width 45 height 16
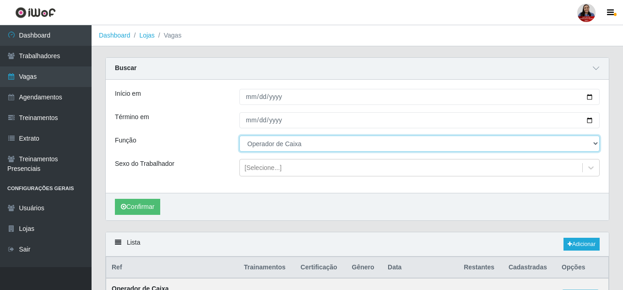
click at [330, 149] on select "[Selecione...] ASG ASG + ASG ++ Embalador Embalador + Embalador ++ Operador de …" at bounding box center [419, 143] width 360 height 16
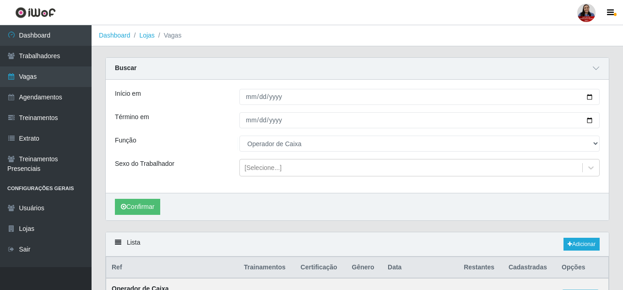
click at [186, 61] on div "Buscar" at bounding box center [357, 69] width 503 height 22
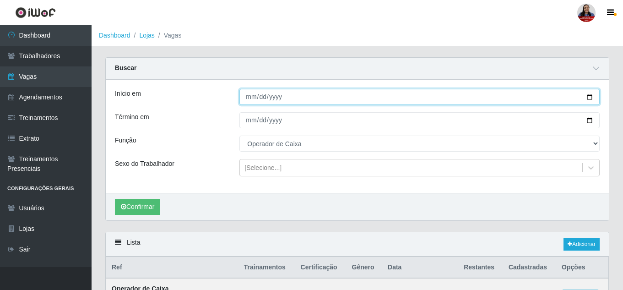
click at [587, 95] on input "[DATE]" at bounding box center [419, 97] width 360 height 16
type input "[DATE]"
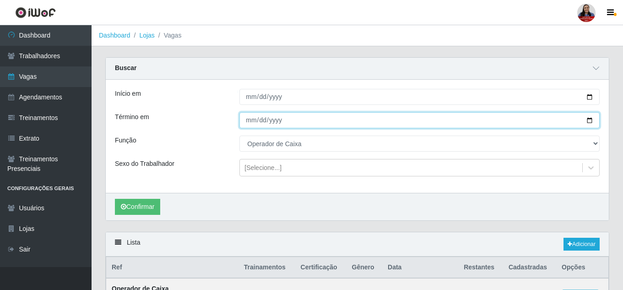
click at [591, 121] on input "[DATE]" at bounding box center [419, 120] width 360 height 16
type input "[DATE]"
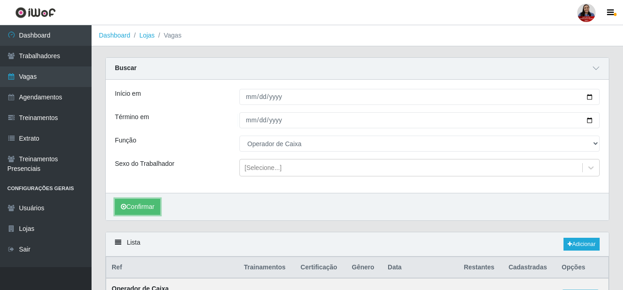
drag, startPoint x: 148, startPoint y: 207, endPoint x: 173, endPoint y: 193, distance: 28.9
click at [147, 207] on button "Confirmar" at bounding box center [137, 207] width 45 height 16
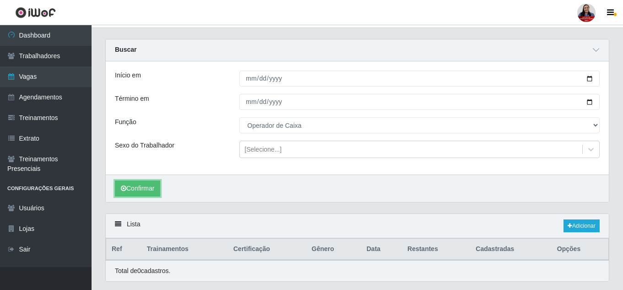
scroll to position [44, 0]
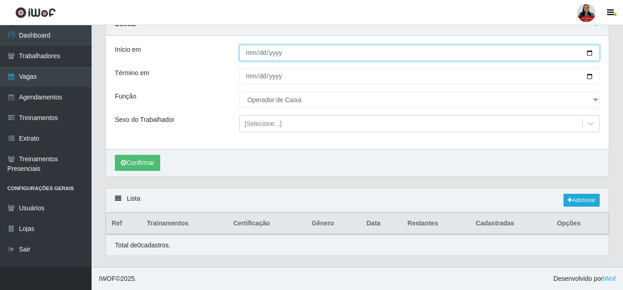
drag, startPoint x: 243, startPoint y: 53, endPoint x: 259, endPoint y: 54, distance: 15.6
click at [259, 54] on input "[DATE]" at bounding box center [419, 53] width 360 height 16
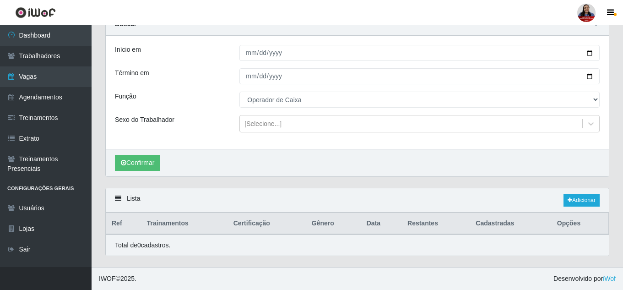
click at [202, 48] on div "Início em" at bounding box center [170, 53] width 124 height 16
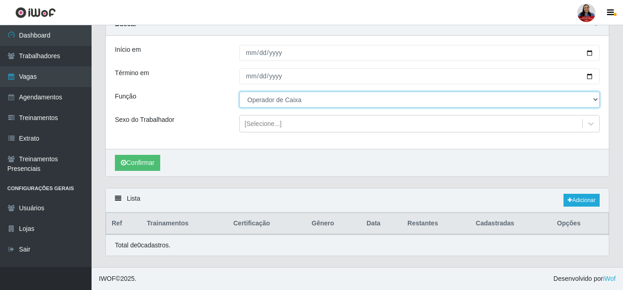
click at [281, 104] on select "[Selecione...] ASG ASG + ASG ++ Embalador Embalador + Embalador ++ Operador de …" at bounding box center [419, 100] width 360 height 16
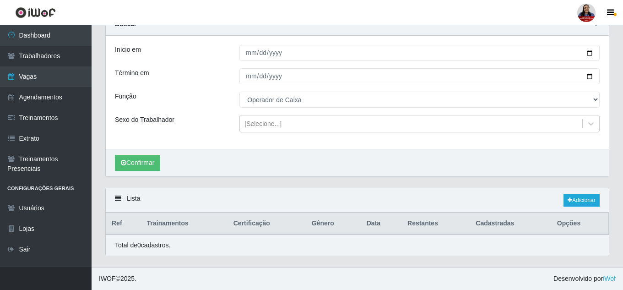
click at [180, 89] on div "Início em [DATE] Término em [DATE] Função [Selecione...] ASG ASG + ASG ++ Embal…" at bounding box center [357, 92] width 503 height 113
click at [140, 162] on button "Confirmar" at bounding box center [137, 163] width 45 height 16
